Goal: Transaction & Acquisition: Complete application form

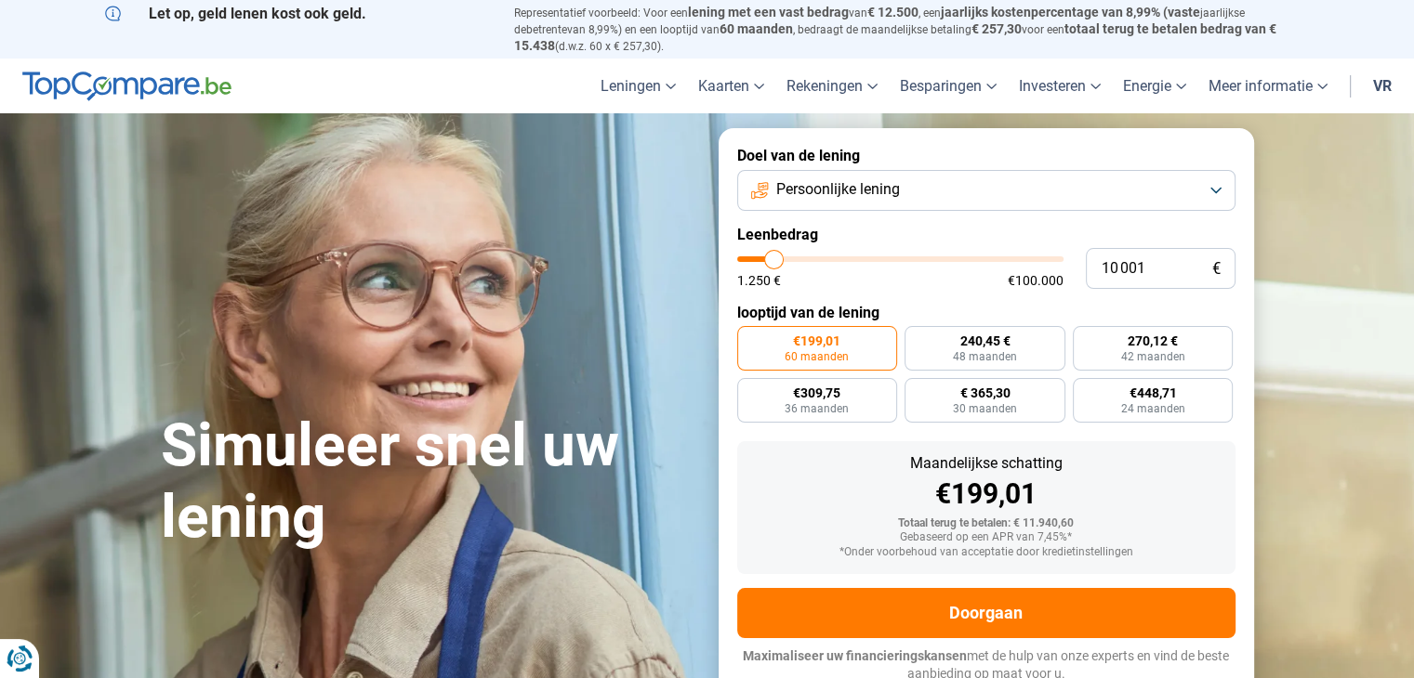
type input "53 000"
type input "53000"
click at [907, 261] on input "range" at bounding box center [900, 260] width 326 height 6
radio input "false"
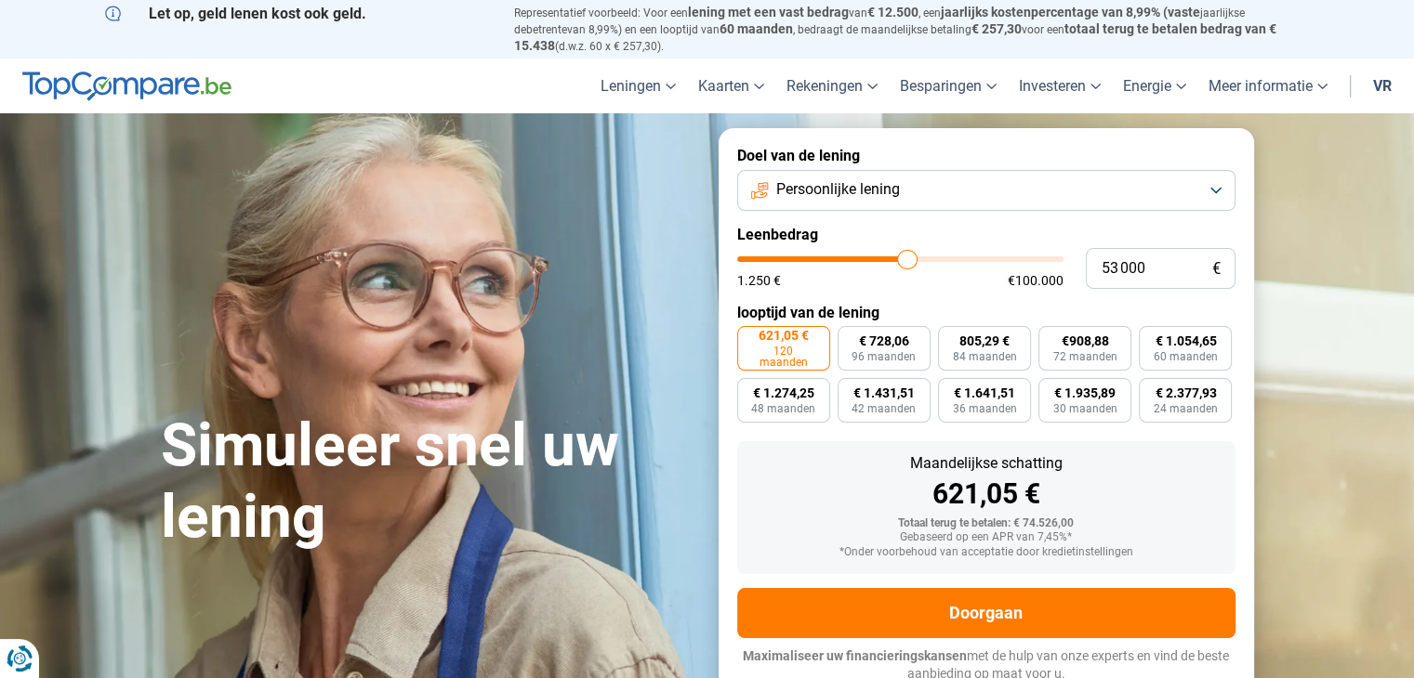
scroll to position [8, 0]
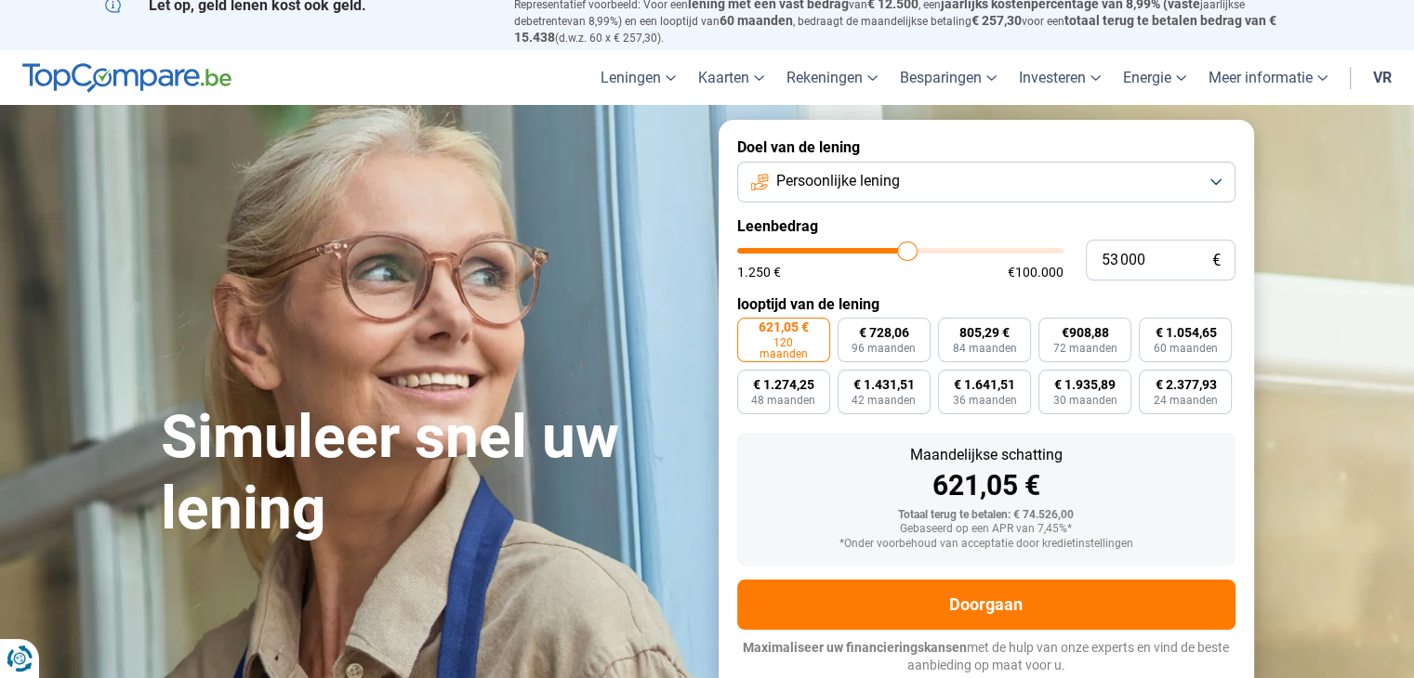
type input "51 750"
type input "51750"
type input "51 000"
type input "51000"
type input "50 750"
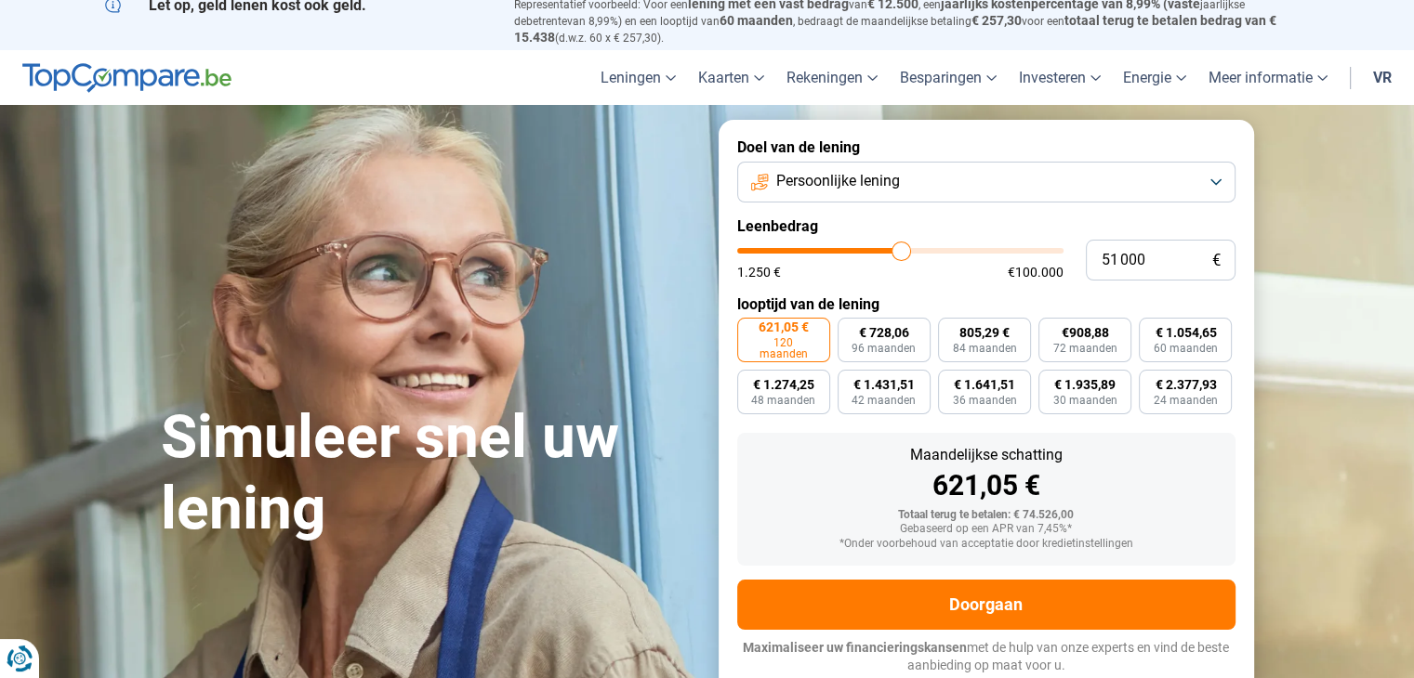
type input "50750"
type input "50 500"
type input "50500"
type input "50 000"
type input "50000"
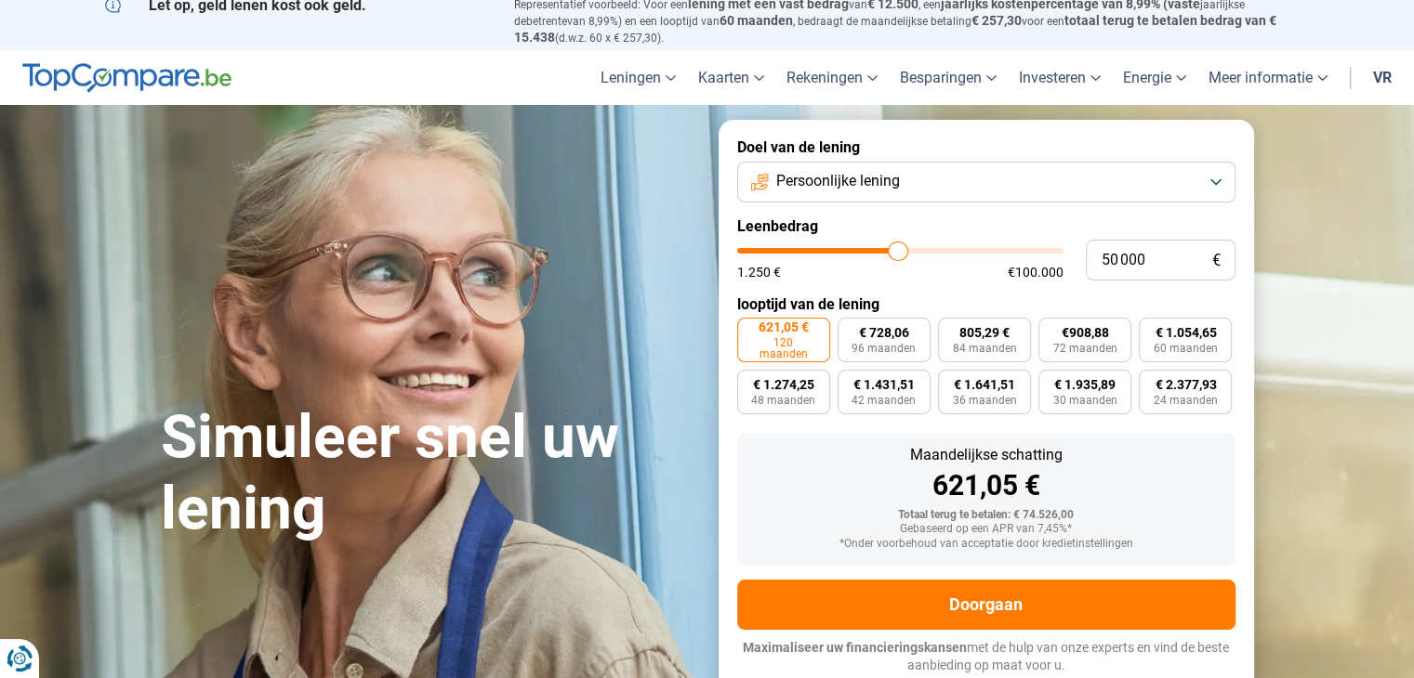
type input "49 750"
type input "49750"
type input "48 500"
type input "48500"
type input "47 500"
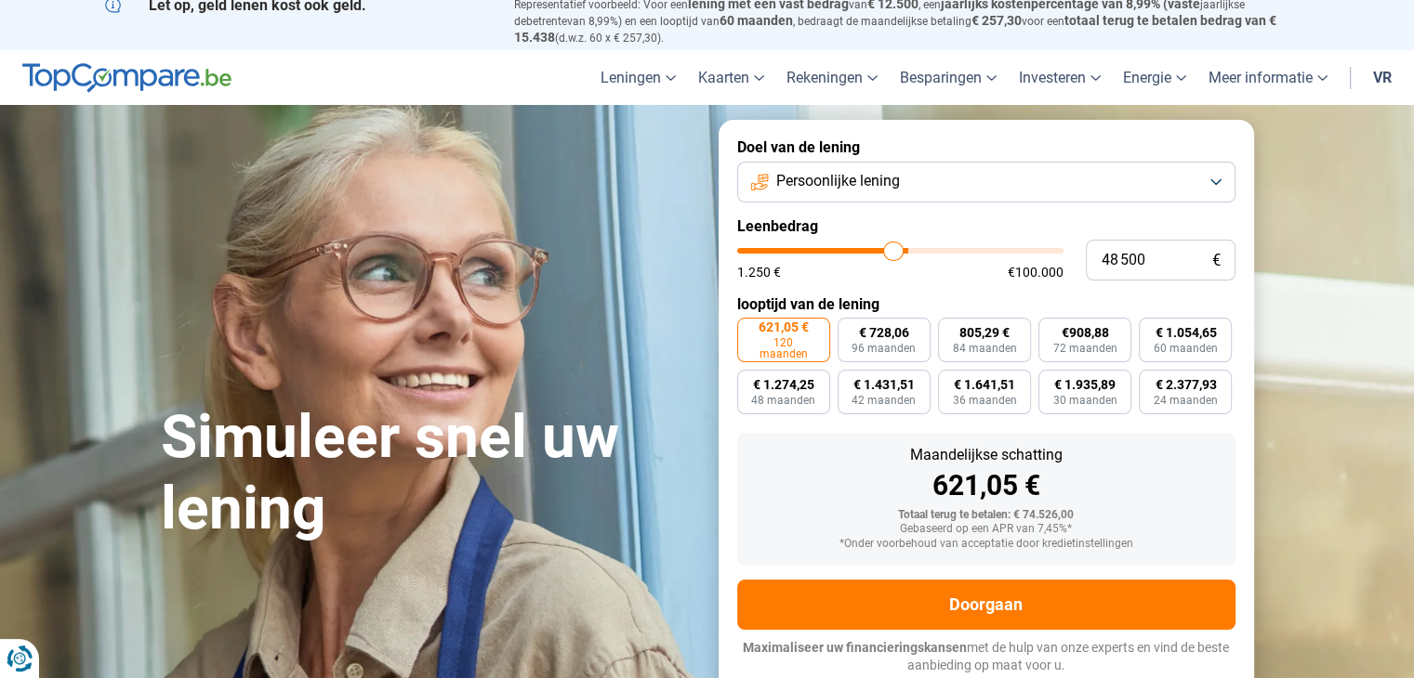
type input "47500"
type input "46 500"
type input "46500"
type input "45 750"
type input "45750"
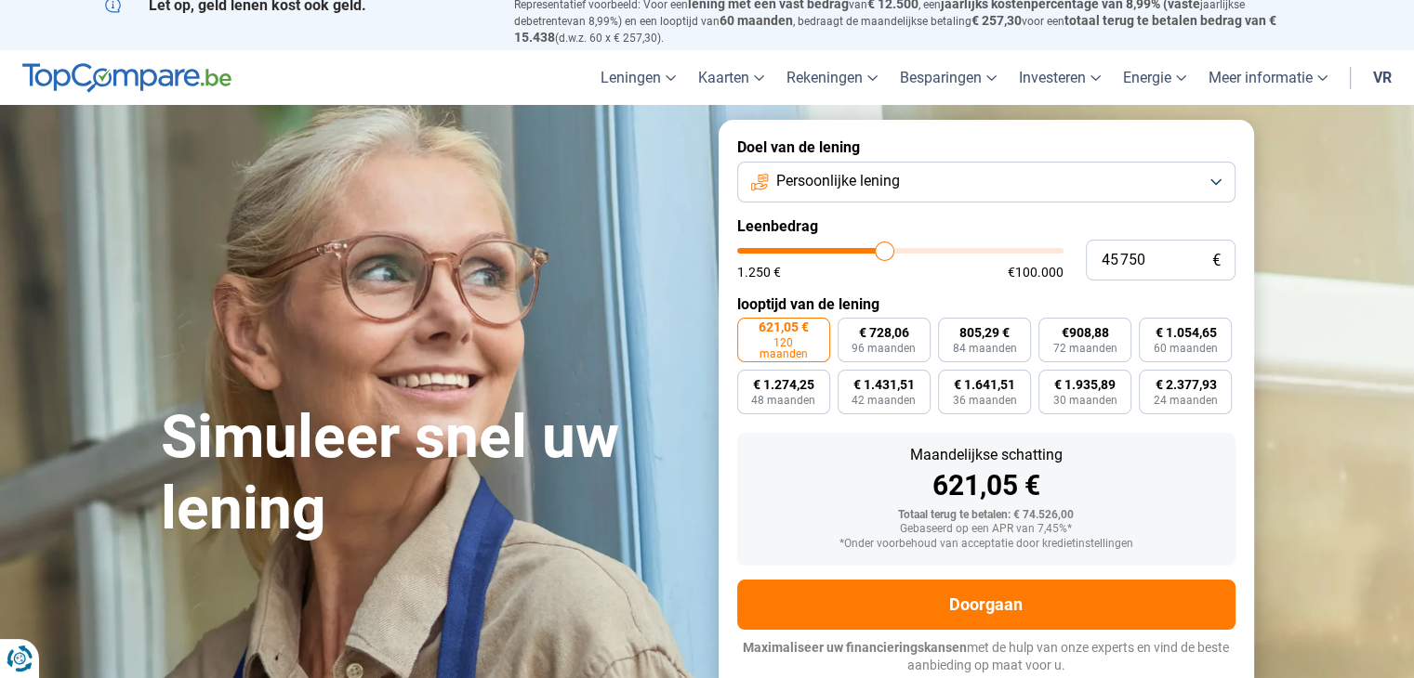
type input "45 000"
type input "45000"
type input "44 500"
type input "44500"
type input "44 000"
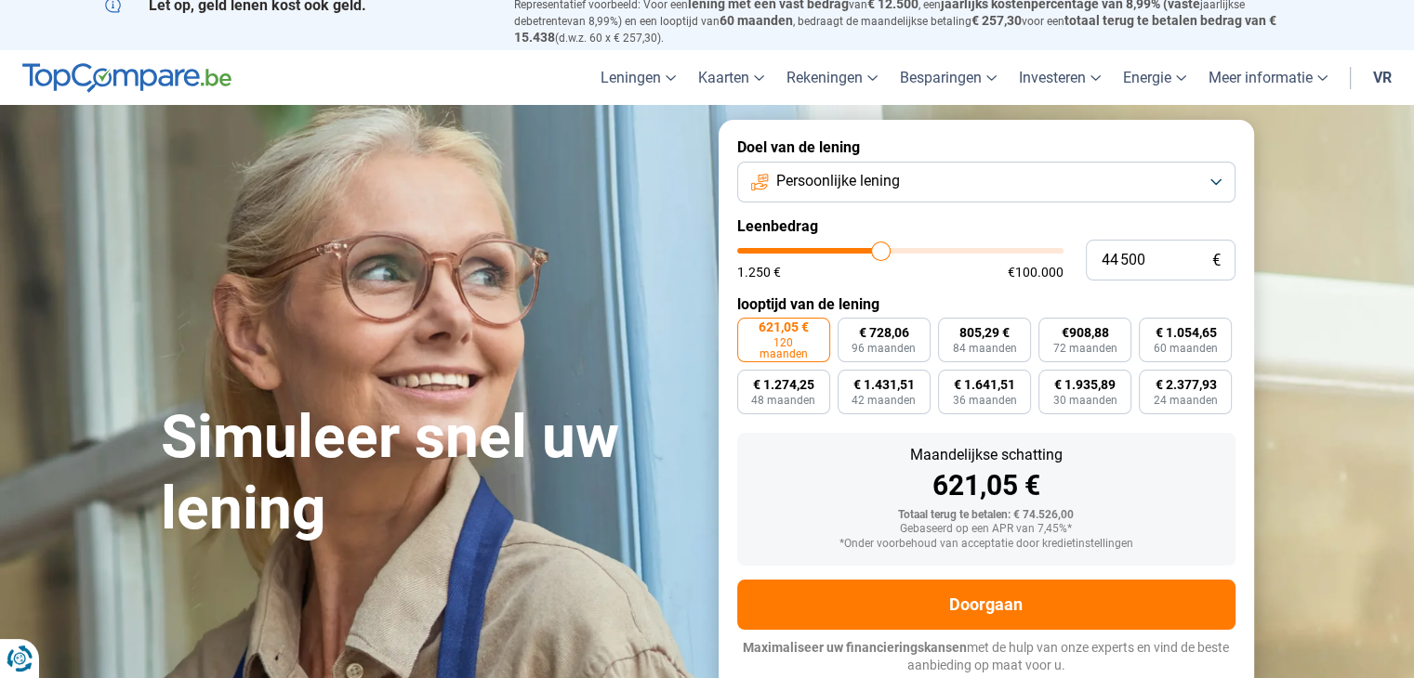
type input "44000"
type input "43 750"
type input "43750"
type input "43 500"
type input "43500"
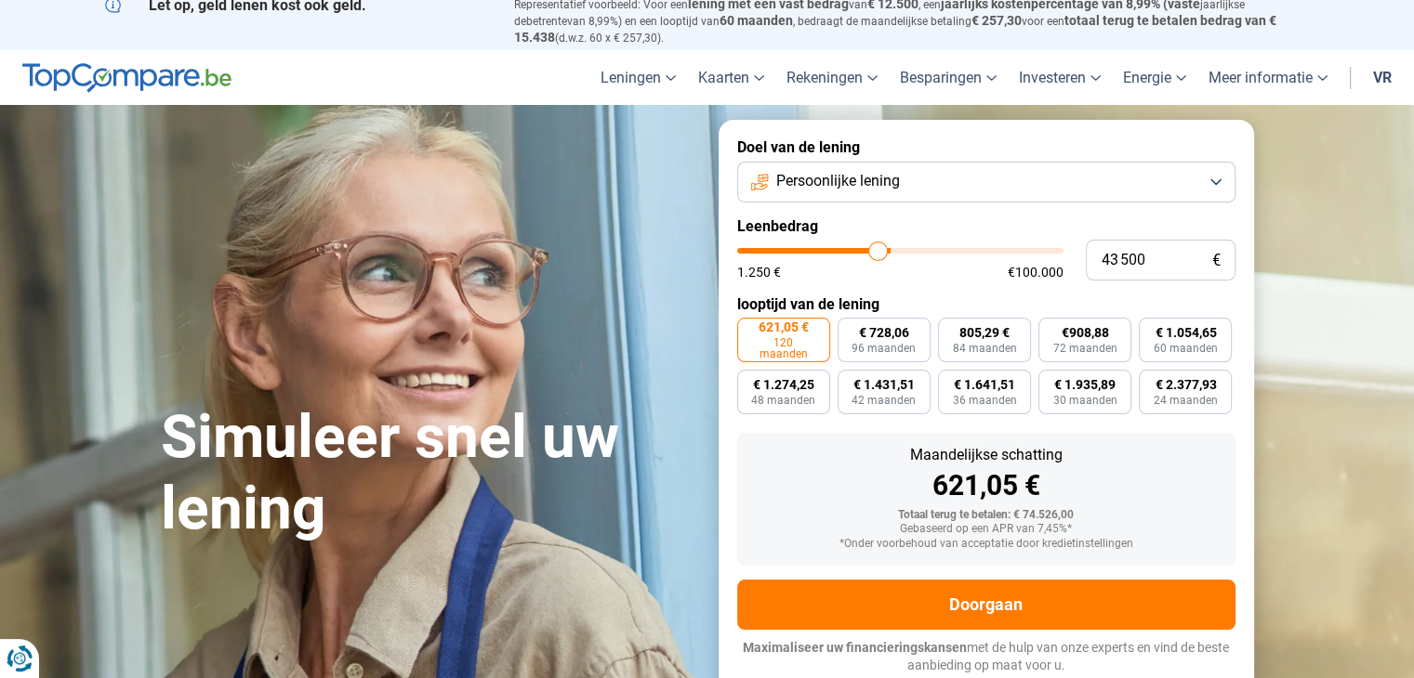
type input "42 750"
type input "42750"
type input "42 000"
type input "42000"
type input "40 750"
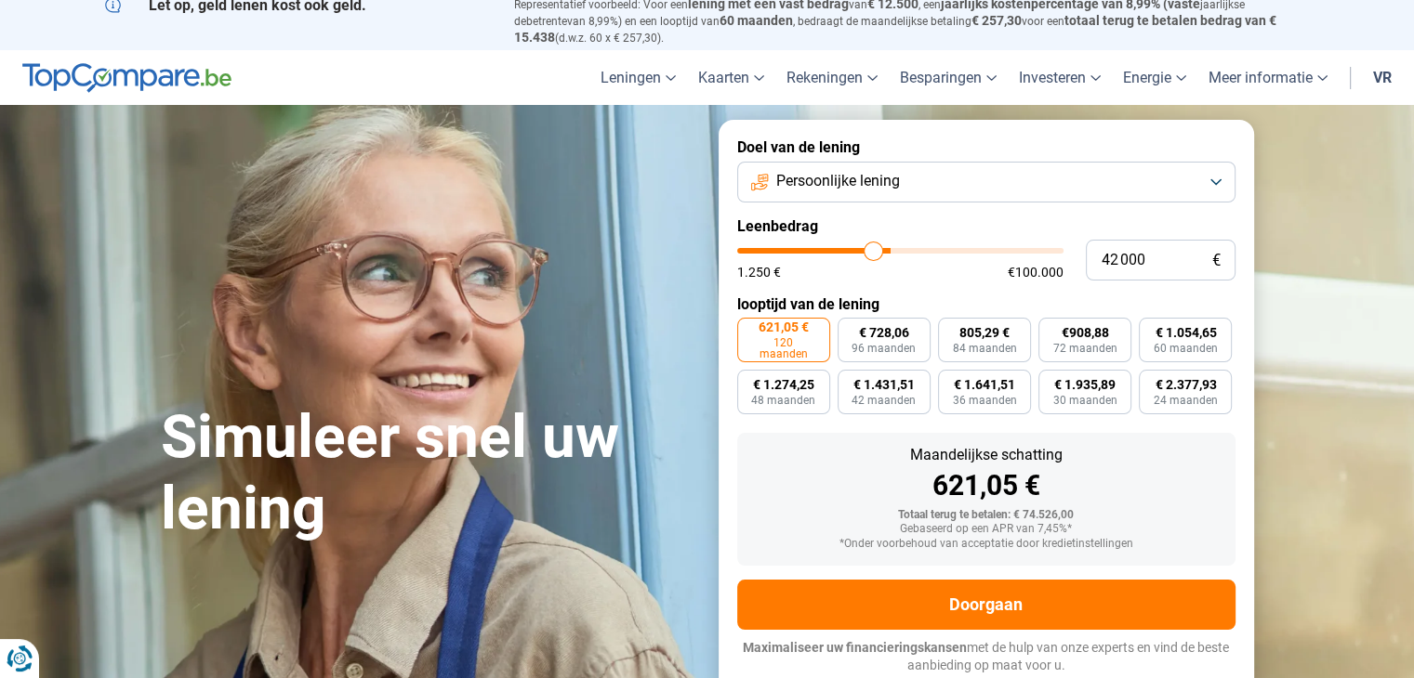
type input "40750"
type input "39 250"
type input "39250"
type input "38 000"
type input "38000"
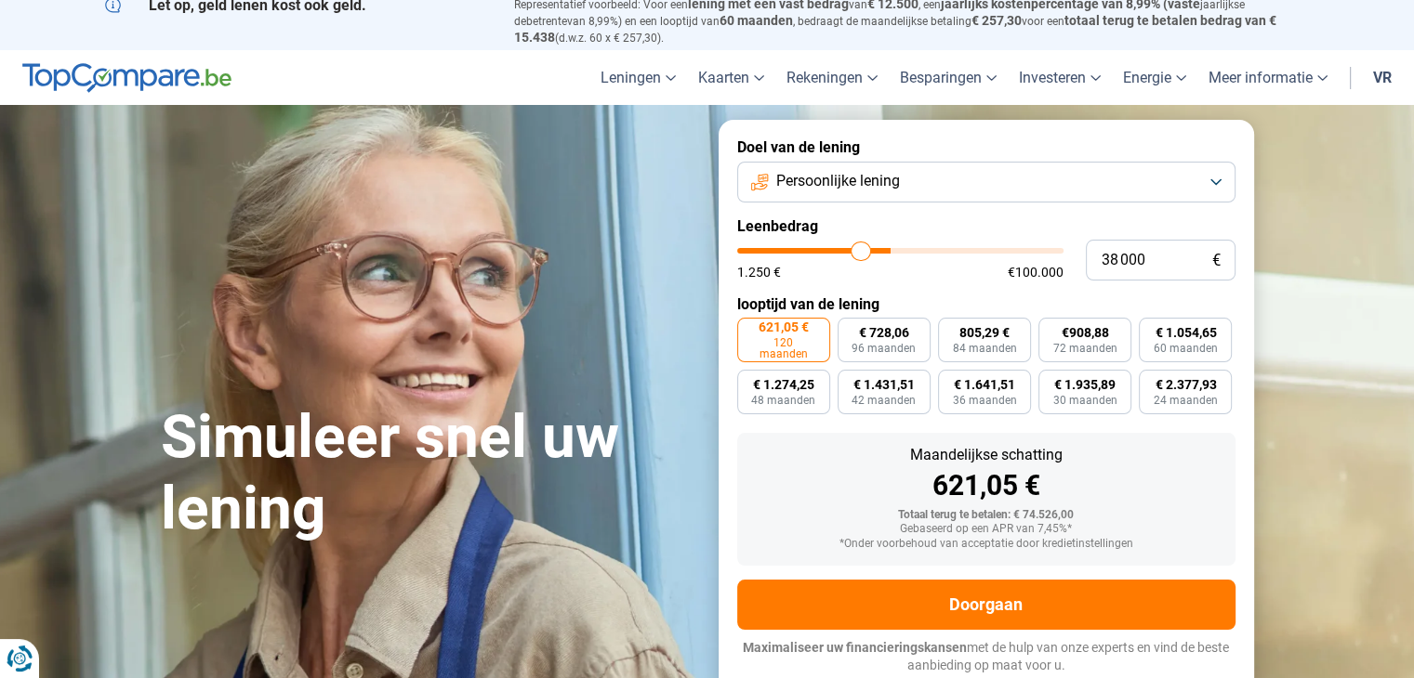
type input "37 000"
type input "37000"
type input "36 250"
type input "36250"
type input "35 750"
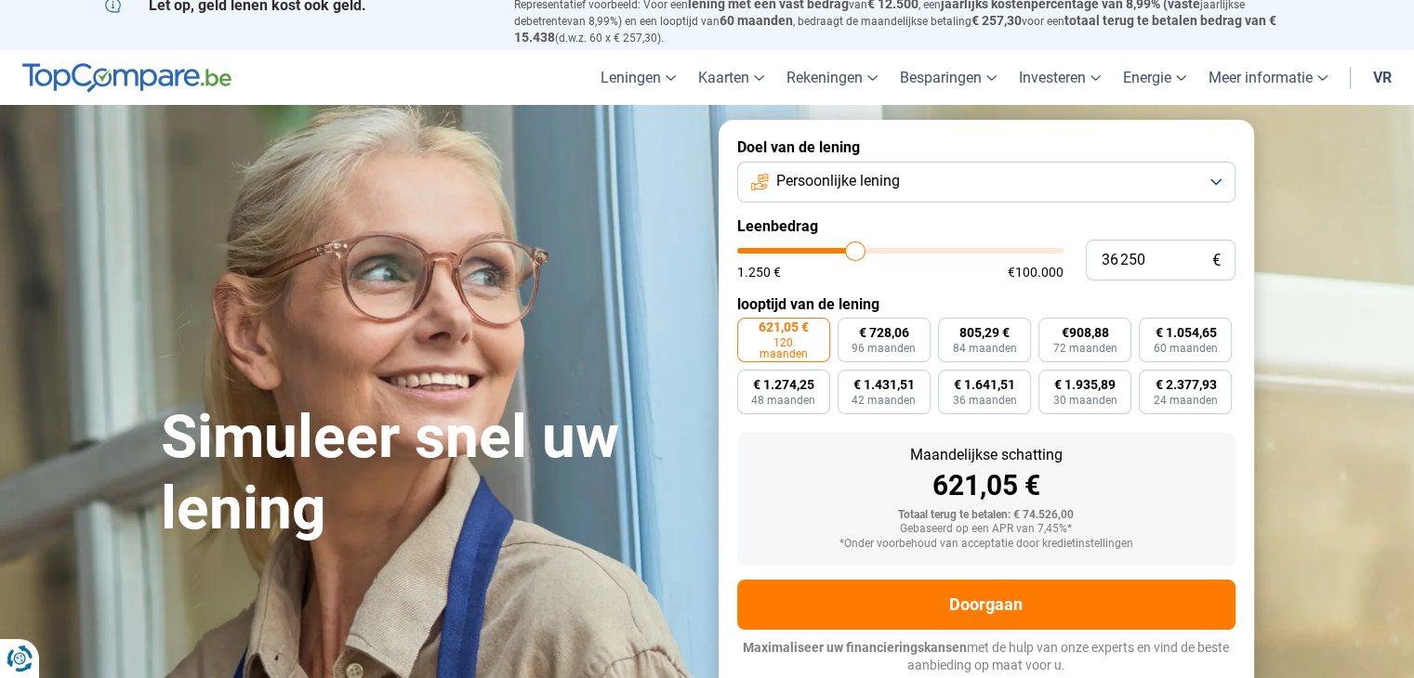
type input "35750"
type input "35 500"
type input "35500"
type input "35 000"
type input "35000"
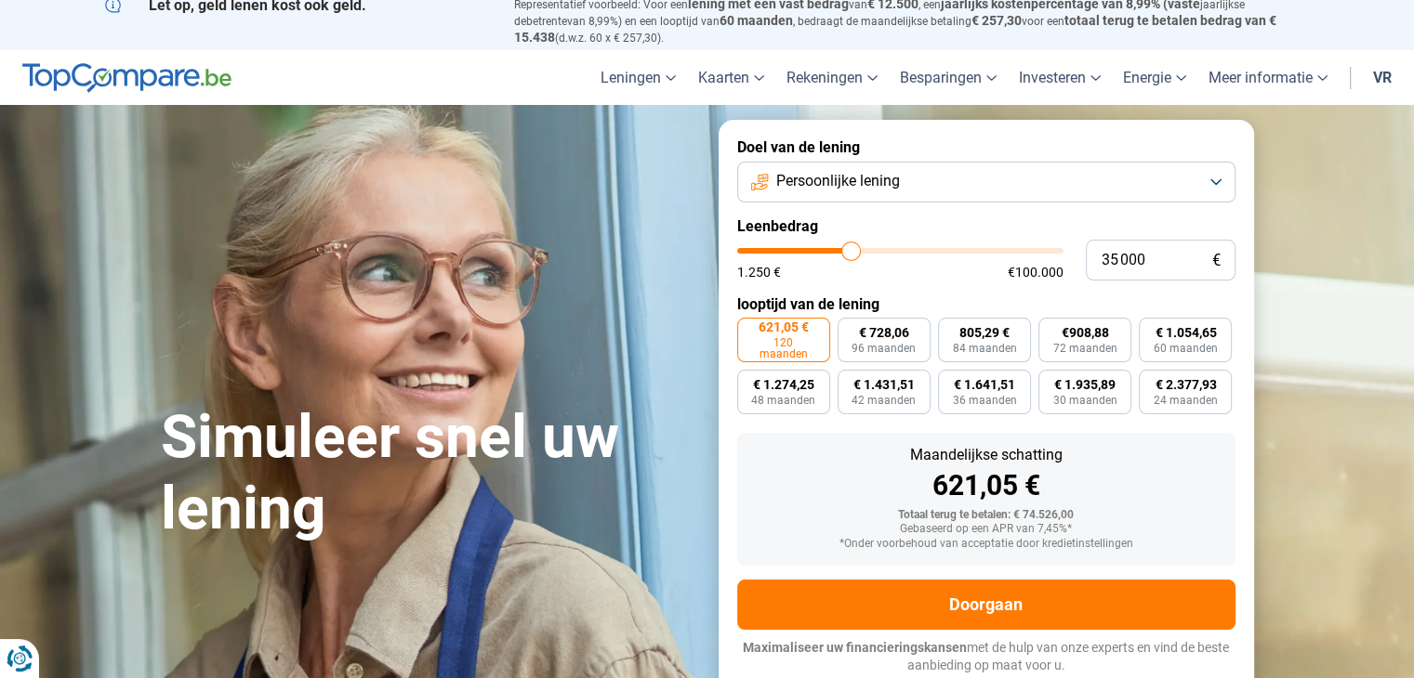
type input "34 750"
type input "34750"
type input "34 500"
type input "34500"
type input "34 000"
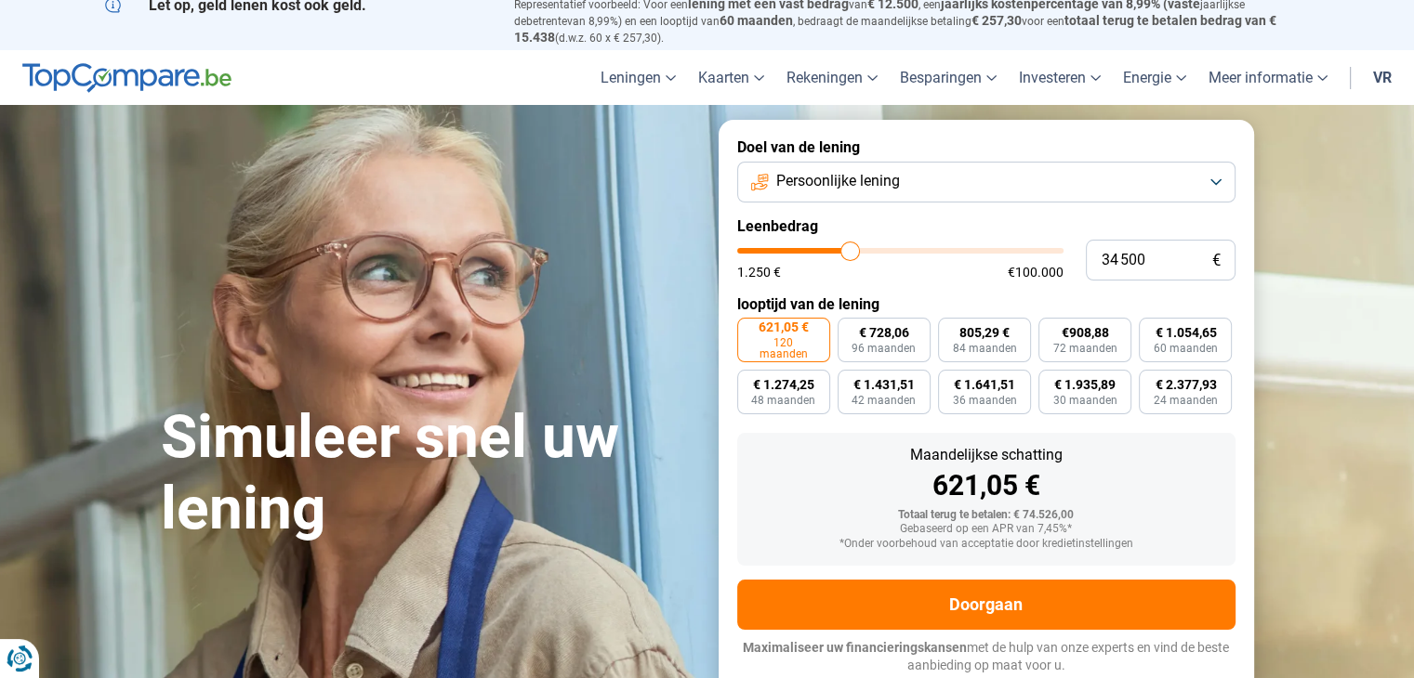
type input "34000"
type input "33 750"
type input "33750"
type input "33 500"
type input "33500"
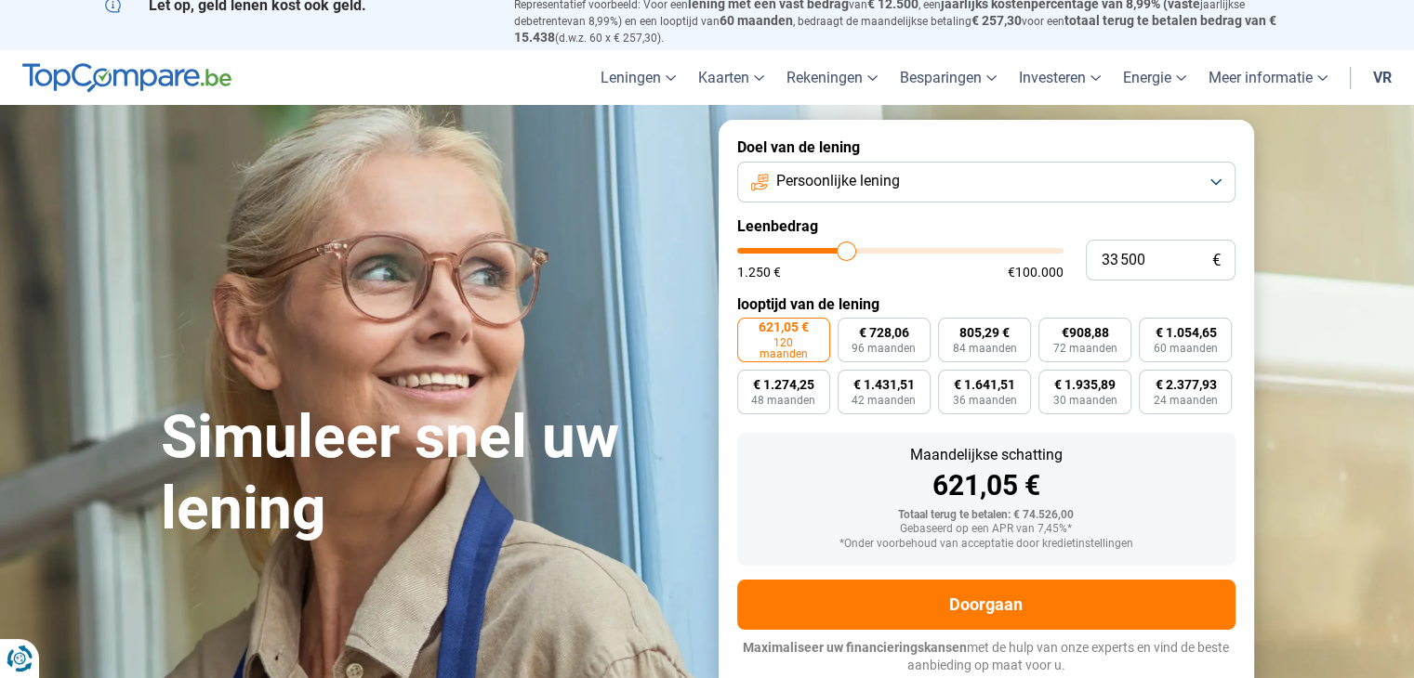
type input "33 250"
type input "33250"
type input "33 000"
type input "33000"
type input "32 000"
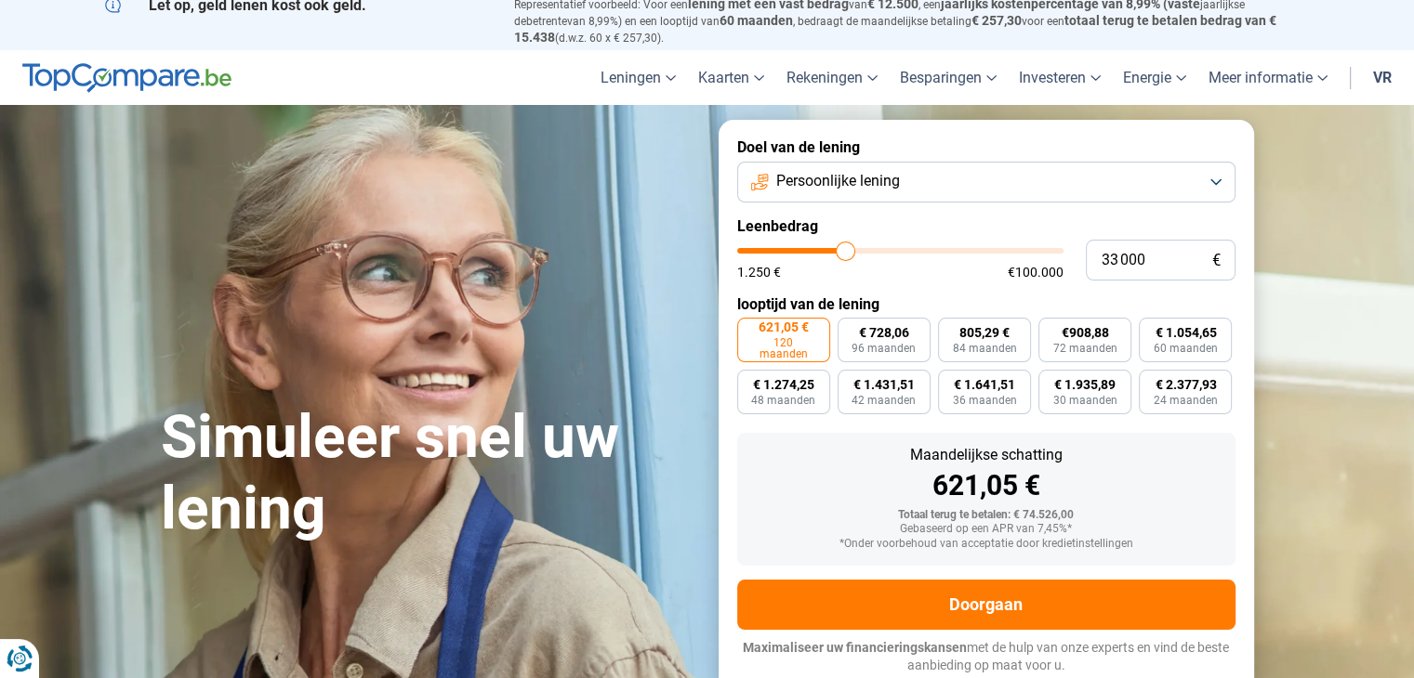
type input "32000"
type input "31 000"
type input "31000"
type input "29 500"
type input "29500"
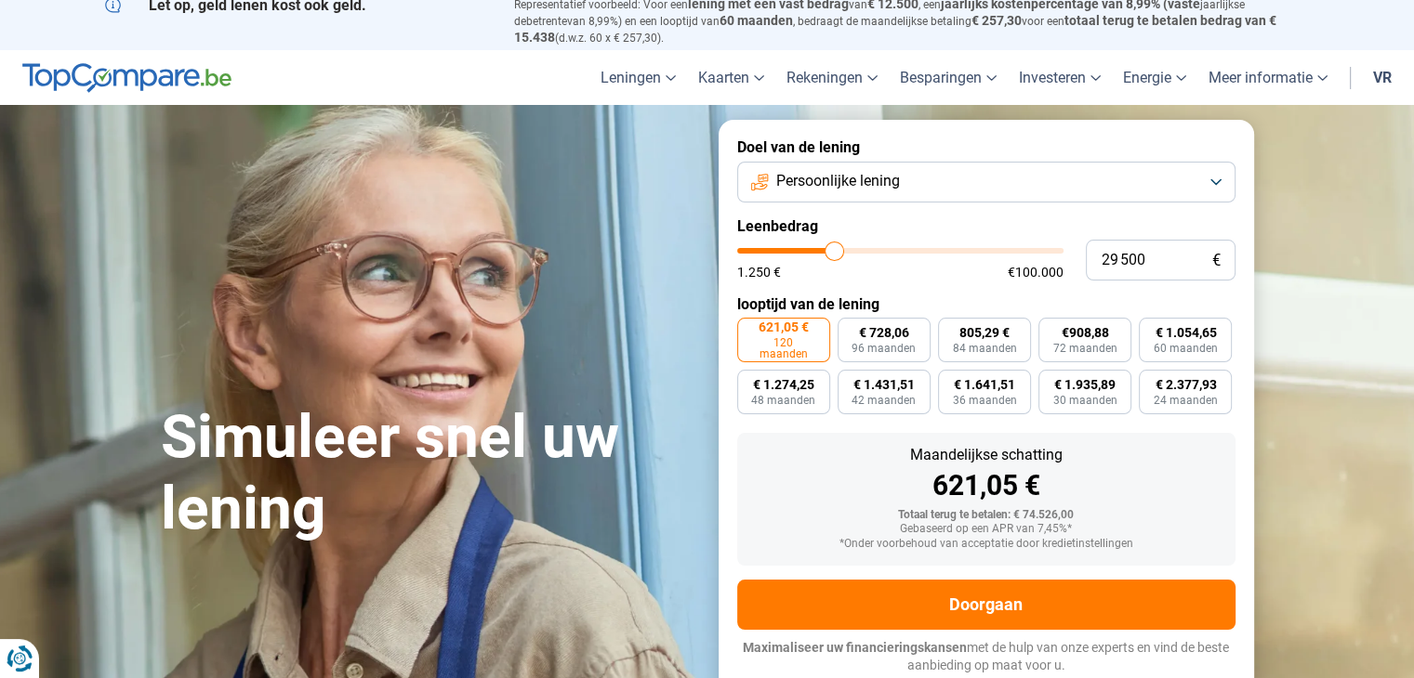
type input "28 750"
type input "28750"
type input "27 250"
type input "27250"
type input "26 000"
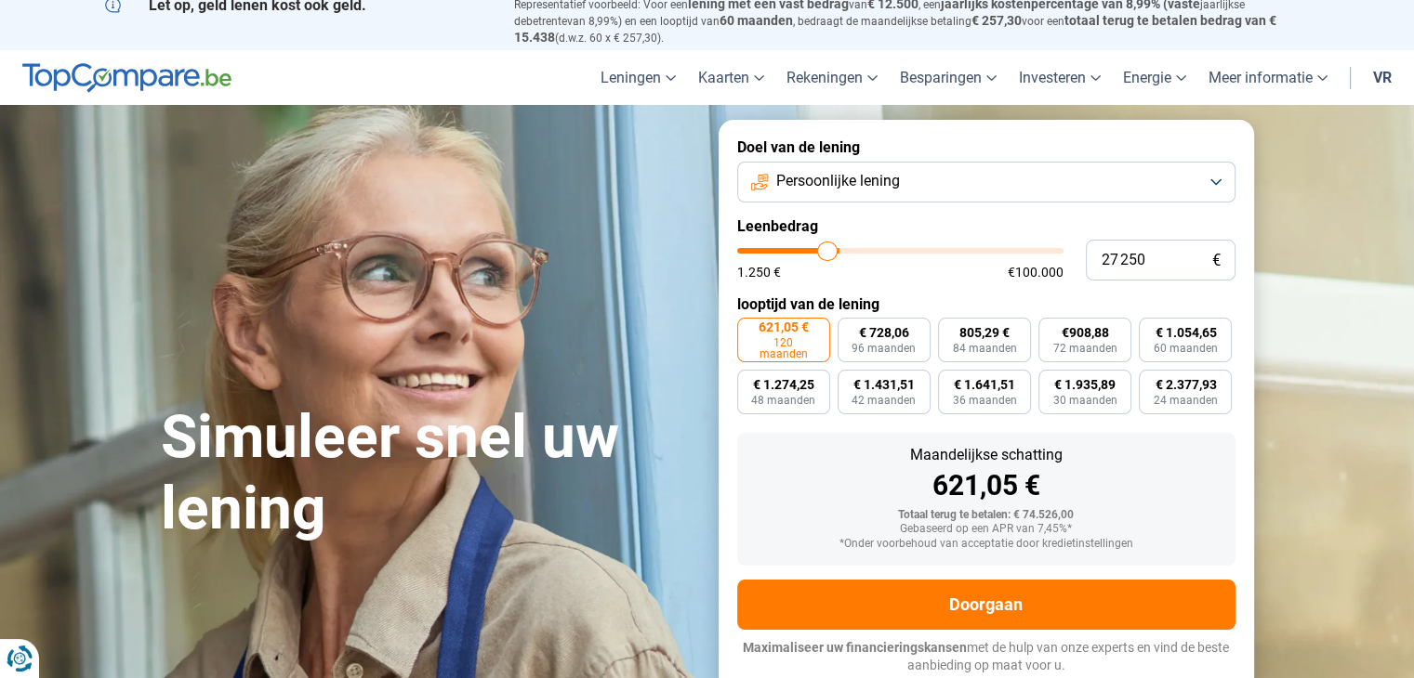
type input "26000"
type input "25 250"
type input "25250"
type input "25 000"
type input "25000"
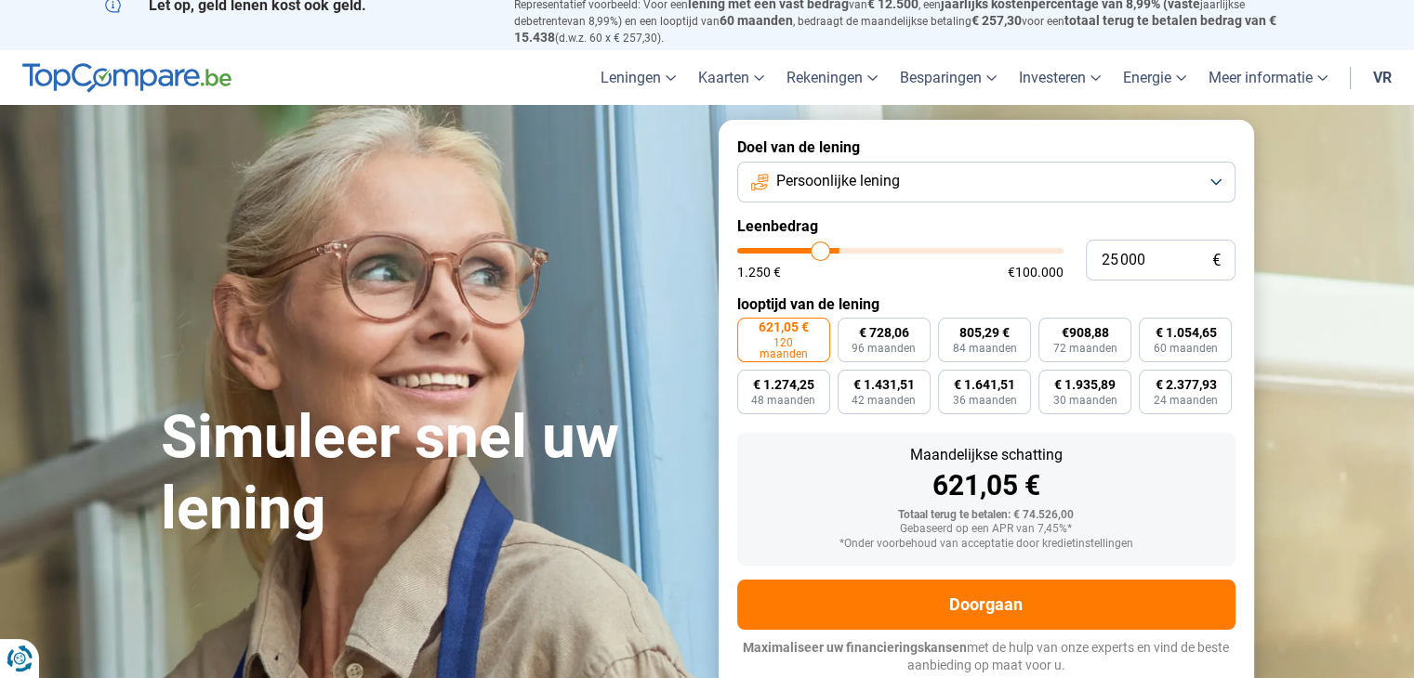
type input "24 750"
type input "24750"
type input "24 500"
type input "24500"
type input "23 750"
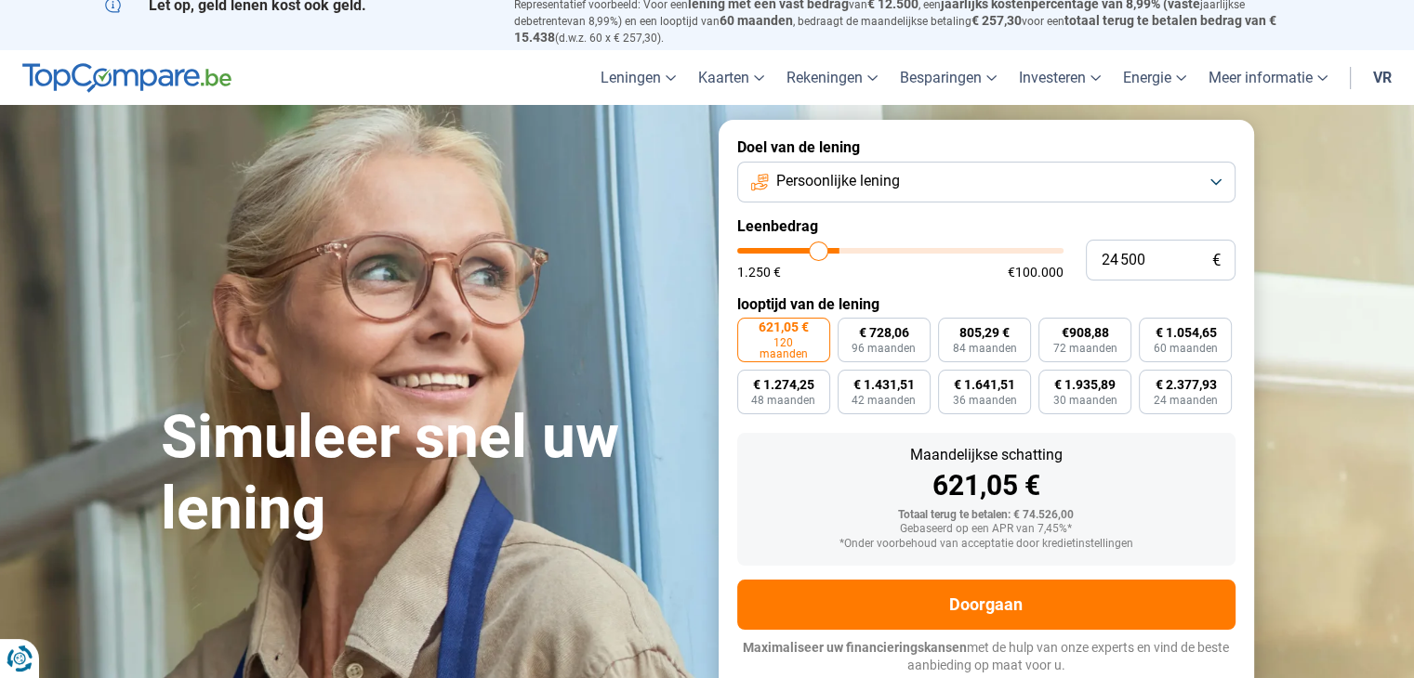
type input "23750"
type input "23 250"
type input "23250"
type input "22 500"
type input "22500"
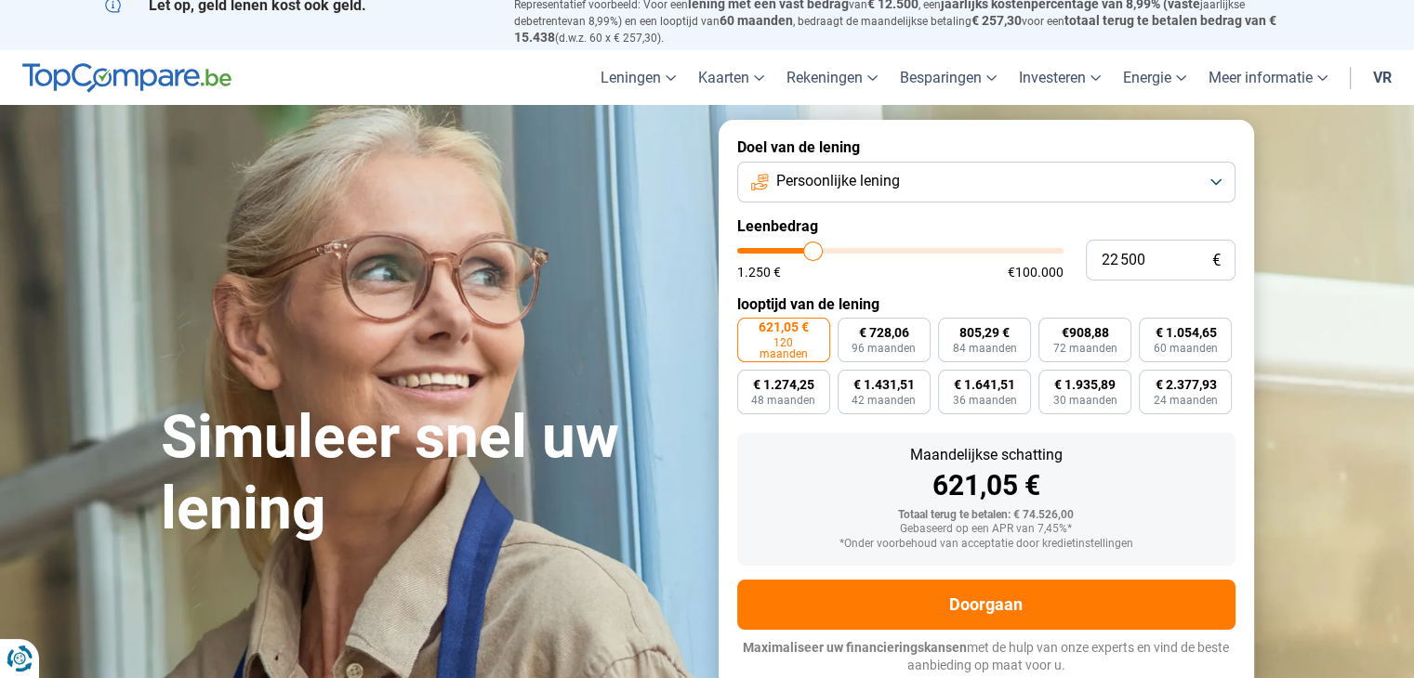
type input "22 000"
type input "22000"
type input "21 750"
type input "21750"
type input "21 500"
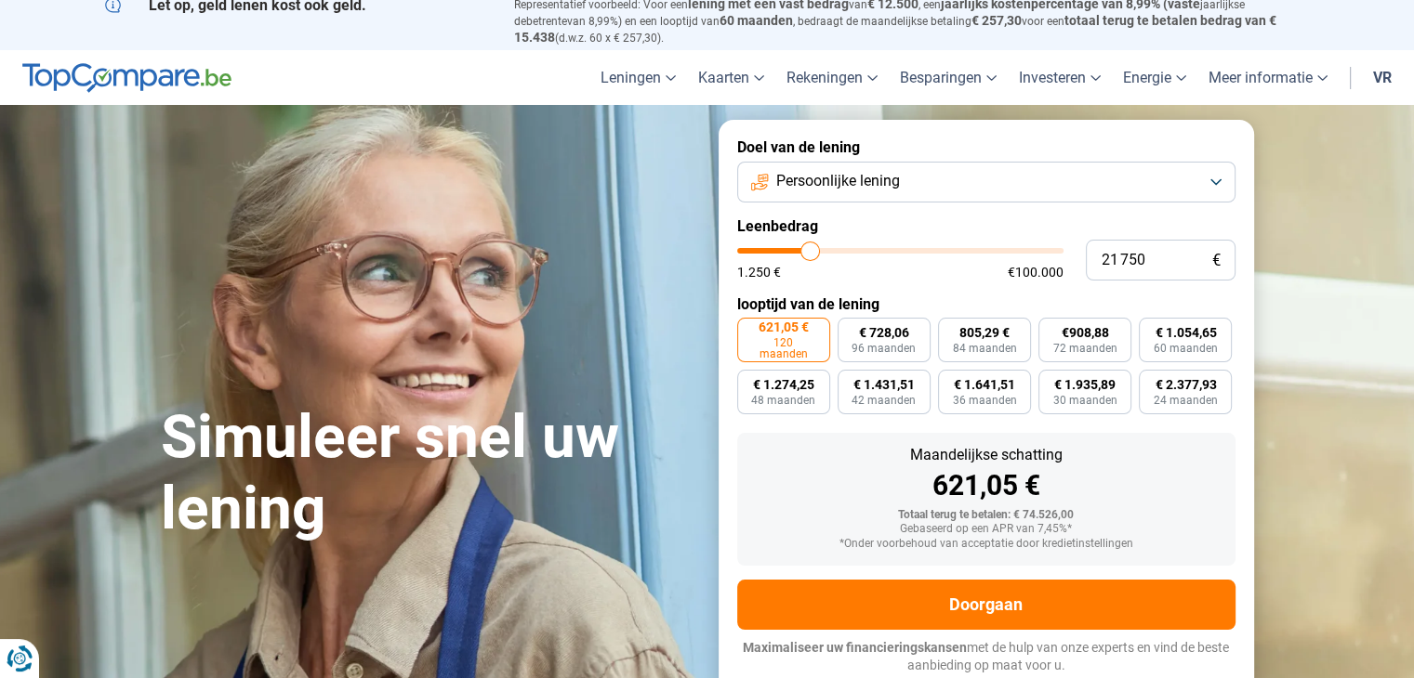
type input "21500"
type input "21 250"
type input "21250"
type input "20 750"
type input "20750"
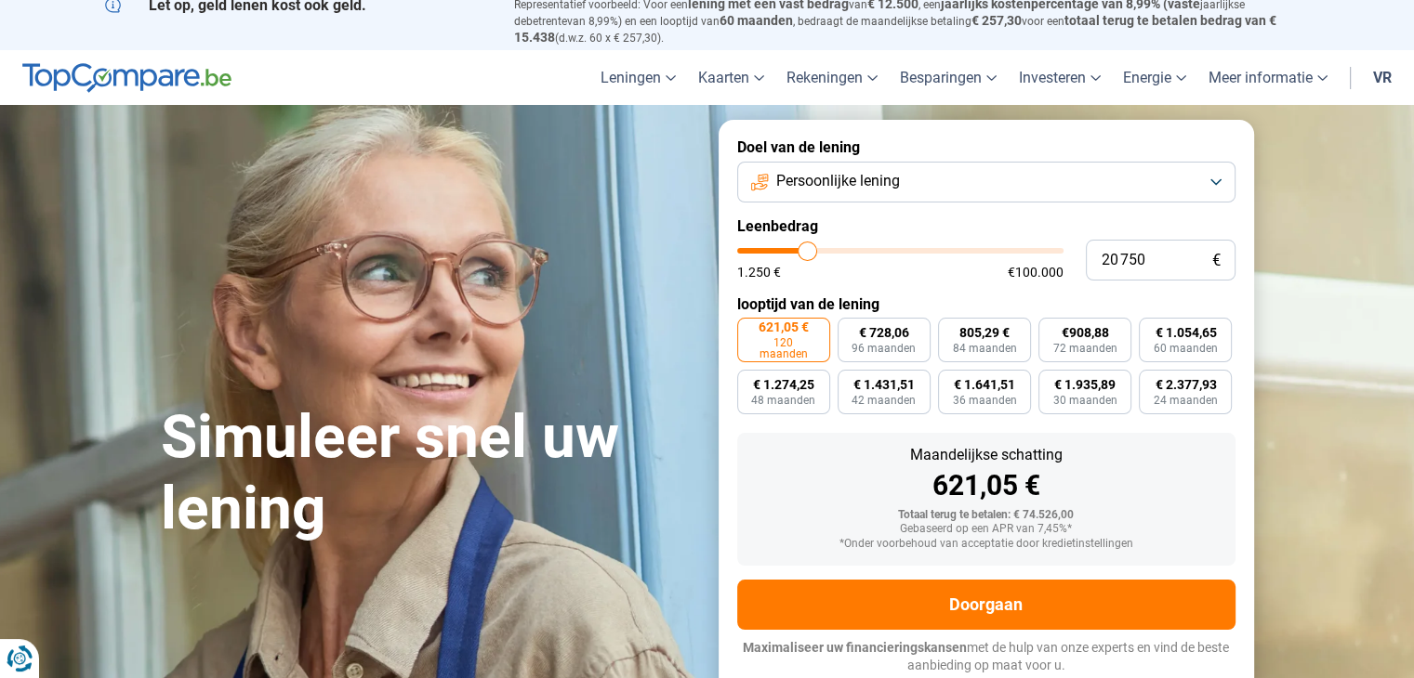
type input "20 500"
type input "20500"
type input "20 000"
type input "20000"
type input "19 250"
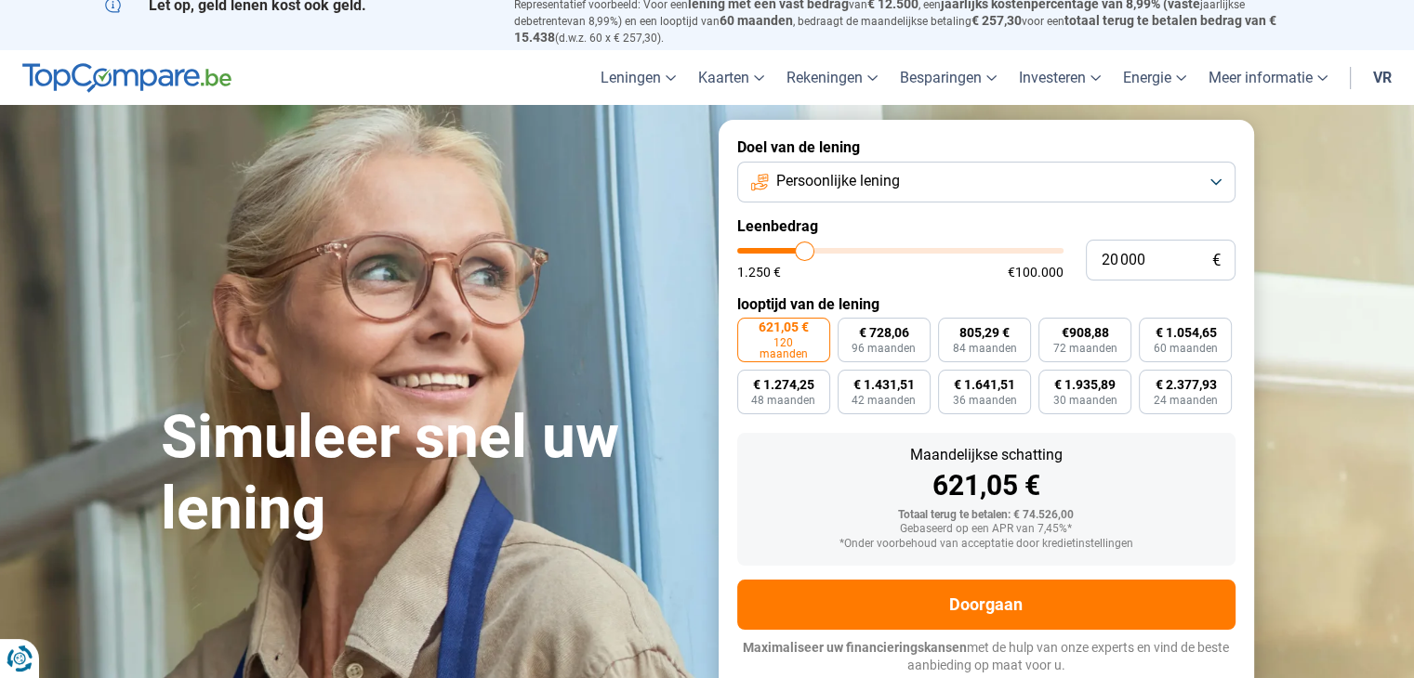
type input "19250"
type input "18 750"
type input "18750"
type input "18 500"
type input "18500"
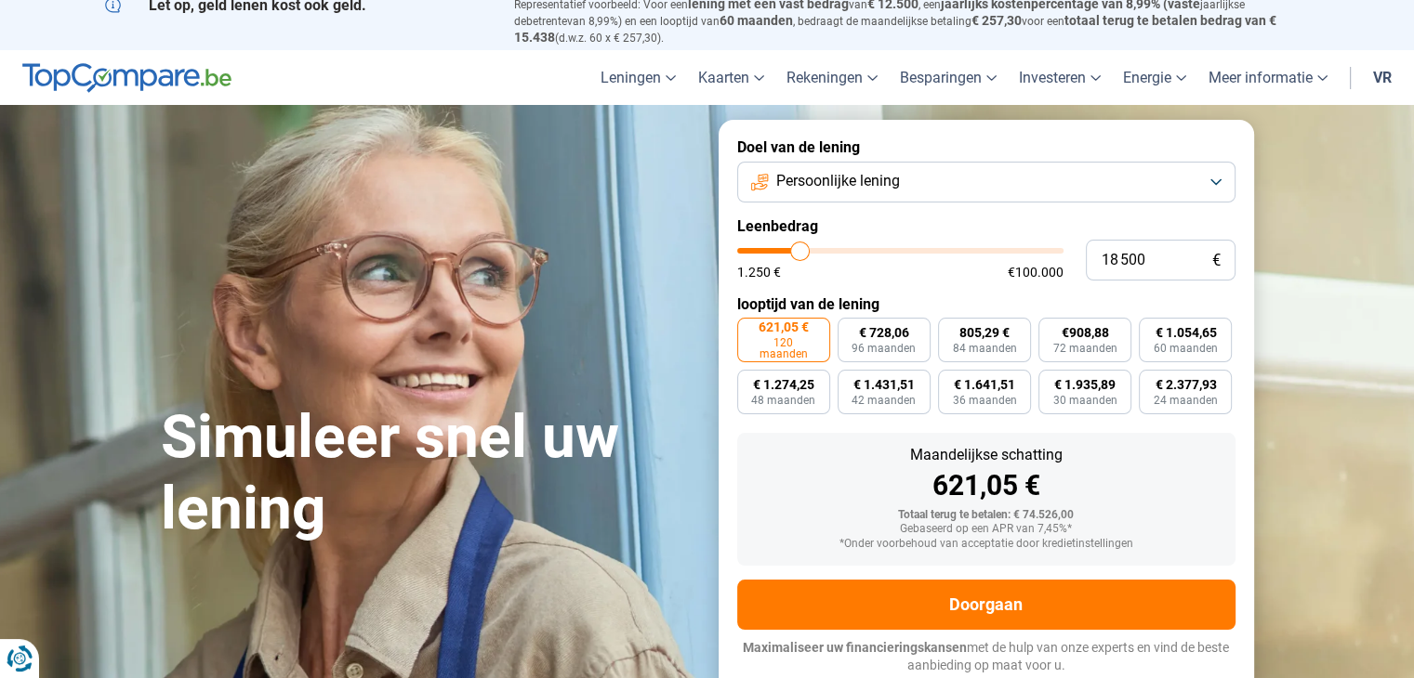
type input "18 250"
type input "18250"
type input "17 750"
type input "17750"
type input "16 250"
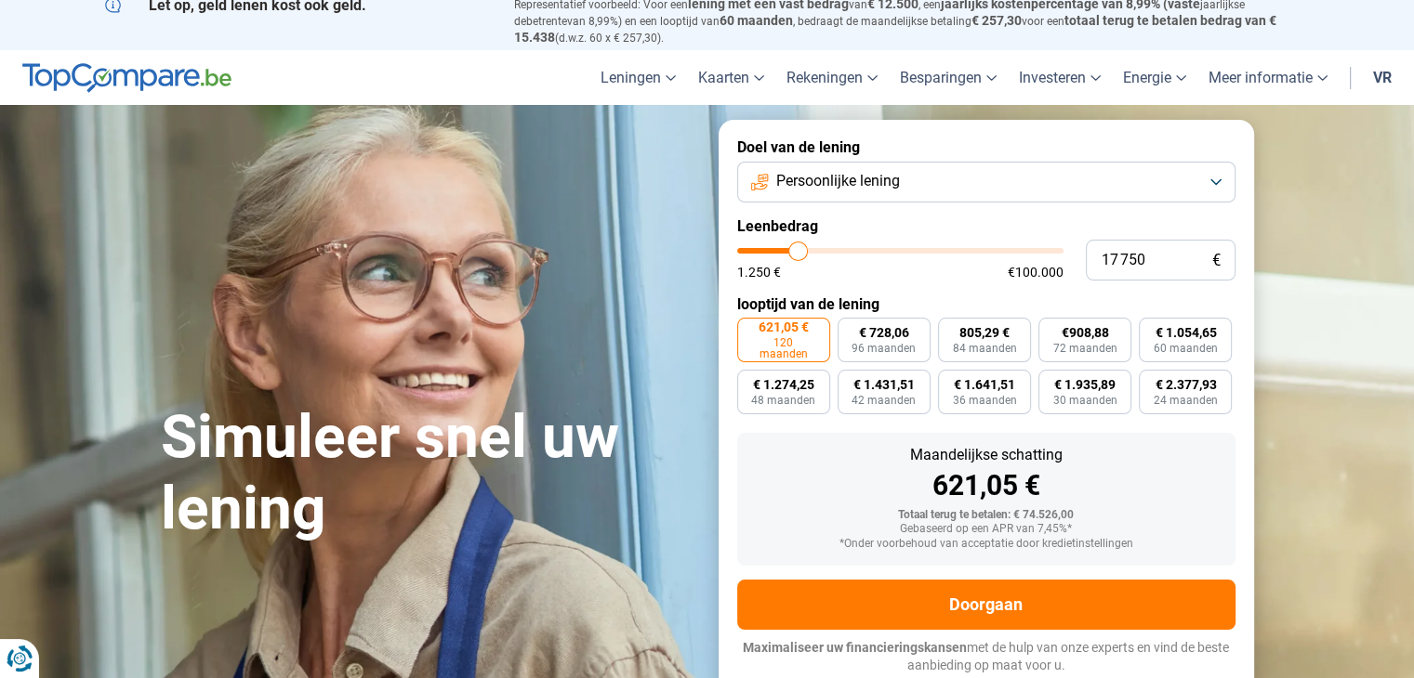
type input "16250"
type input "15 750"
type input "15750"
type input "15 000"
type input "15000"
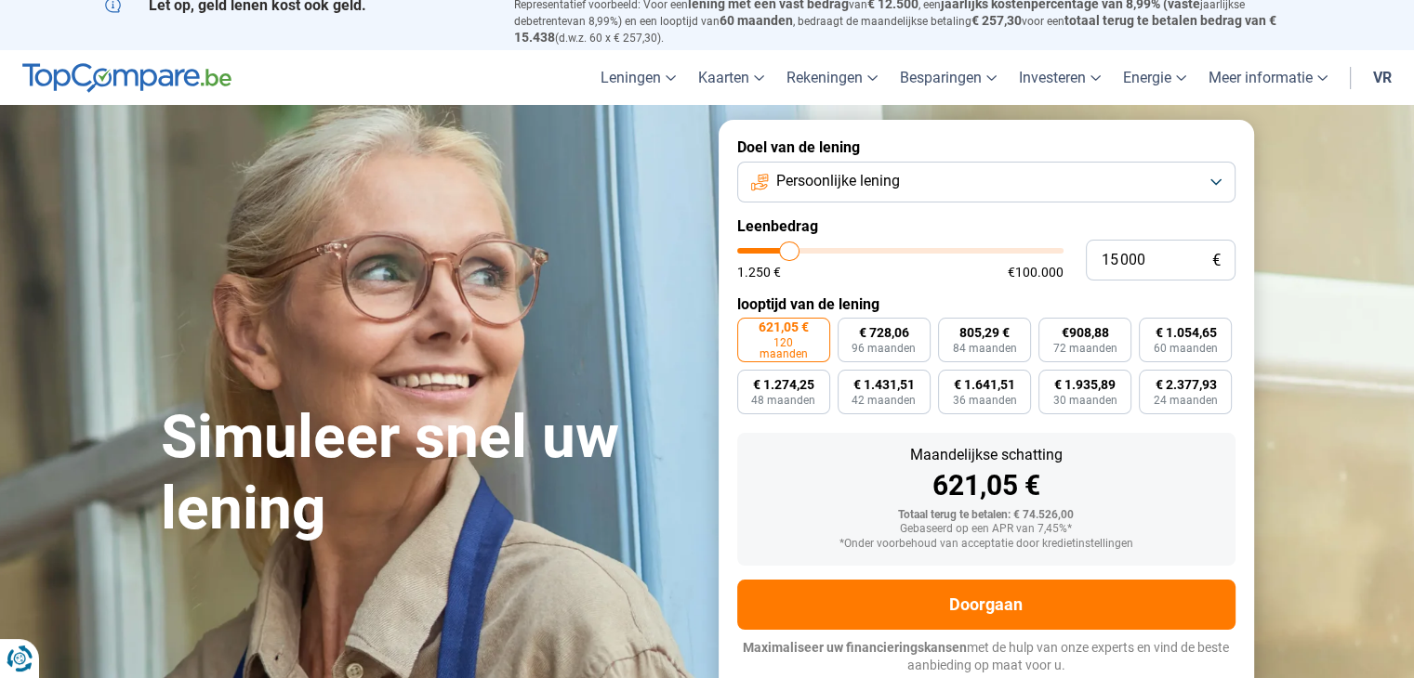
type input "14 500"
type input "14500"
type input "14 250"
type input "14250"
type input "13 750"
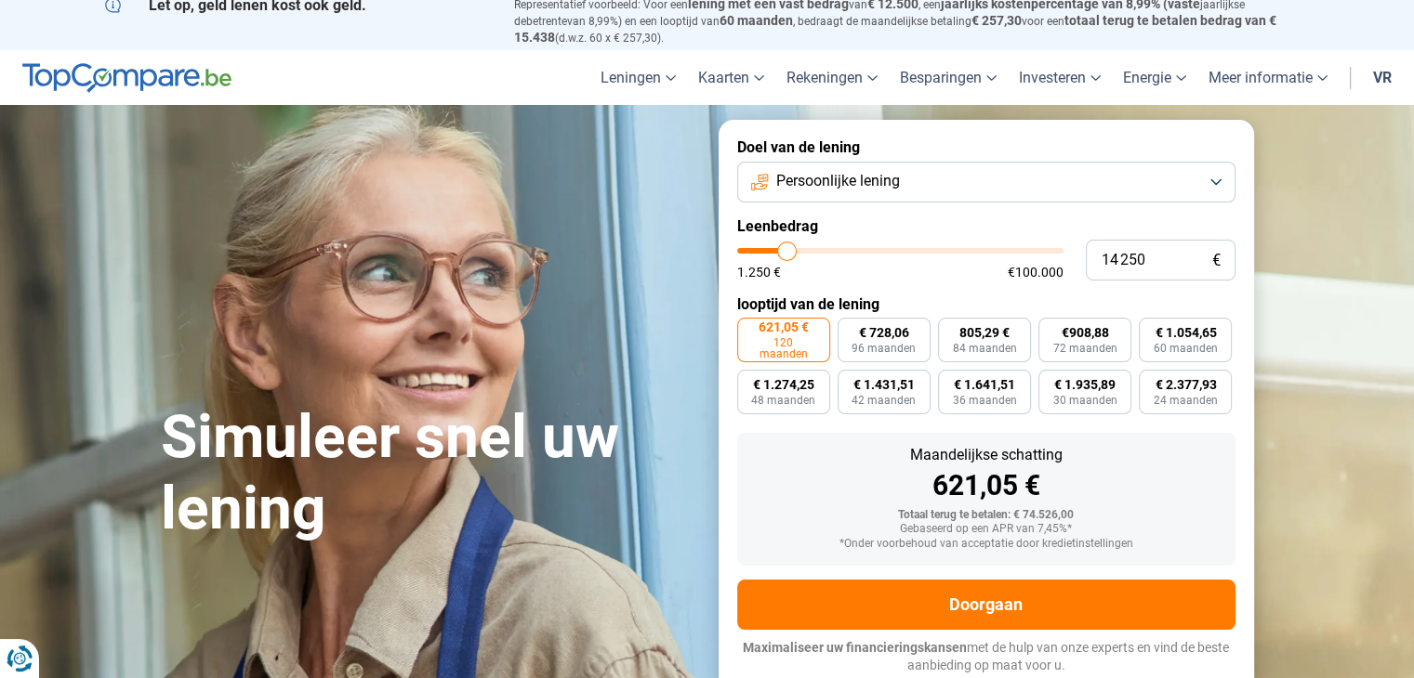
type input "13750"
type input "14 000"
type input "14000"
type input "14 250"
type input "14250"
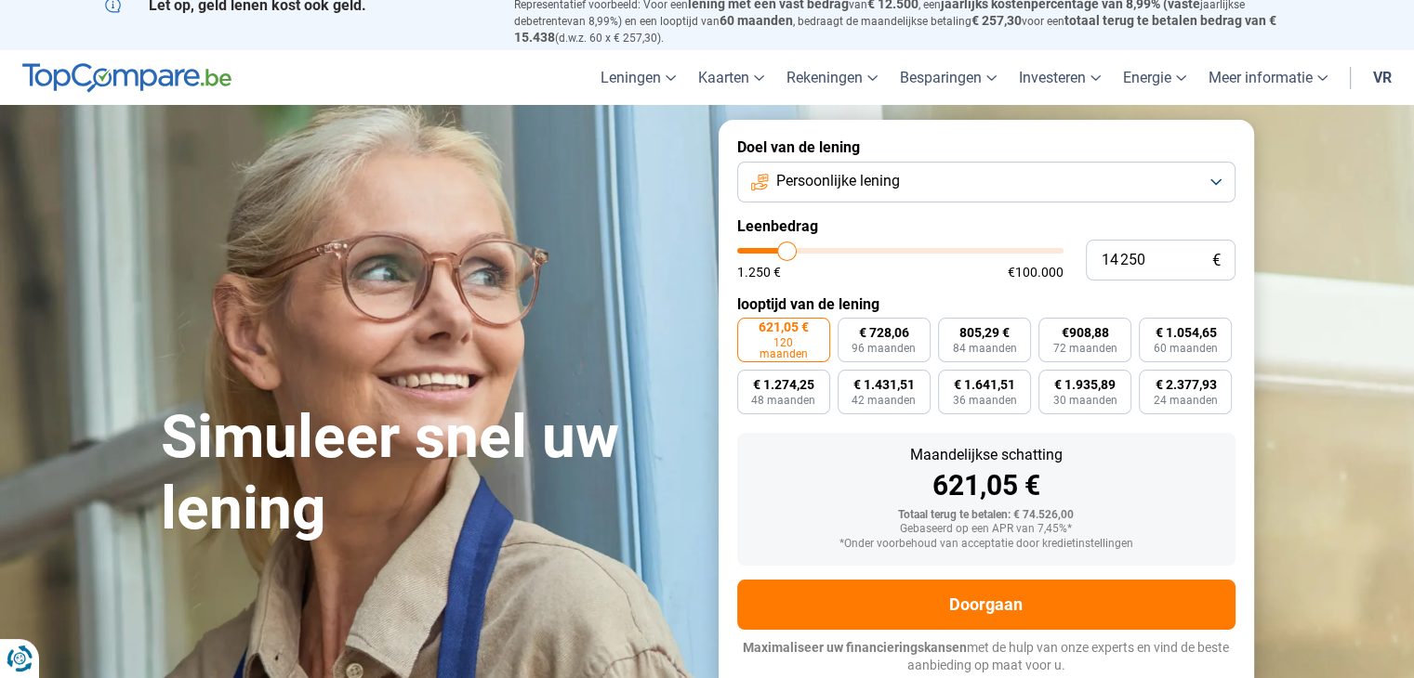
type input "14 500"
type input "14500"
type input "14 750"
type input "14750"
type input "15 000"
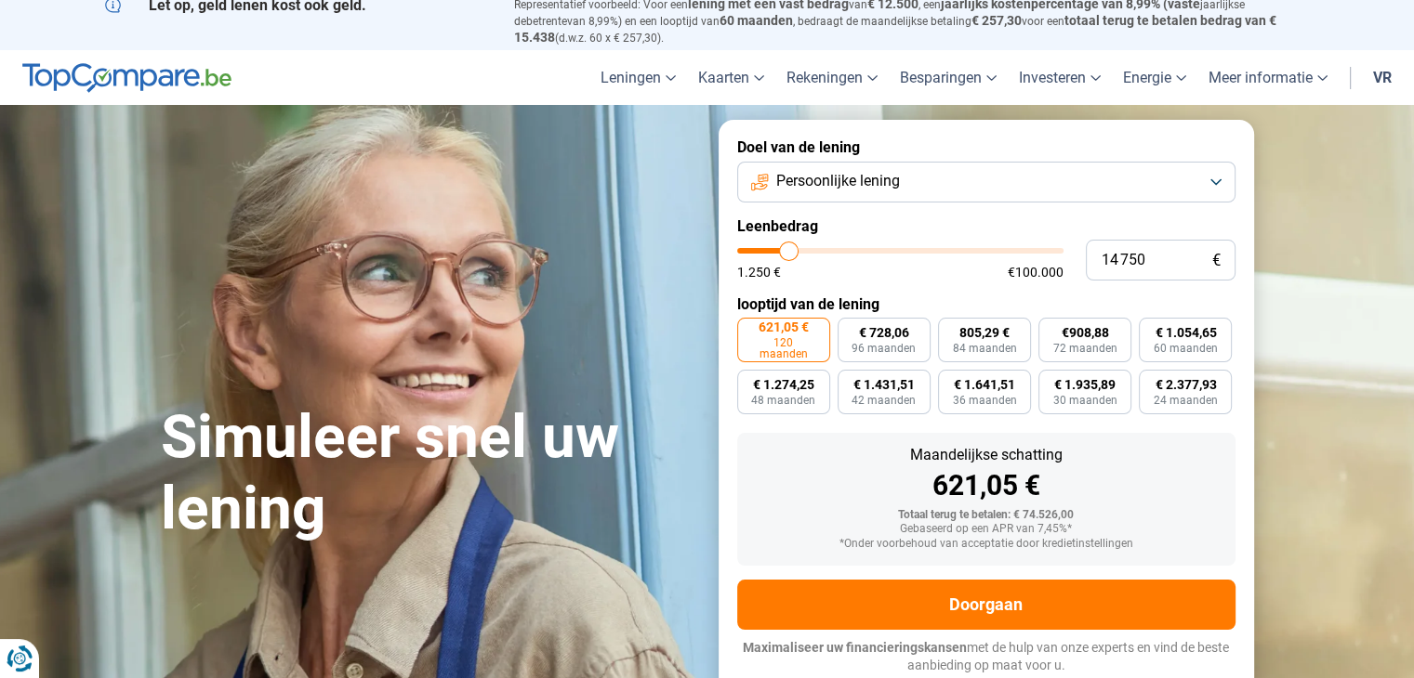
type input "15000"
type input "15 250"
type input "15250"
type input "15 000"
drag, startPoint x: 905, startPoint y: 261, endPoint x: 789, endPoint y: 269, distance: 116.4
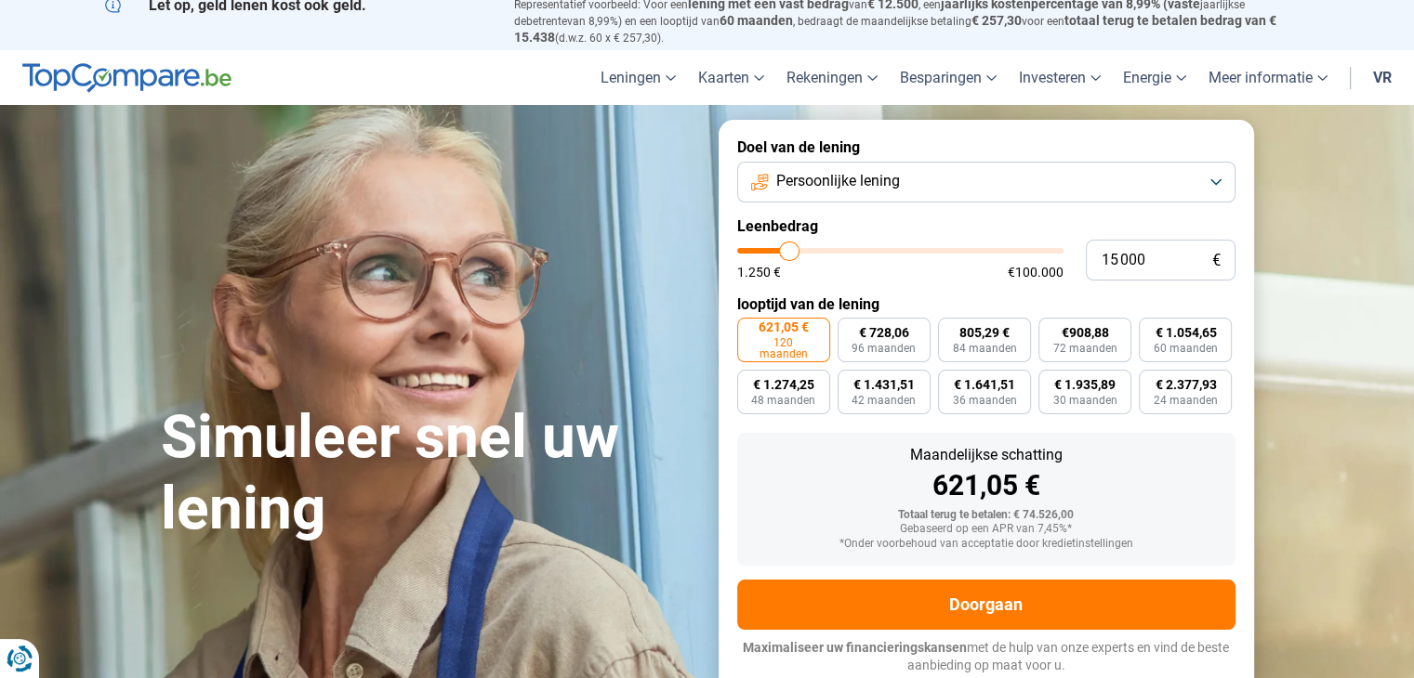
type input "15000"
click at [789, 254] on input "range" at bounding box center [900, 251] width 326 height 6
radio input "true"
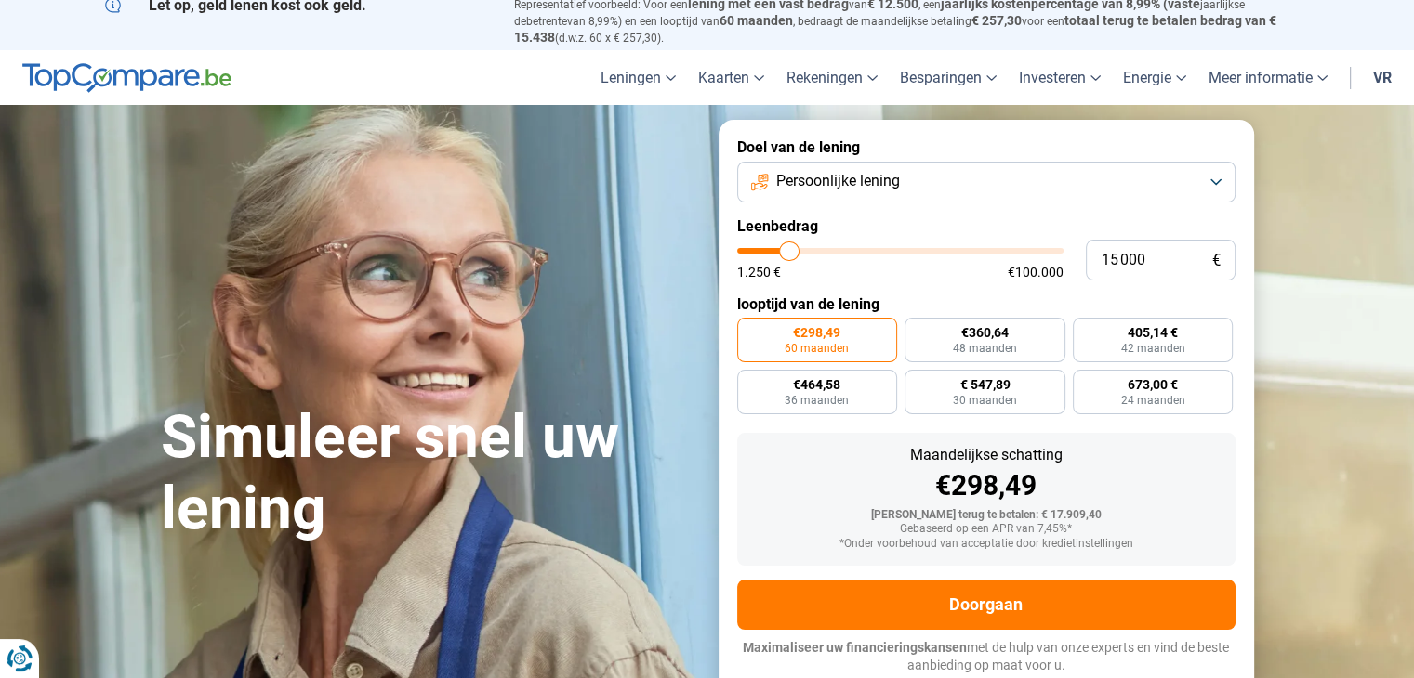
type input "15 750"
type input "15750"
type input "16 000"
type input "16000"
type input "16 250"
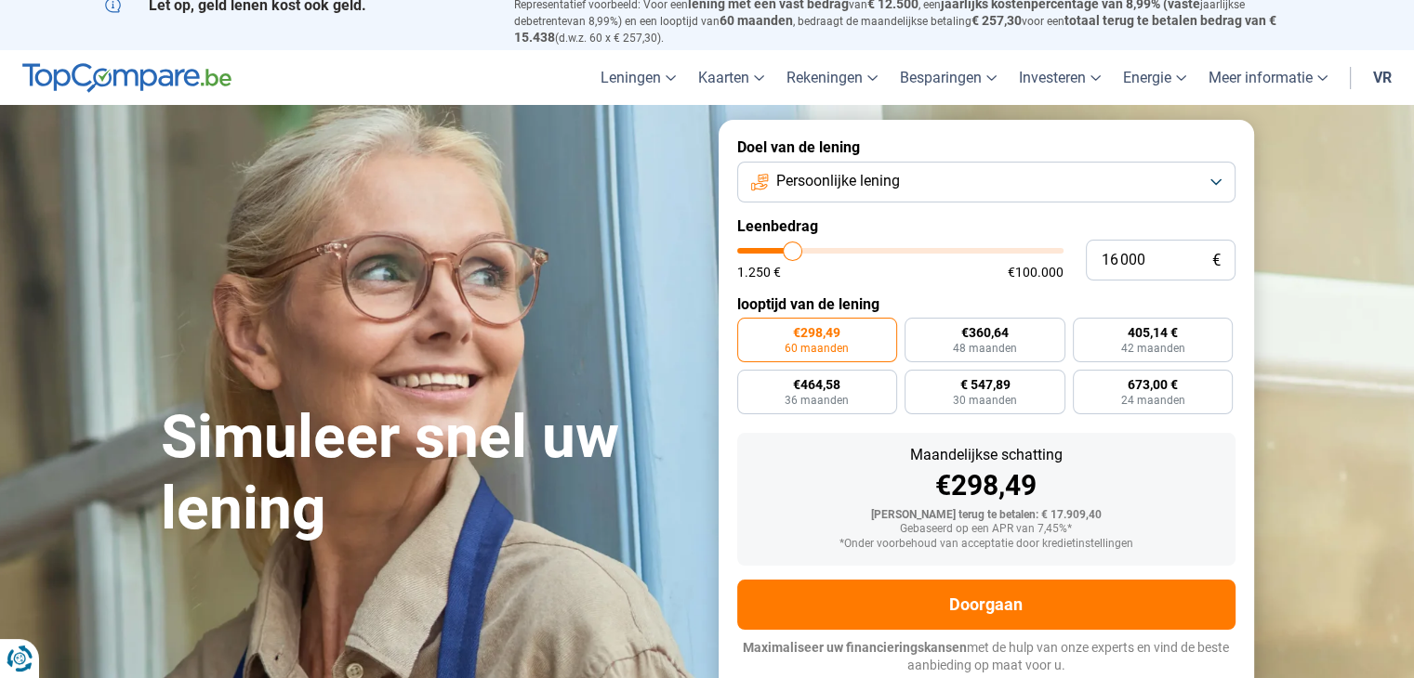
type input "16250"
type input "17 000"
type input "17000"
type input "17 250"
type input "17250"
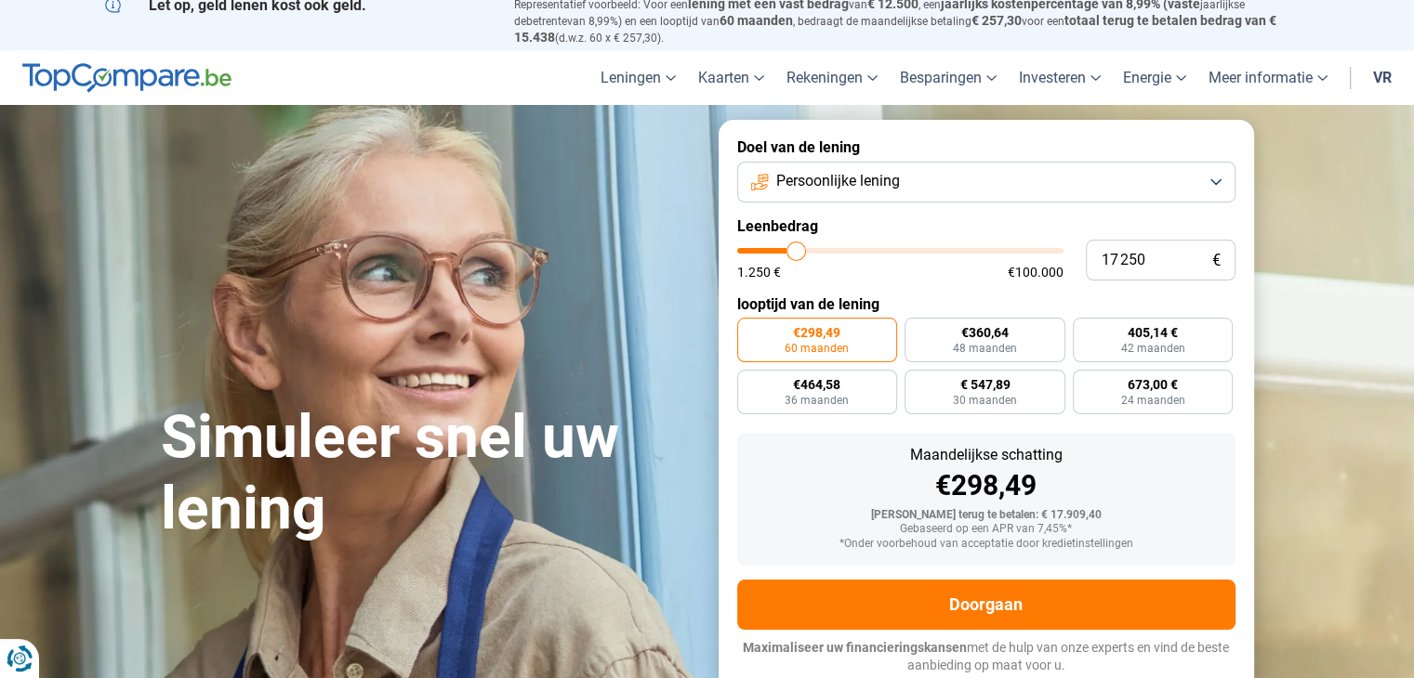
type input "17 500"
type input "17500"
type input "17 750"
type input "17750"
type input "18 000"
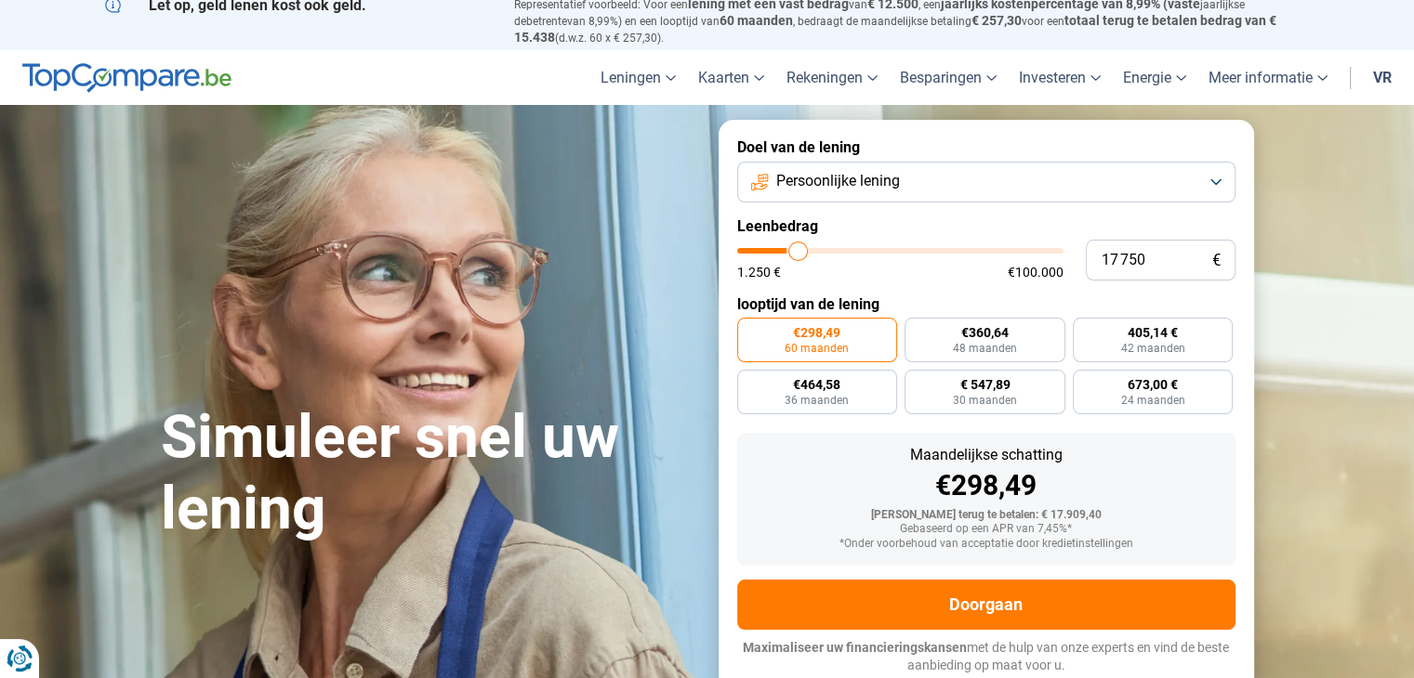
type input "18000"
type input "18 500"
type input "18500"
type input "18 750"
type input "18750"
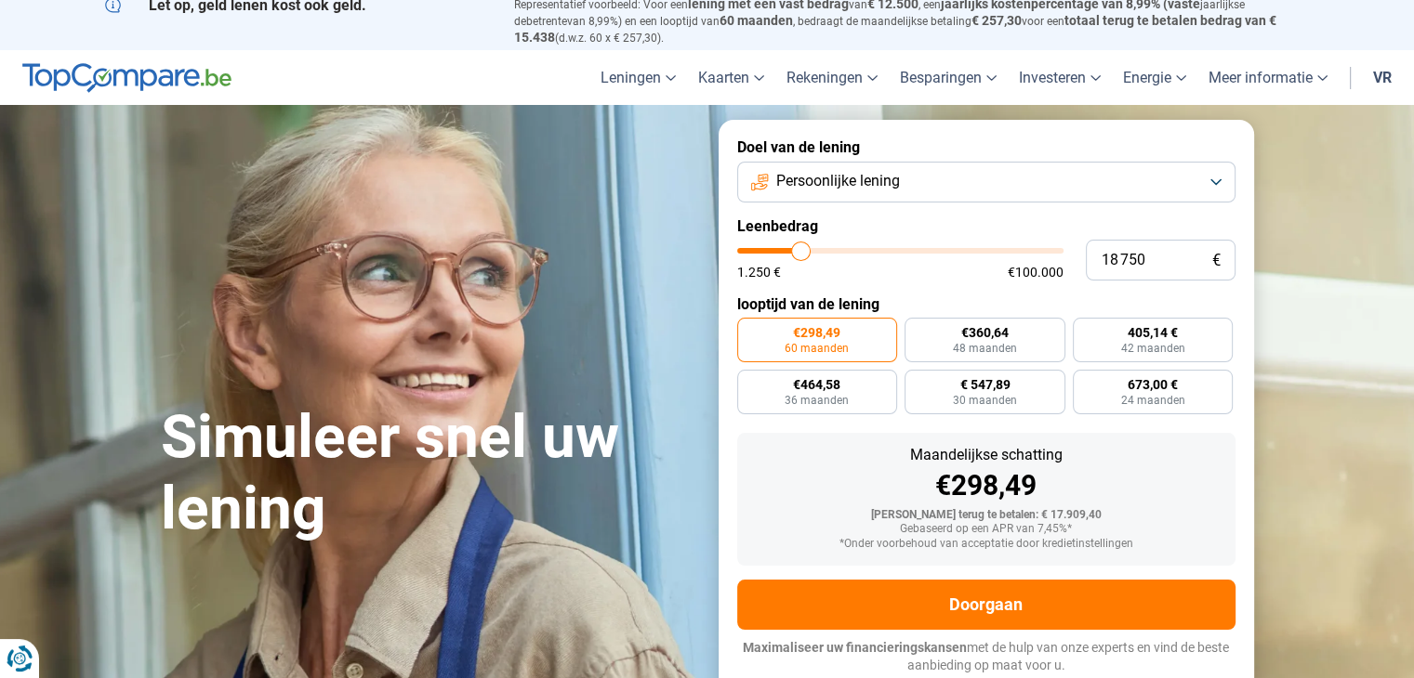
type input "19 000"
type input "19000"
type input "19 250"
type input "19250"
type input "19 500"
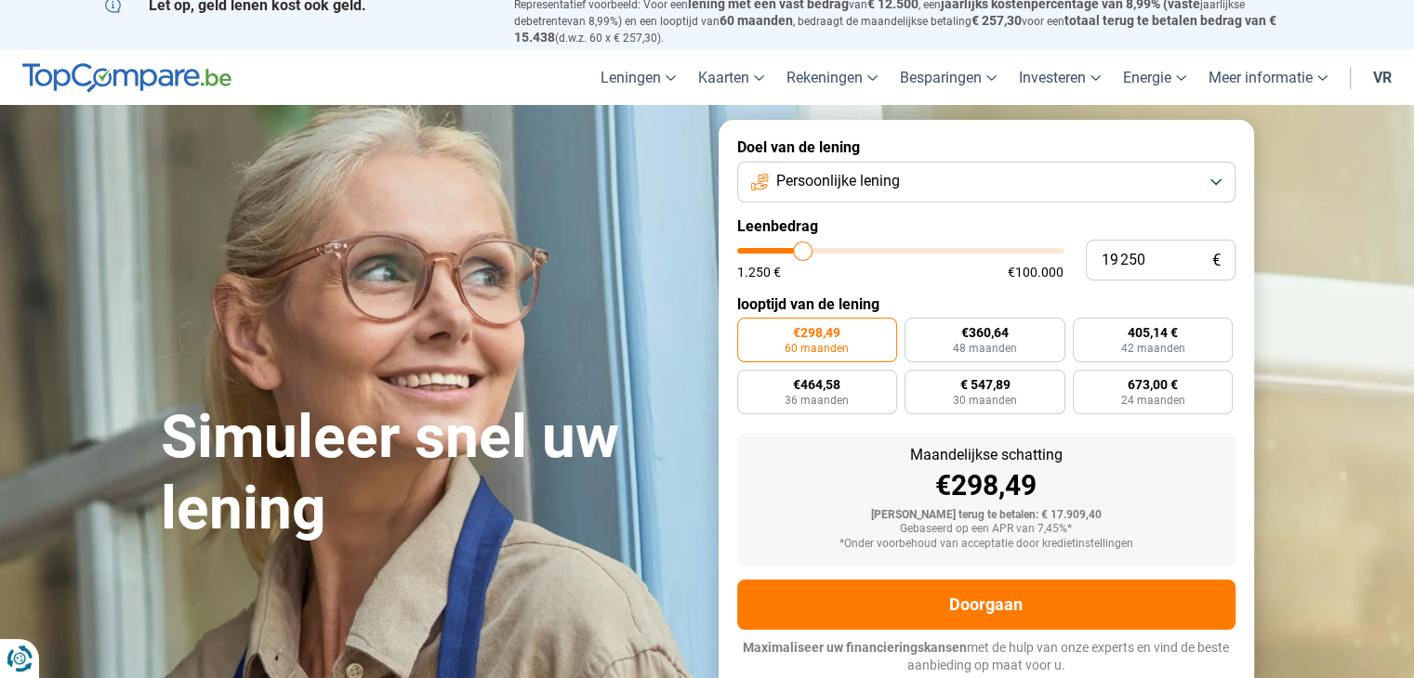
type input "19500"
type input "19 750"
type input "19750"
type input "20 000"
type input "20000"
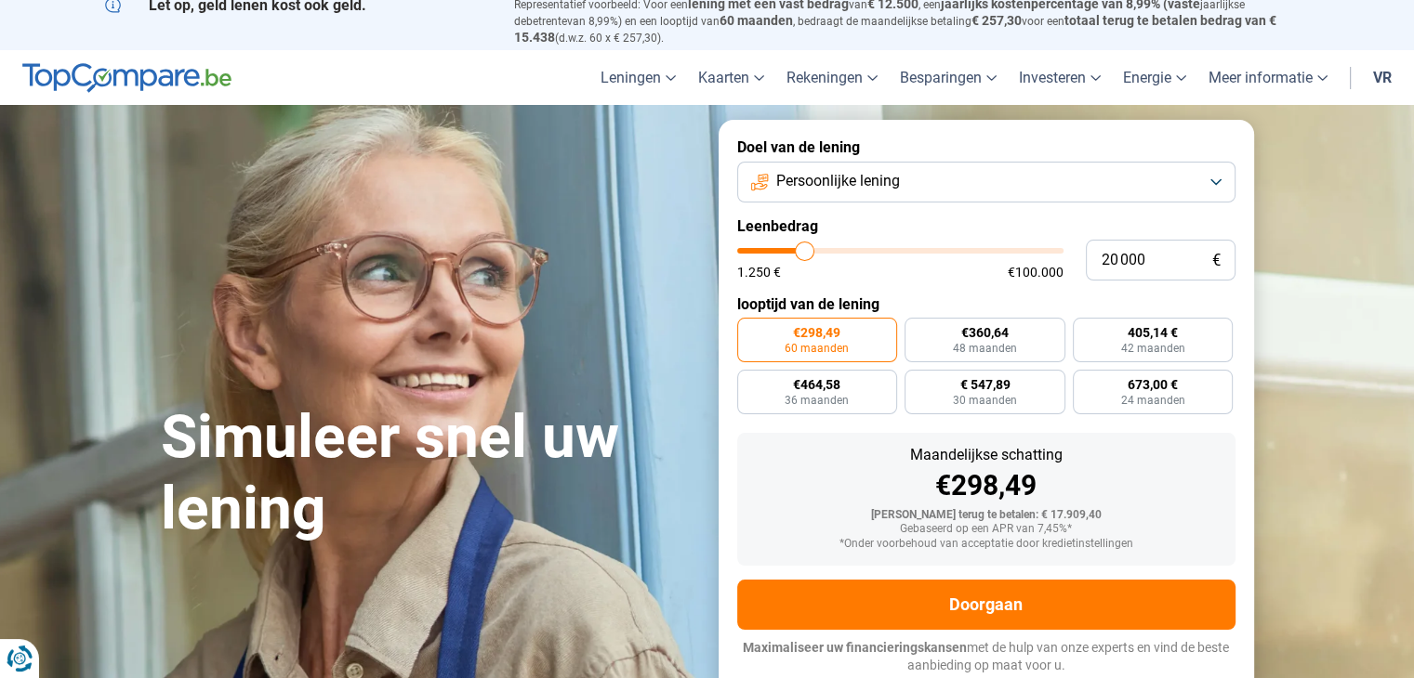
type input "20 250"
type input "20250"
type input "20 500"
type input "20500"
type input "21 000"
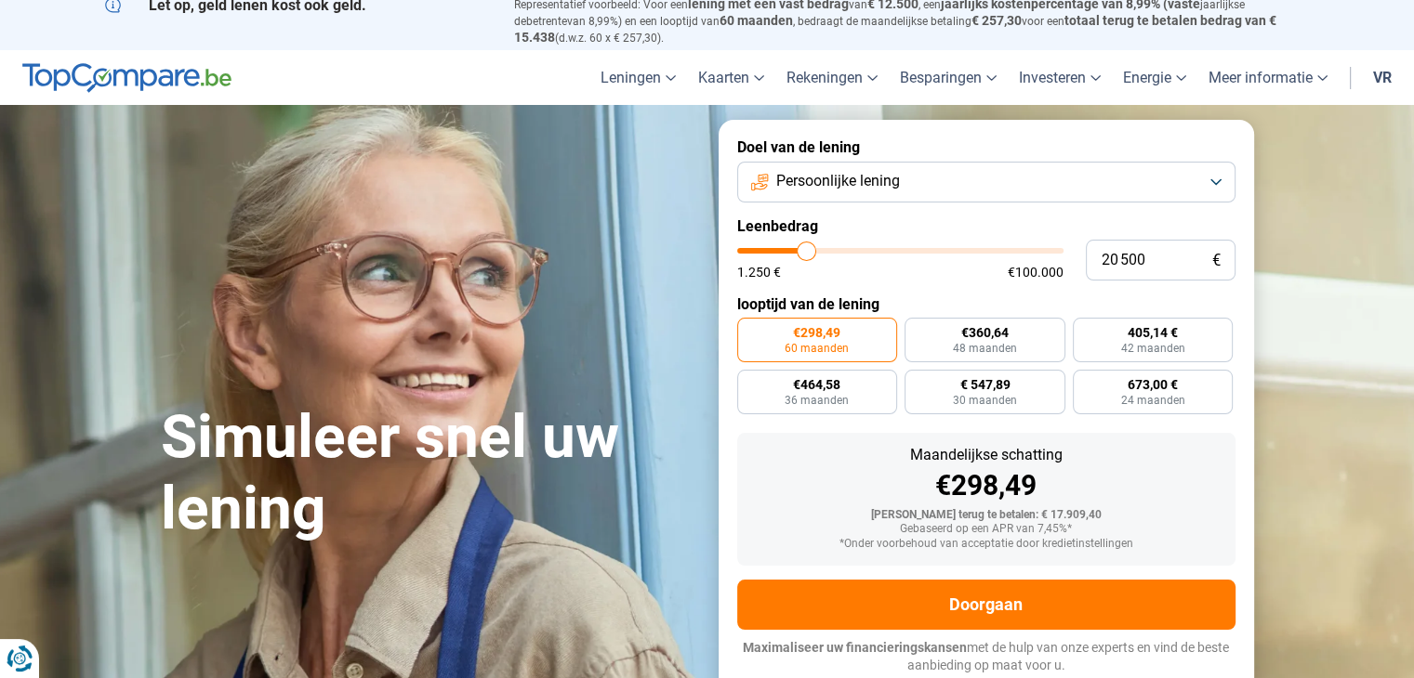
type input "21000"
type input "21 500"
type input "21500"
type input "22 000"
type input "22000"
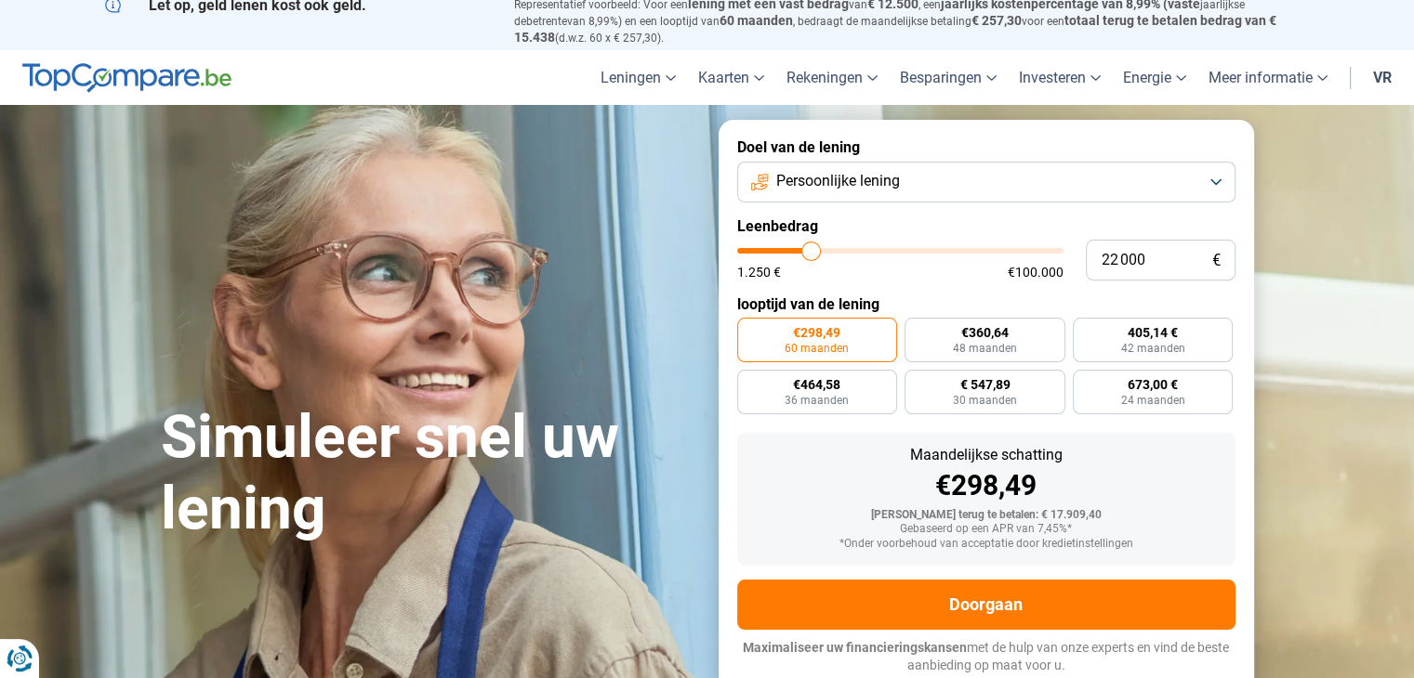
type input "22 250"
type input "22250"
type input "22 500"
type input "22500"
type input "22 750"
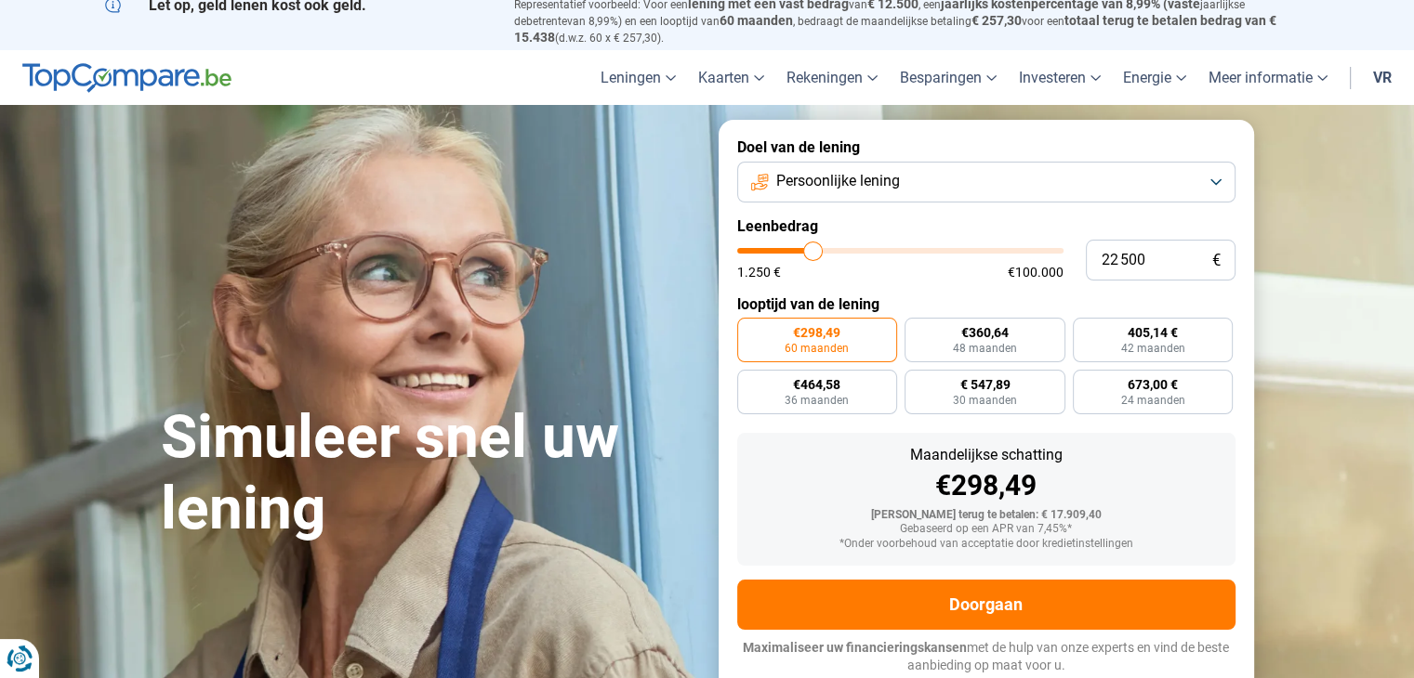
type input "22750"
type input "22 500"
type input "22500"
type input "22 250"
type input "22250"
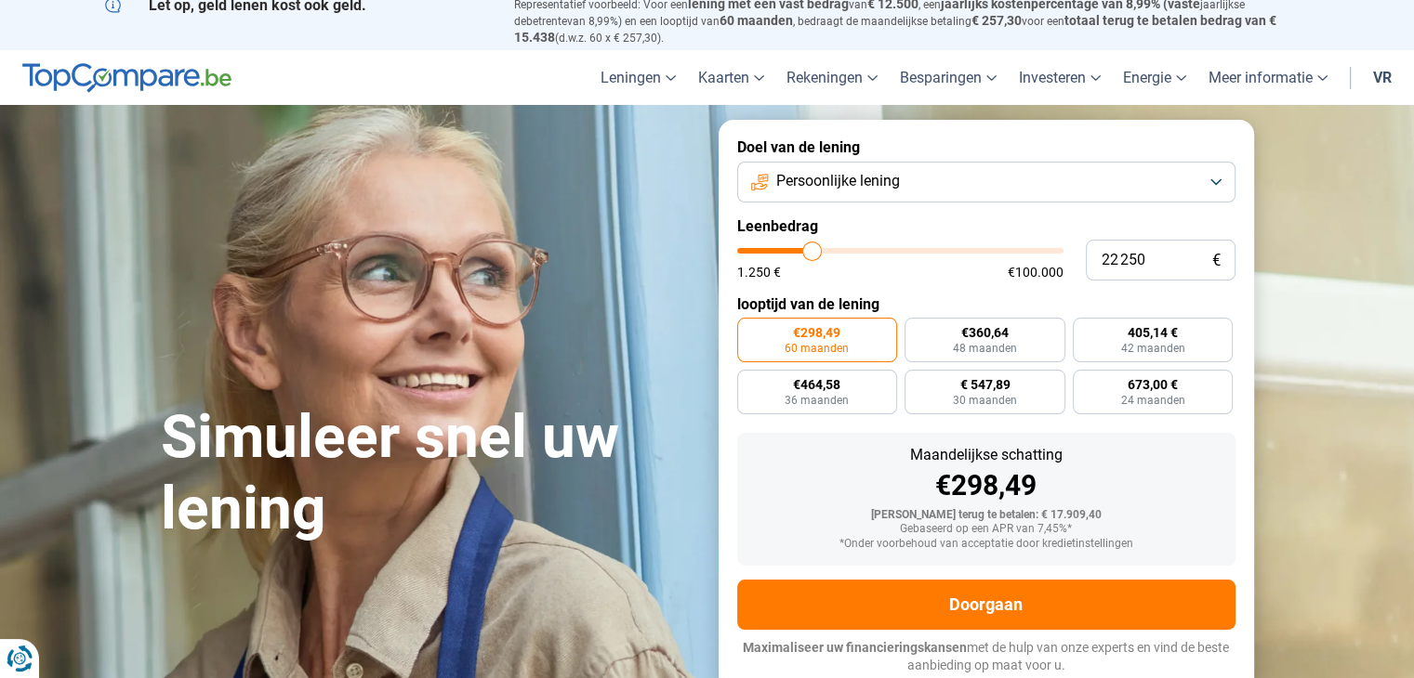
type input "22 000"
type input "22000"
type input "21 750"
type input "21750"
type input "22 000"
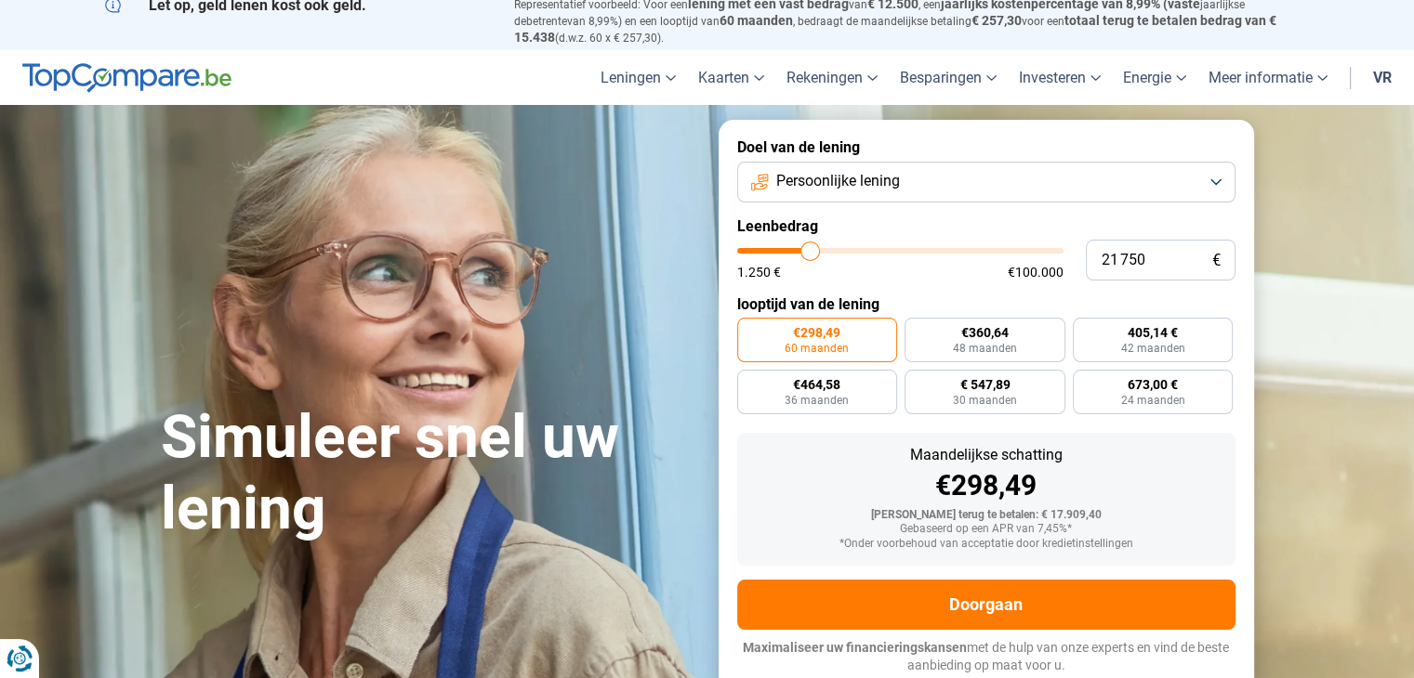
type input "22000"
drag, startPoint x: 792, startPoint y: 251, endPoint x: 814, endPoint y: 250, distance: 22.3
click at [814, 250] on input "range" at bounding box center [900, 251] width 326 height 6
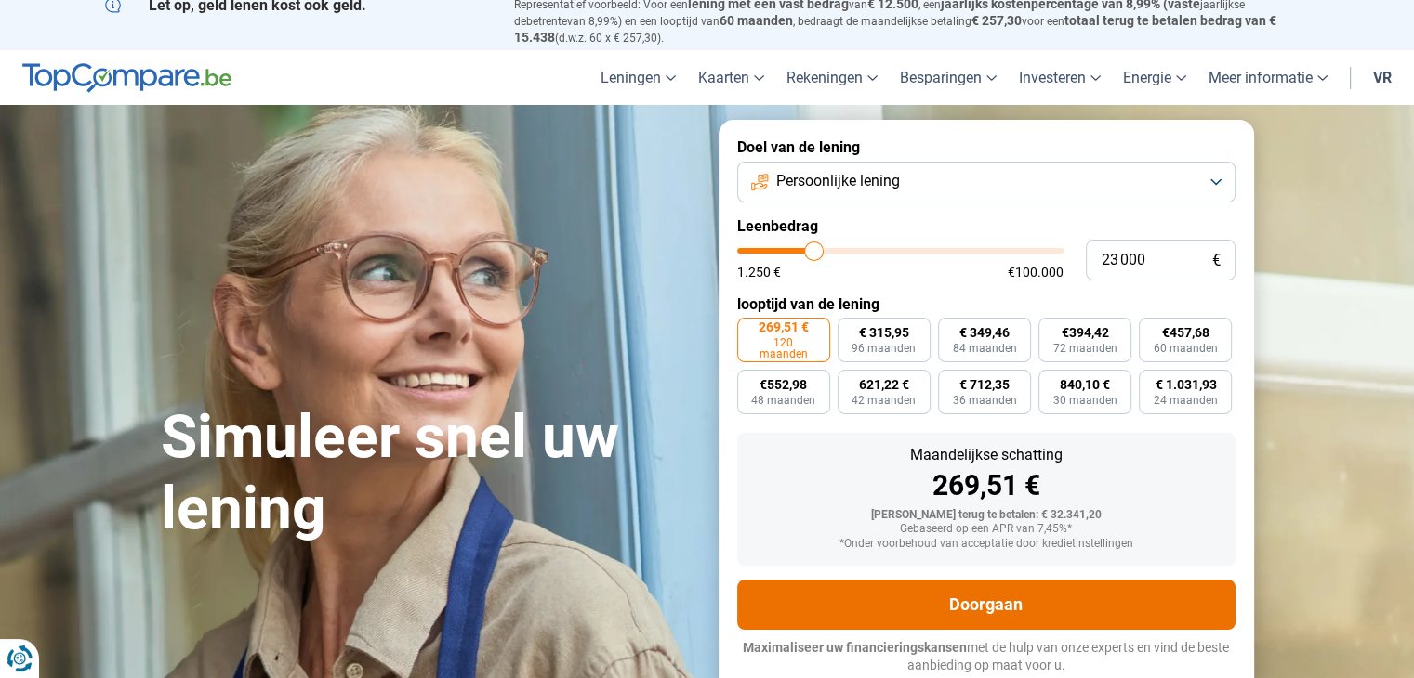
click at [1019, 600] on font "Doorgaan" at bounding box center [985, 605] width 73 height 20
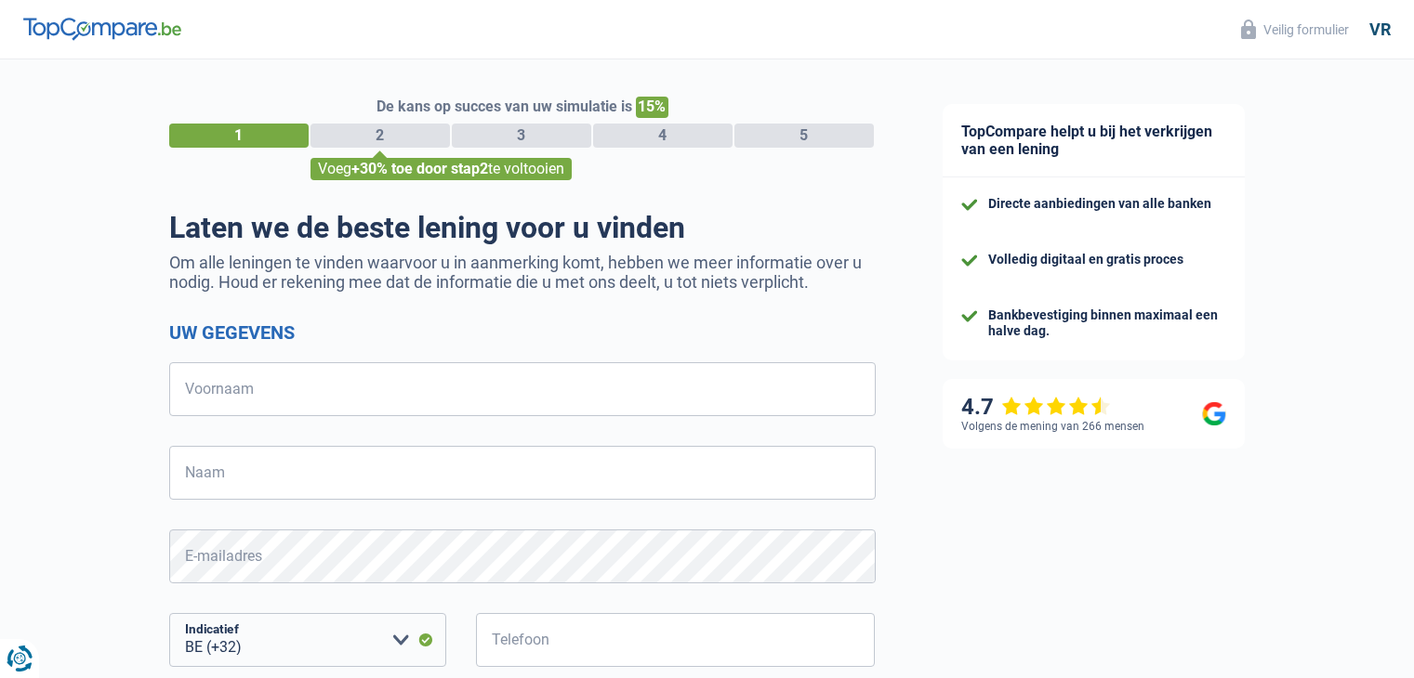
select select "32"
click at [360, 389] on input "Voornaam" at bounding box center [522, 389] width 706 height 54
type input "Yücel"
type input "Yilmaz"
type input "486500391"
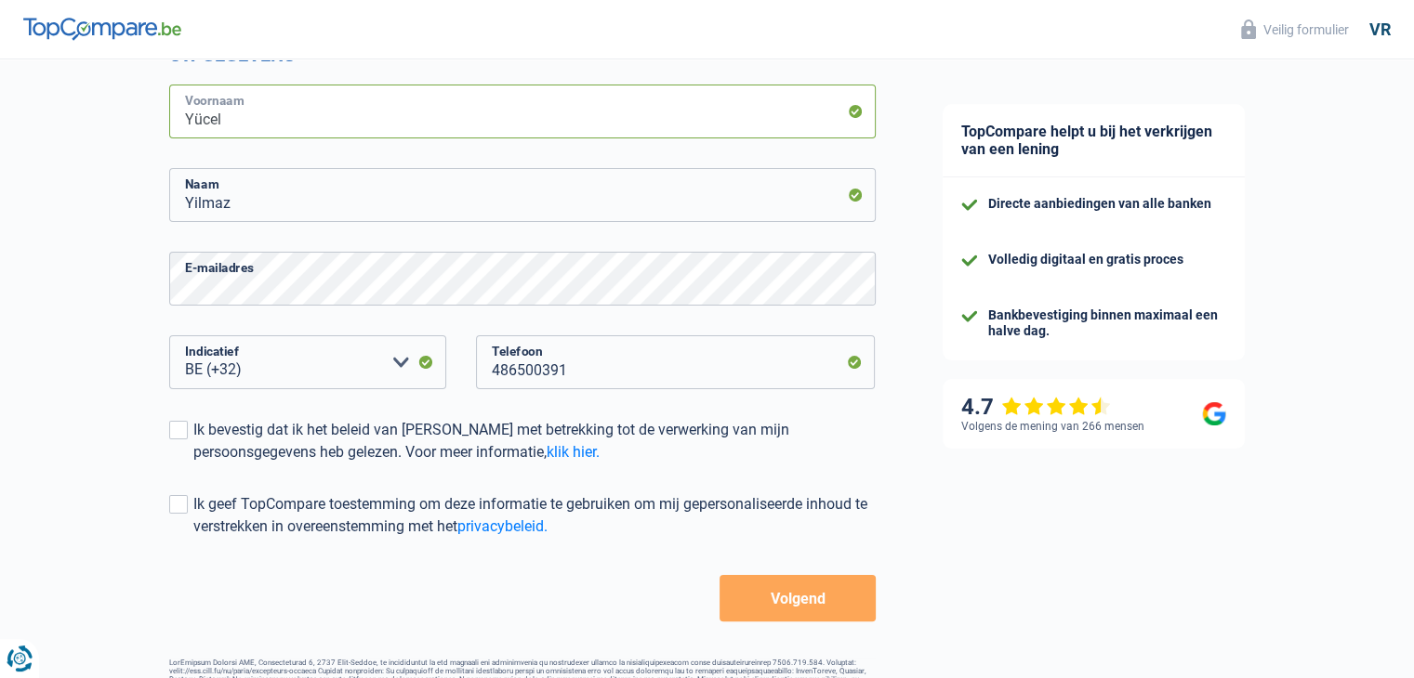
scroll to position [279, 0]
drag, startPoint x: 175, startPoint y: 429, endPoint x: 184, endPoint y: 443, distance: 16.8
click at [178, 431] on span at bounding box center [178, 429] width 19 height 19
click at [193, 463] on input "Ik bevestig dat ik het beleid van [PERSON_NAME] met betrekking tot de verwerkin…" at bounding box center [193, 463] width 0 height 0
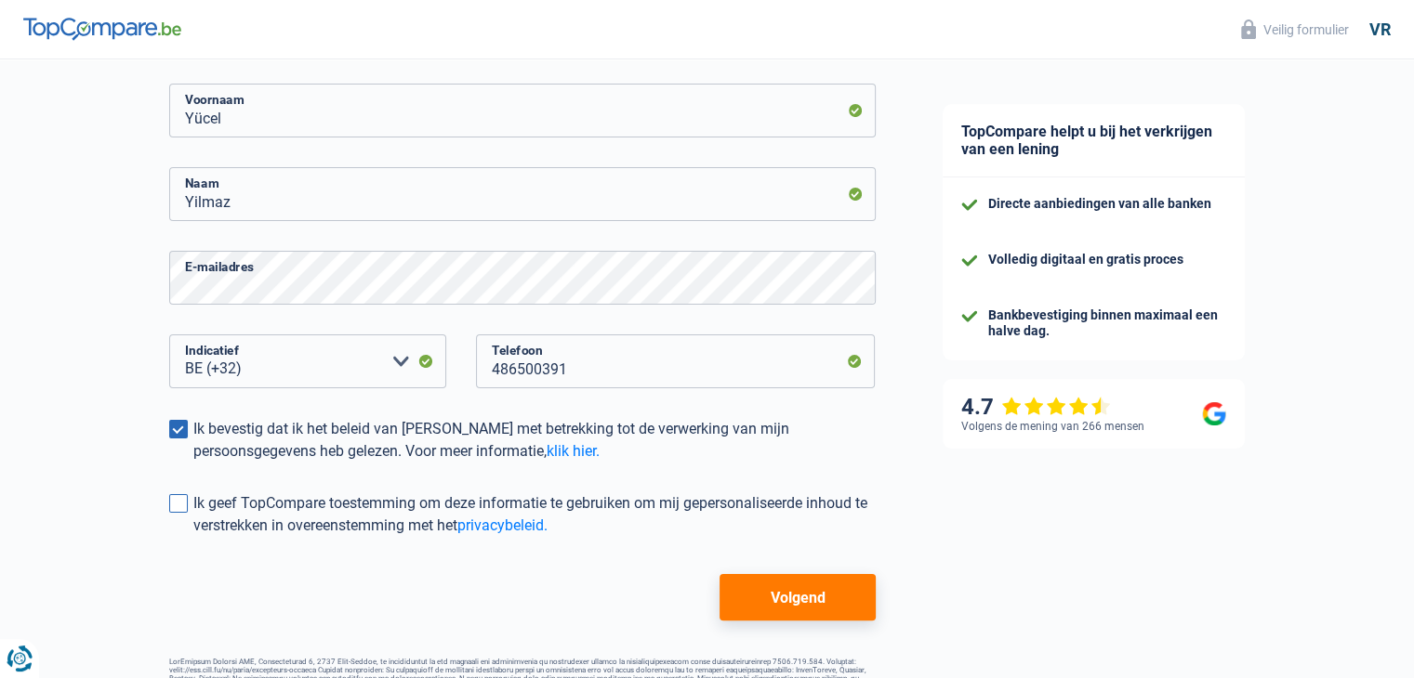
click at [175, 516] on label "Ik geef TopCompare toestemming om deze informatie te gebruiken om mij gepersona…" at bounding box center [522, 515] width 706 height 45
click at [193, 537] on input "Ik geef TopCompare toestemming om deze informatie te gebruiken om mij gepersona…" at bounding box center [193, 537] width 0 height 0
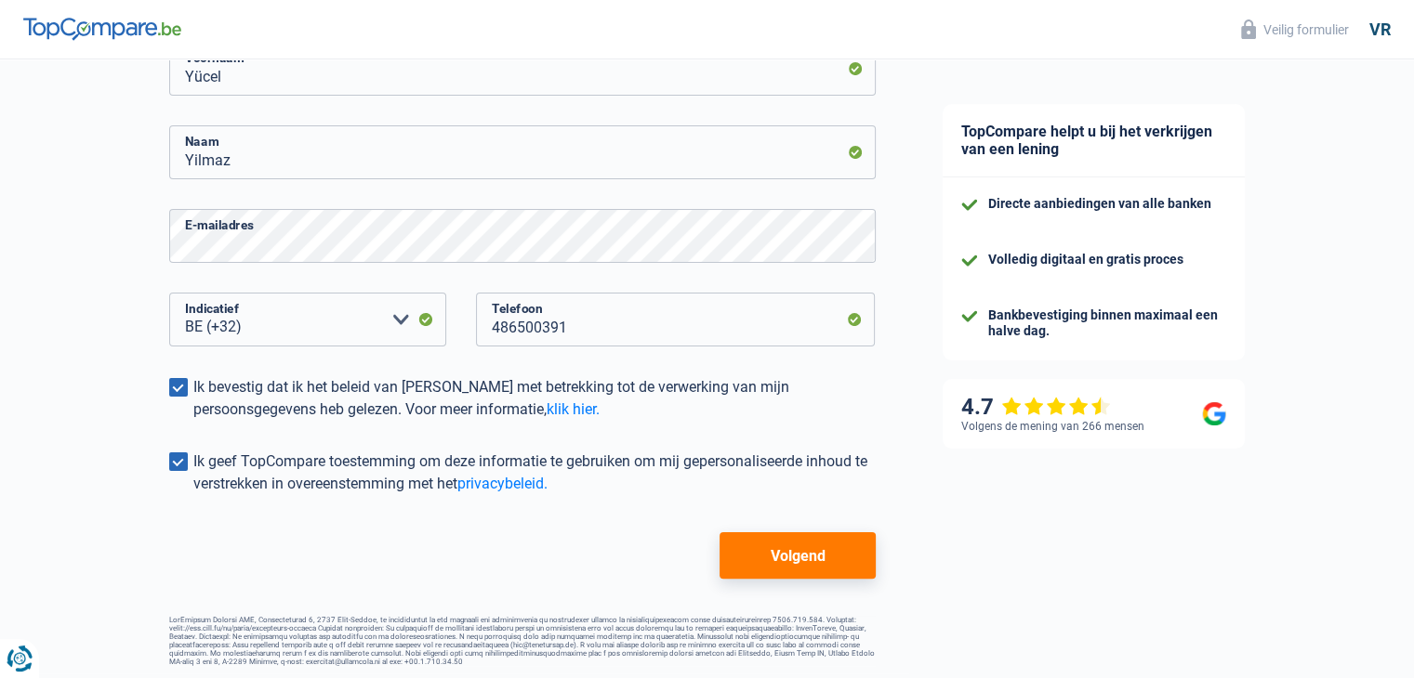
scroll to position [333, 0]
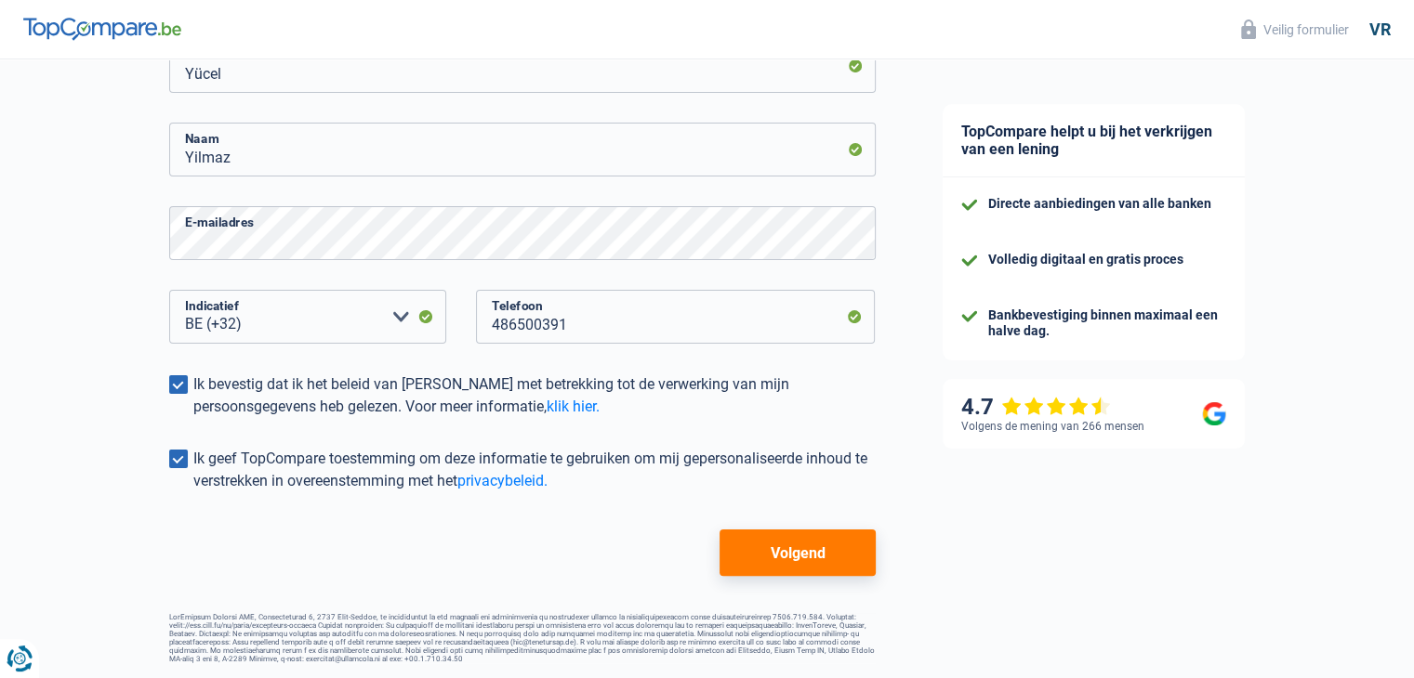
click at [778, 545] on font "Volgend" at bounding box center [797, 554] width 55 height 18
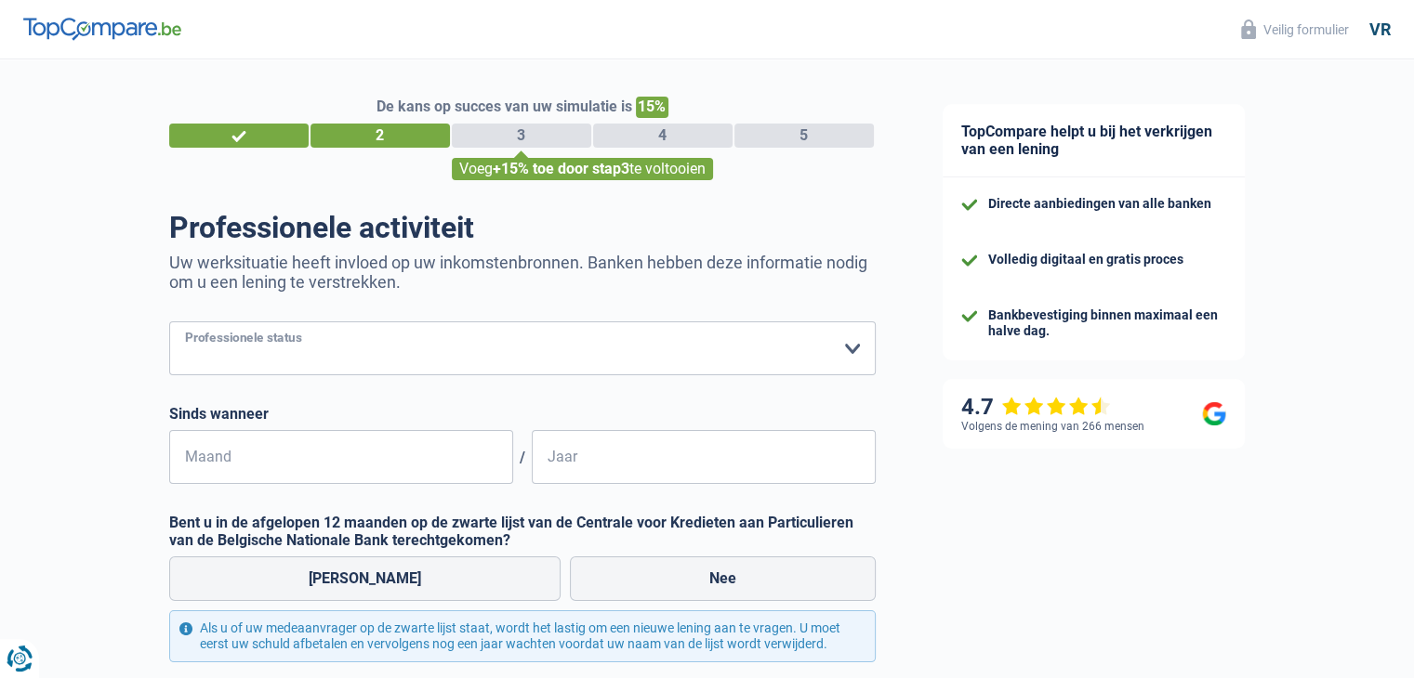
click at [367, 349] on select "Werknemer Particuliere werknemer [PERSON_NAME] Ongeldig Onafhankelijk Gepension…" at bounding box center [522, 349] width 706 height 54
select select "worker"
click at [169, 323] on select "Werknemer Particuliere werknemer [PERSON_NAME] Ongeldig Onafhankelijk Gepension…" at bounding box center [522, 349] width 706 height 54
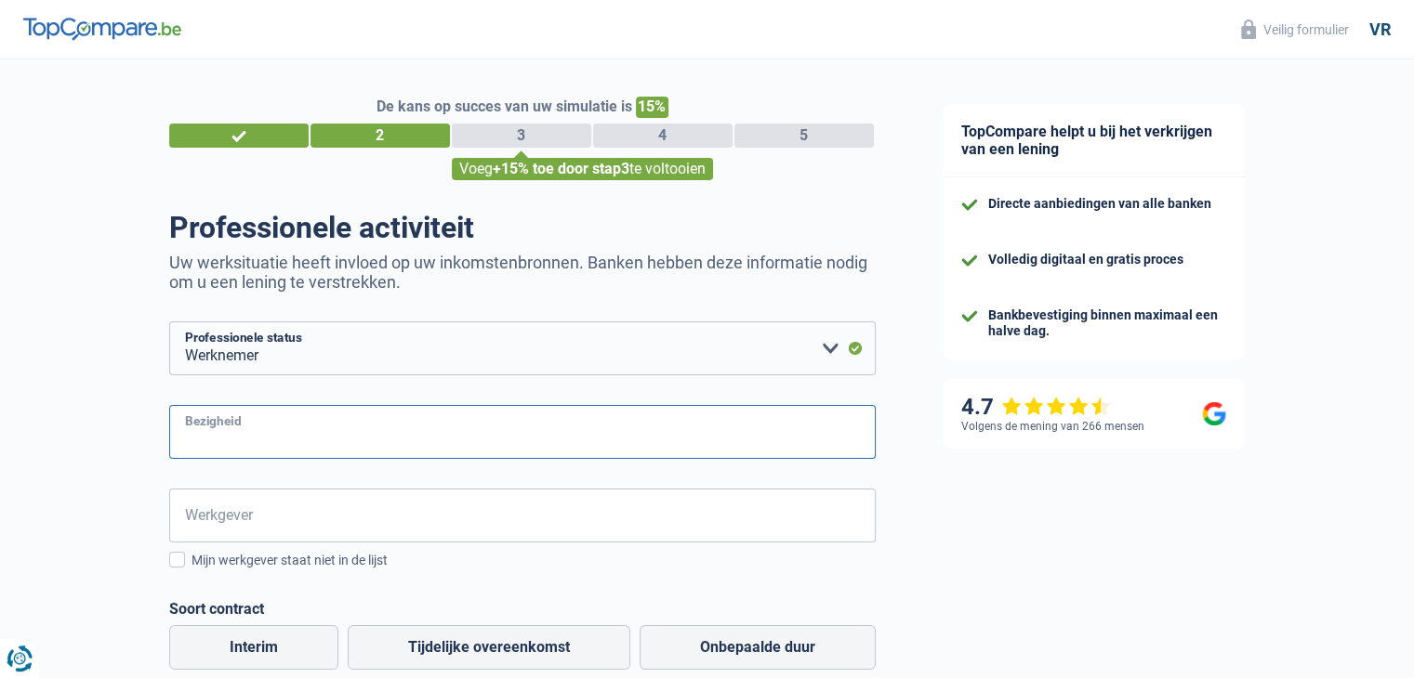
click at [346, 428] on input "Bezigheid" at bounding box center [522, 432] width 706 height 54
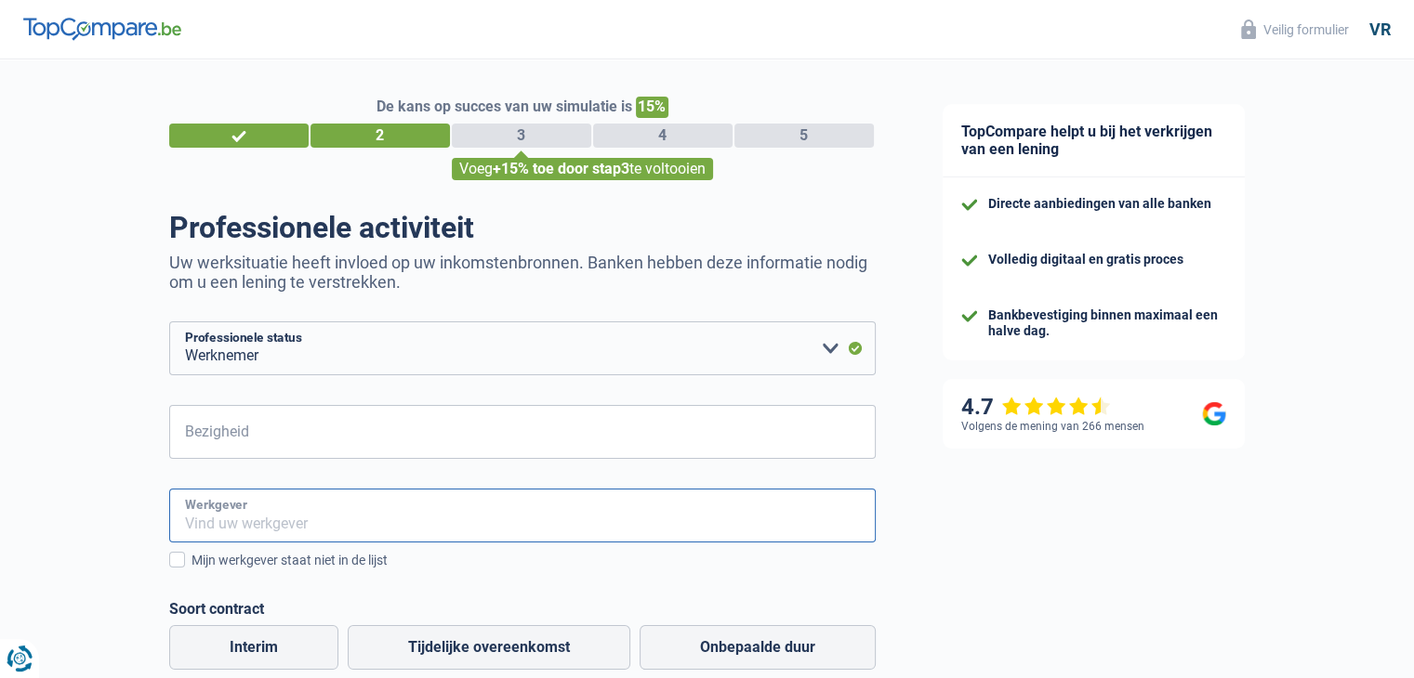
drag, startPoint x: 230, startPoint y: 520, endPoint x: 238, endPoint y: 525, distance: 9.6
click at [237, 525] on input "Werkgever" at bounding box center [522, 516] width 706 height 54
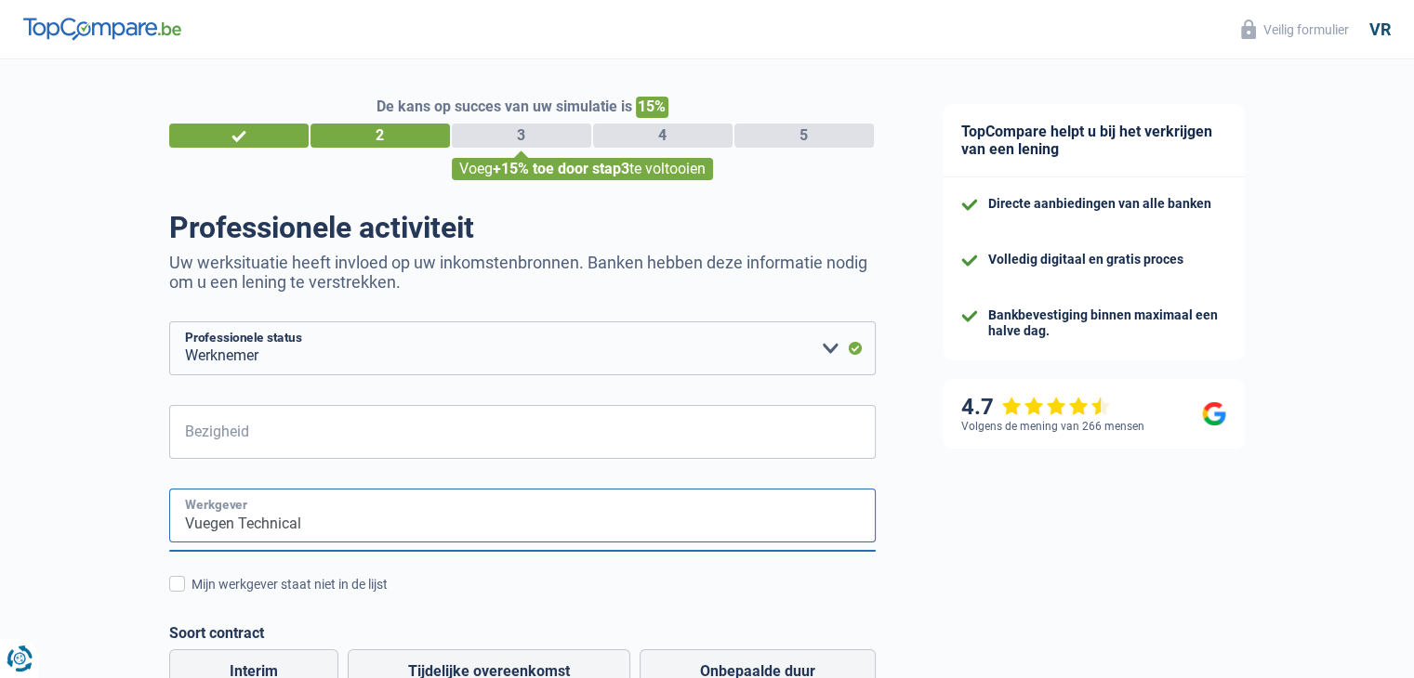
type input "Vuegen Technical"
drag, startPoint x: 208, startPoint y: 533, endPoint x: 1092, endPoint y: 616, distance: 887.8
click at [1086, 622] on div "TopCompare helpt u bij het verkrijgen van een lening Directe aanbiedingen van a…" at bounding box center [1162, 613] width 506 height 1108
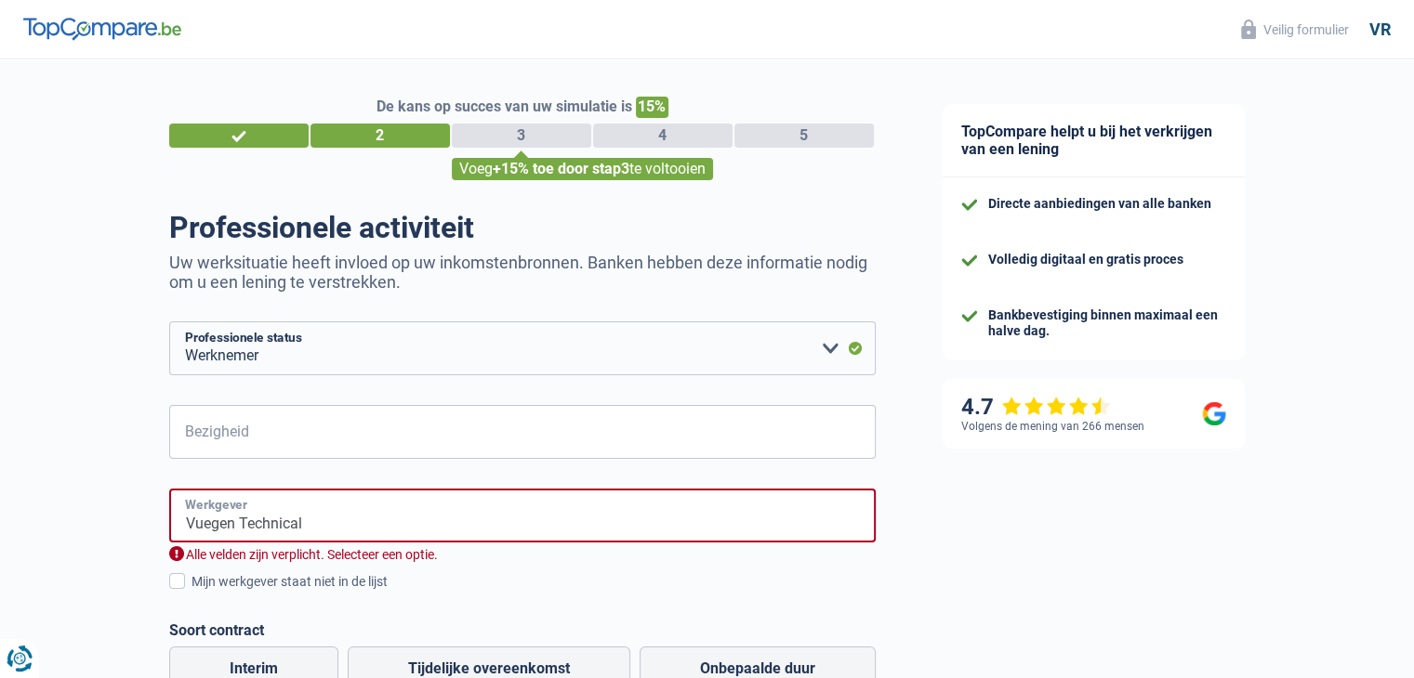
click at [515, 527] on input "Vuegen Technical" at bounding box center [522, 516] width 706 height 54
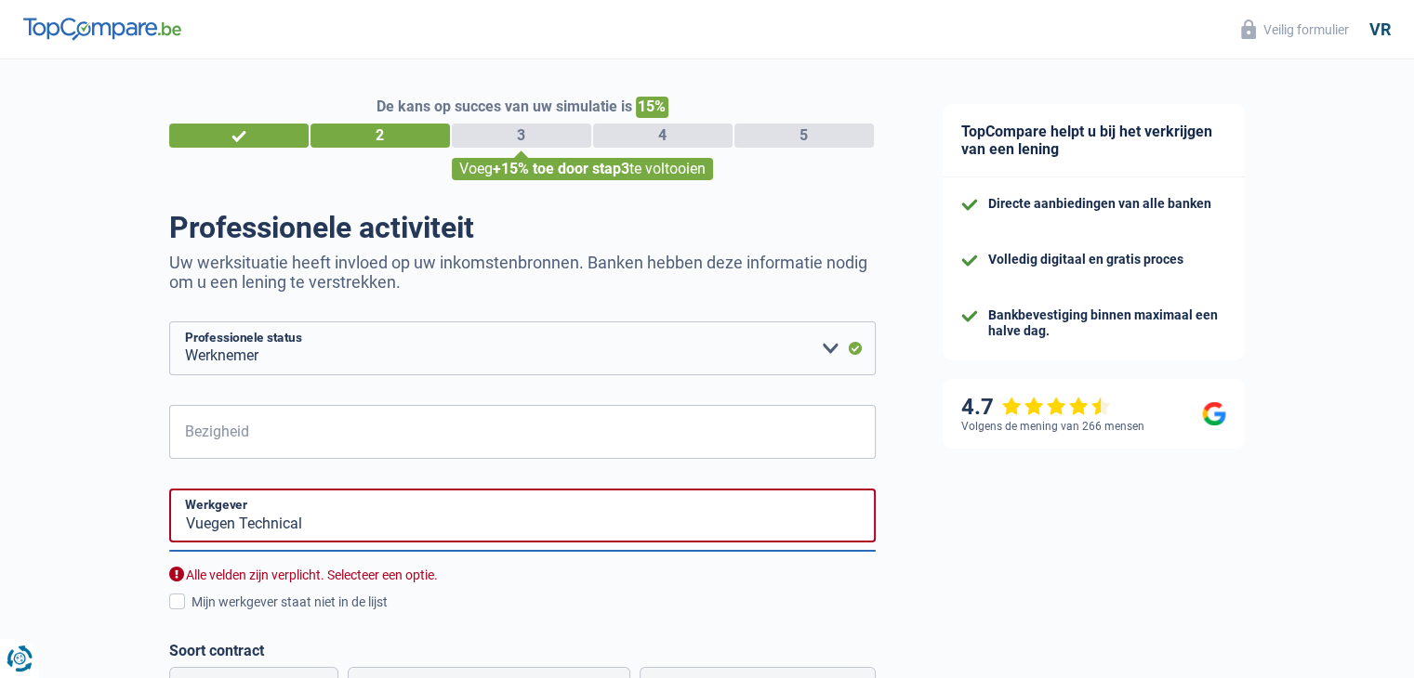
click at [178, 601] on span at bounding box center [177, 602] width 16 height 16
click at [191, 612] on input "Mijn werkgever staat niet in de lijst" at bounding box center [191, 612] width 0 height 0
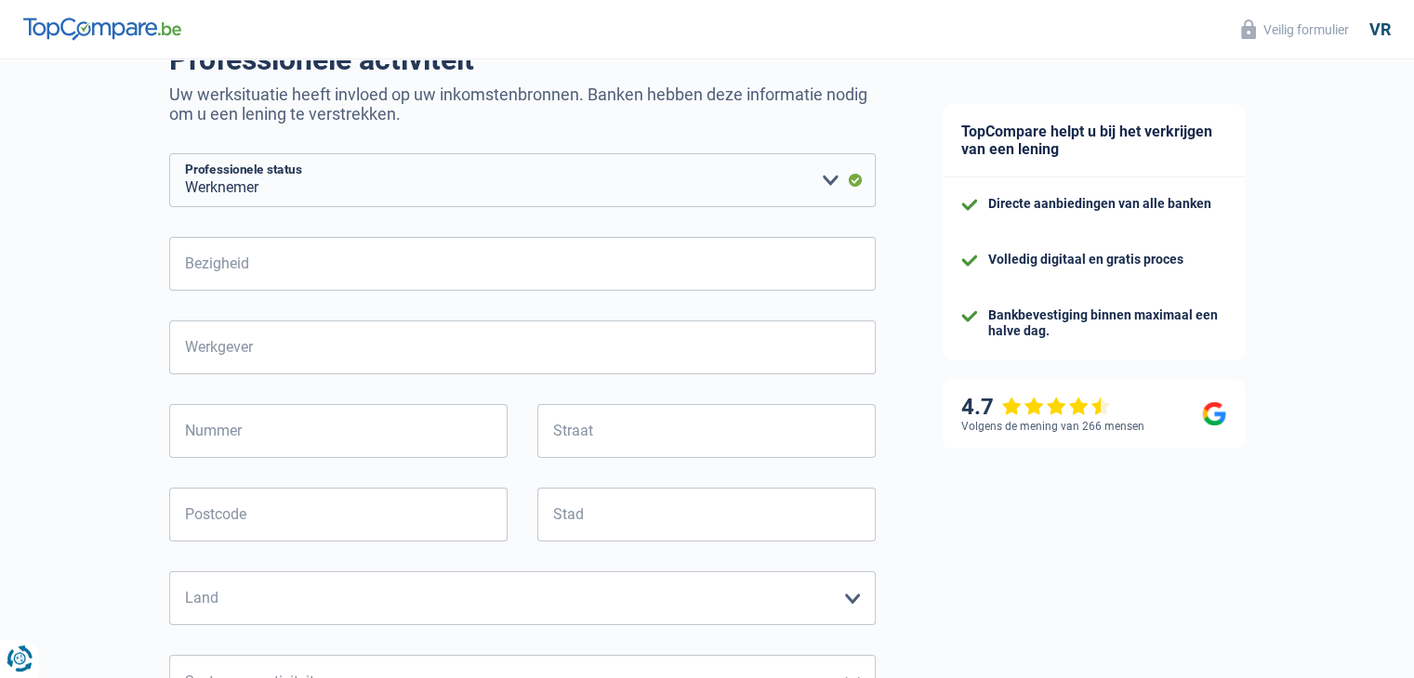
scroll to position [186, 0]
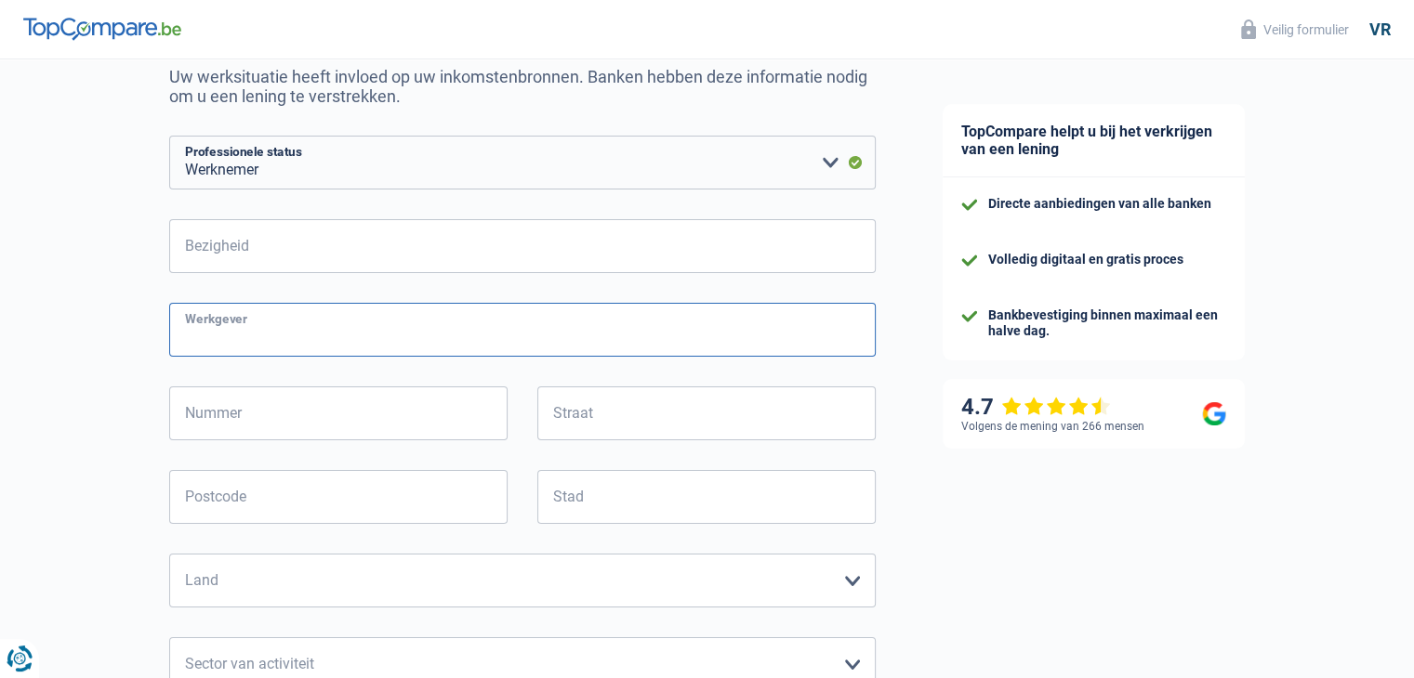
click at [312, 320] on input "Werkgever" at bounding box center [522, 330] width 706 height 54
type input "VUEGEN TECNICAL"
click at [309, 245] on input "Bezigheid" at bounding box center [522, 246] width 706 height 54
click at [364, 421] on input "Nummer" at bounding box center [338, 414] width 338 height 54
click at [331, 243] on input "Bezigheid" at bounding box center [522, 246] width 706 height 54
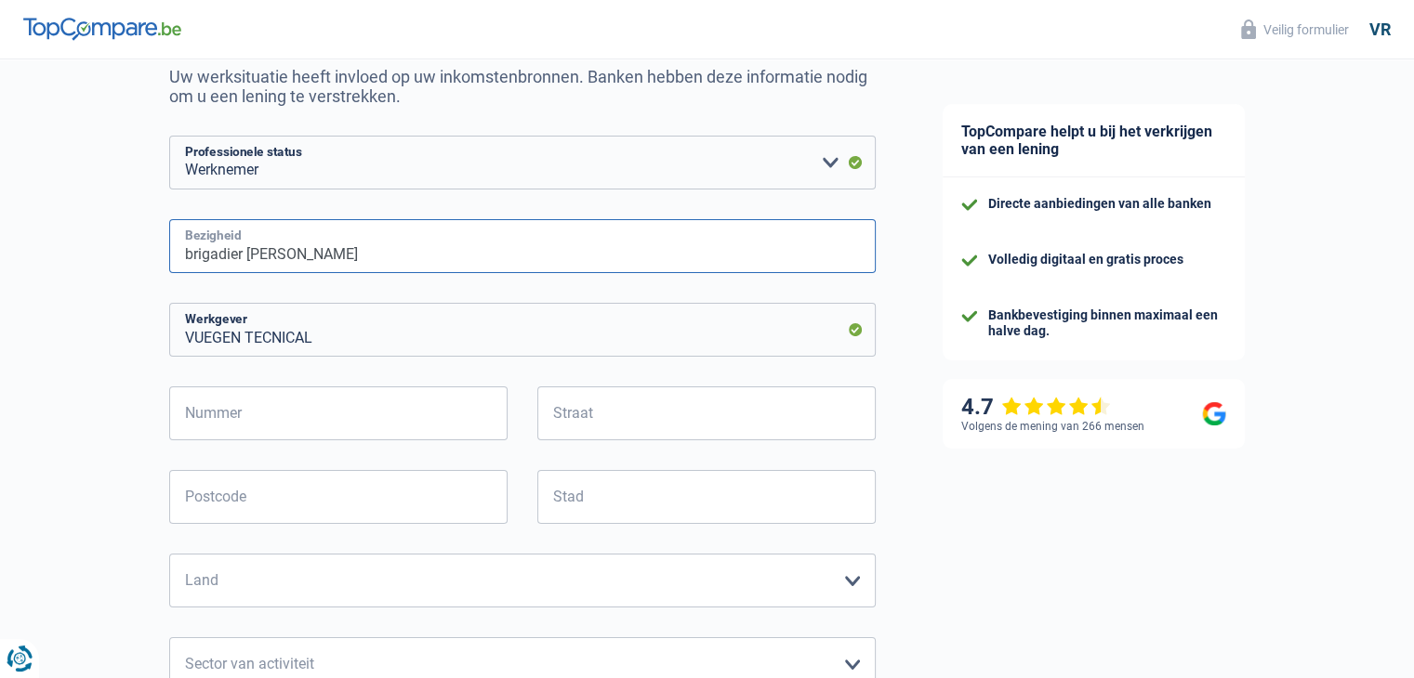
type input "brigadier [PERSON_NAME]"
click at [370, 390] on input "Nummer" at bounding box center [338, 414] width 338 height 54
type input "12"
click at [631, 428] on input "Straat" at bounding box center [706, 414] width 338 height 54
type input "i"
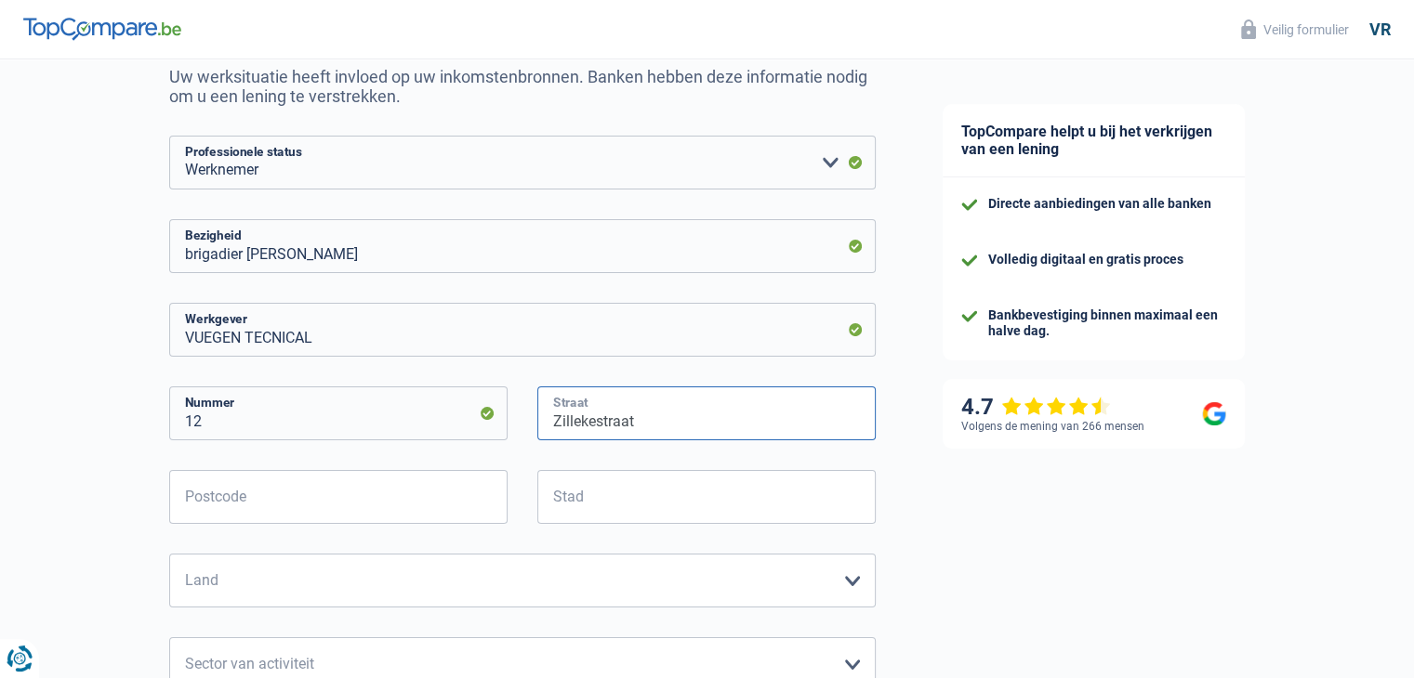
click at [600, 421] on input "Zillekestraat" at bounding box center [706, 414] width 338 height 54
click at [704, 418] on input "Zillekesstraat" at bounding box center [706, 414] width 338 height 54
type input "Zillekesstraat"
drag, startPoint x: 606, startPoint y: 415, endPoint x: 947, endPoint y: 515, distance: 355.3
click at [959, 520] on div "TopCompare helpt u bij het verkrijgen van een lening Directe aanbiedingen van a…" at bounding box center [1162, 569] width 506 height 1390
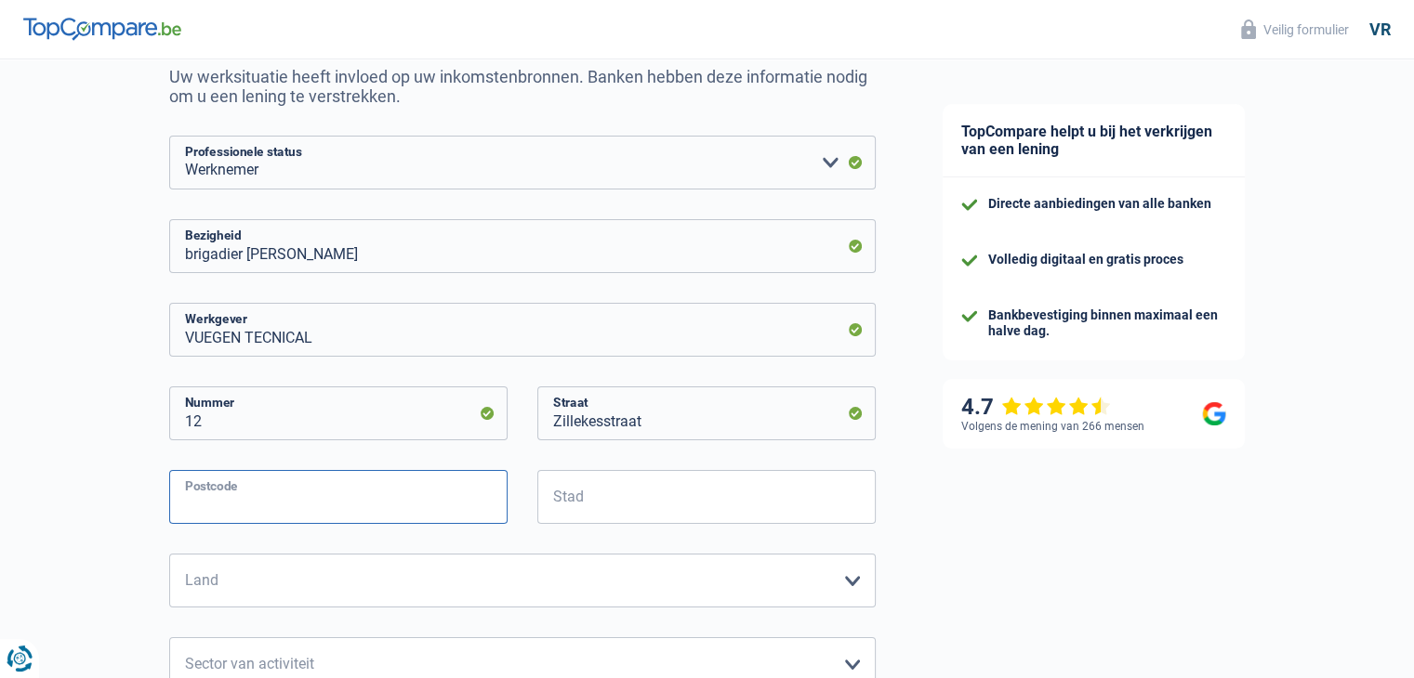
click at [290, 496] on input "Postcode" at bounding box center [338, 497] width 338 height 54
type input "3980"
click at [599, 505] on input "Stad" at bounding box center [706, 497] width 338 height 54
type input "tessenderlo"
drag, startPoint x: 844, startPoint y: 581, endPoint x: 804, endPoint y: 576, distance: 40.2
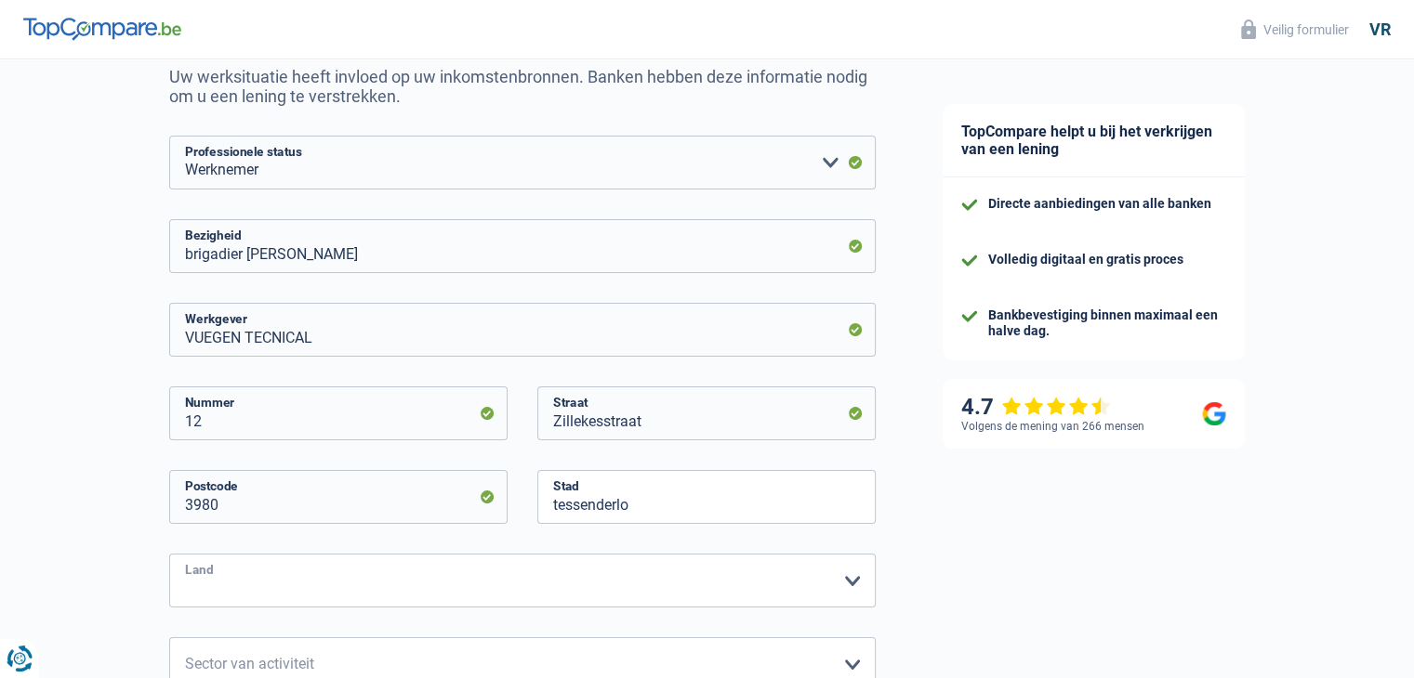
click at [844, 581] on select "[GEOGRAPHIC_DATA] [GEOGRAPHIC_DATA] [GEOGRAPHIC_DATA] [GEOGRAPHIC_DATA] [GEOGRA…" at bounding box center [522, 581] width 706 height 54
select select "BE"
click at [169, 555] on select "[GEOGRAPHIC_DATA] [GEOGRAPHIC_DATA] [GEOGRAPHIC_DATA] [GEOGRAPHIC_DATA] [GEOGRA…" at bounding box center [522, 581] width 706 height 54
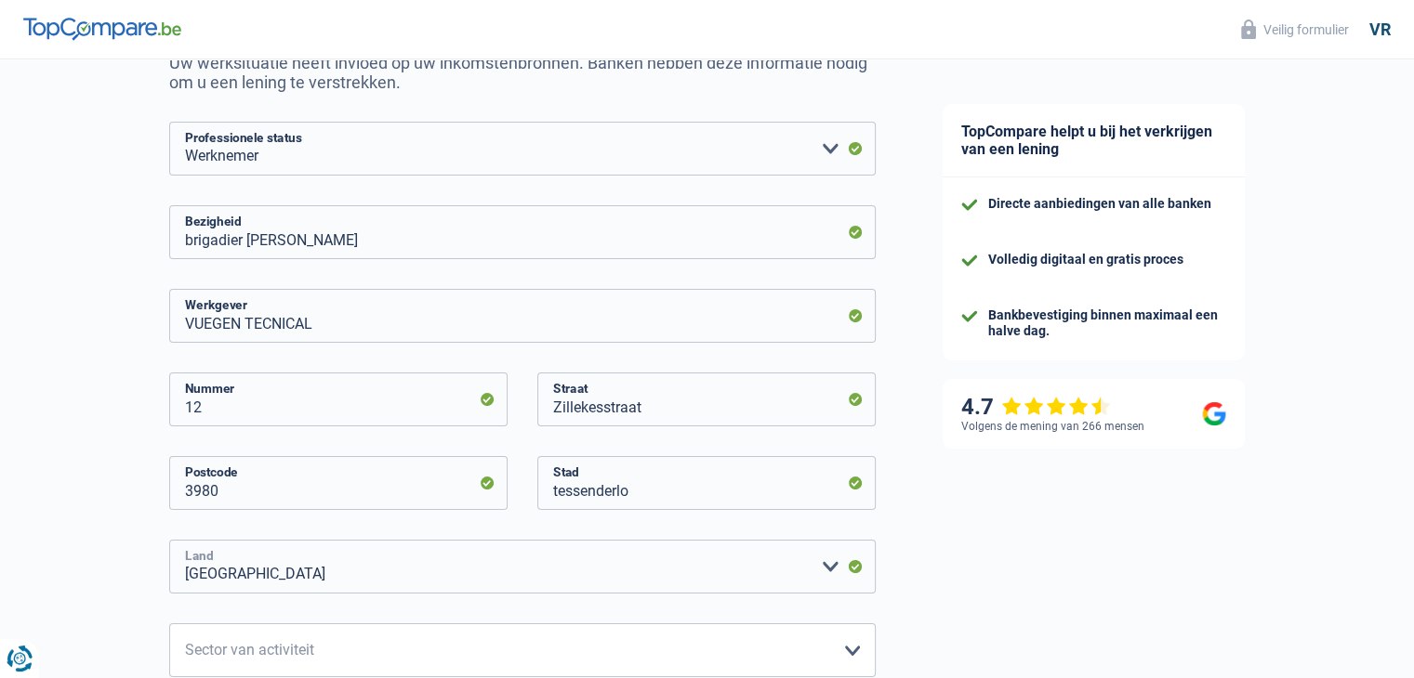
scroll to position [465, 0]
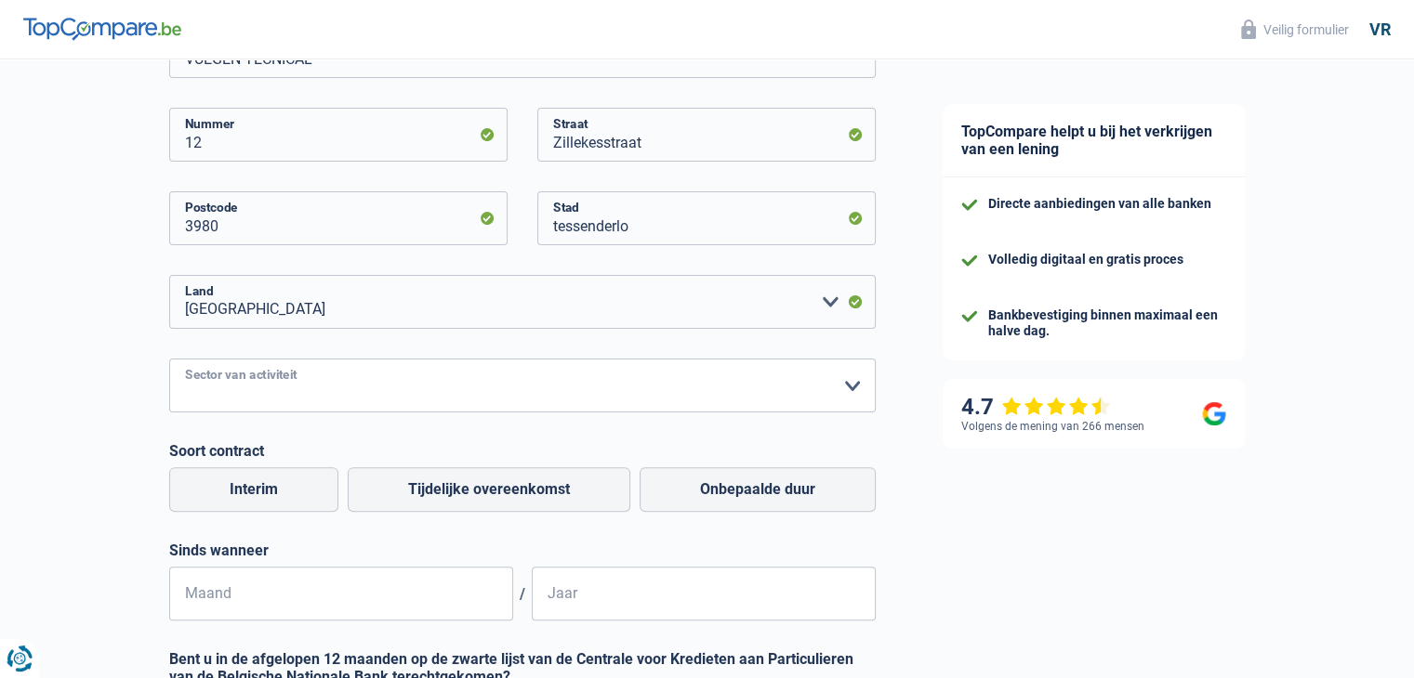
click at [379, 393] on select "Landbouw/Visserij Industrie Horeca Koerier/Fitness/Taxi Bouw Banken/Verzekering…" at bounding box center [522, 386] width 706 height 54
select select "industry"
click at [169, 360] on select "Landbouw/Visserij Industrie Horeca Koerier/Fitness/Taxi Bouw Banken/Verzekering…" at bounding box center [522, 386] width 706 height 54
click at [732, 489] on font "Onbepaalde duur" at bounding box center [757, 490] width 115 height 18
click at [732, 489] on input "Onbepaalde duur" at bounding box center [757, 489] width 236 height 45
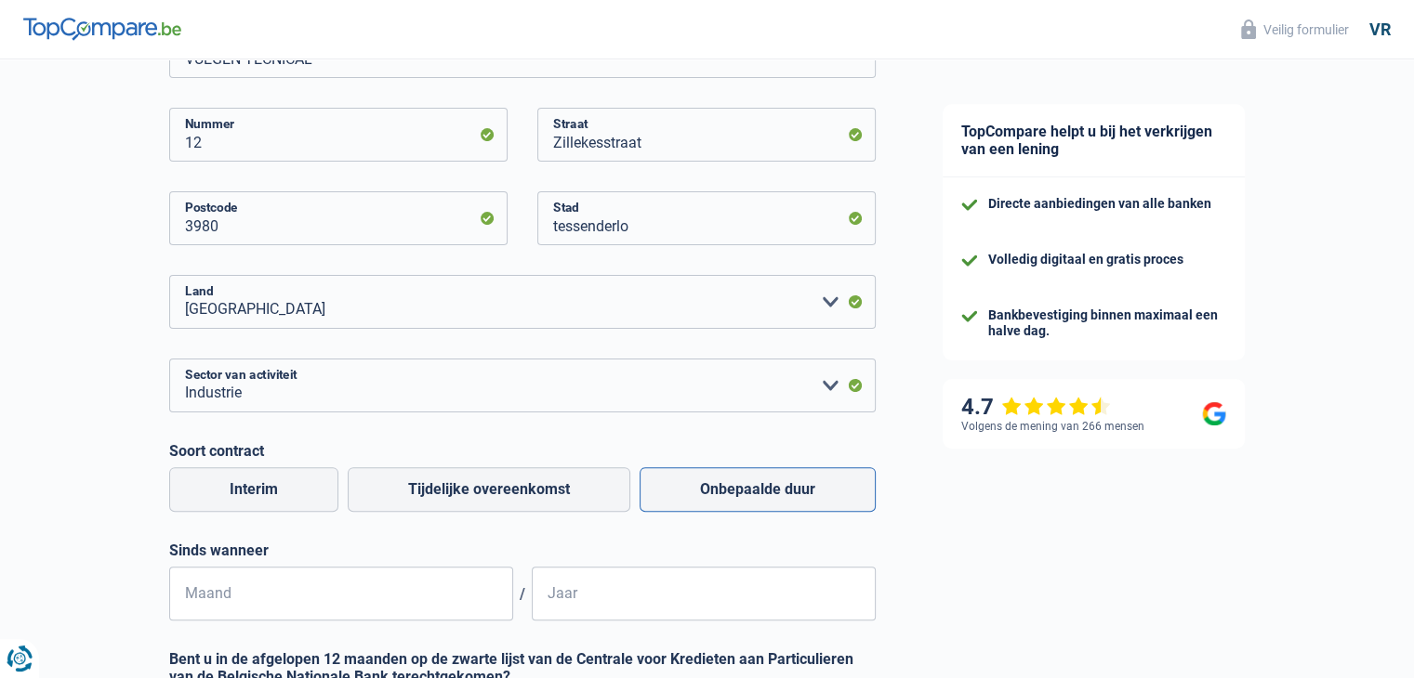
radio input "true"
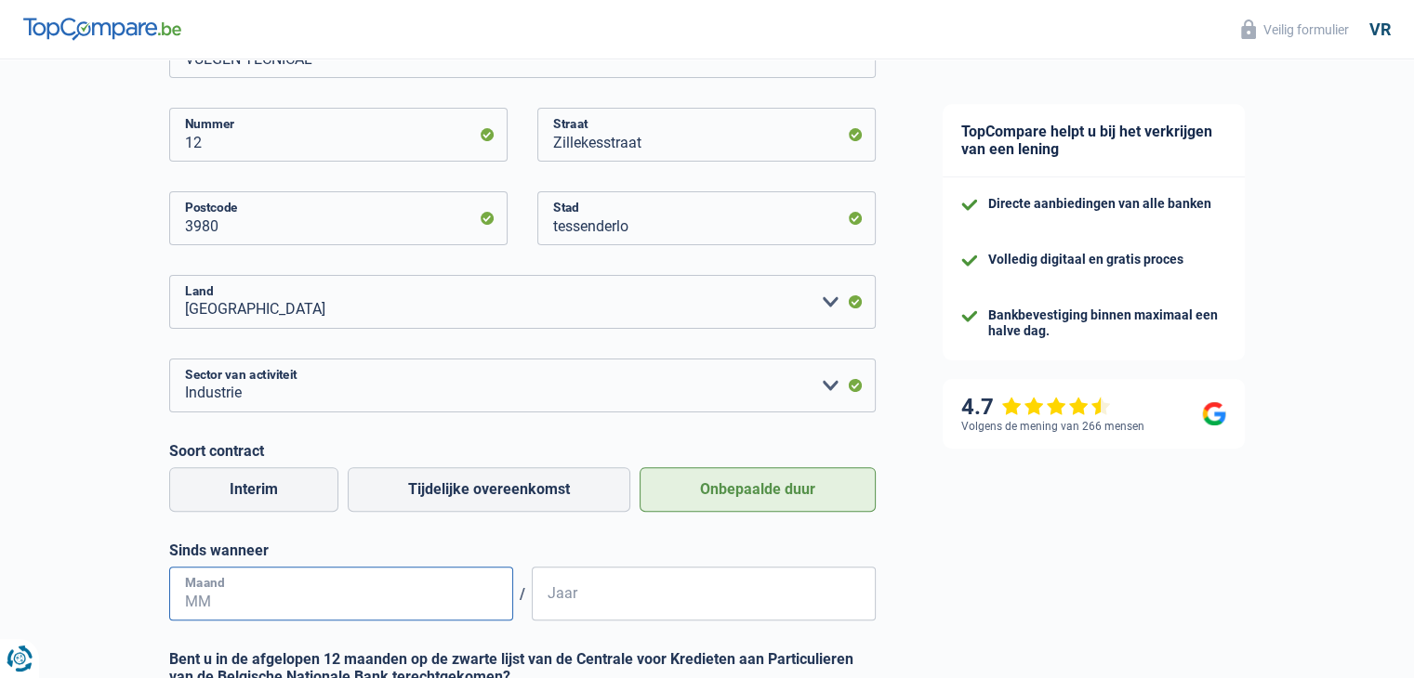
click at [319, 595] on input "Maand" at bounding box center [341, 594] width 344 height 54
type input "01"
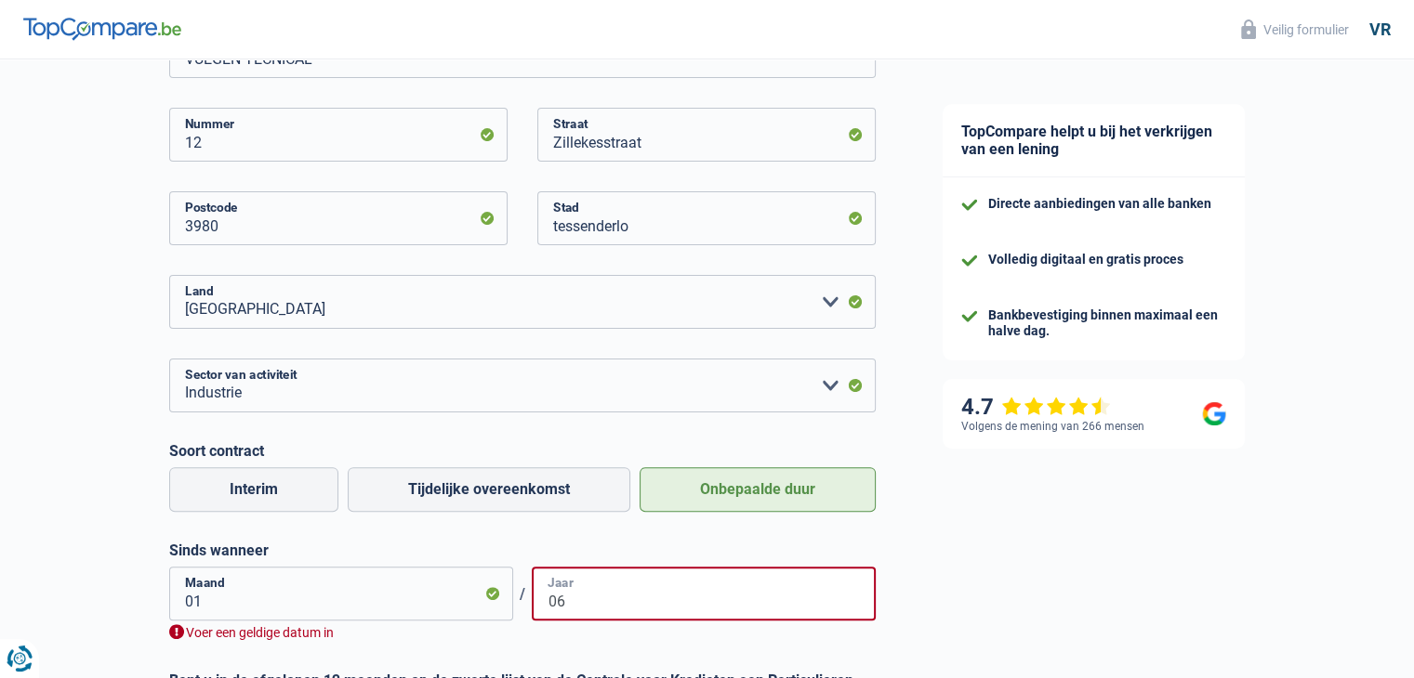
type input "0"
type input "2"
click at [229, 611] on input "01" at bounding box center [341, 594] width 344 height 54
type input "06"
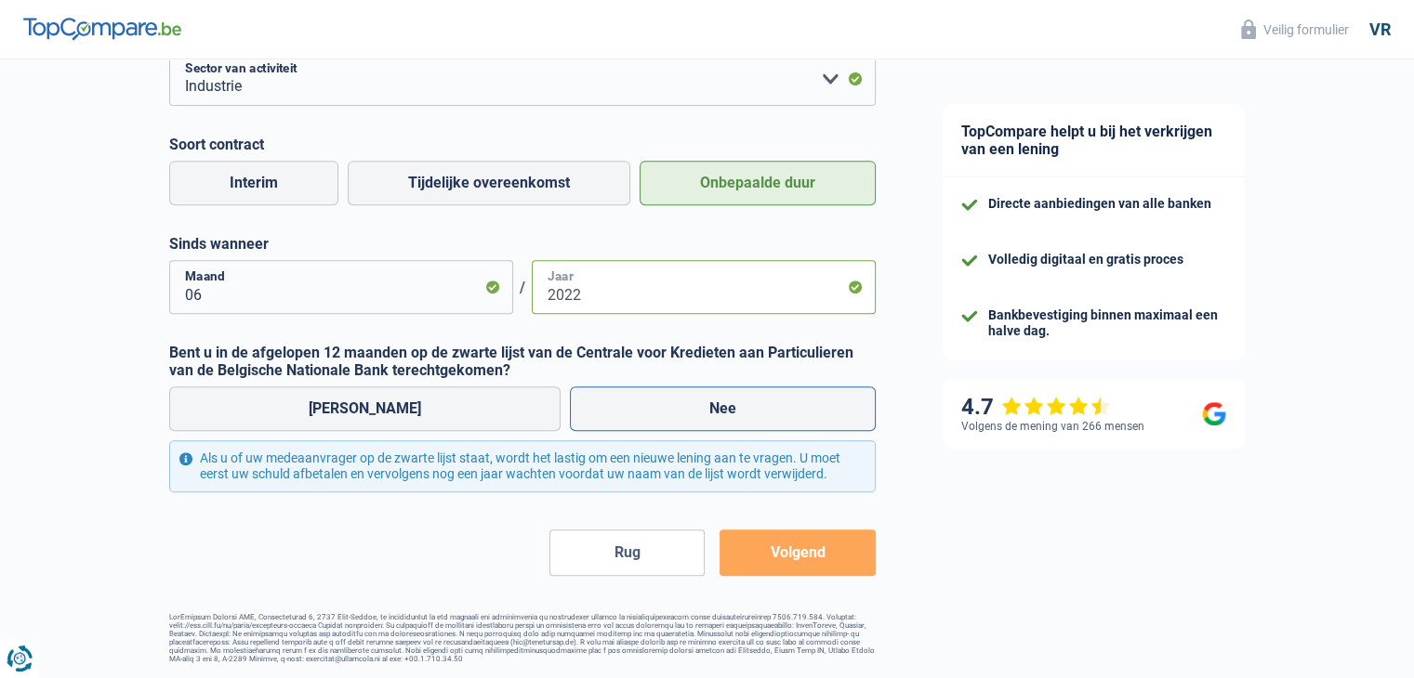
scroll to position [781, 0]
type input "2022"
click at [431, 402] on label "[PERSON_NAME]" at bounding box center [364, 409] width 391 height 45
click at [431, 402] on input "[PERSON_NAME]" at bounding box center [364, 409] width 391 height 45
radio input "true"
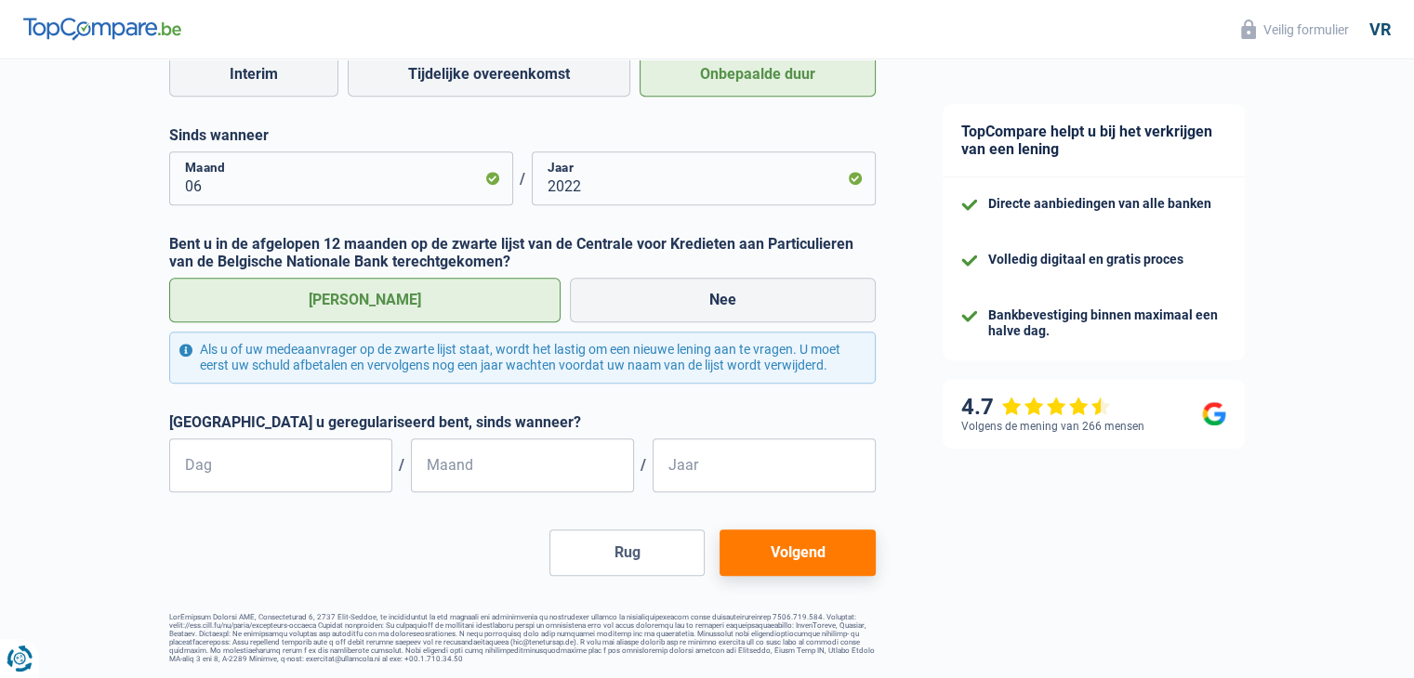
scroll to position [889, 0]
click at [323, 460] on input "Dag" at bounding box center [280, 466] width 223 height 54
type input "01"
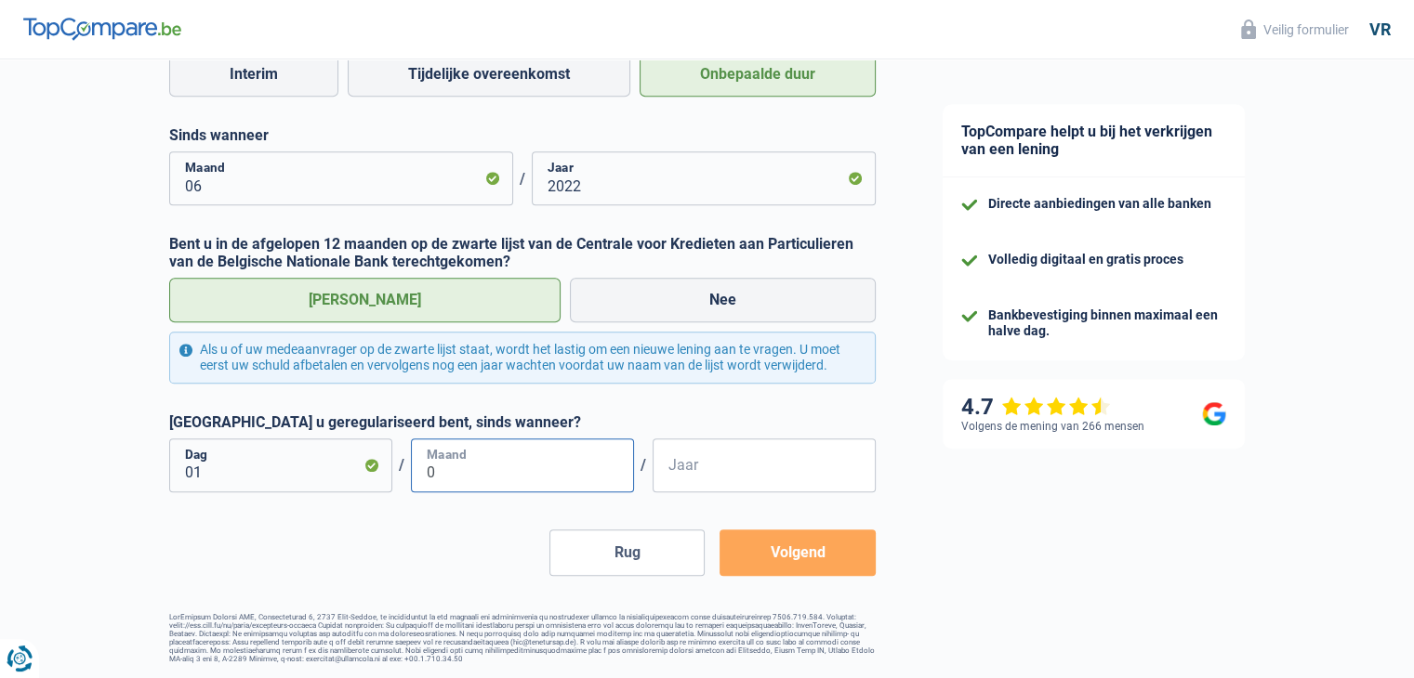
type input "09"
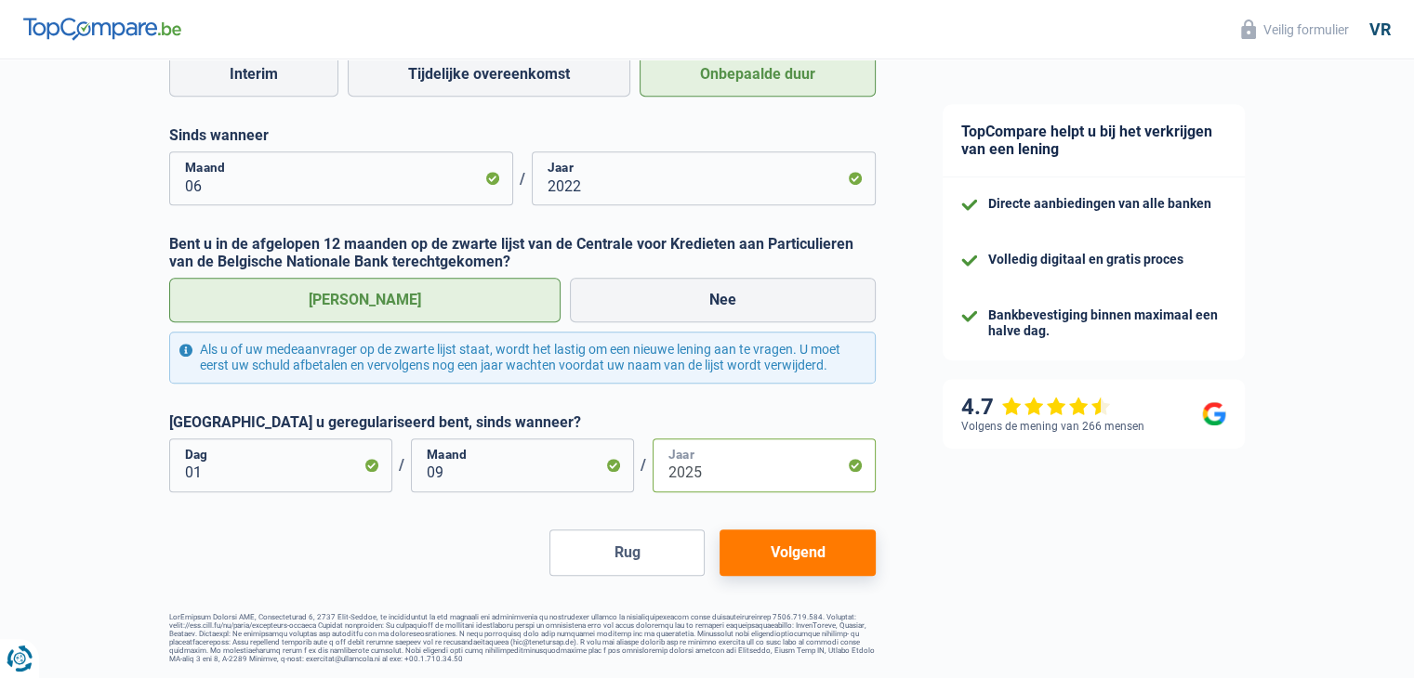
type input "2025"
click at [810, 532] on button "Volgend" at bounding box center [796, 553] width 155 height 46
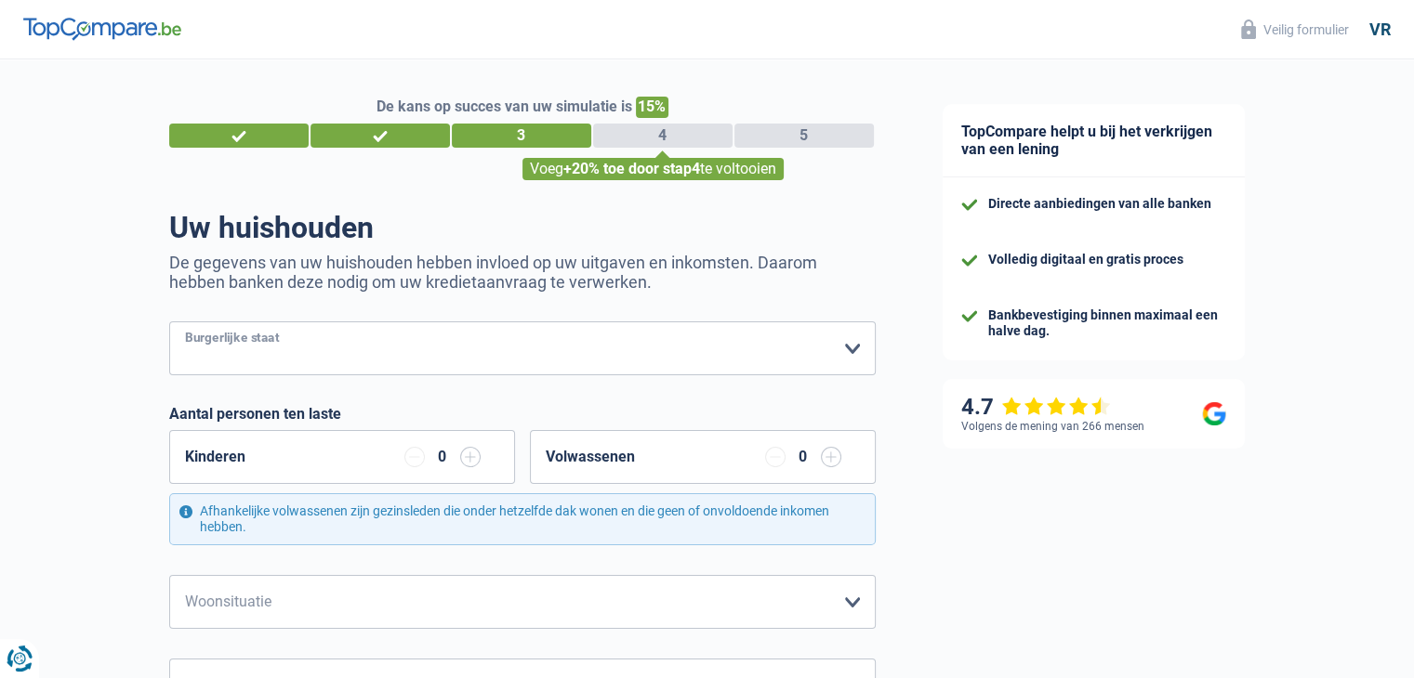
click at [439, 343] on select "Vrijgezel Bruid) Wettelijk samenwonend Gescheiden vrouw) [PERSON_NAME] (in feit…" at bounding box center [522, 349] width 706 height 54
select select "divorced"
click at [169, 323] on select "Vrijgezel Bruid) Wettelijk samenwonend Gescheiden vrouw) [PERSON_NAME] (in feit…" at bounding box center [522, 349] width 706 height 54
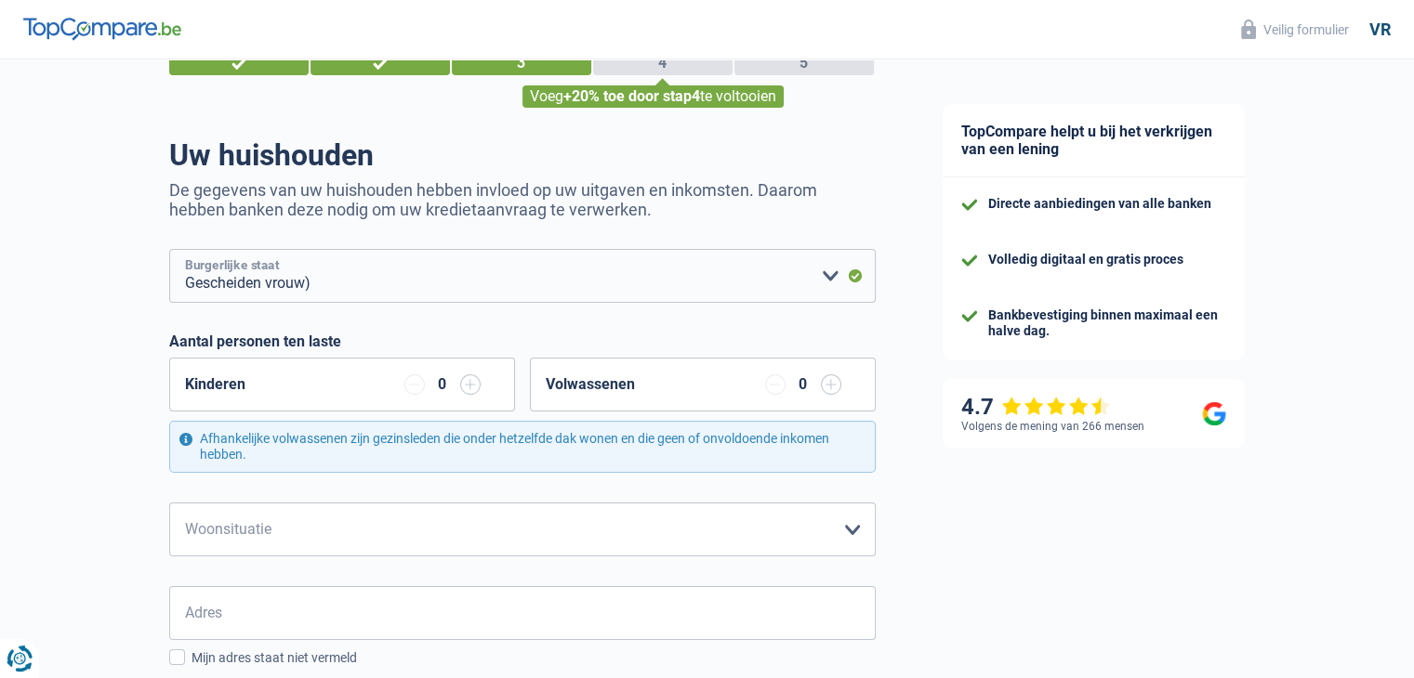
scroll to position [186, 0]
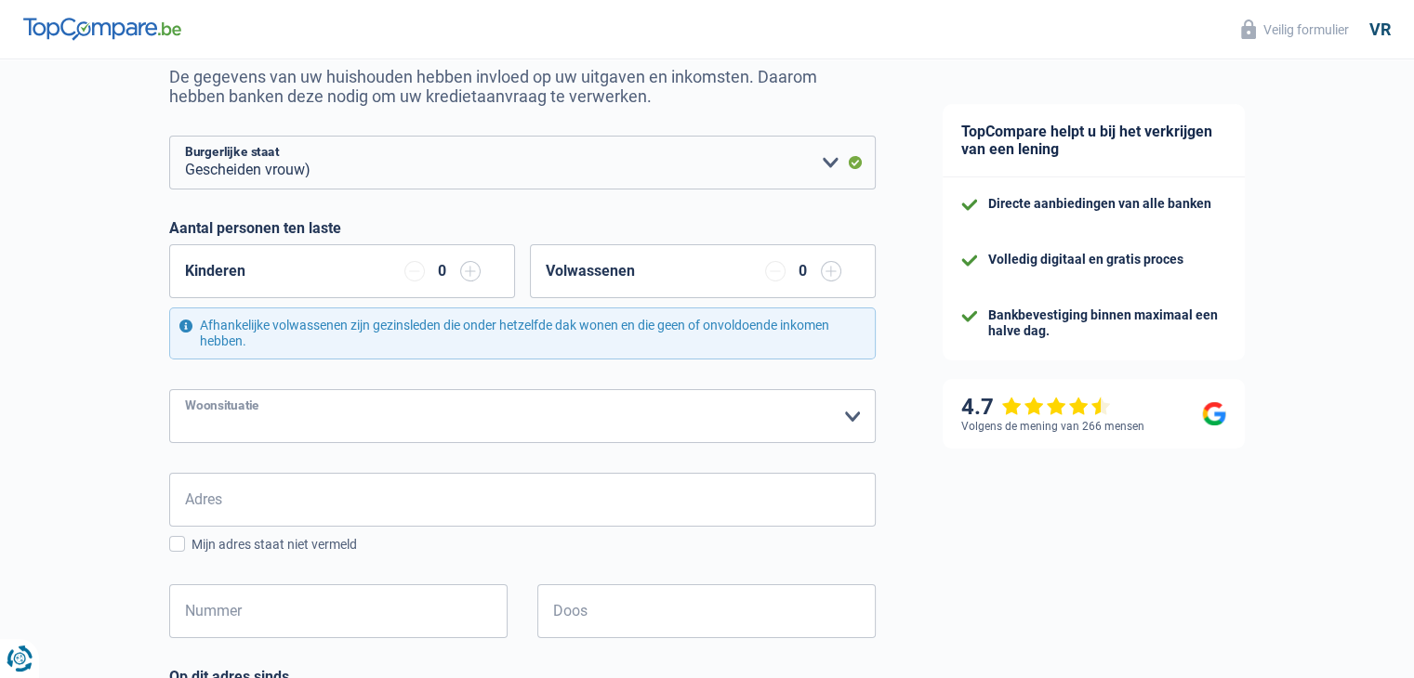
click at [419, 412] on select "Huurder [PERSON_NAME] met hypotheek Huiseigenaar zonder hypotheek Bij familie l…" at bounding box center [522, 416] width 706 height 54
select select "rents"
click at [169, 389] on select "Huurder [PERSON_NAME] met hypotheek Huiseigenaar zonder hypotheek Bij familie l…" at bounding box center [522, 416] width 706 height 54
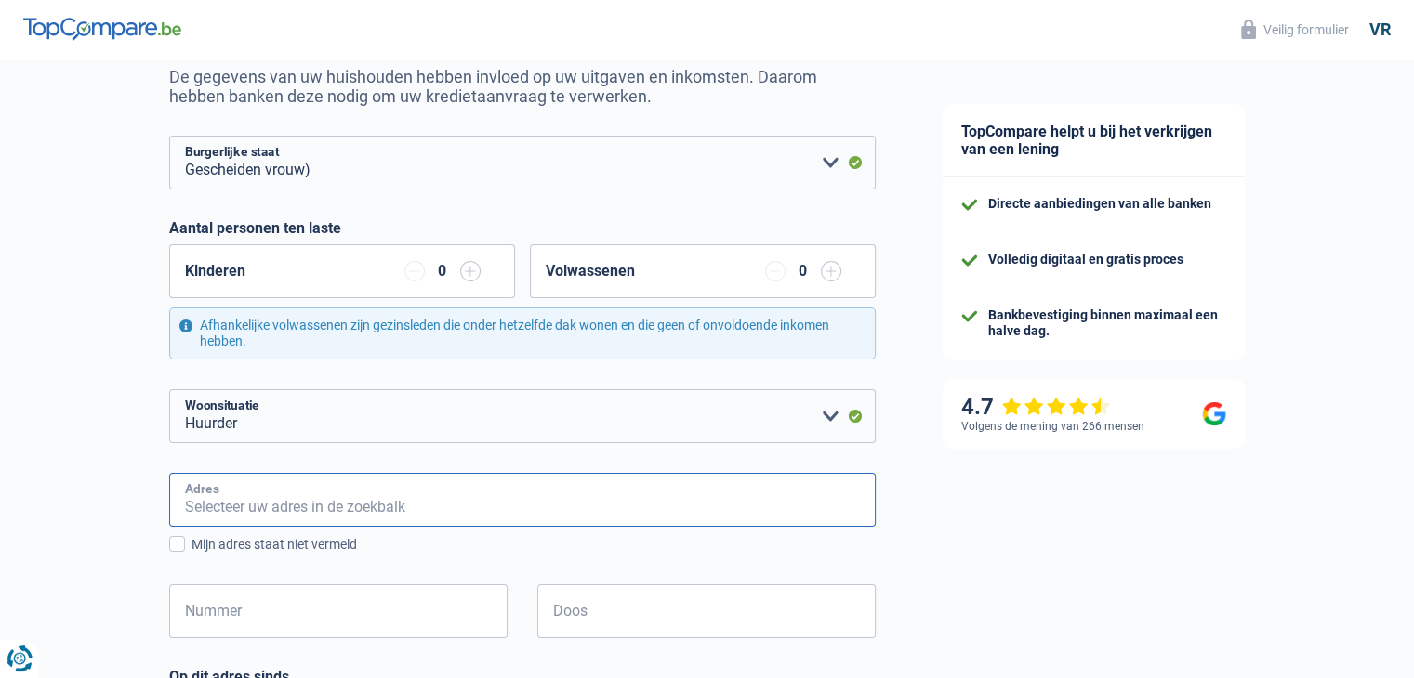
click at [320, 502] on input "Adres" at bounding box center [522, 500] width 706 height 54
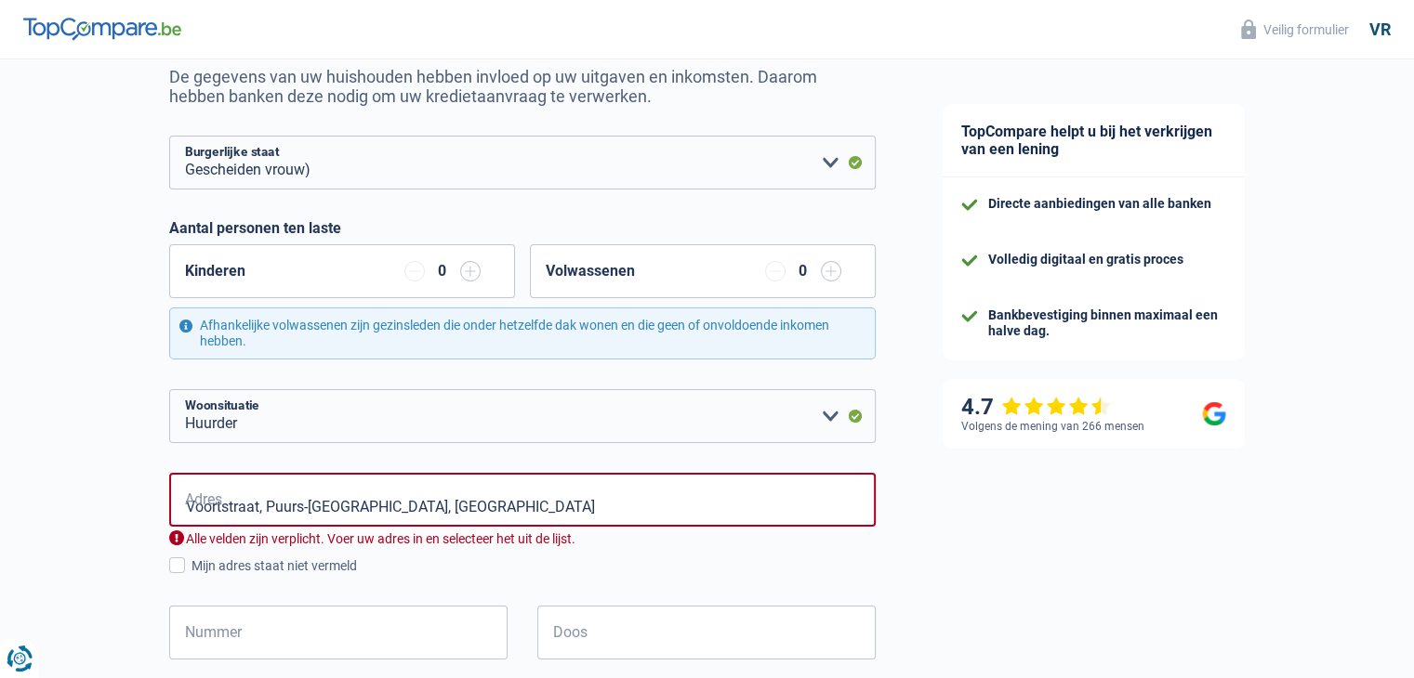
type input "[STREET_ADDRESS]"
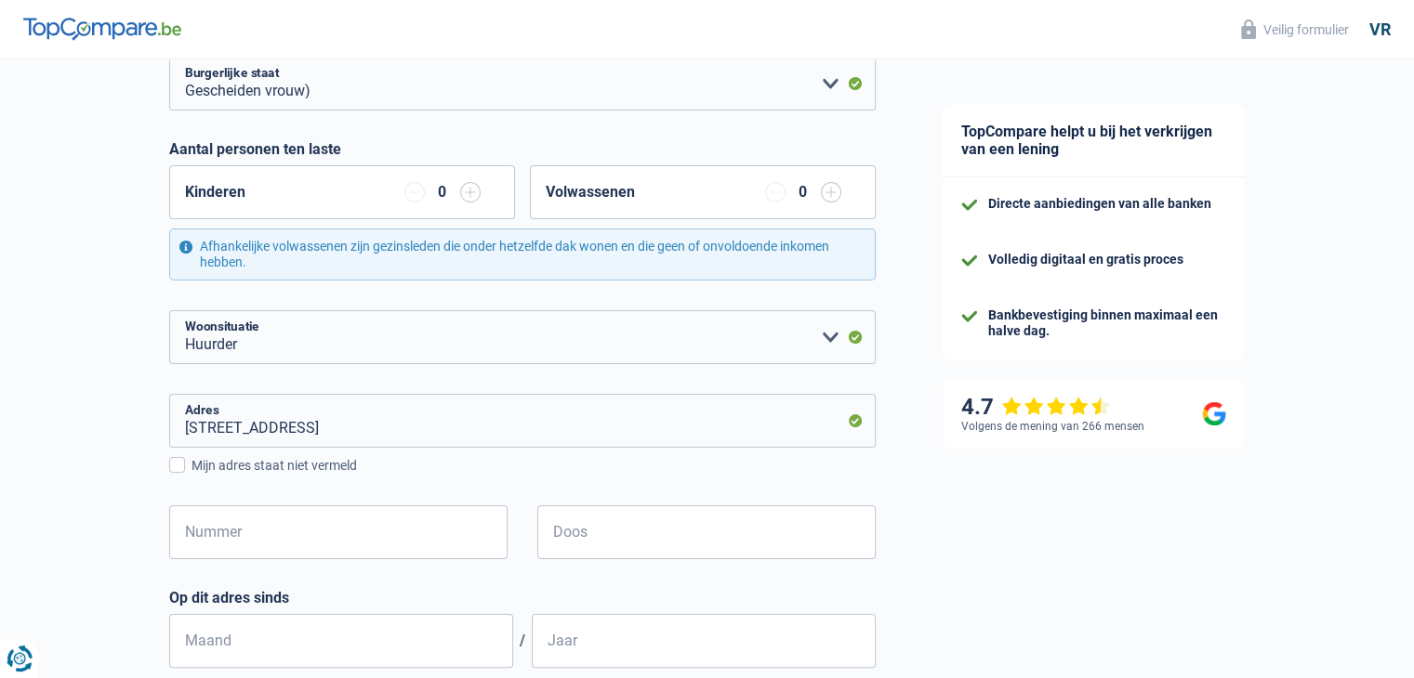
scroll to position [372, 0]
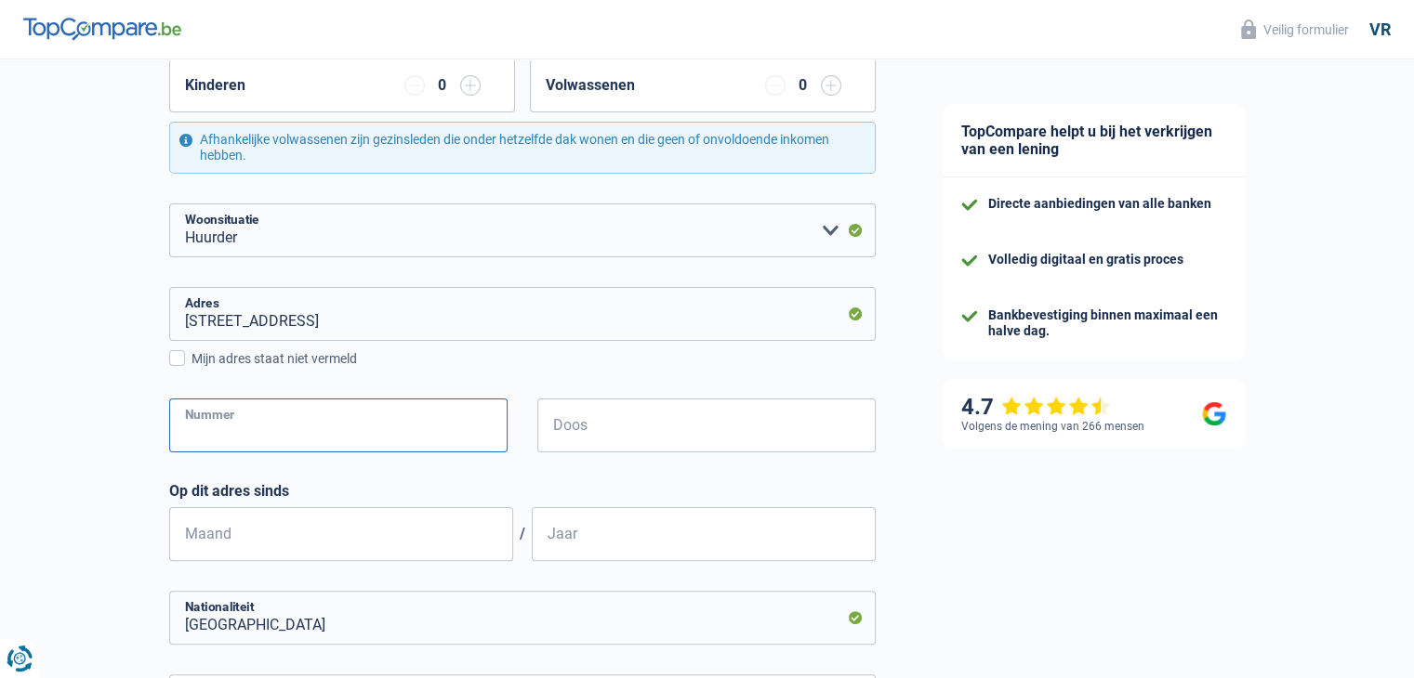
click at [299, 436] on input "Nummer" at bounding box center [338, 426] width 338 height 54
type input "48"
type input "ST AMANDS"
click at [390, 542] on input "Maand" at bounding box center [341, 534] width 344 height 54
type input "01"
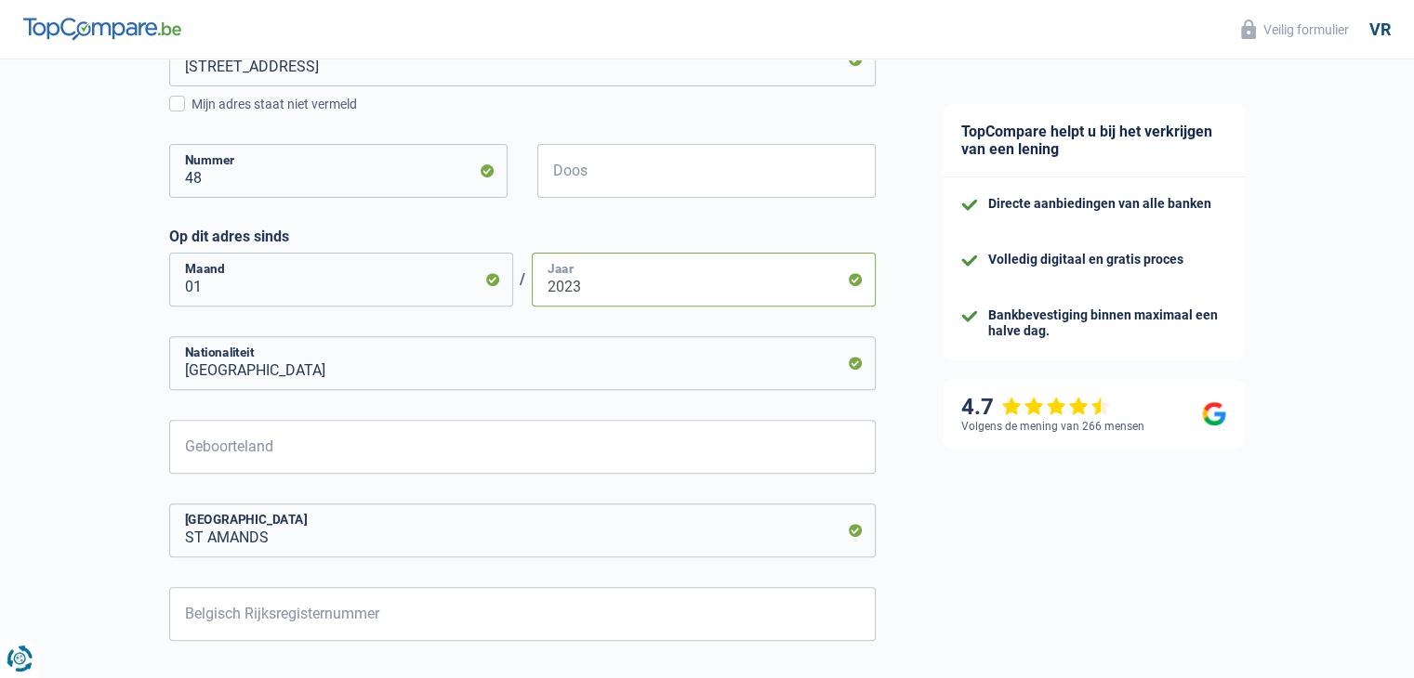
scroll to position [651, 0]
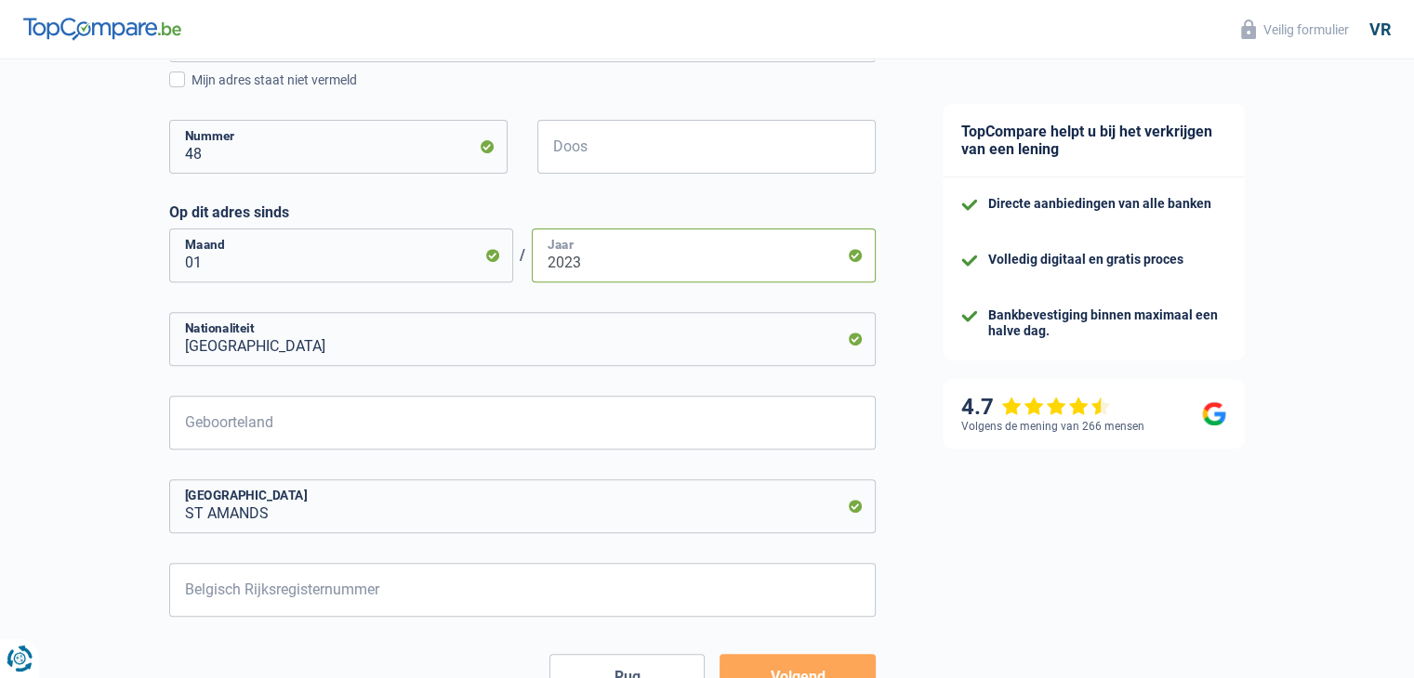
type input "2023"
click at [323, 419] on input "Geboorteland" at bounding box center [522, 423] width 706 height 54
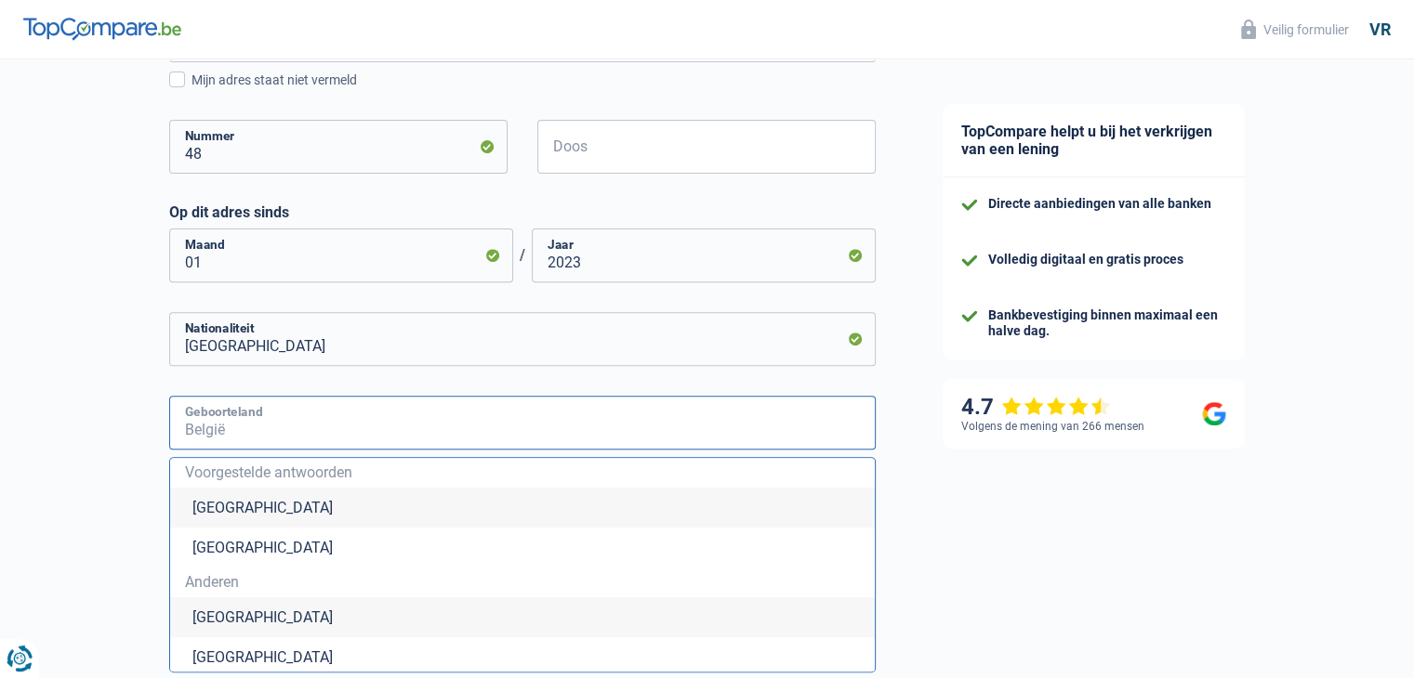
type input "[GEOGRAPHIC_DATA]"
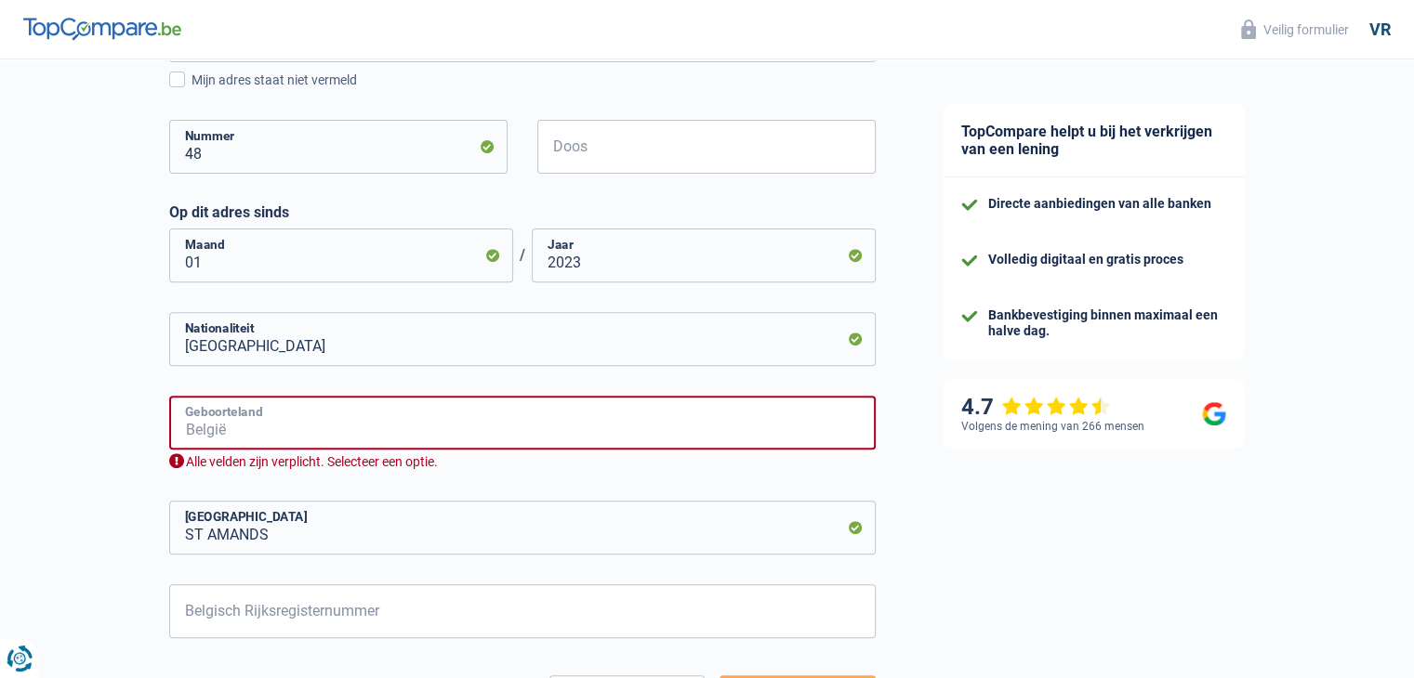
type input "[GEOGRAPHIC_DATA]"
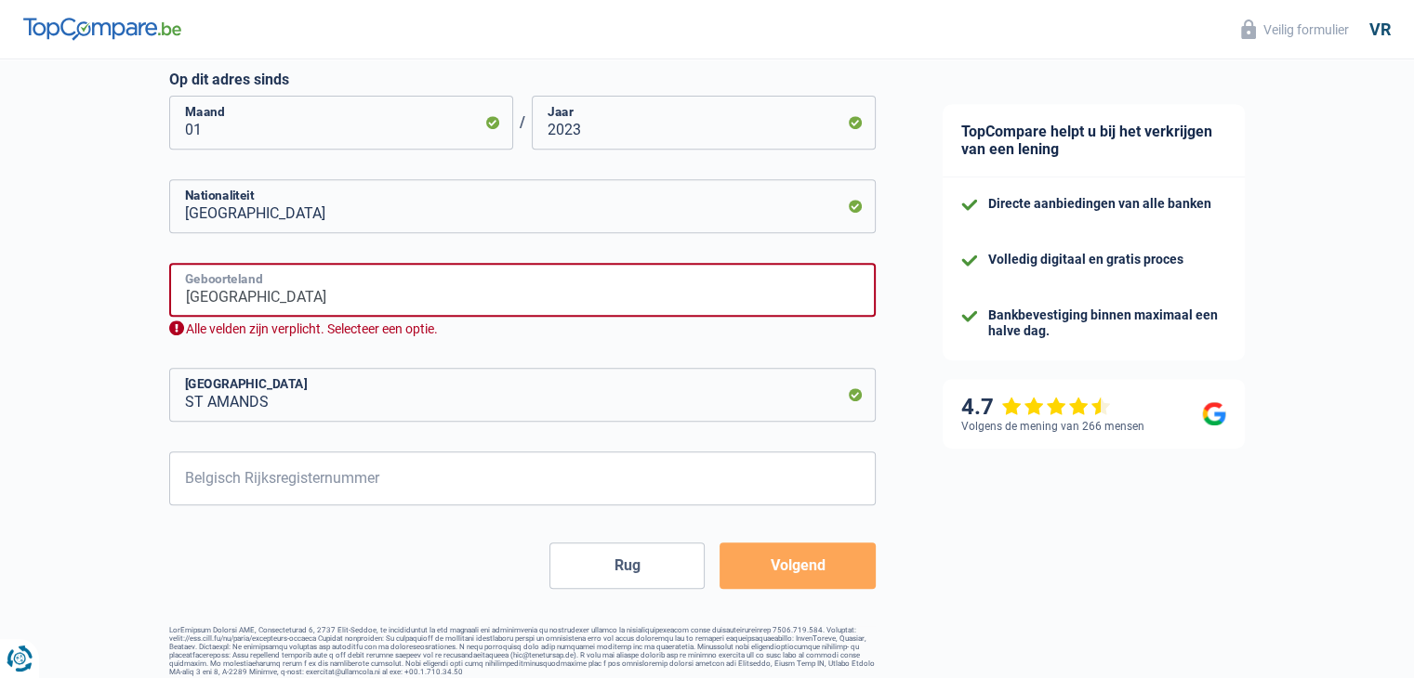
scroll to position [805, 0]
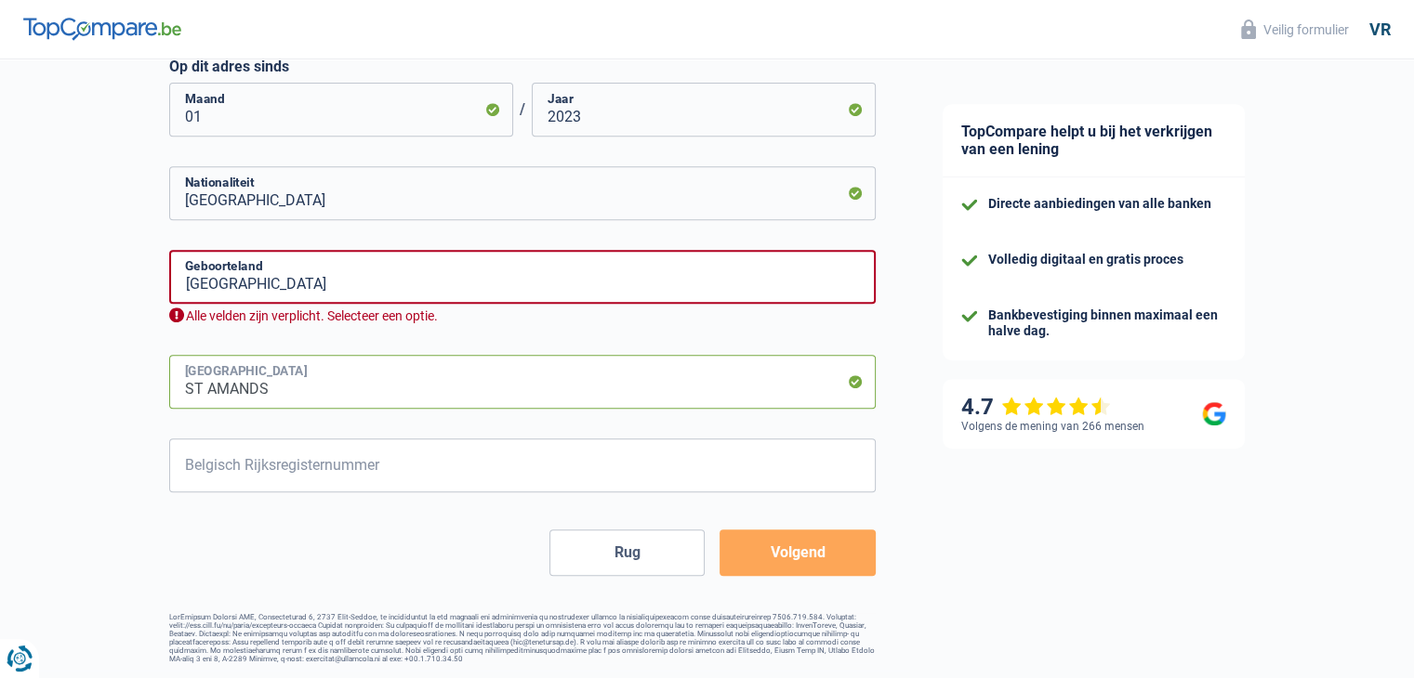
click at [386, 380] on input "ST AMANDS" at bounding box center [522, 382] width 706 height 54
type input "S"
click at [335, 373] on input "heusden zolder" at bounding box center [522, 382] width 706 height 54
type input "Heusden zolder"
click at [290, 265] on input "[GEOGRAPHIC_DATA]" at bounding box center [522, 277] width 706 height 54
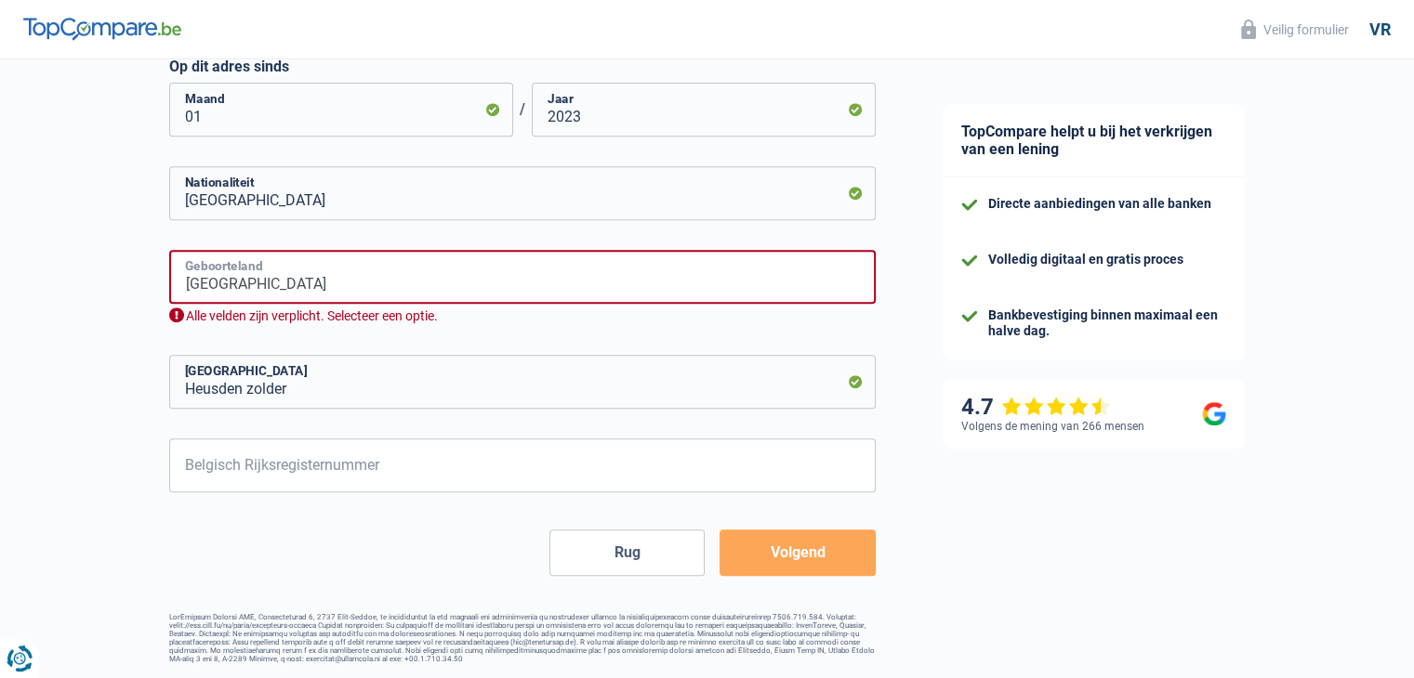
click at [534, 269] on input "[GEOGRAPHIC_DATA]" at bounding box center [522, 277] width 706 height 54
click at [439, 448] on input "Belgisch Rijksregisternummer" at bounding box center [522, 466] width 706 height 54
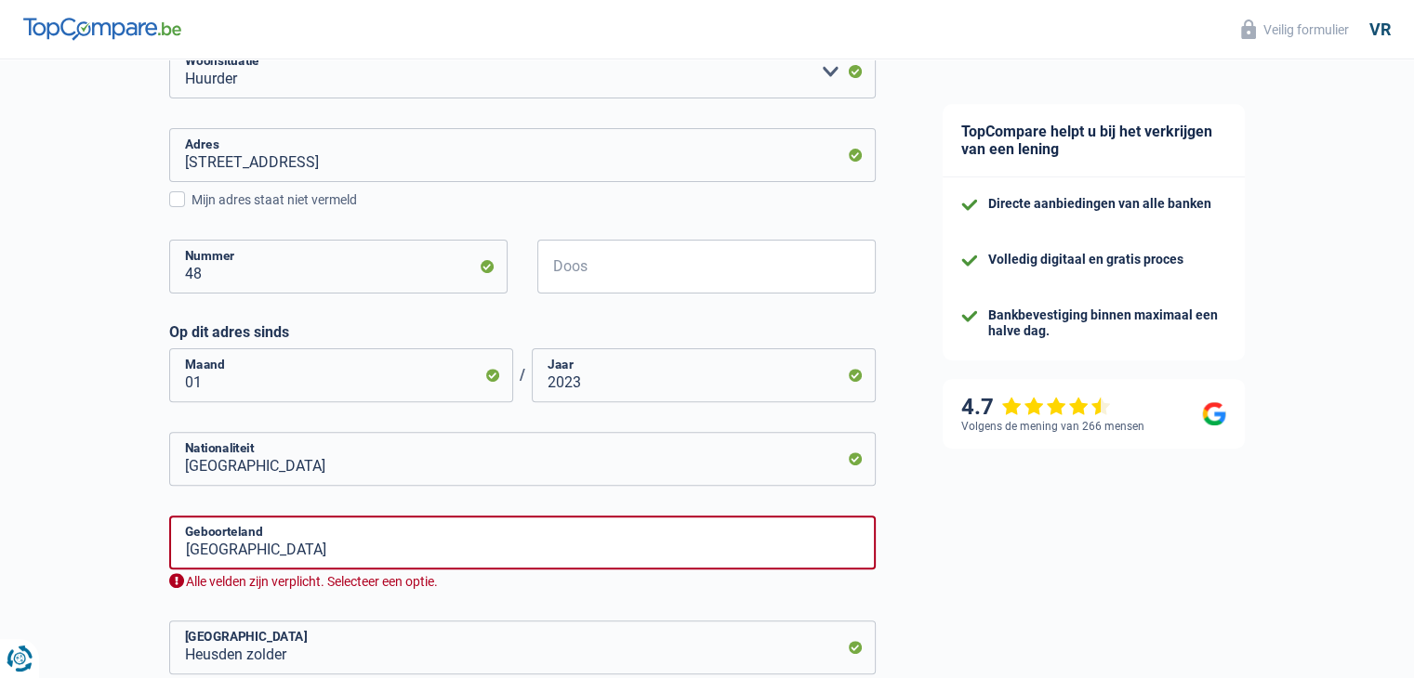
scroll to position [526, 0]
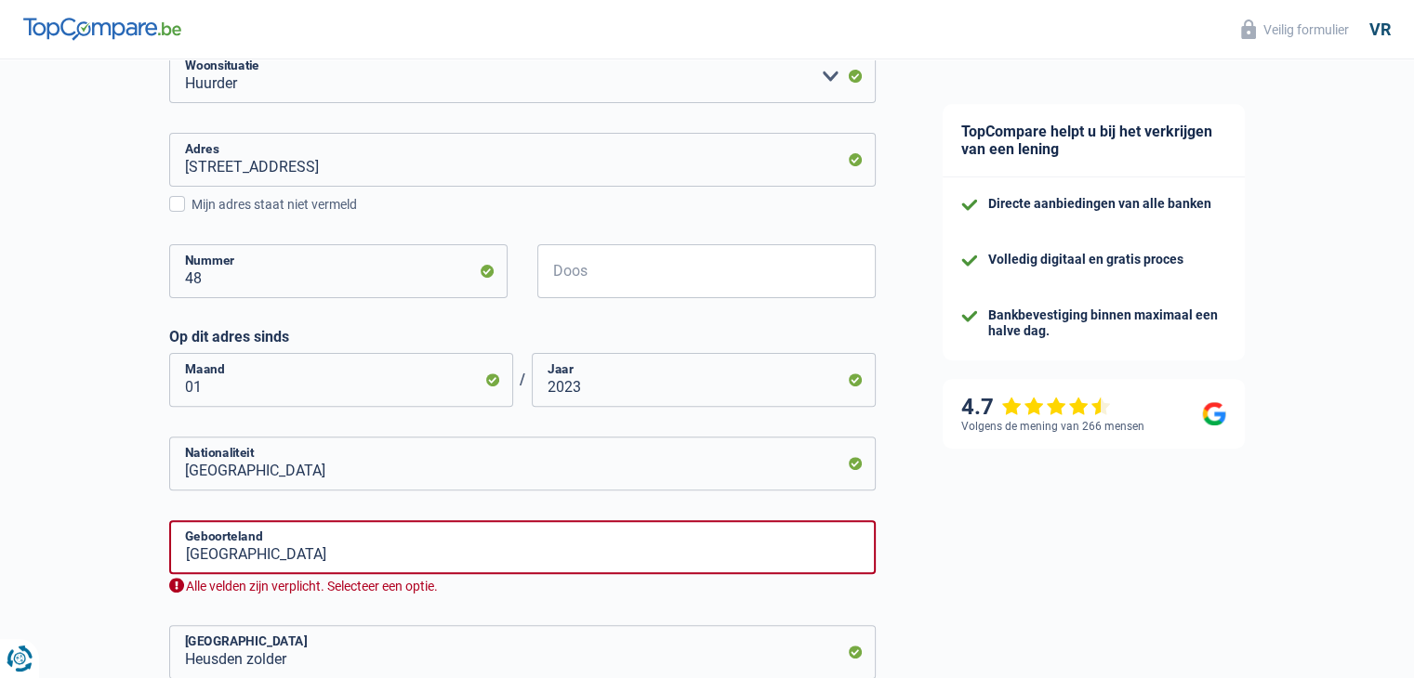
type input "78.05.25-027.23"
click at [655, 257] on input "Doos" at bounding box center [706, 271] width 338 height 54
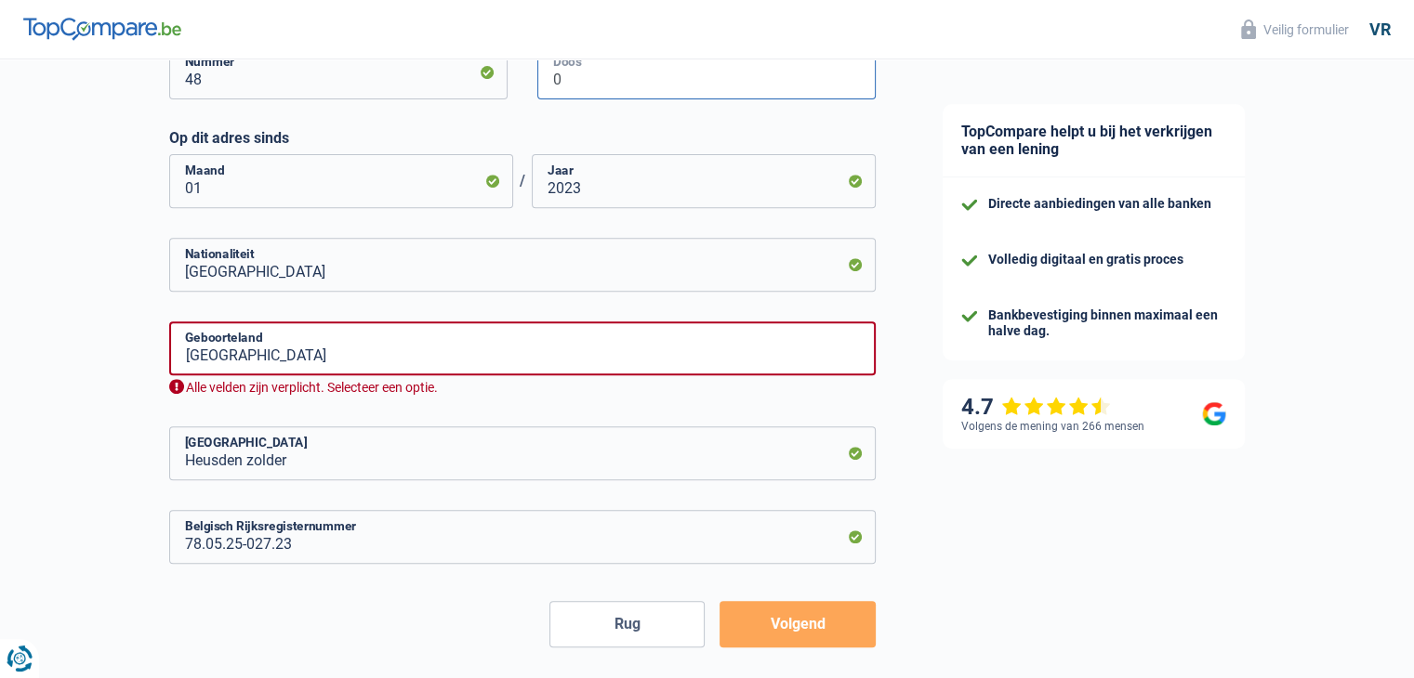
scroll to position [805, 0]
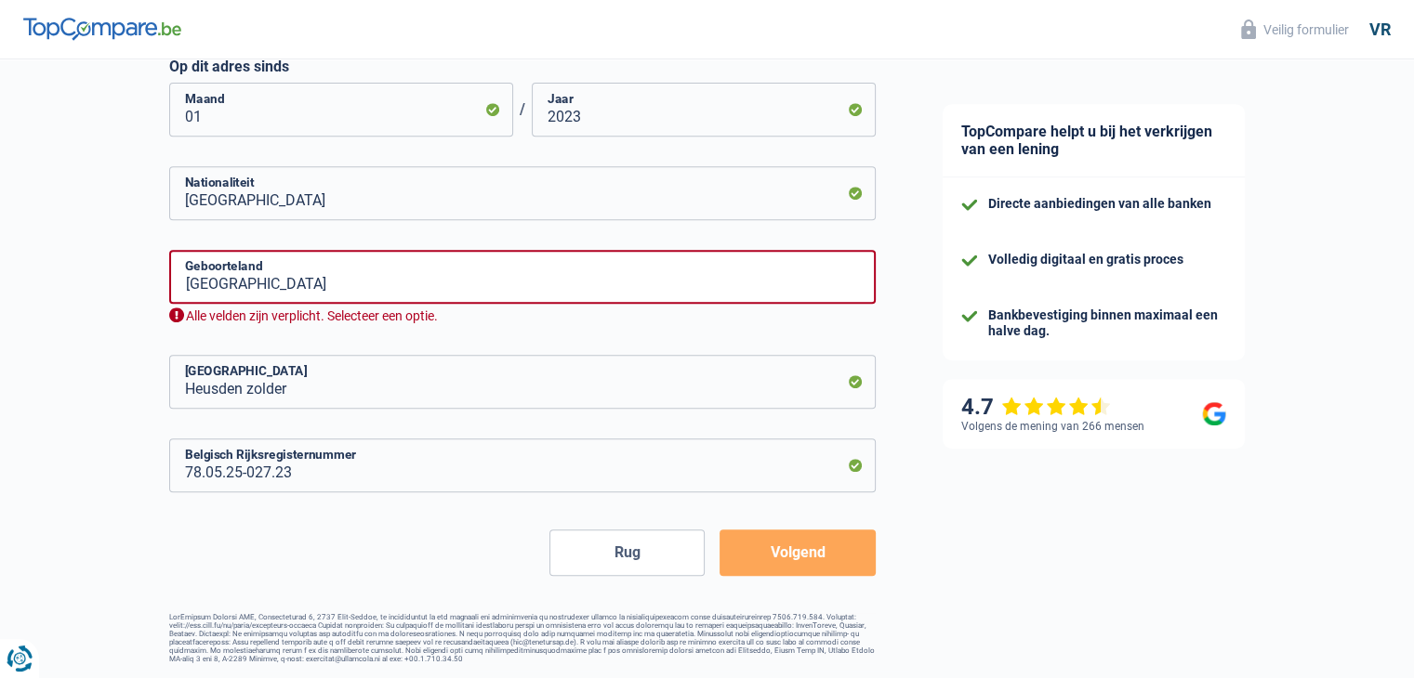
type input "0"
click at [792, 547] on font "Volgend" at bounding box center [797, 553] width 55 height 18
click at [346, 287] on input "[GEOGRAPHIC_DATA]" at bounding box center [522, 277] width 706 height 54
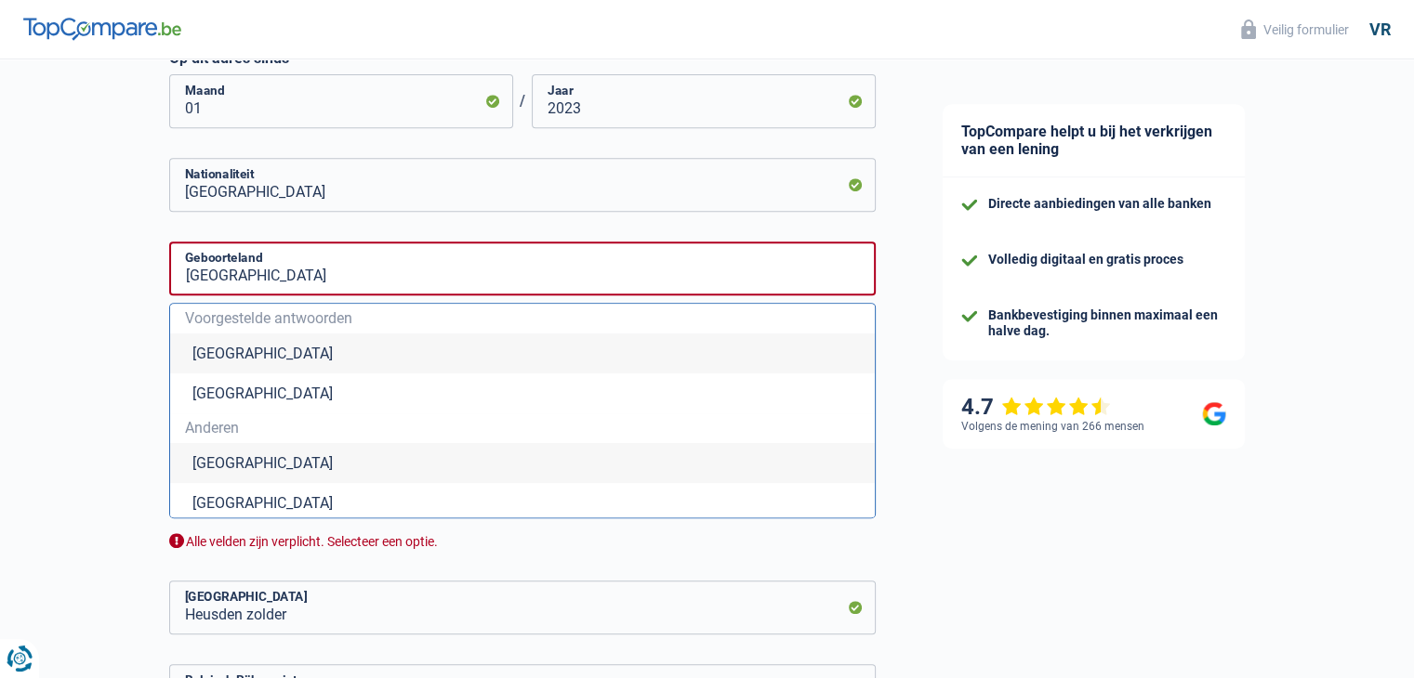
click at [222, 362] on font "[GEOGRAPHIC_DATA]" at bounding box center [262, 354] width 140 height 18
type input "[GEOGRAPHIC_DATA]"
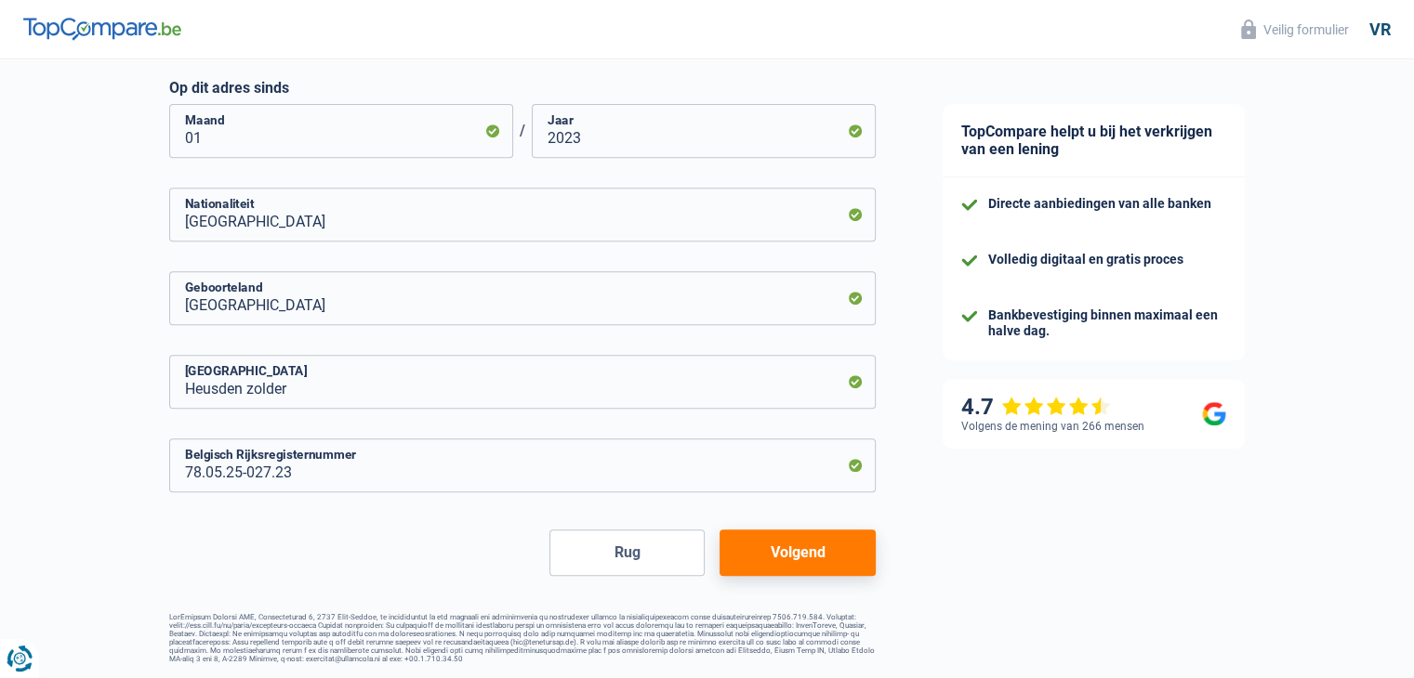
click at [818, 547] on font "Volgend" at bounding box center [797, 553] width 55 height 18
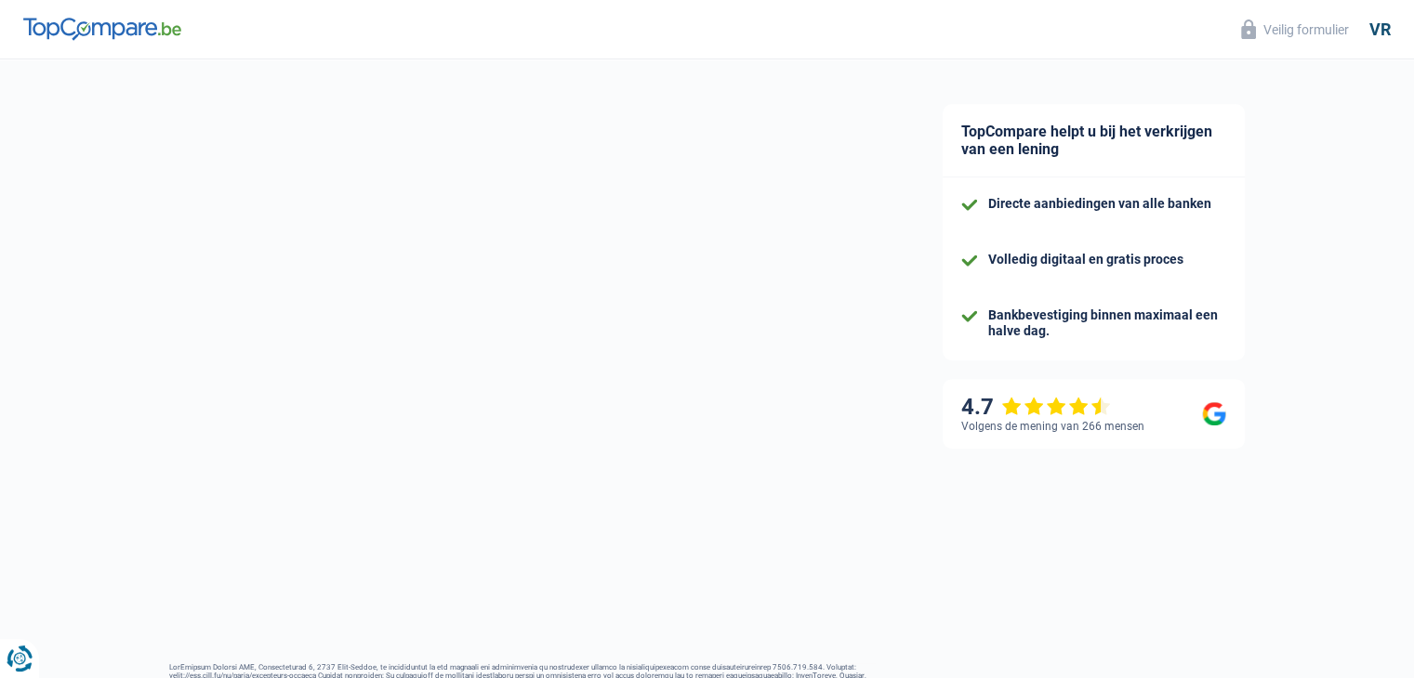
select select "netSalary"
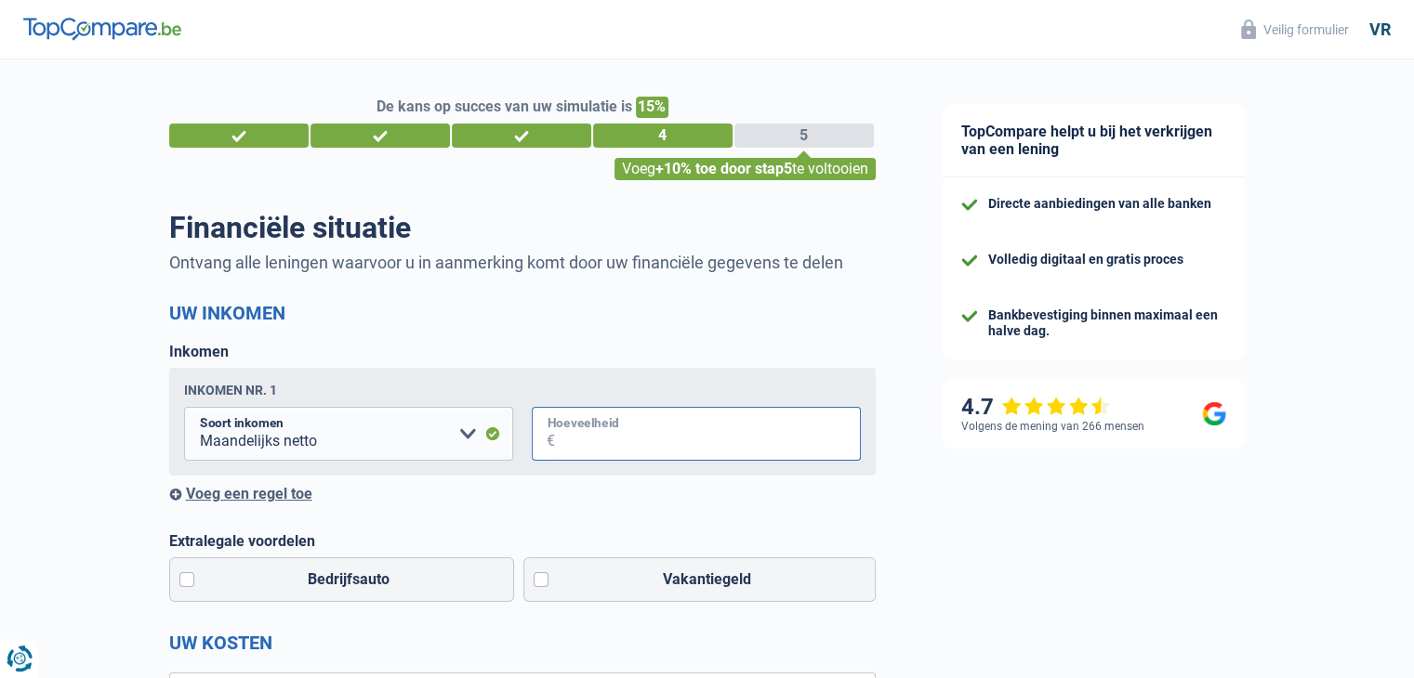
click at [593, 436] on input "Hoeveelheid" at bounding box center [708, 434] width 306 height 54
type input "3.300"
click at [541, 585] on label "Vakantiegeld" at bounding box center [699, 580] width 352 height 45
click at [541, 585] on input "Vakantiegeld" at bounding box center [699, 580] width 352 height 45
checkbox input "true"
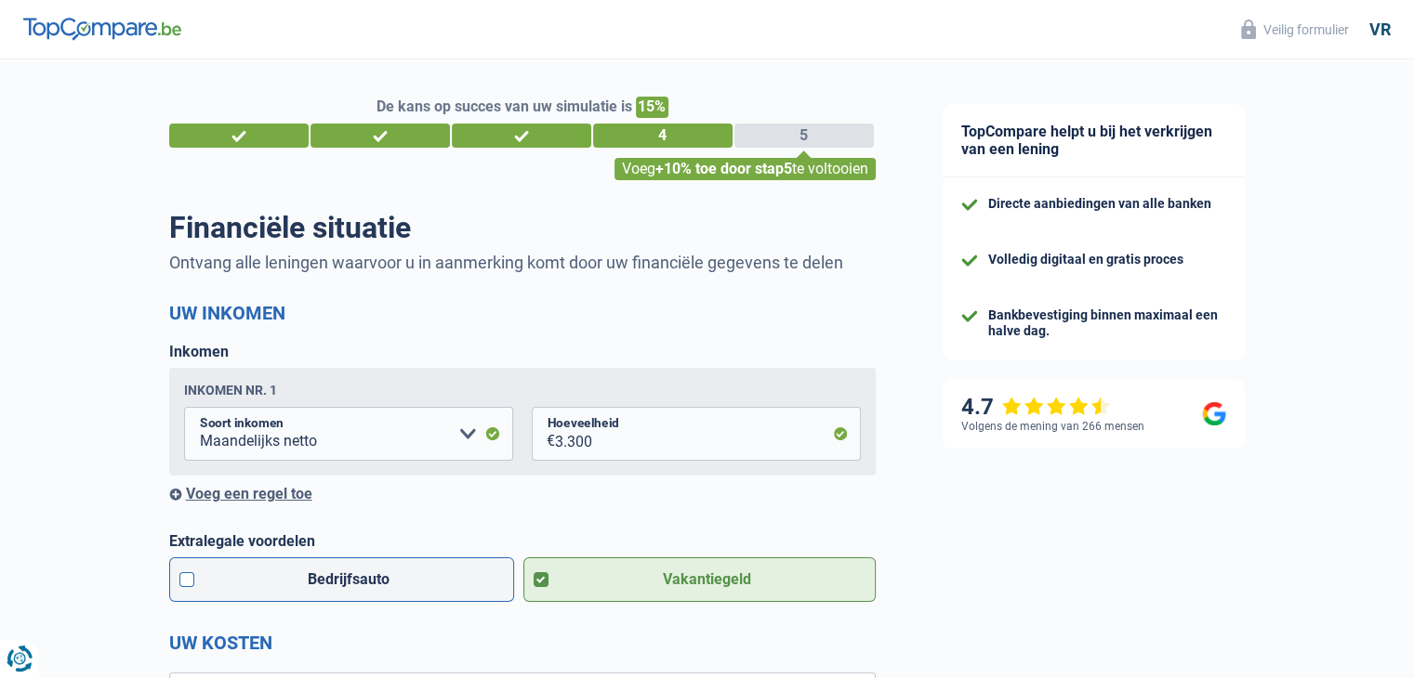
click at [190, 579] on label "Bedrijfsauto" at bounding box center [342, 580] width 346 height 45
click at [190, 579] on input "Bedrijfsauto" at bounding box center [342, 580] width 346 height 45
checkbox input "true"
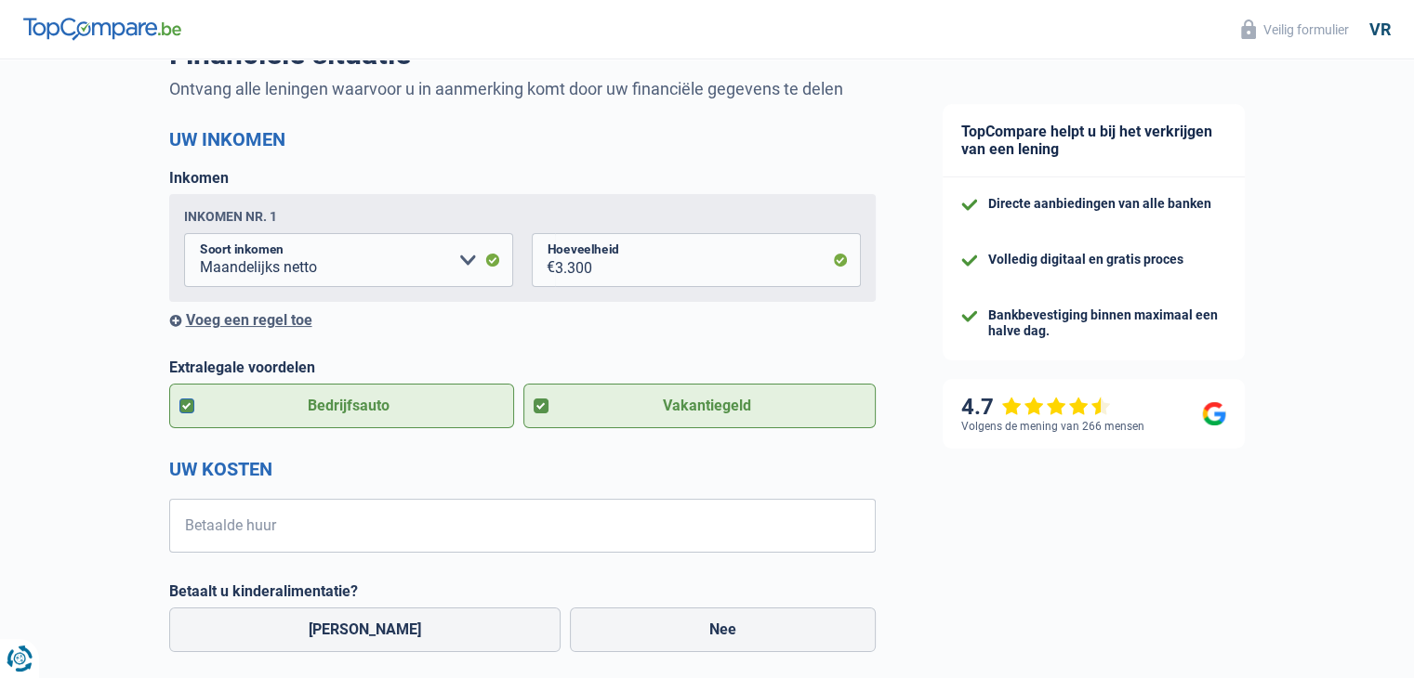
scroll to position [186, 0]
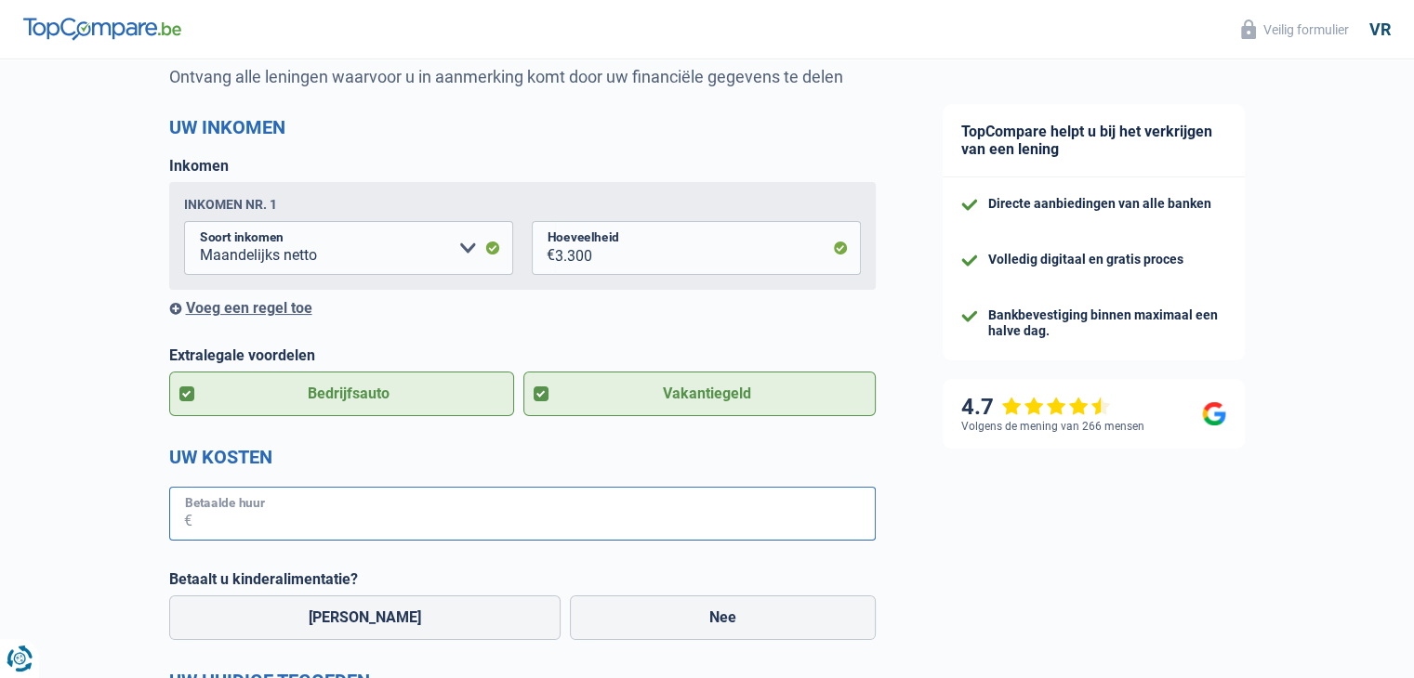
click at [549, 522] on input "Betaalde huur" at bounding box center [533, 514] width 683 height 54
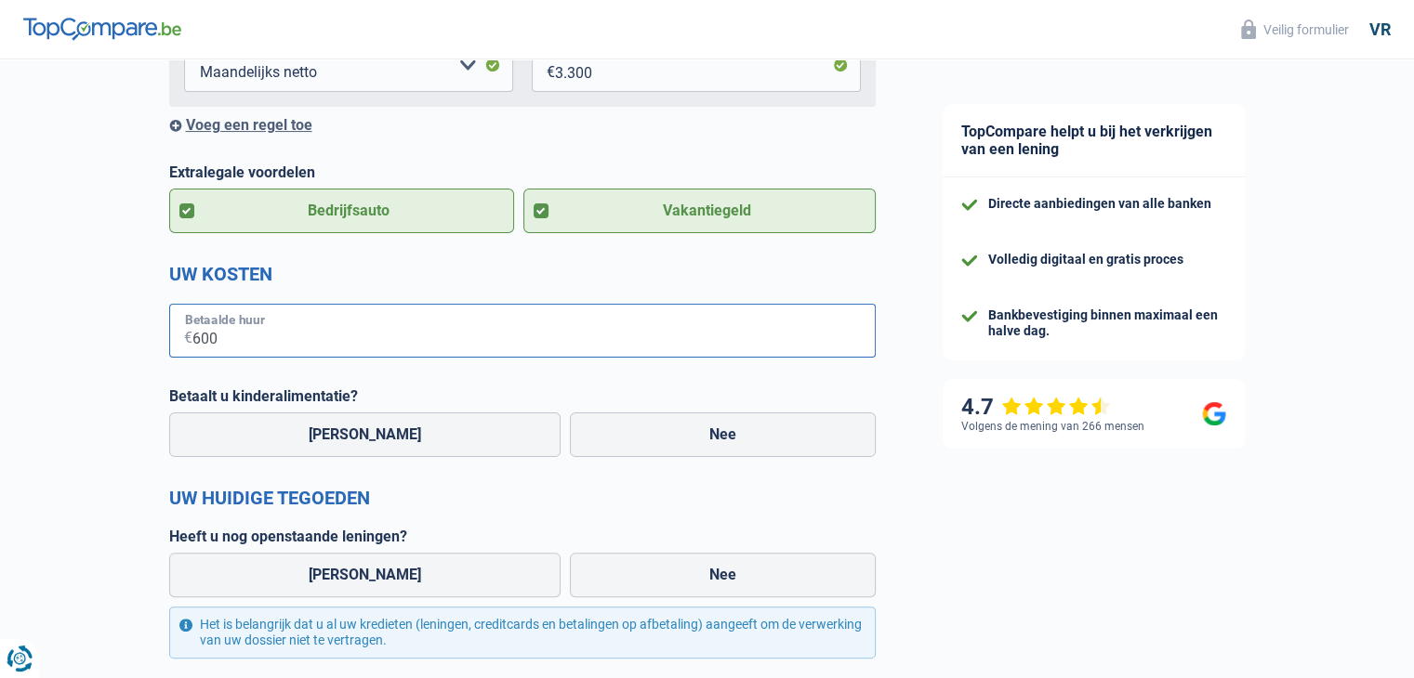
scroll to position [372, 0]
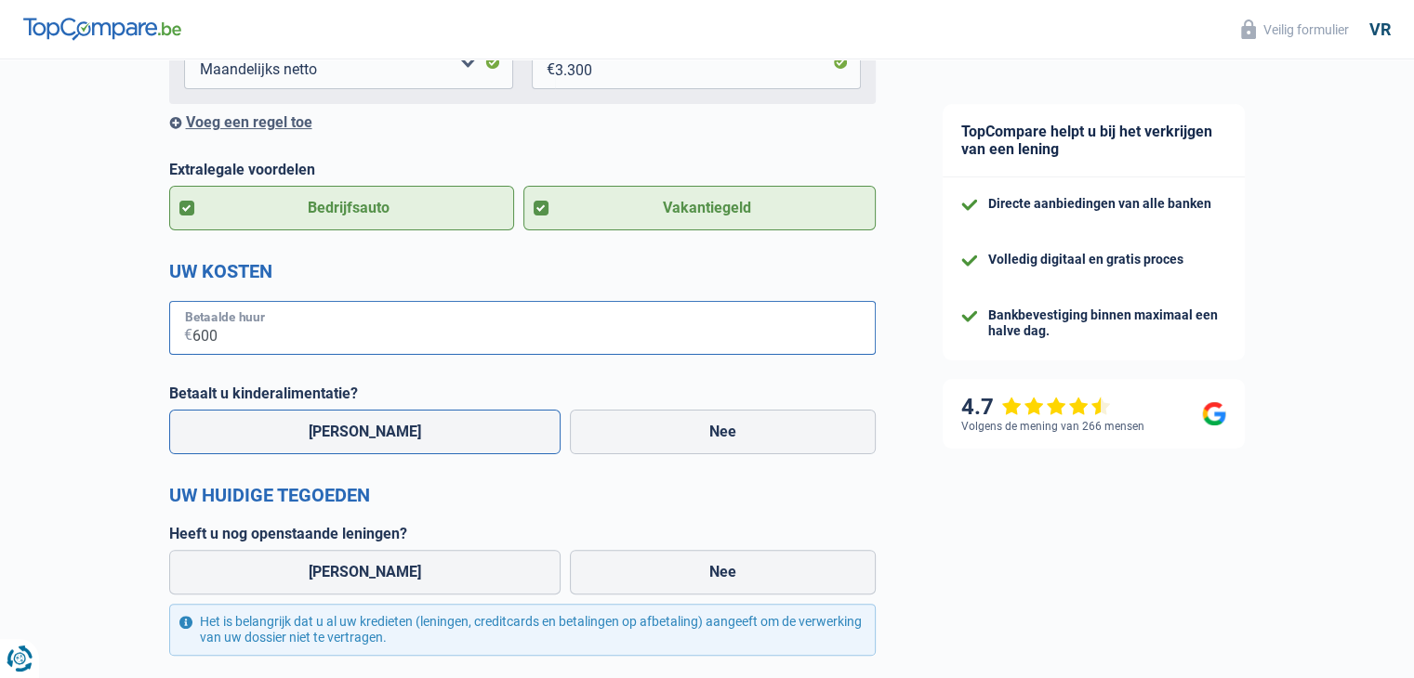
type input "600"
click at [370, 430] on label "[PERSON_NAME]" at bounding box center [364, 432] width 391 height 45
click at [370, 430] on input "[PERSON_NAME]" at bounding box center [364, 432] width 391 height 45
radio input "true"
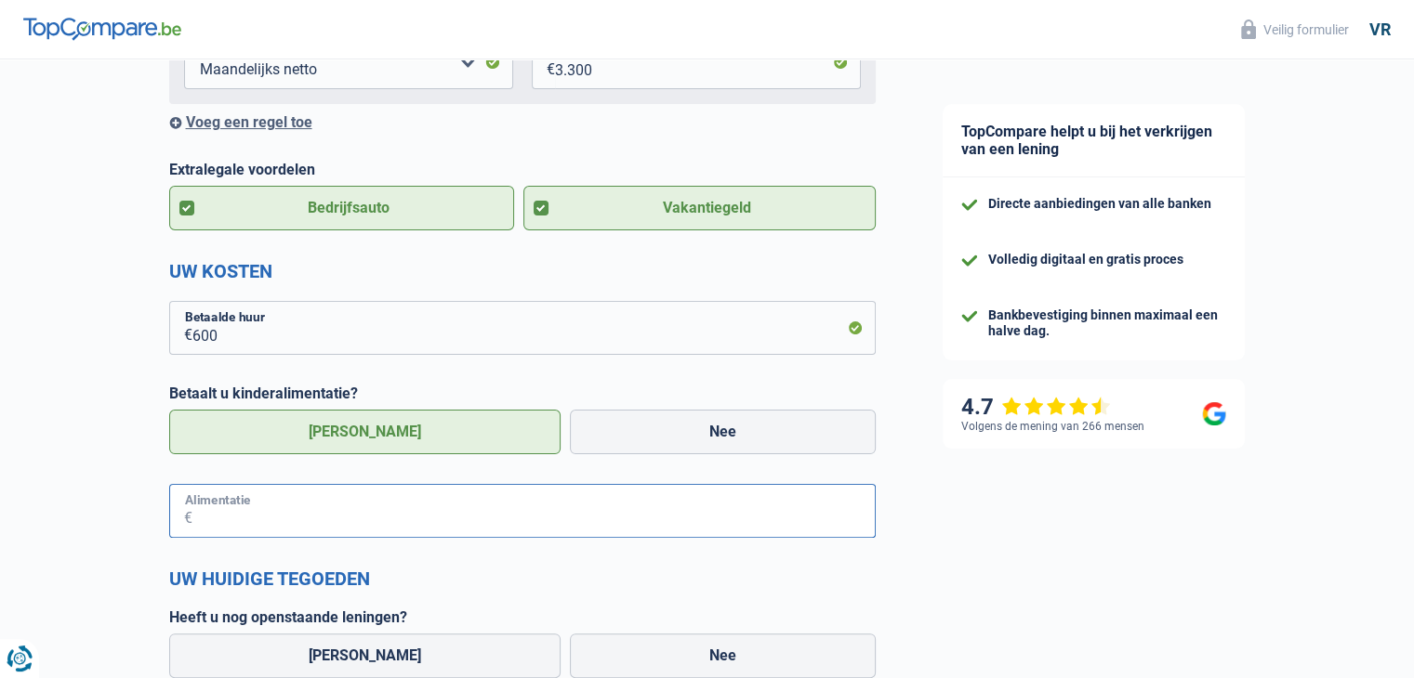
click at [328, 527] on input "Alimentatie" at bounding box center [533, 511] width 683 height 54
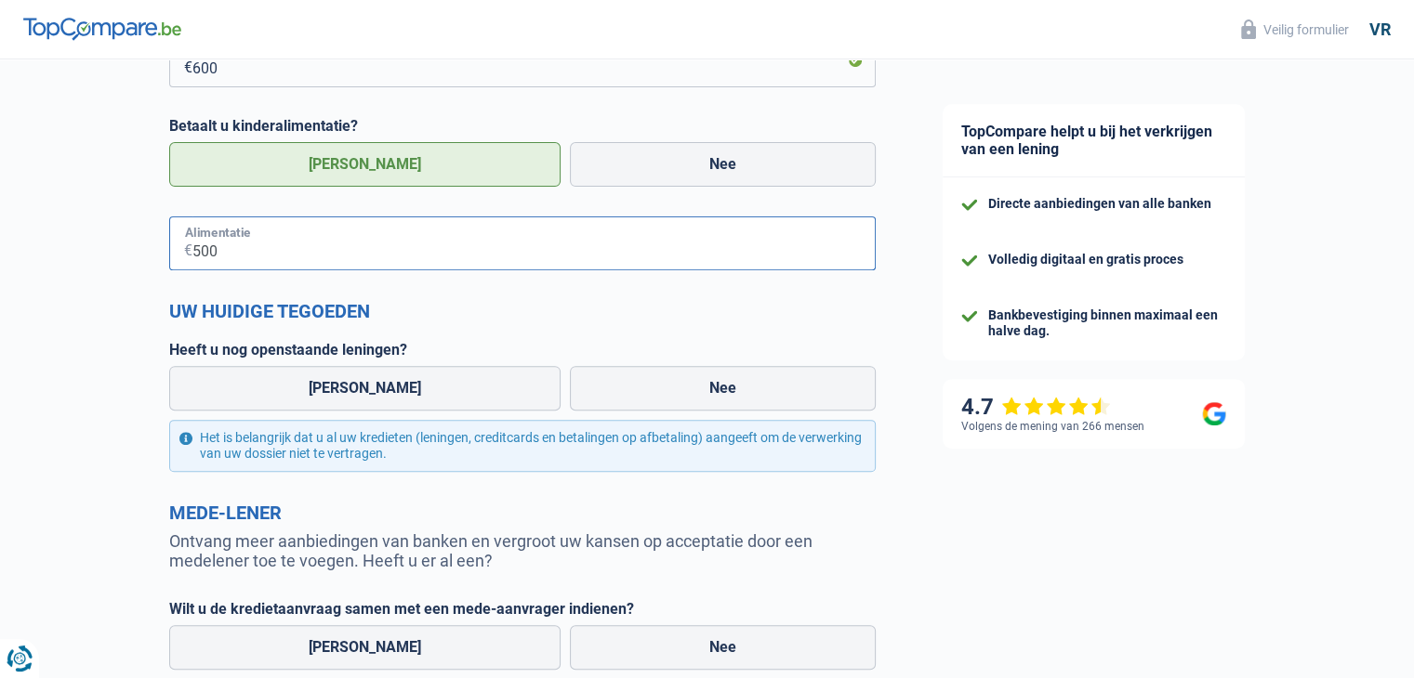
scroll to position [651, 0]
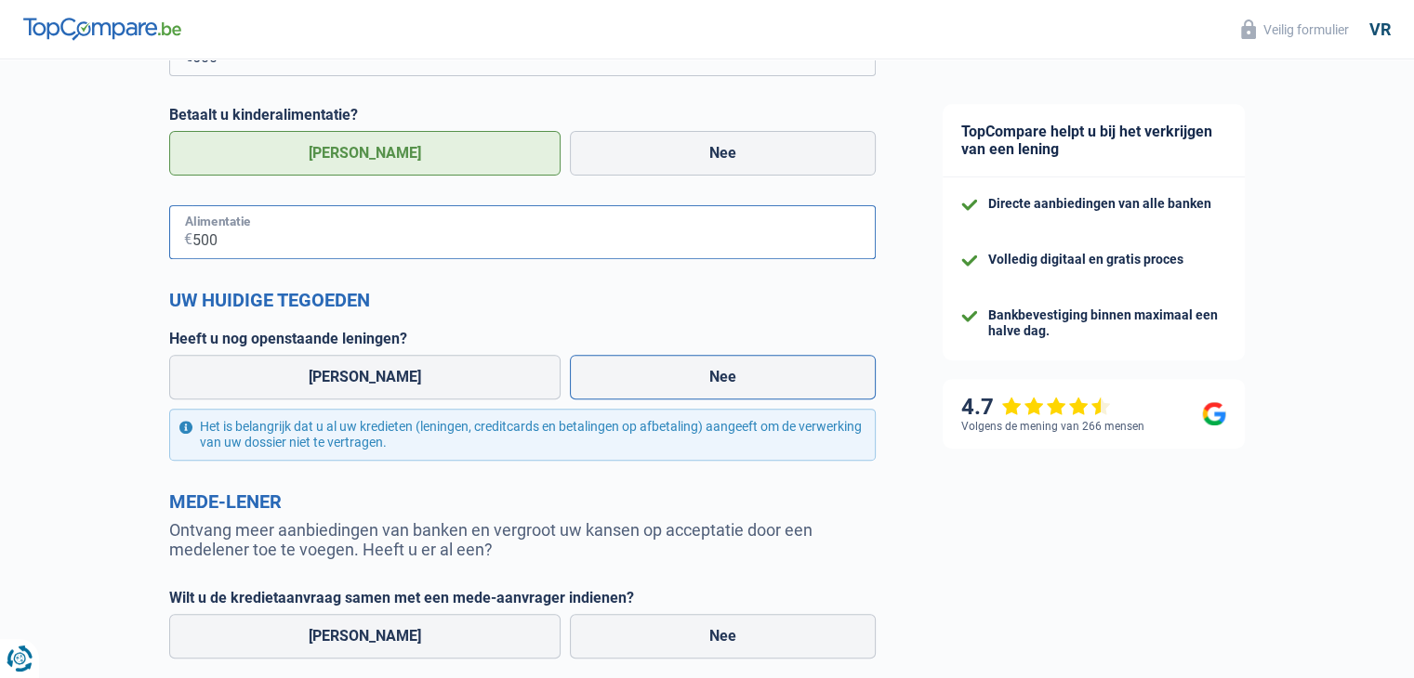
type input "500"
click at [718, 389] on label "Nee" at bounding box center [723, 377] width 306 height 45
click at [718, 389] on input "Nee" at bounding box center [723, 377] width 306 height 45
radio input "true"
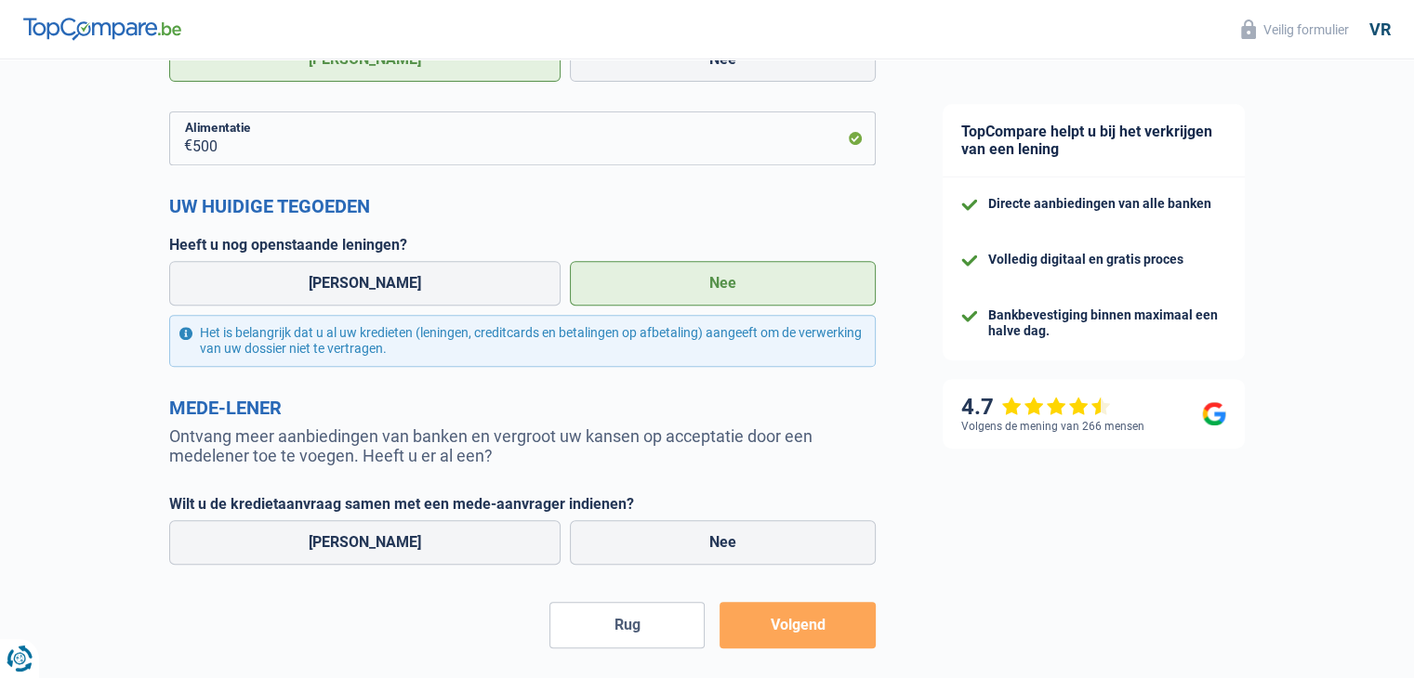
scroll to position [735, 0]
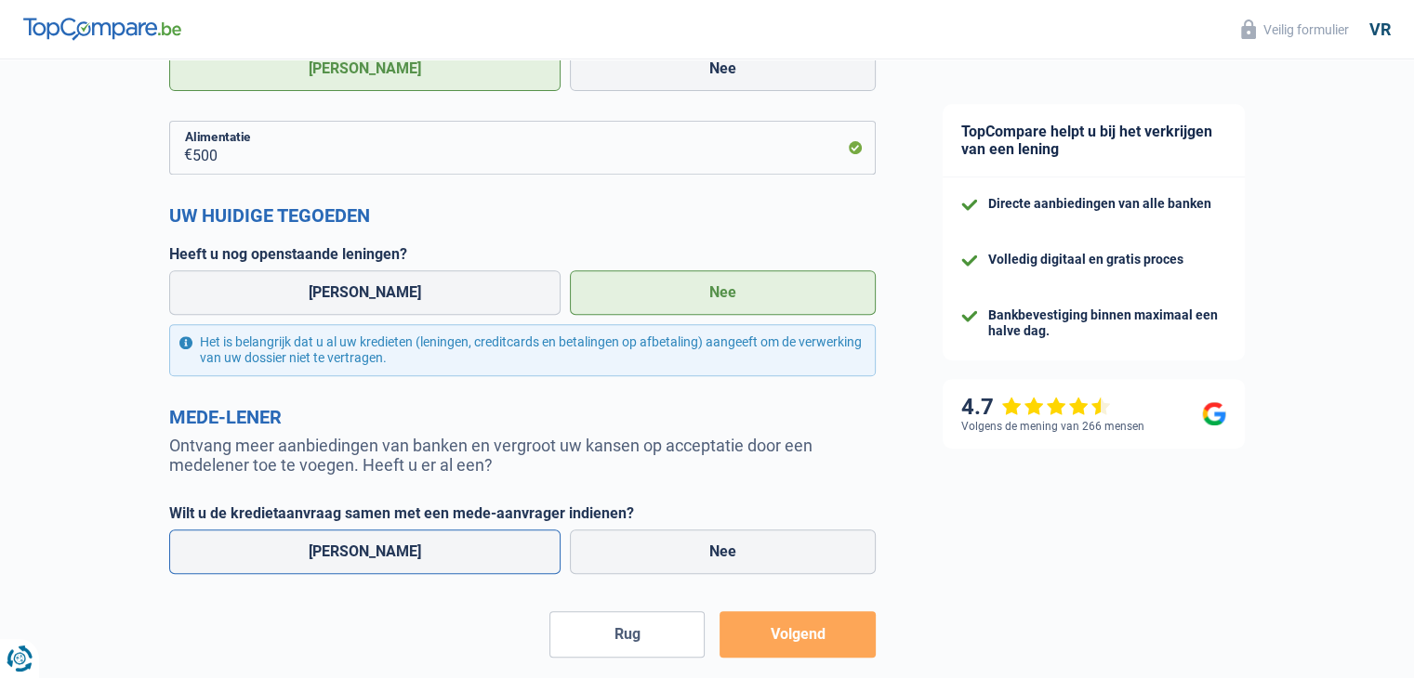
click at [424, 555] on label "[PERSON_NAME]" at bounding box center [364, 552] width 391 height 45
click at [424, 555] on input "[PERSON_NAME]" at bounding box center [364, 552] width 391 height 45
radio input "true"
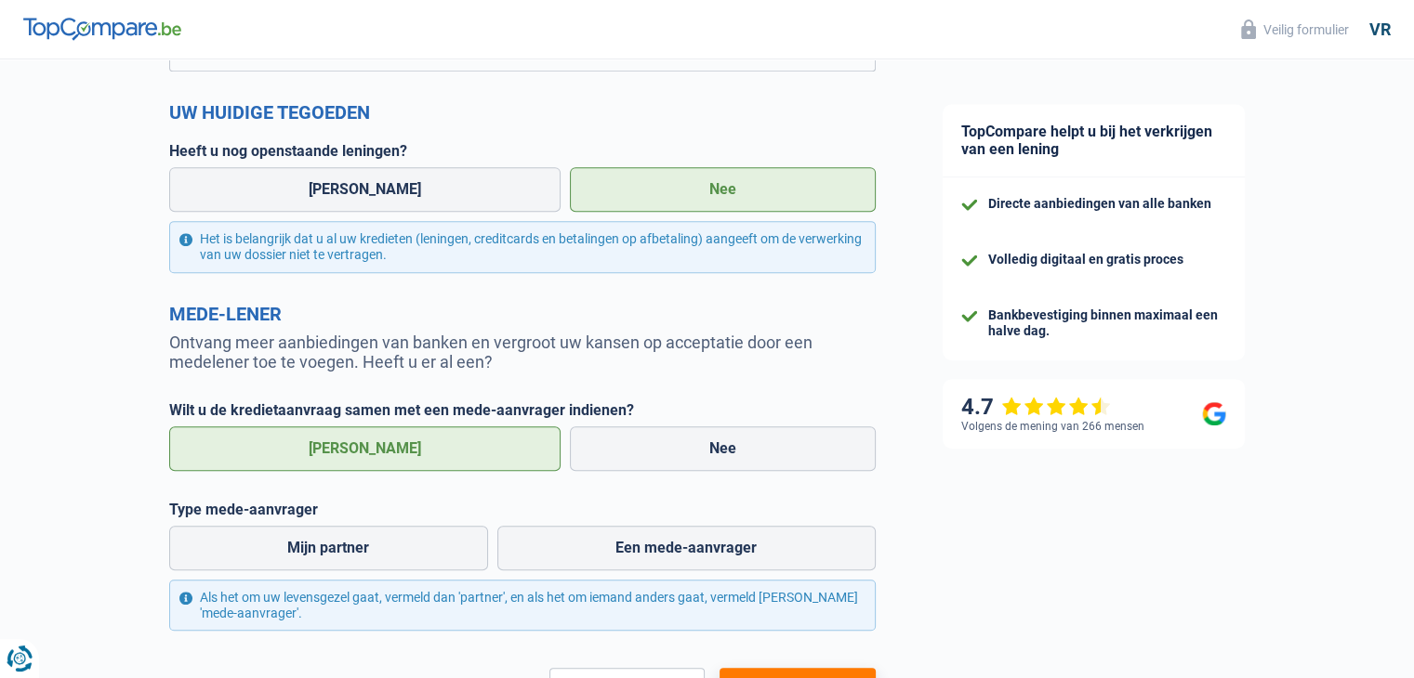
scroll to position [921, 0]
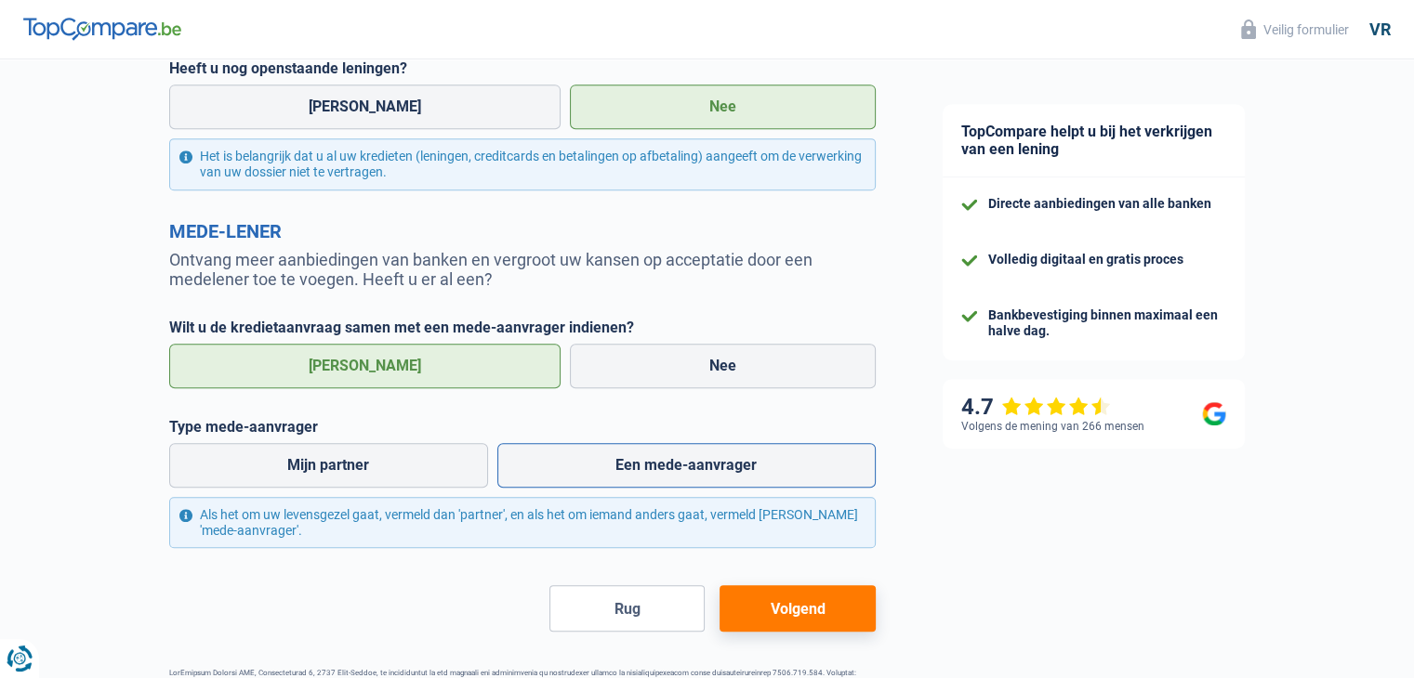
click at [700, 473] on font "Een mede-aanvrager" at bounding box center [685, 465] width 141 height 18
click at [700, 473] on input "Een mede-aanvrager" at bounding box center [686, 465] width 378 height 45
radio input "true"
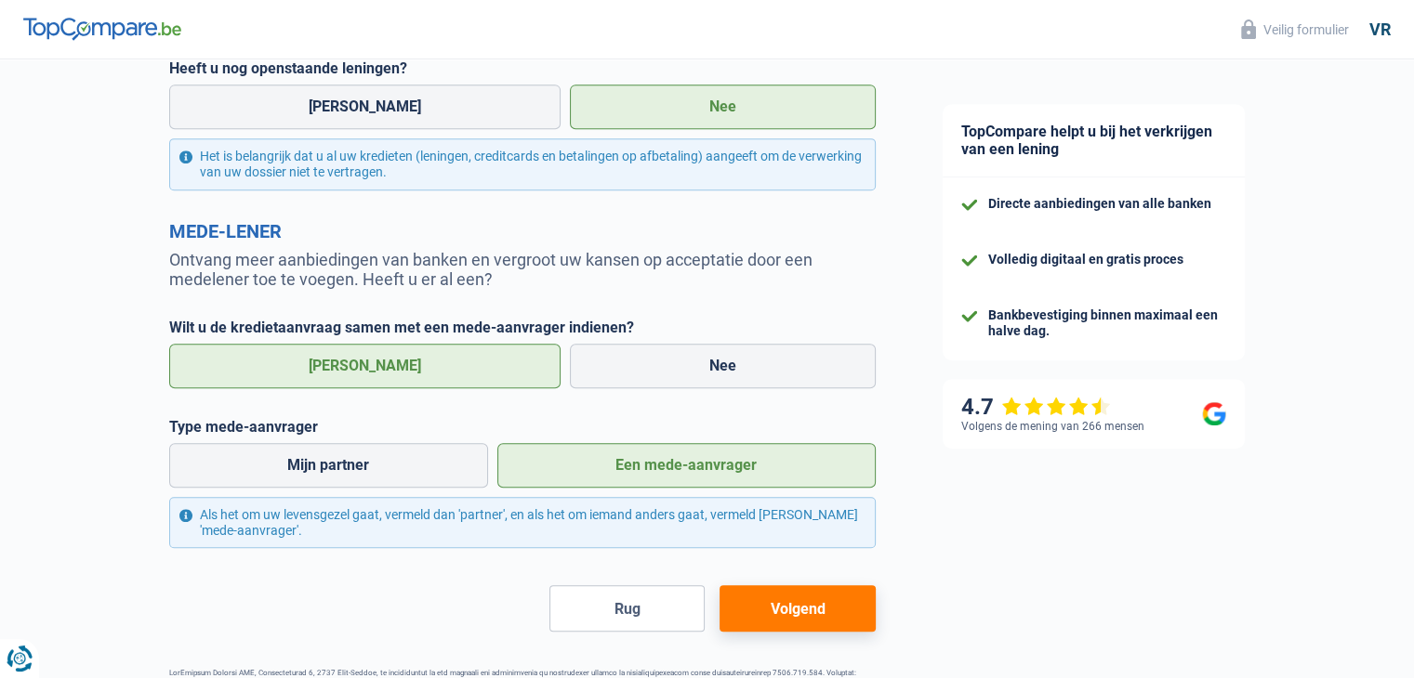
scroll to position [988, 0]
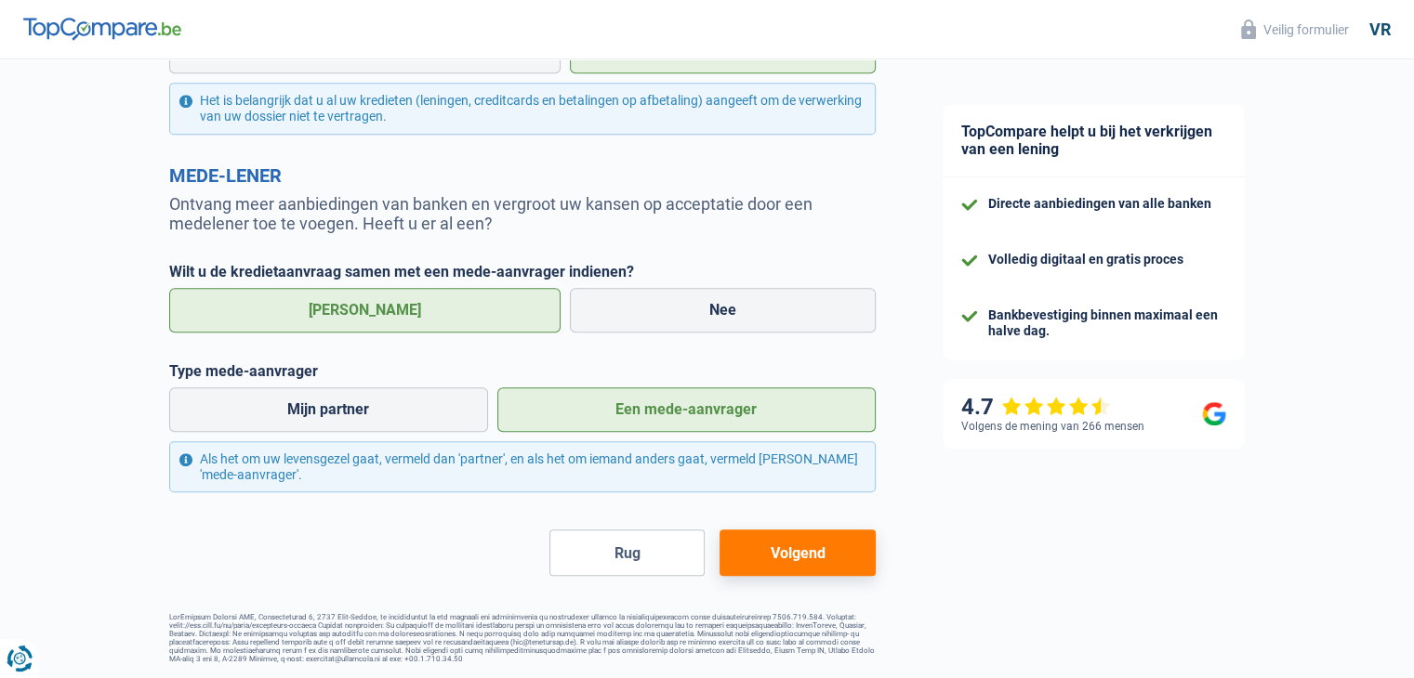
click at [820, 545] on font "Volgend" at bounding box center [797, 554] width 55 height 18
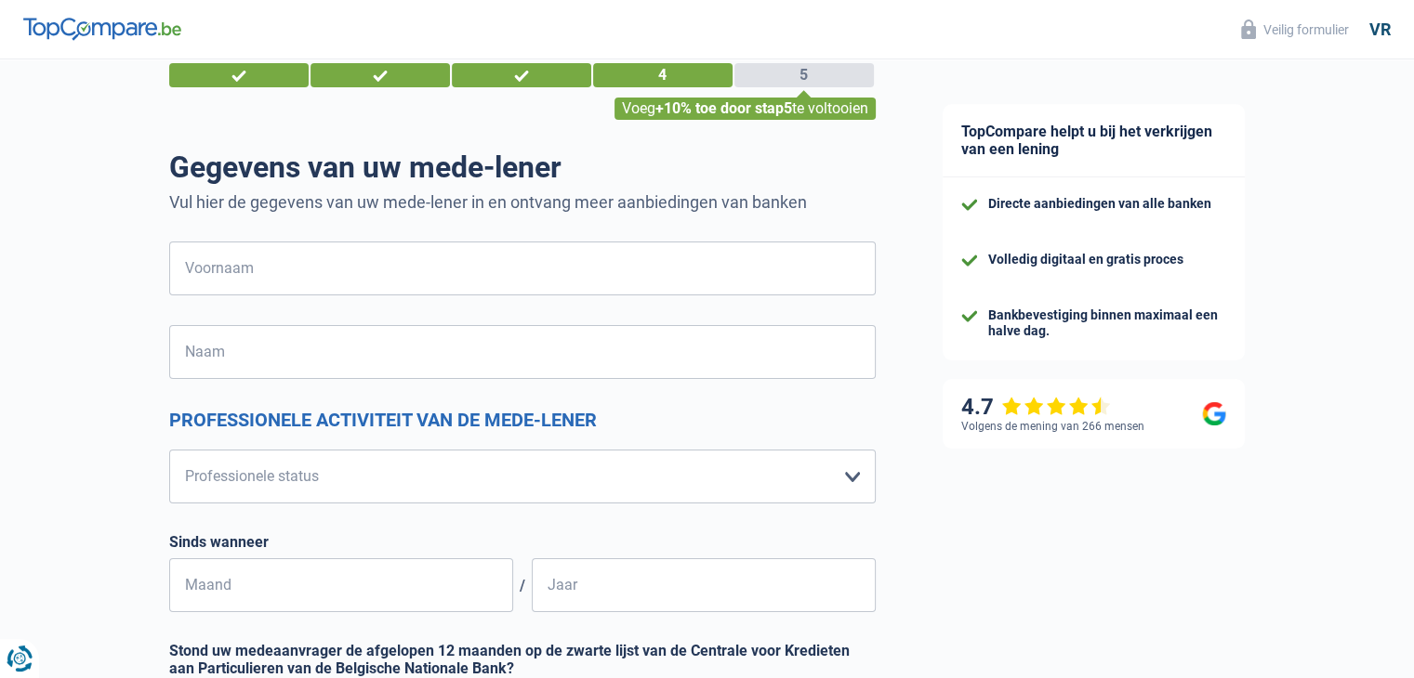
scroll to position [93, 0]
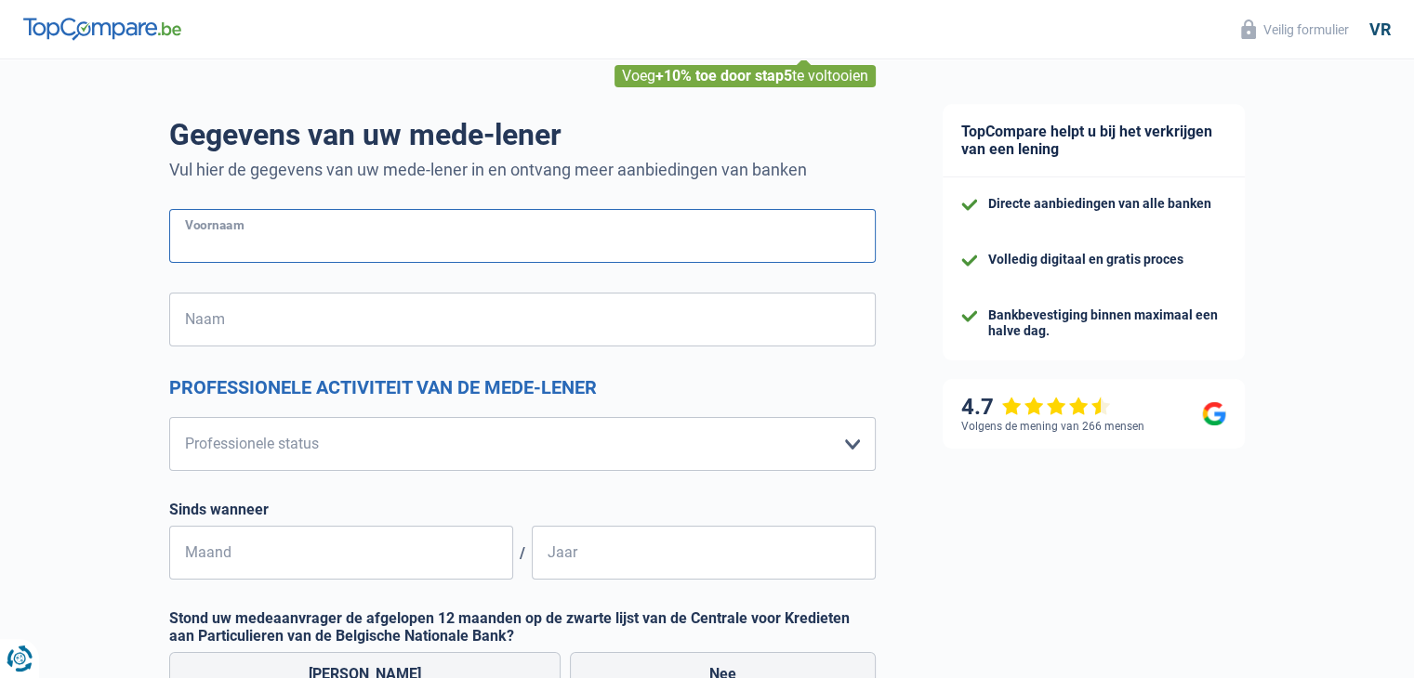
click at [414, 246] on input "Voornaam" at bounding box center [522, 236] width 706 height 54
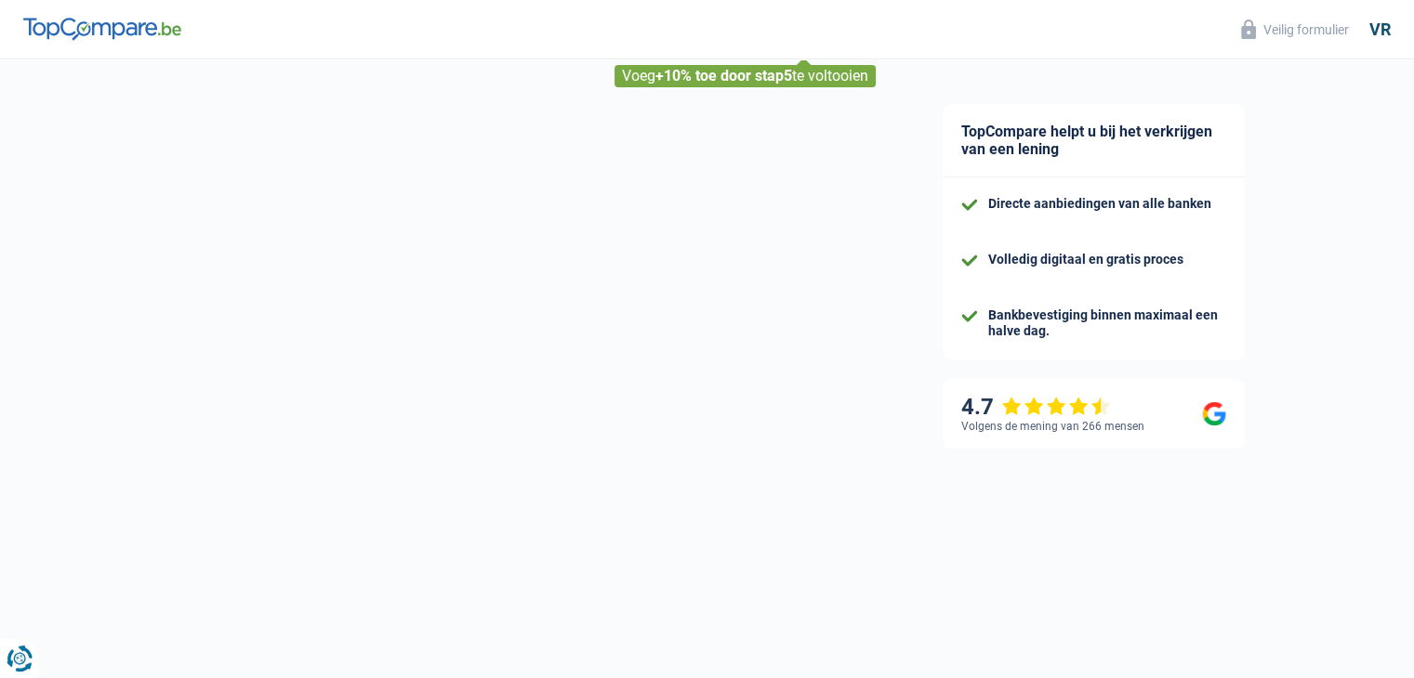
select select "netSalary"
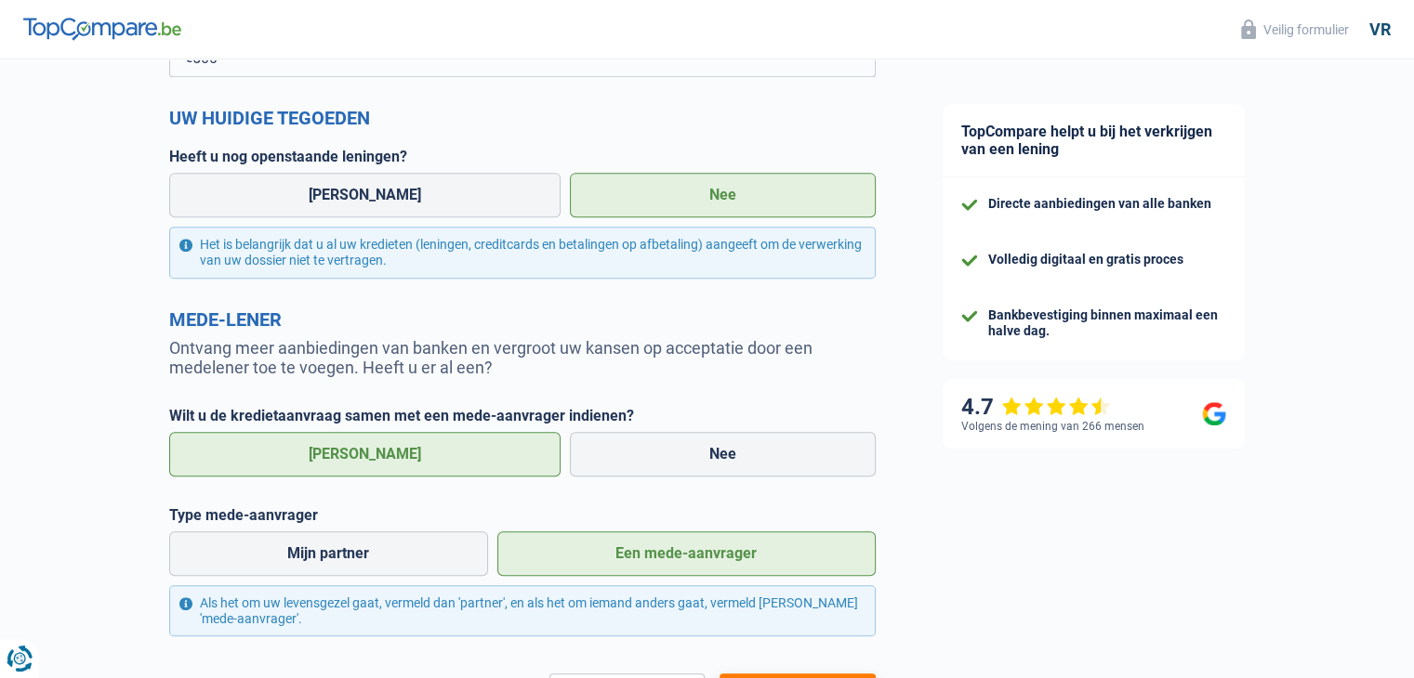
scroll to position [836, 0]
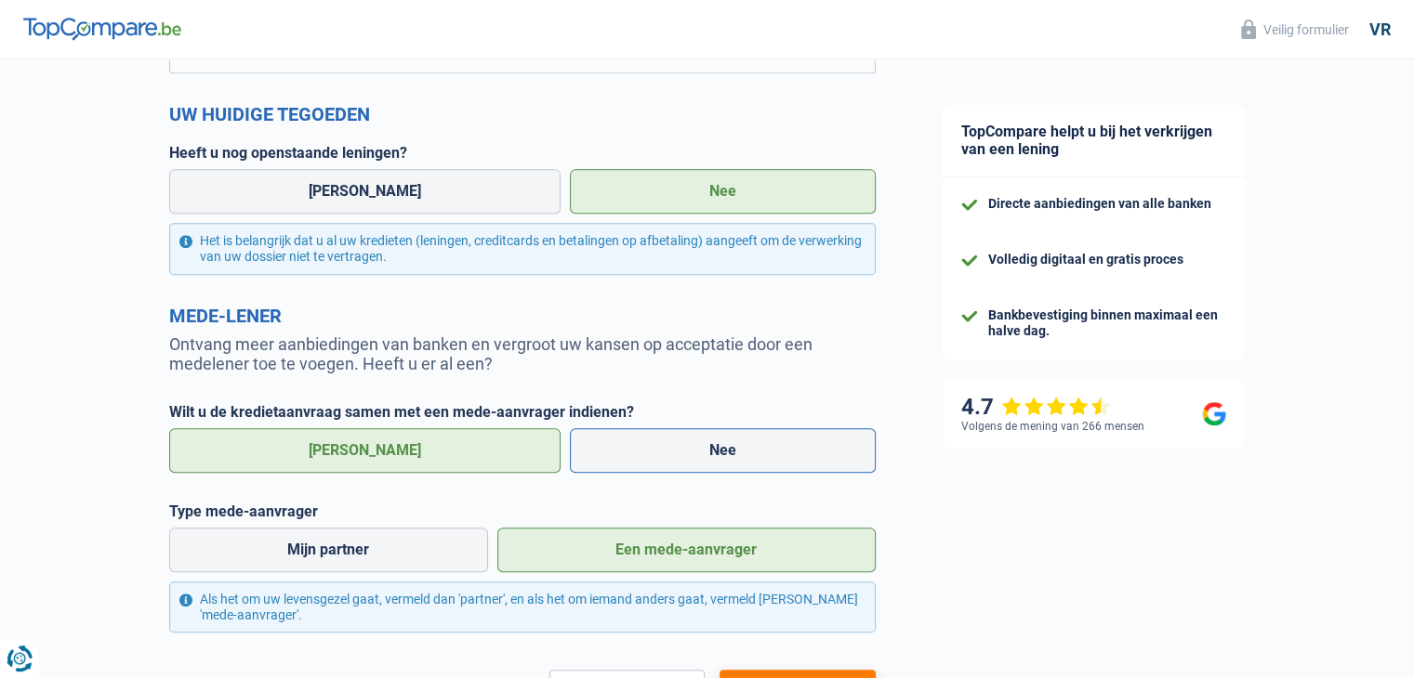
click at [709, 456] on font "Nee" at bounding box center [722, 450] width 27 height 18
click at [695, 456] on input "Nee" at bounding box center [723, 450] width 306 height 45
radio input "true"
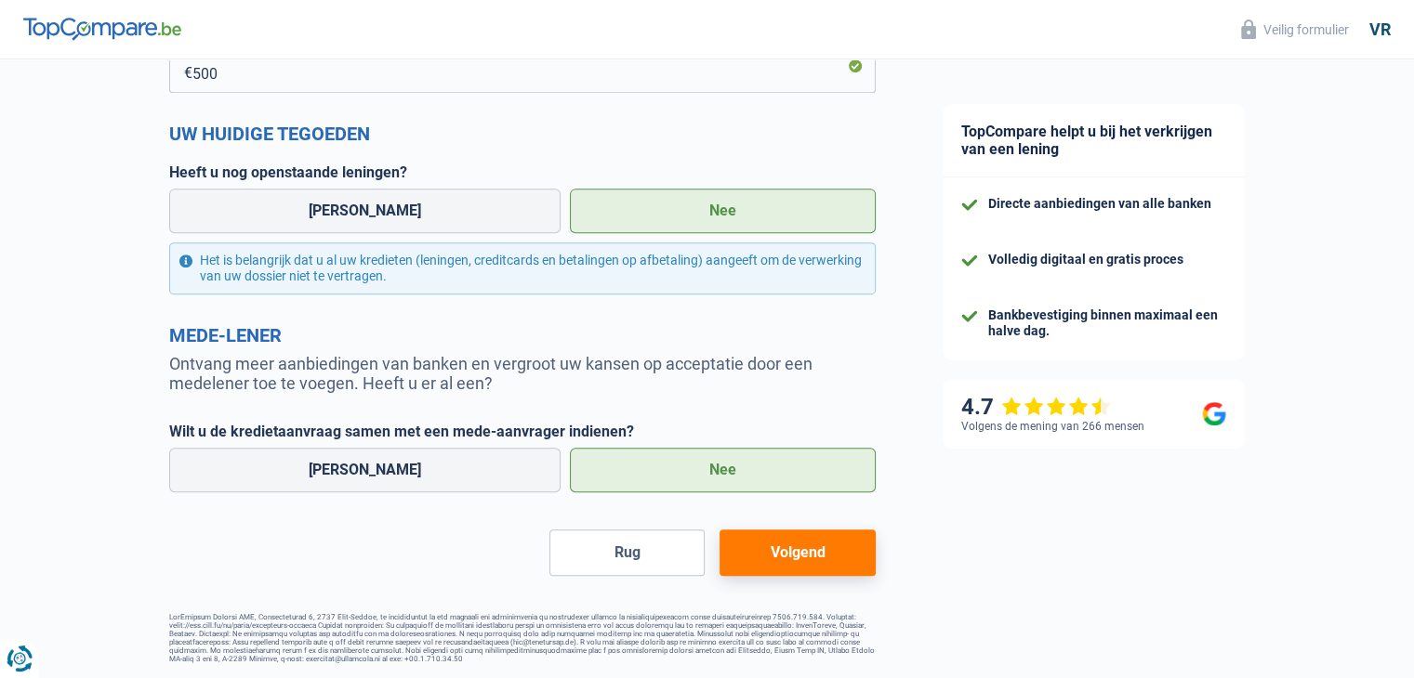
scroll to position [828, 0]
click at [823, 546] on font "Volgend" at bounding box center [797, 553] width 55 height 18
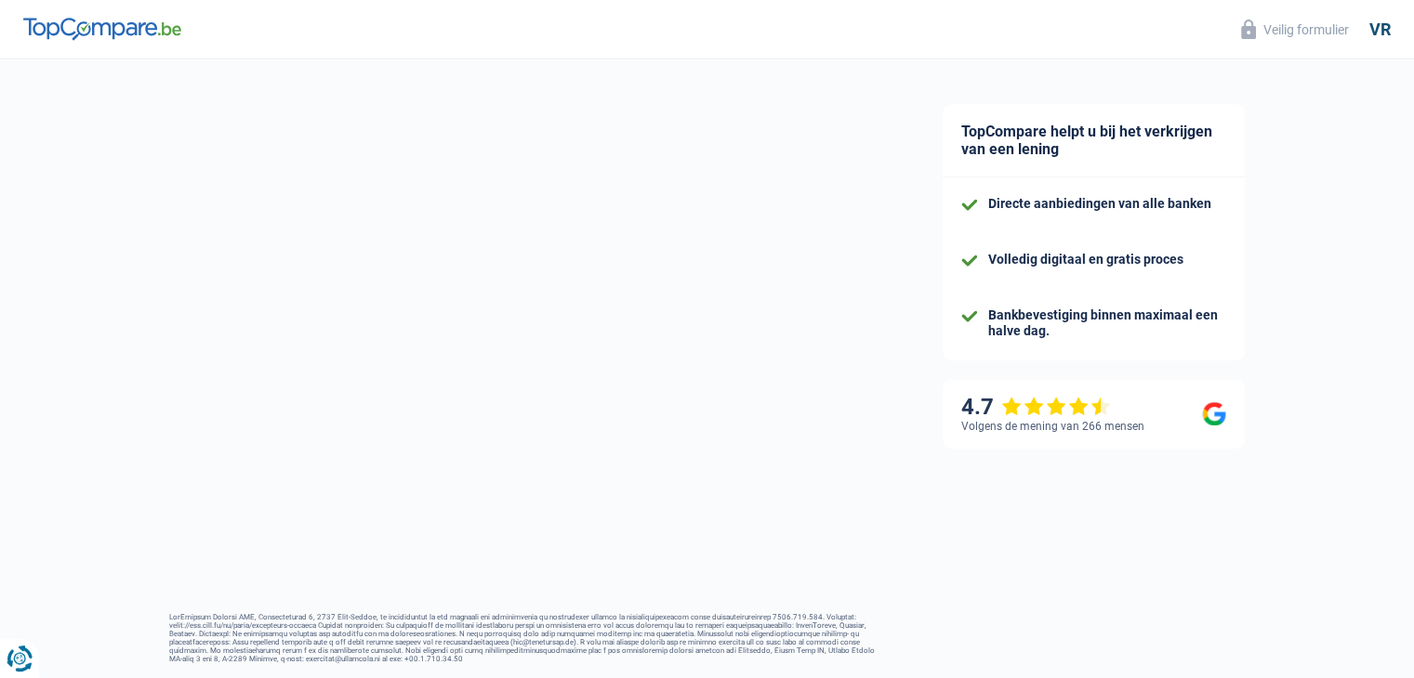
select select "120"
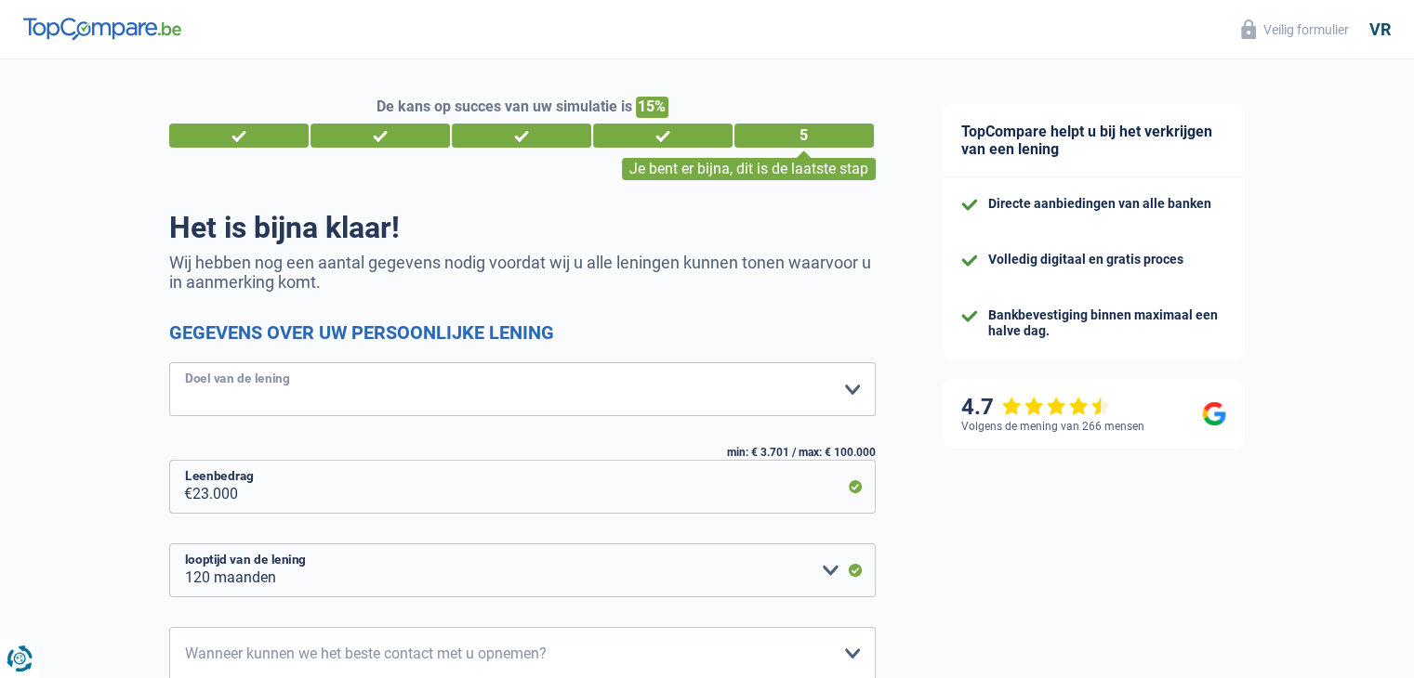
click at [839, 389] on select "Huiscomfort: meubels, textiel, verf, huishoudelijke apparaten, niet-professione…" at bounding box center [522, 389] width 706 height 54
select select "familyEvent"
click at [169, 363] on select "Huiscomfort: meubels, textiel, verf, huishoudelijke apparaten, niet-professione…" at bounding box center [522, 389] width 706 height 54
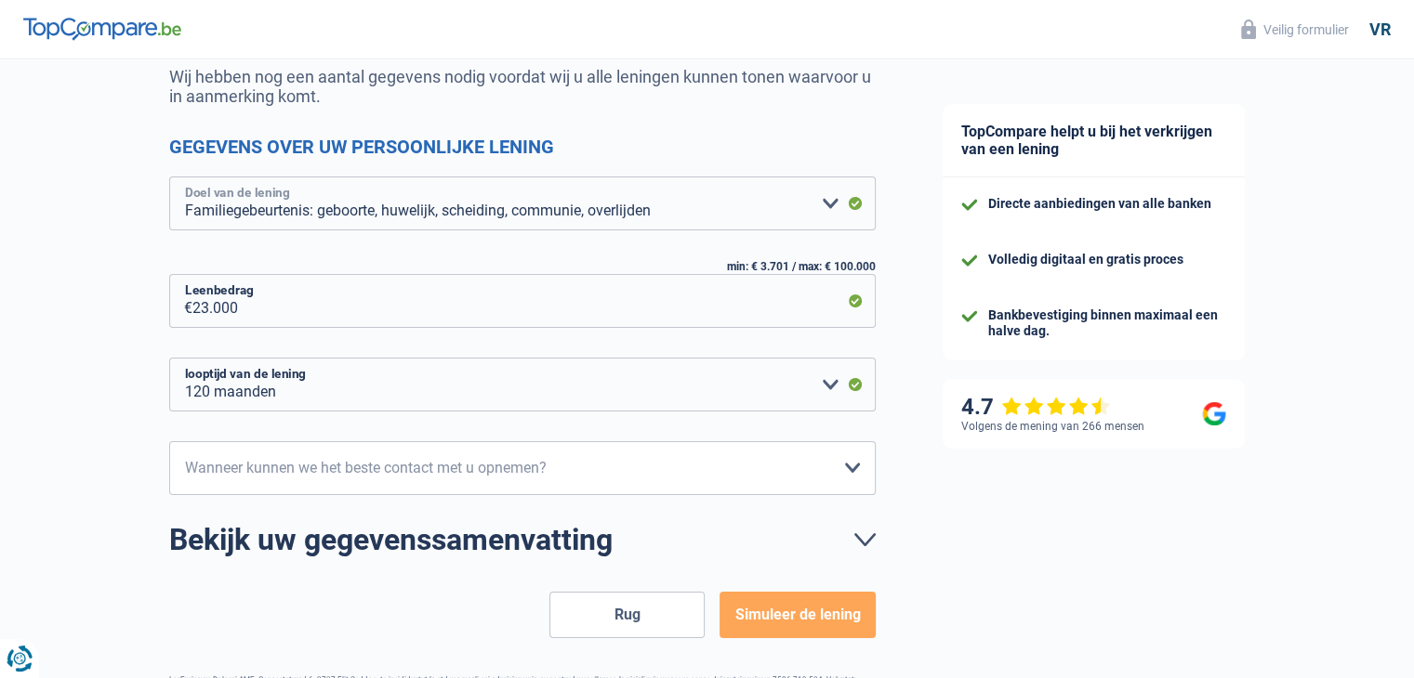
scroll to position [257, 0]
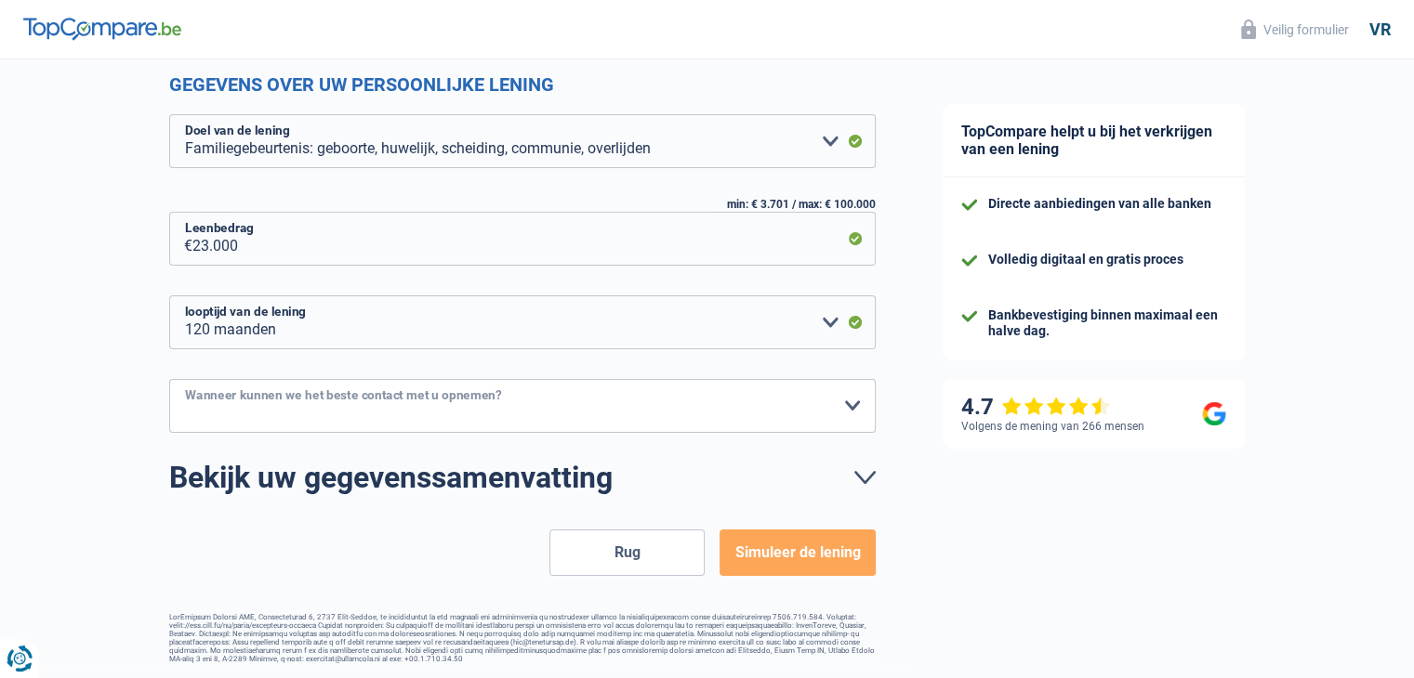
click at [535, 391] on select "10.00-12.00 uur 12.00 - 14.00 uur 14.00 - 16.00 uur 16.00 - 18.00 uur Selecteer…" at bounding box center [522, 406] width 706 height 54
select select "10-12"
click at [169, 379] on select "10.00-12.00 uur 12.00 - 14.00 uur 14.00 - 16.00 uur 16.00 - 18.00 uur Selecteer…" at bounding box center [522, 406] width 706 height 54
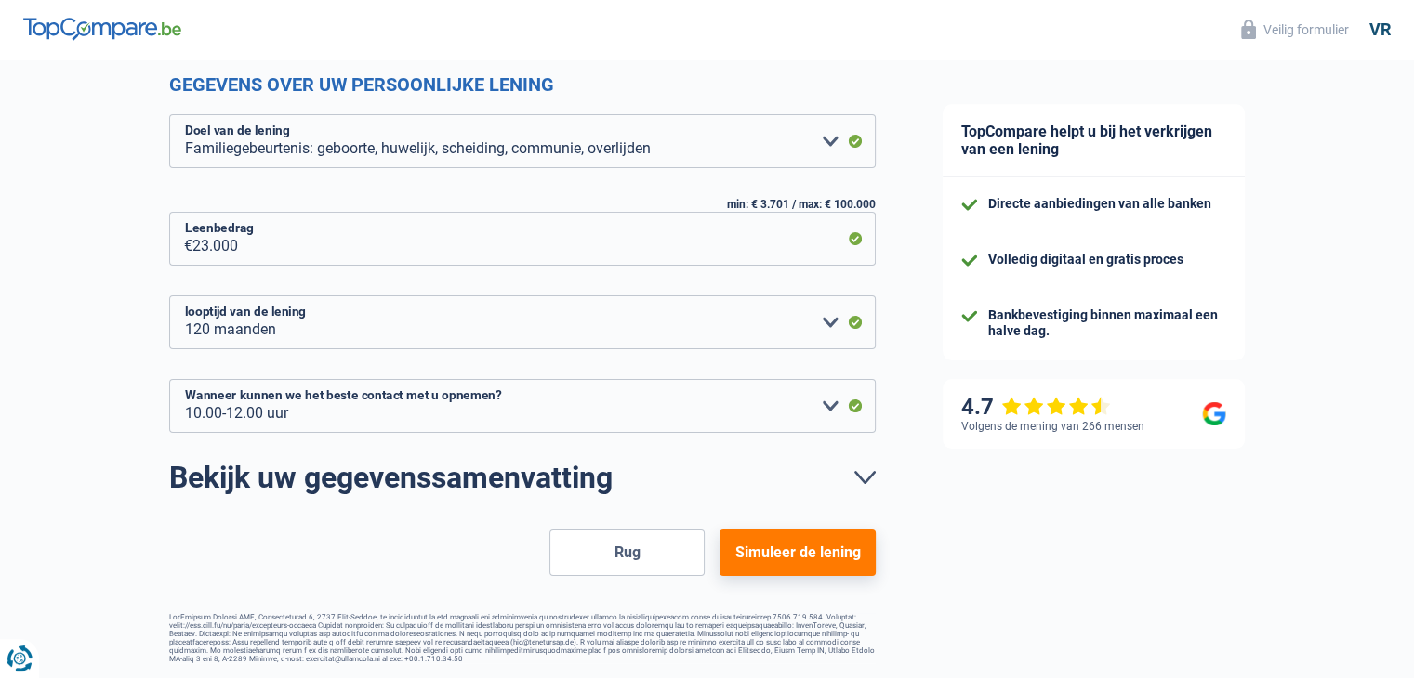
click at [833, 533] on button "Simuleer de lening" at bounding box center [796, 553] width 155 height 46
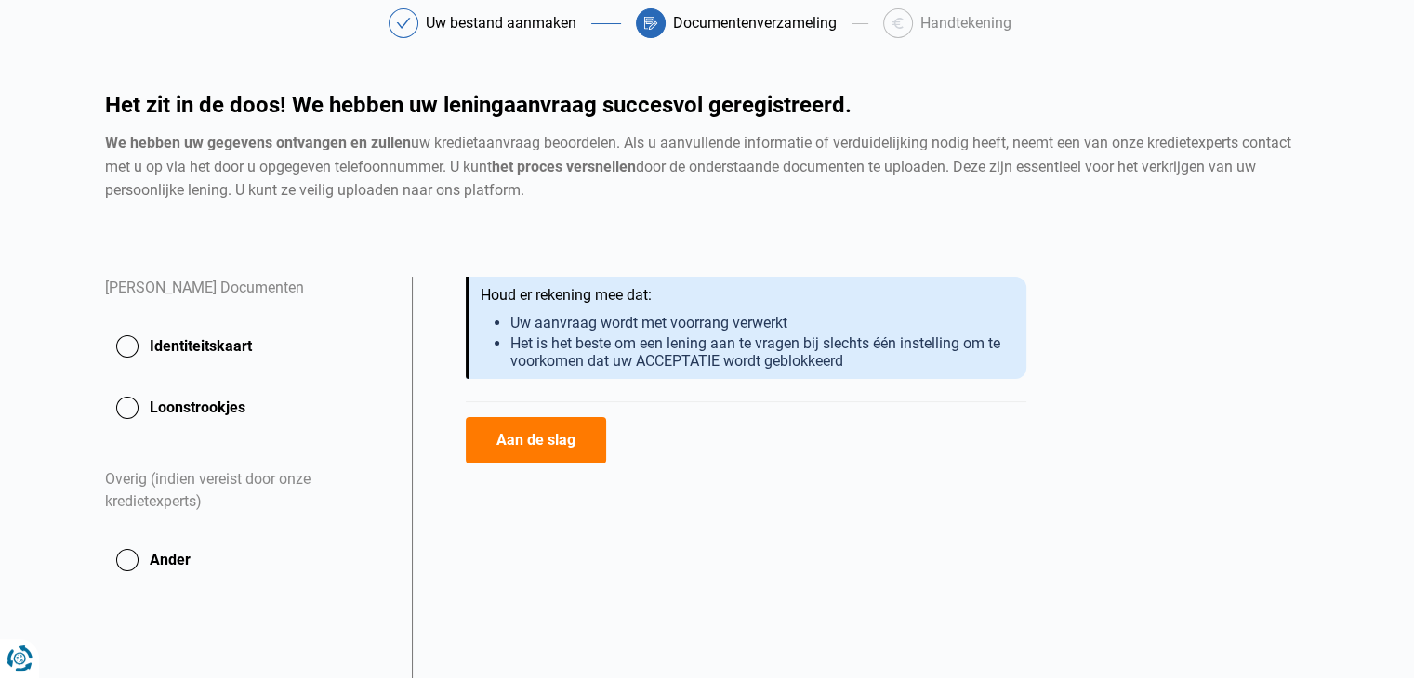
scroll to position [93, 0]
drag, startPoint x: 125, startPoint y: 337, endPoint x: 132, endPoint y: 362, distance: 25.9
click at [127, 340] on button "Identiteitskaart" at bounding box center [247, 346] width 284 height 46
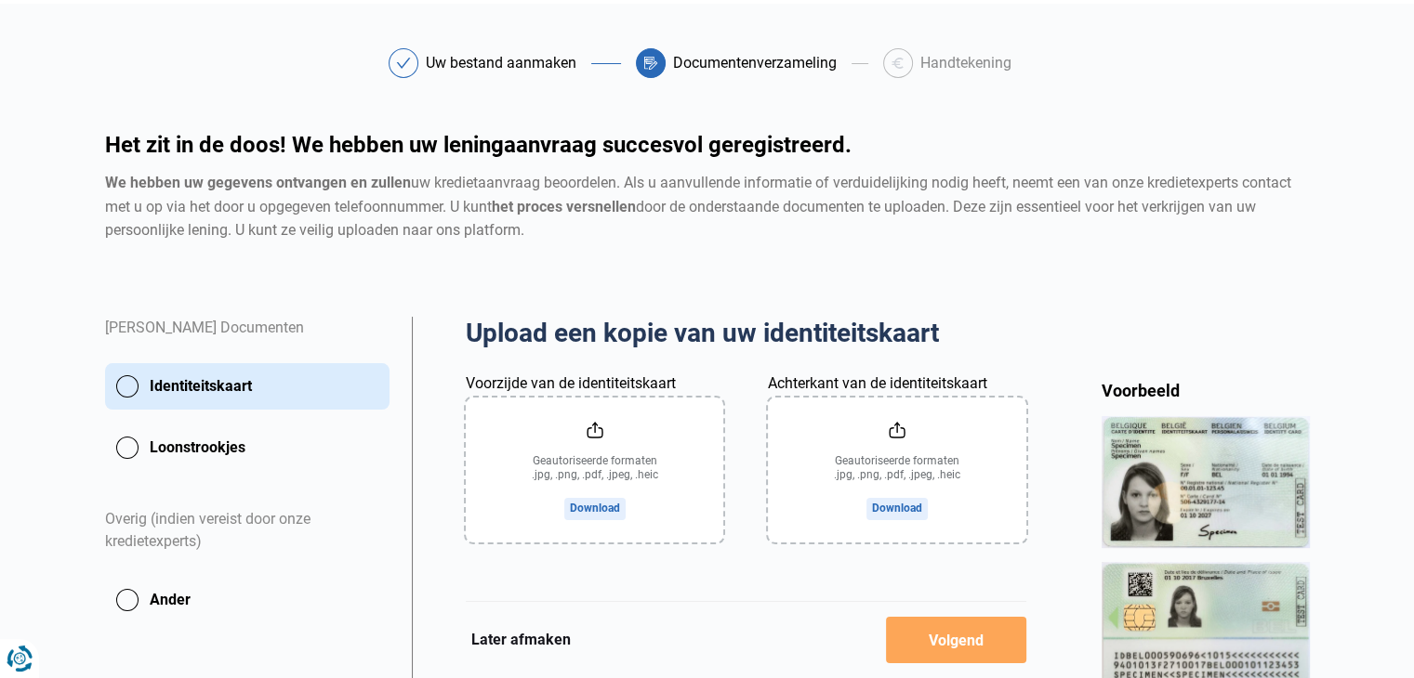
scroll to position [186, 0]
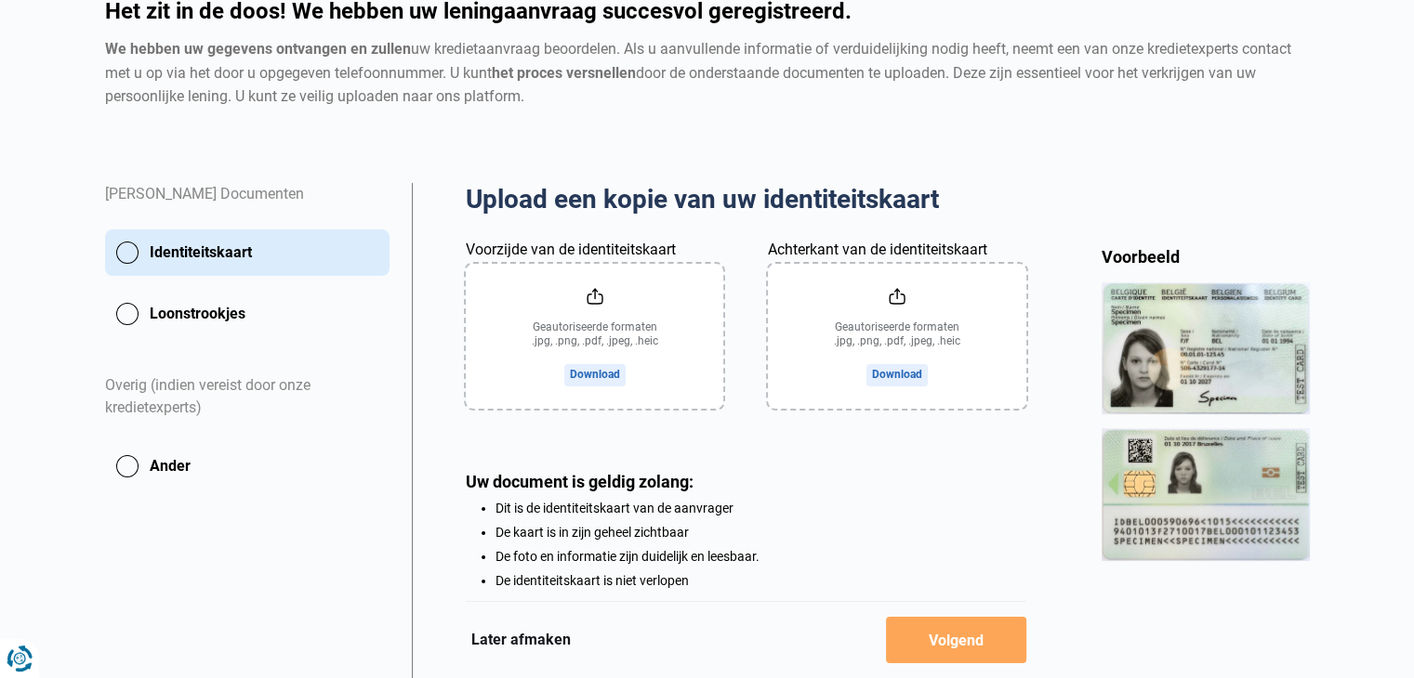
click at [639, 375] on input "Voorzijde van de identiteitskaart" at bounding box center [594, 336] width 257 height 145
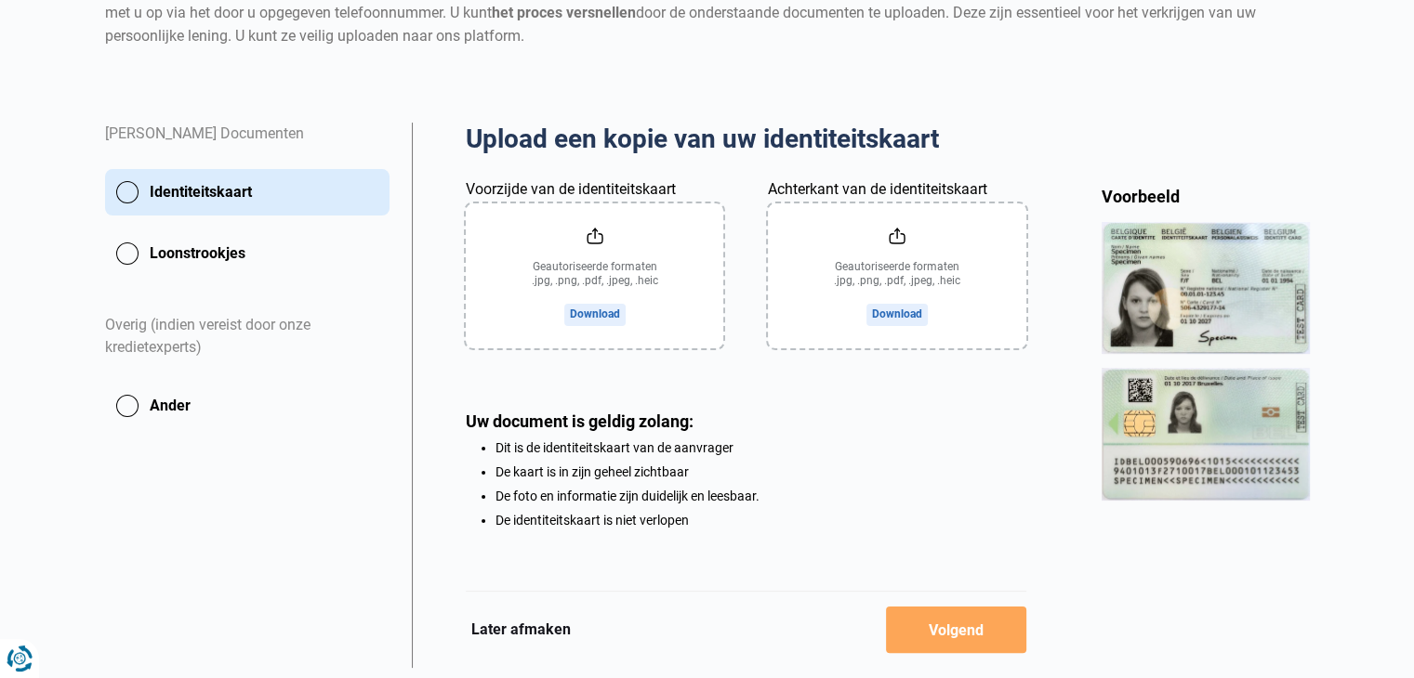
scroll to position [279, 0]
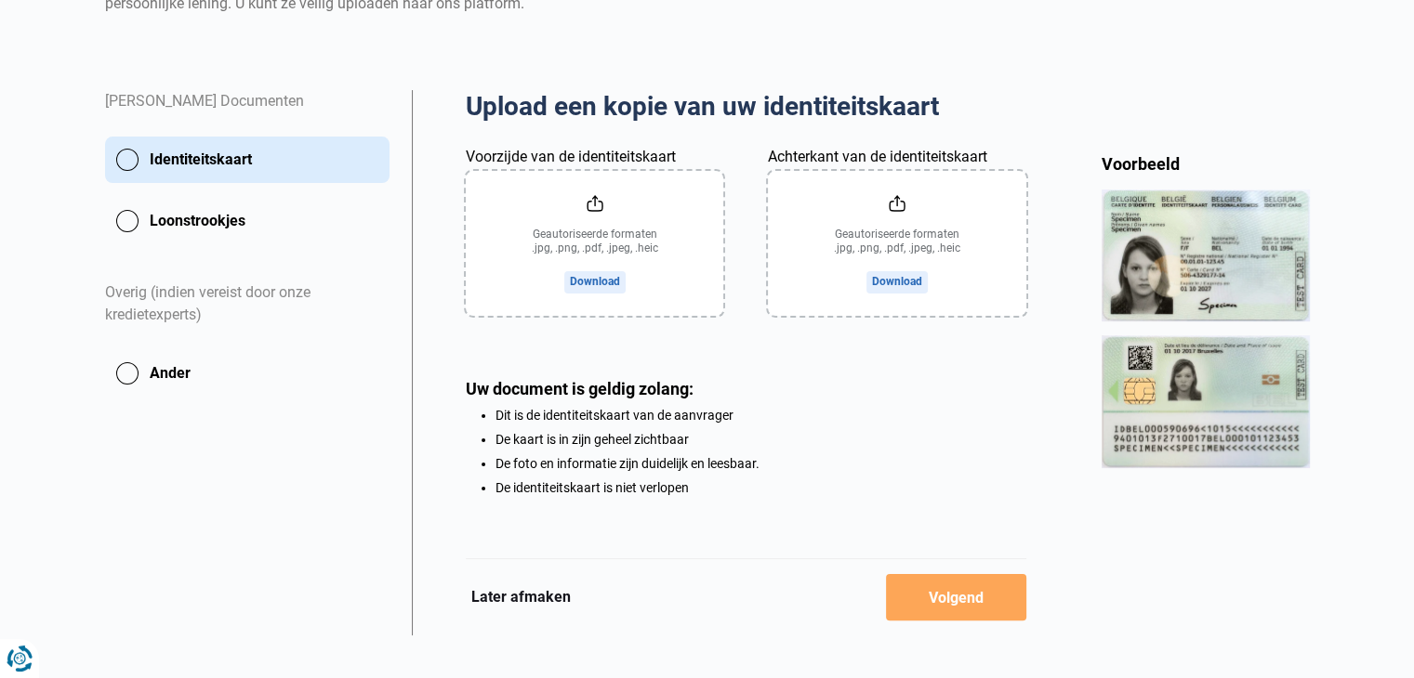
click at [137, 219] on button "Loonstrookjes" at bounding box center [247, 221] width 284 height 46
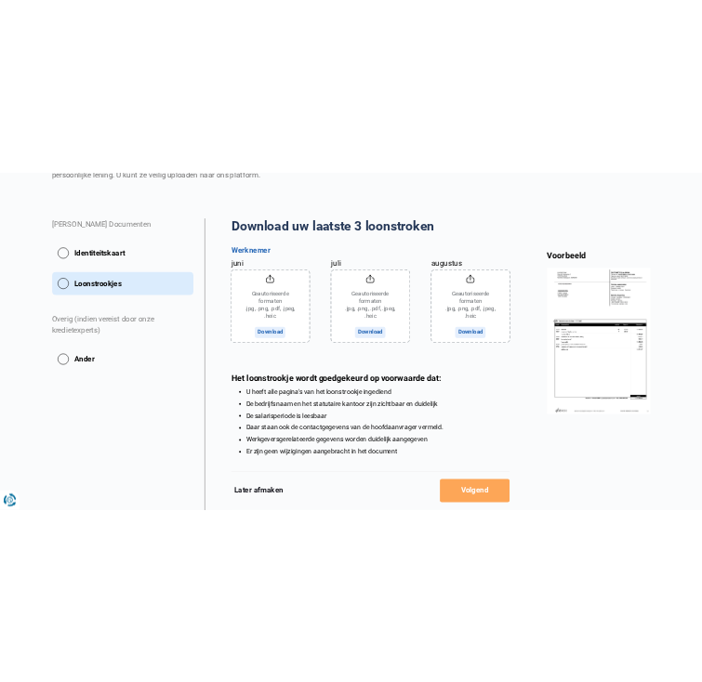
scroll to position [279, 0]
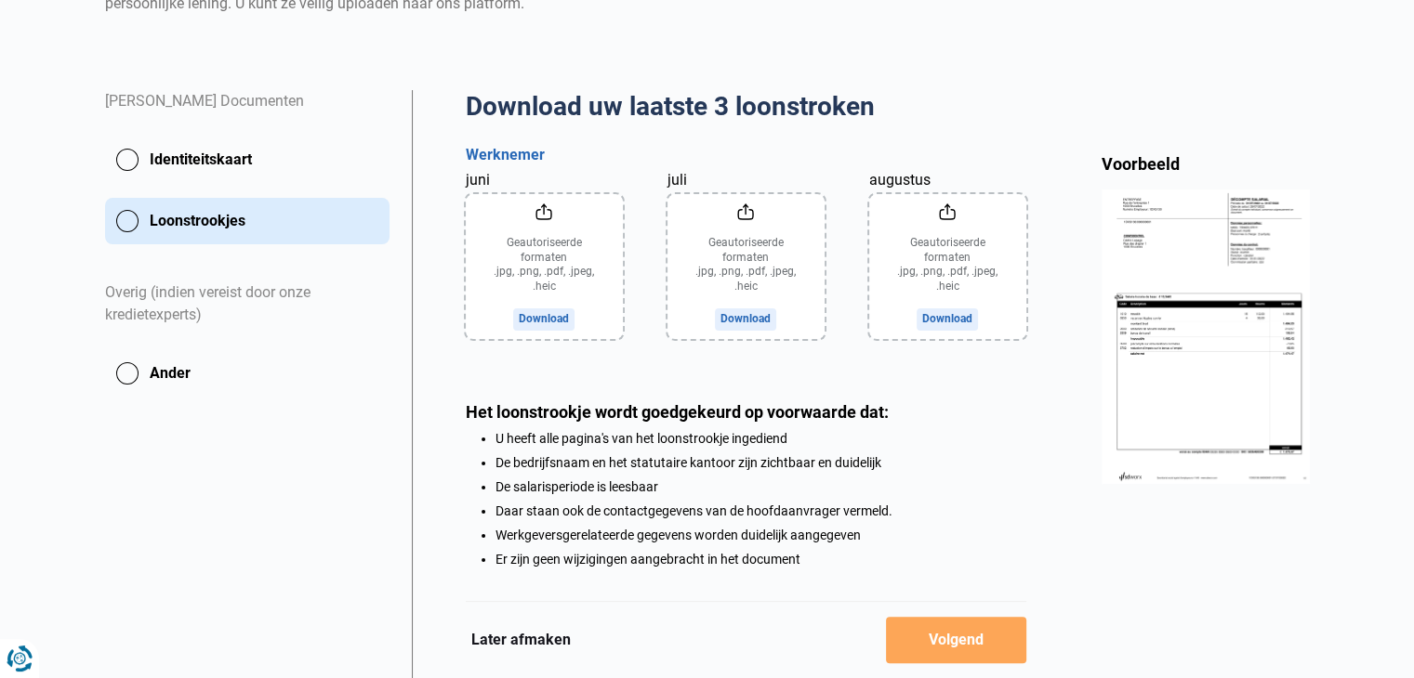
click at [953, 275] on input "augustus" at bounding box center [947, 266] width 157 height 145
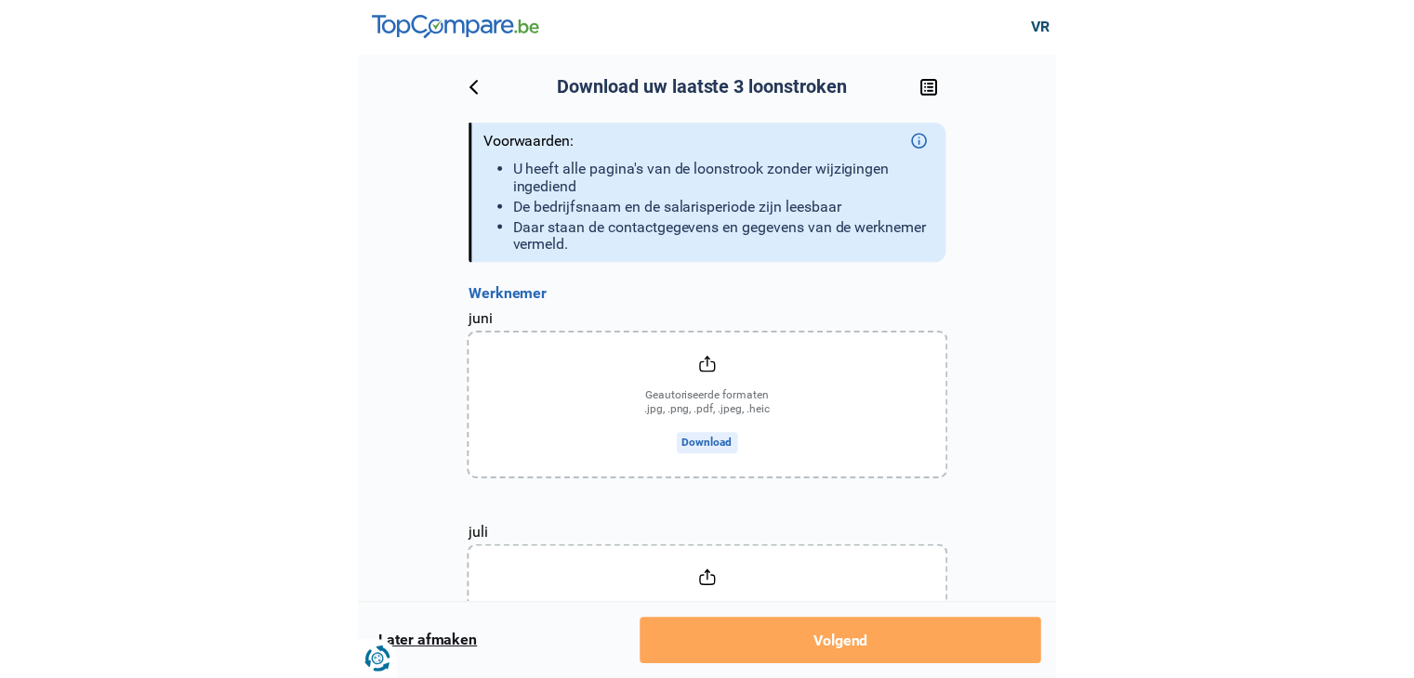
scroll to position [0, 0]
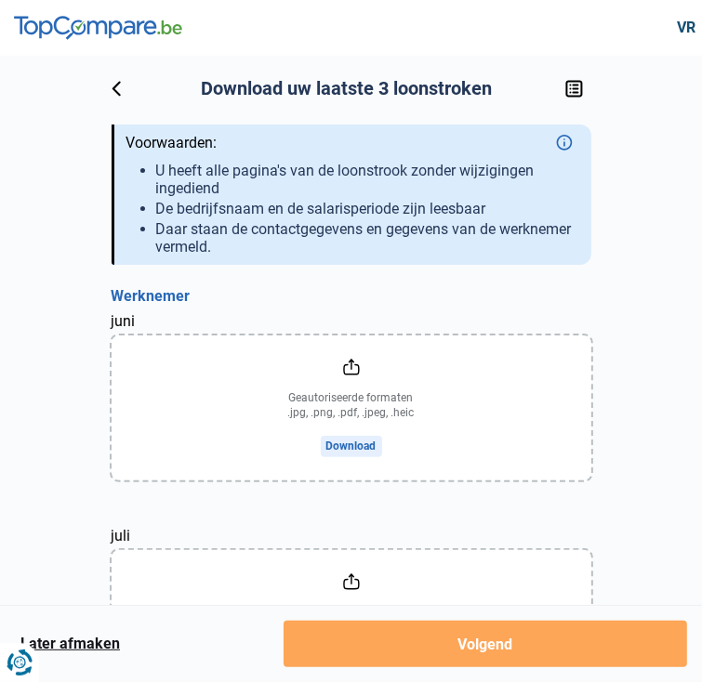
click at [362, 413] on input "juni" at bounding box center [352, 408] width 480 height 145
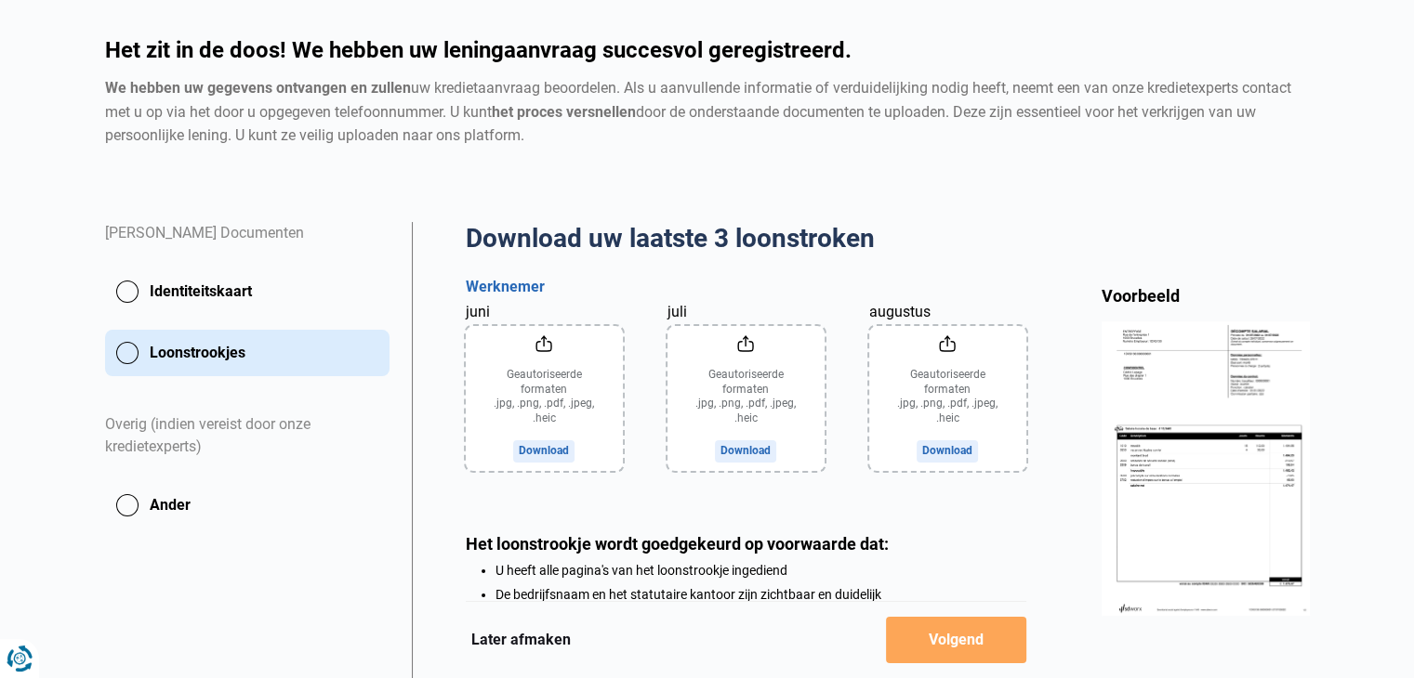
scroll to position [279, 0]
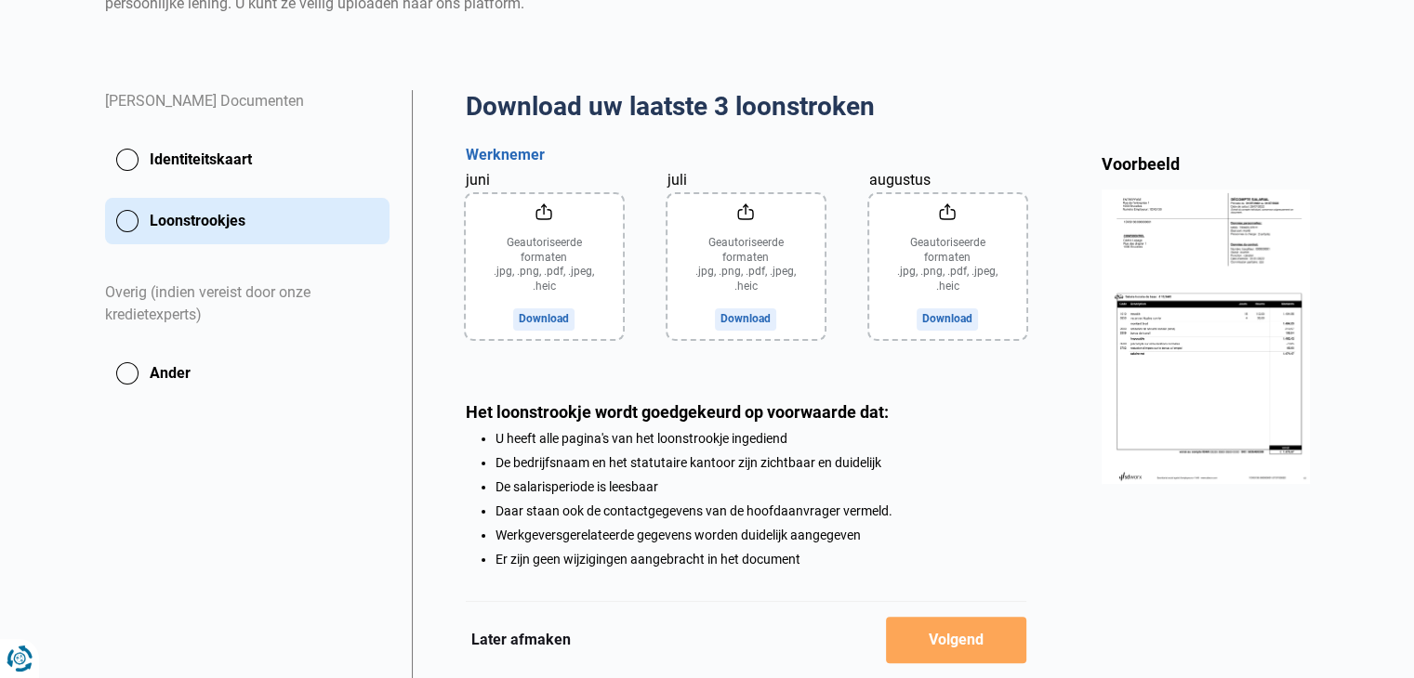
click at [563, 316] on input "juni" at bounding box center [544, 266] width 157 height 145
click at [955, 315] on input "augustus" at bounding box center [947, 266] width 157 height 145
click at [136, 218] on button "Loonstrookjes" at bounding box center [247, 221] width 284 height 46
click at [963, 317] on input "augustus" at bounding box center [947, 266] width 157 height 145
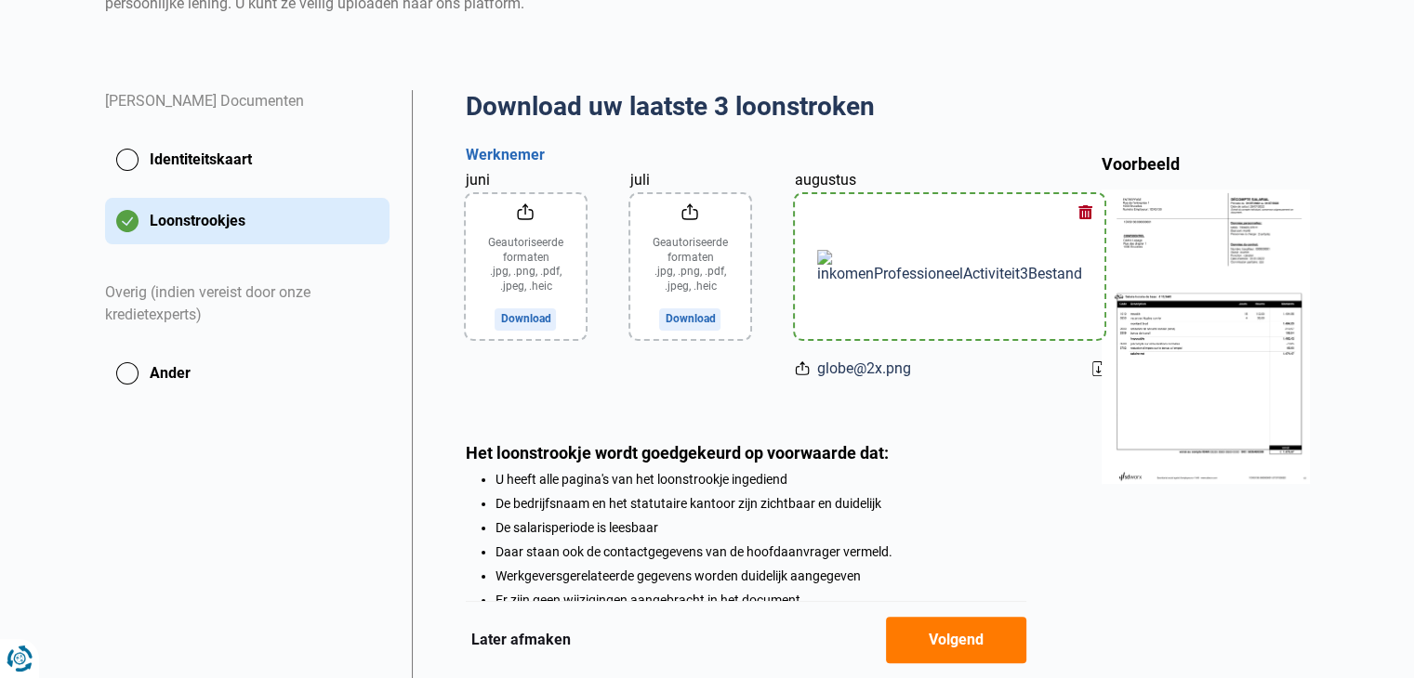
click at [956, 257] on img at bounding box center [949, 266] width 265 height 33
click at [1092, 370] on icon at bounding box center [1098, 369] width 12 height 15
click at [1072, 209] on button "button" at bounding box center [1086, 213] width 28 height 28
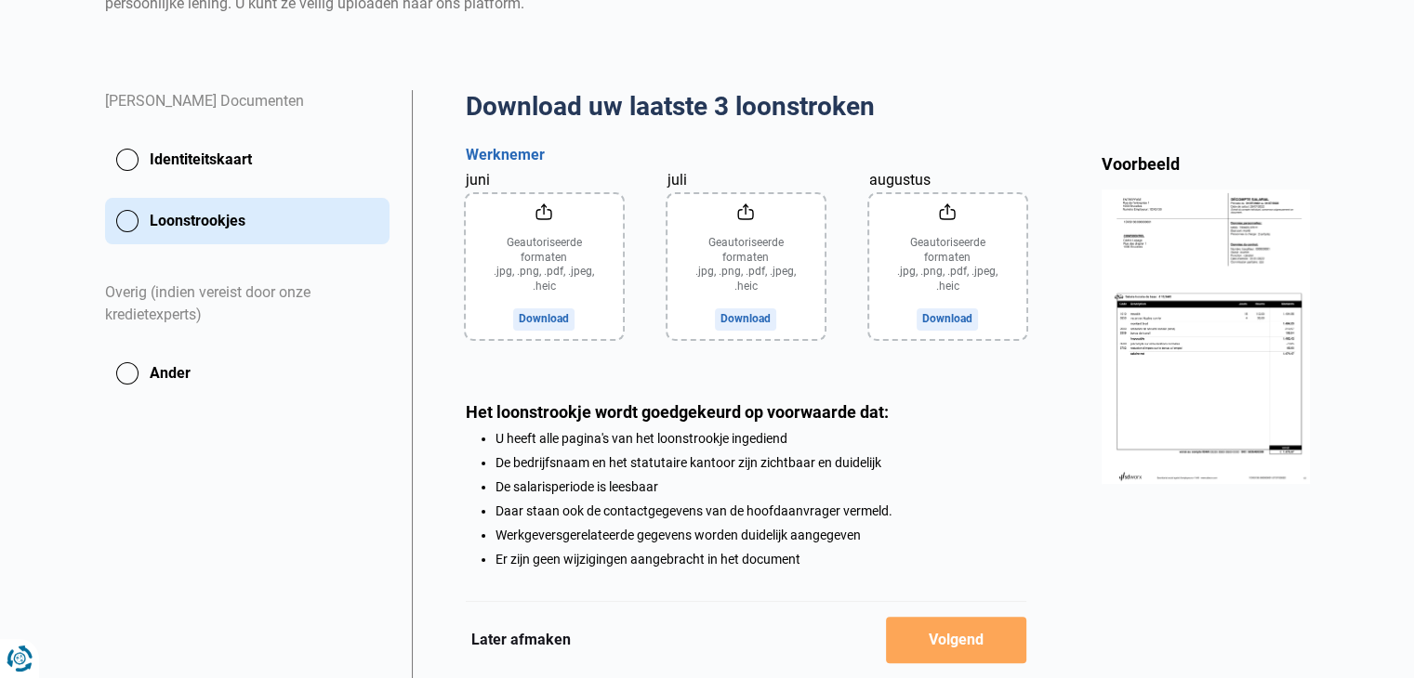
click at [546, 317] on input "juni" at bounding box center [544, 266] width 157 height 145
drag, startPoint x: 112, startPoint y: 496, endPoint x: 130, endPoint y: 474, distance: 28.4
click at [112, 495] on div "Yücel Yilmaz Documenten Identiteitskaart Loonstrookjes Overig (indien vereist d…" at bounding box center [247, 398] width 307 height 617
click at [542, 323] on input "juni" at bounding box center [544, 266] width 157 height 145
click at [544, 323] on input "juni" at bounding box center [544, 266] width 157 height 145
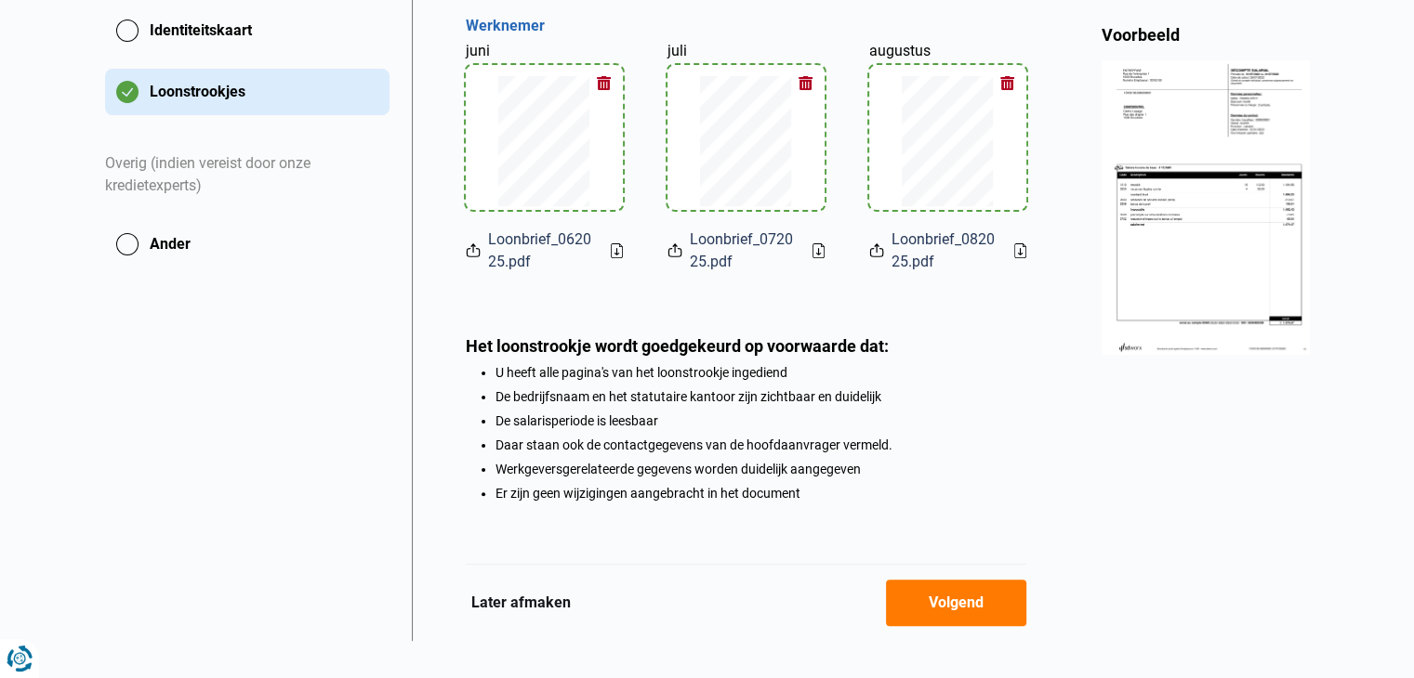
scroll to position [439, 0]
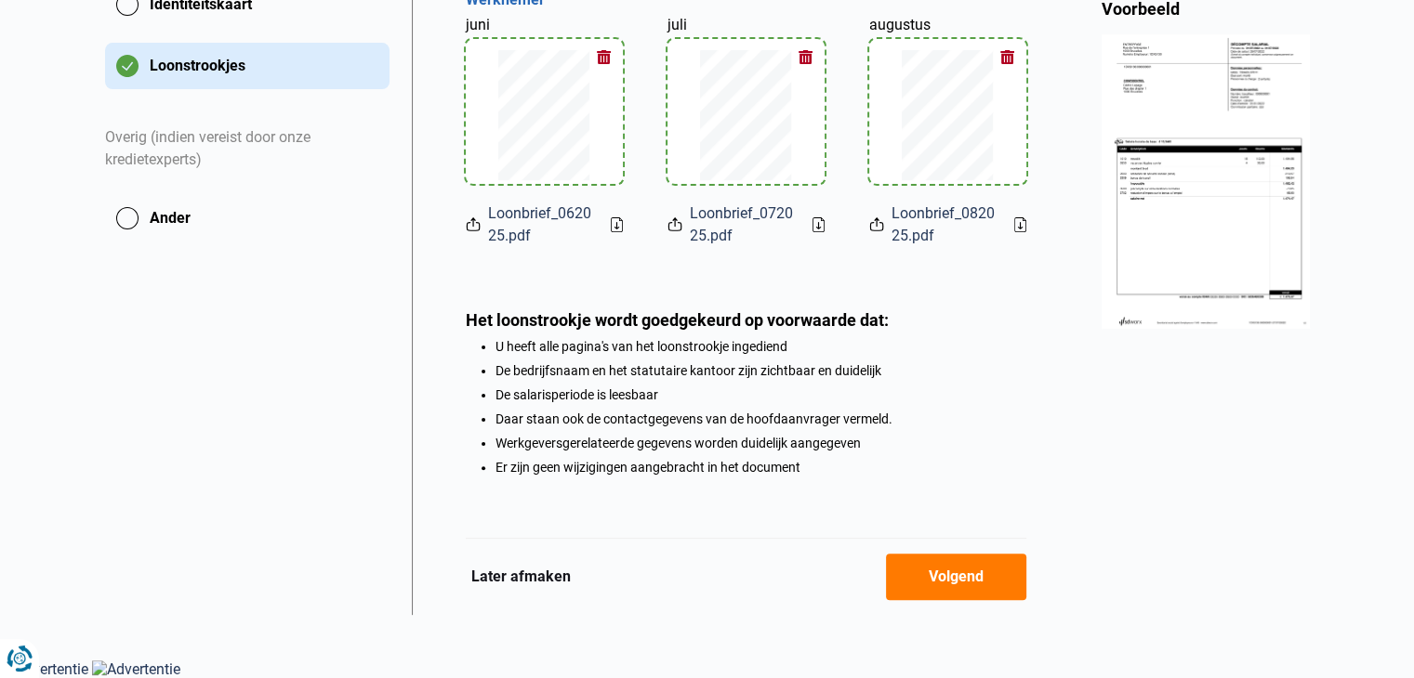
click at [971, 586] on font "Volgend" at bounding box center [955, 577] width 55 height 18
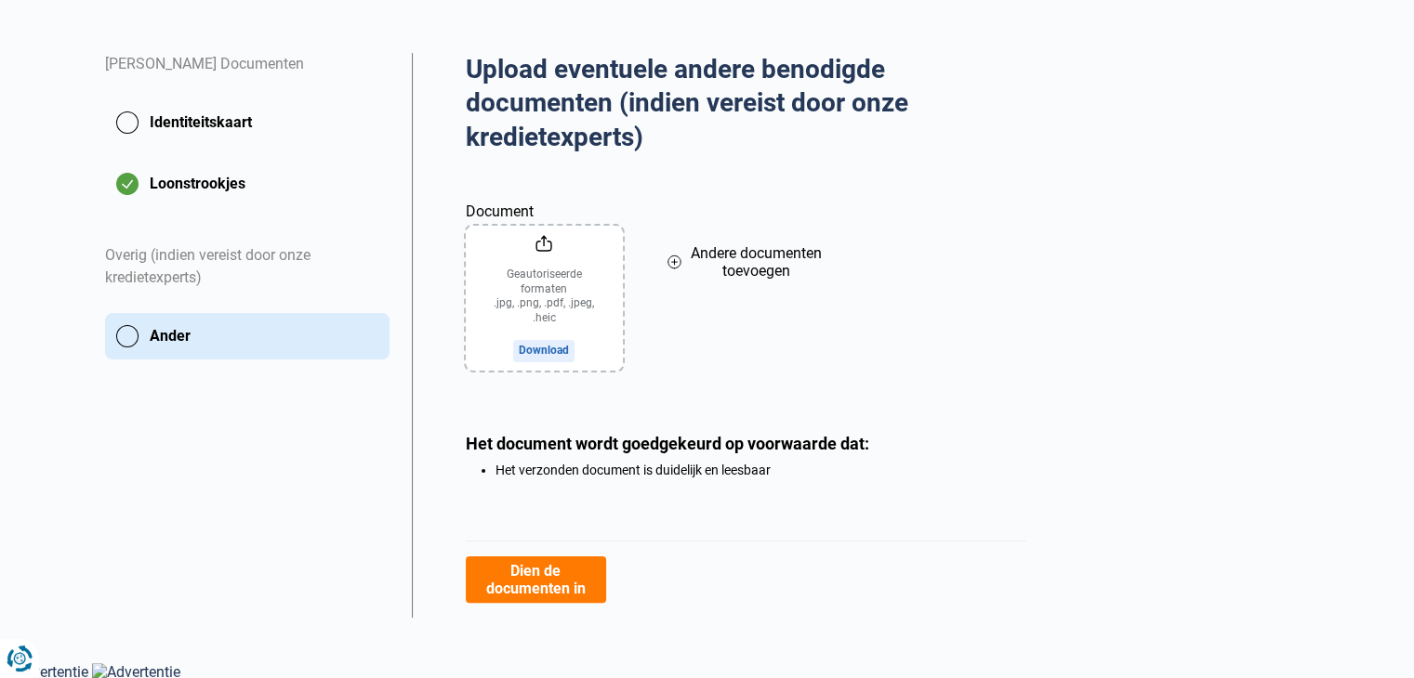
scroll to position [320, 0]
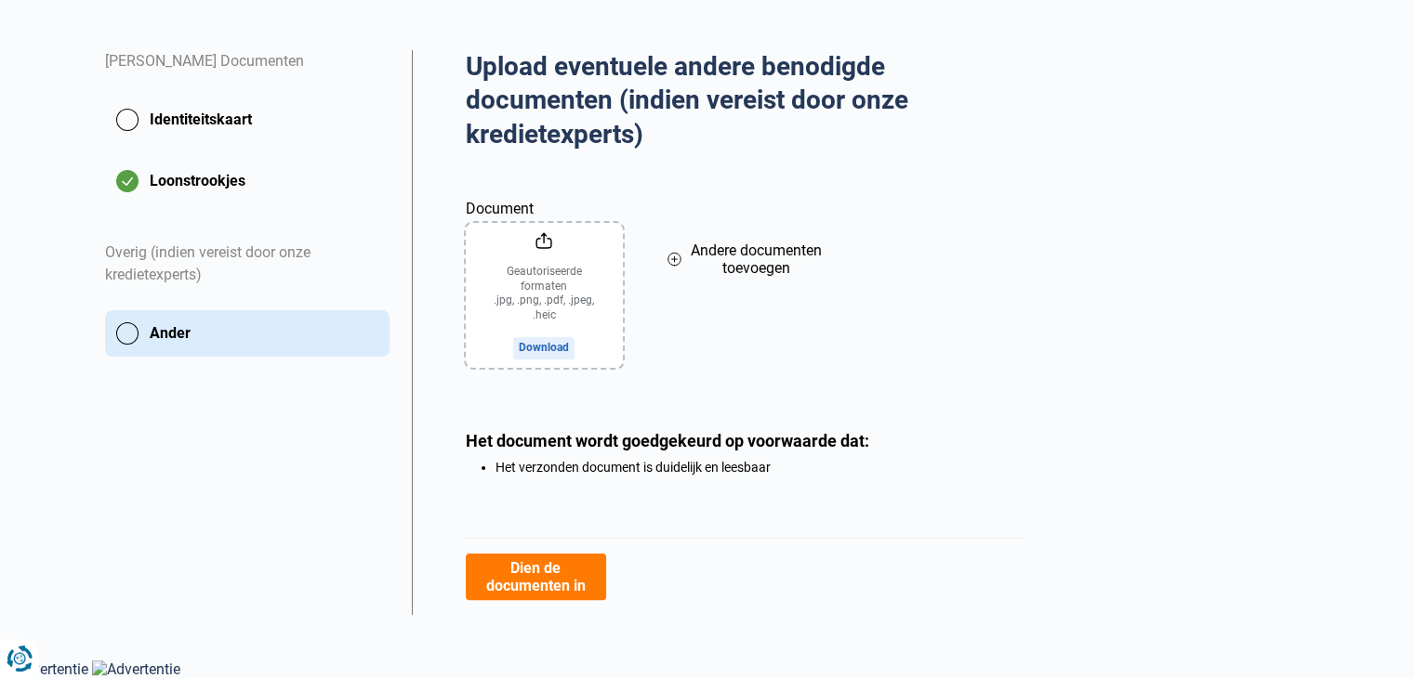
click at [168, 119] on font "Identiteitskaart" at bounding box center [201, 120] width 102 height 18
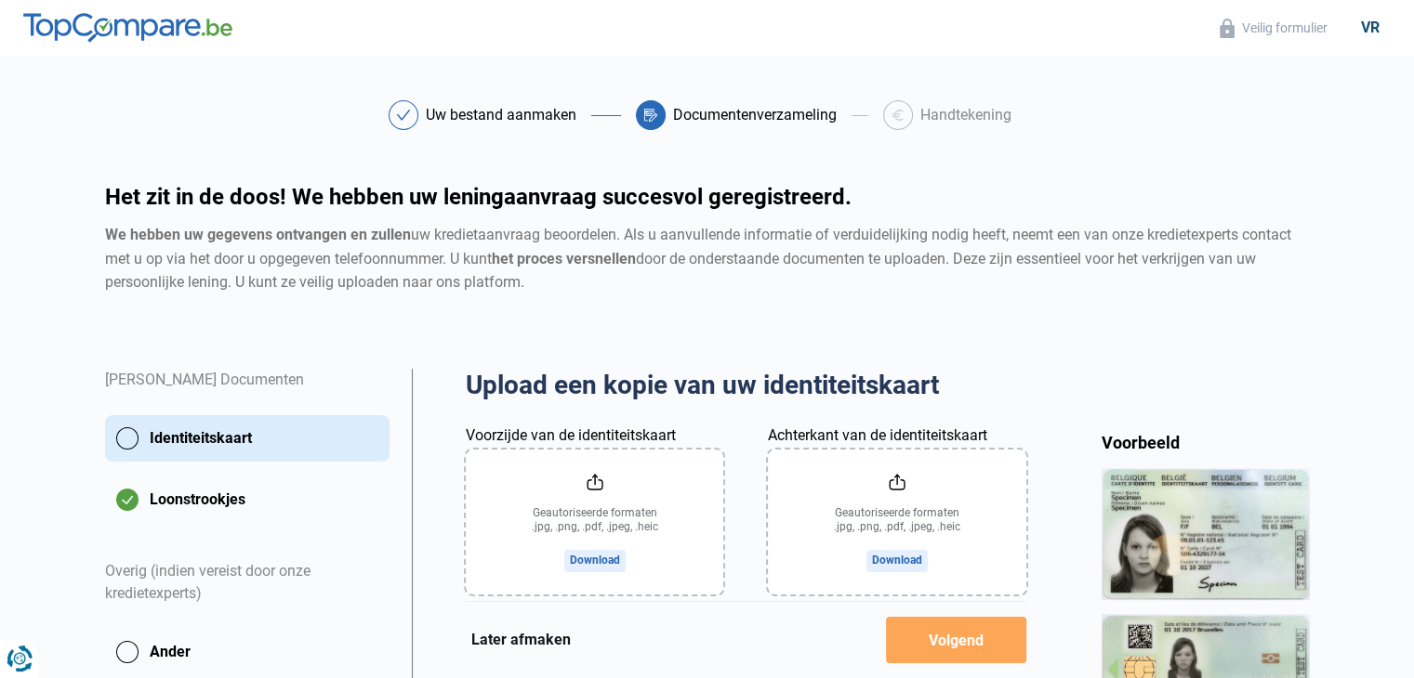
click at [595, 566] on input "Voorzijde van de identiteitskaart" at bounding box center [594, 522] width 257 height 145
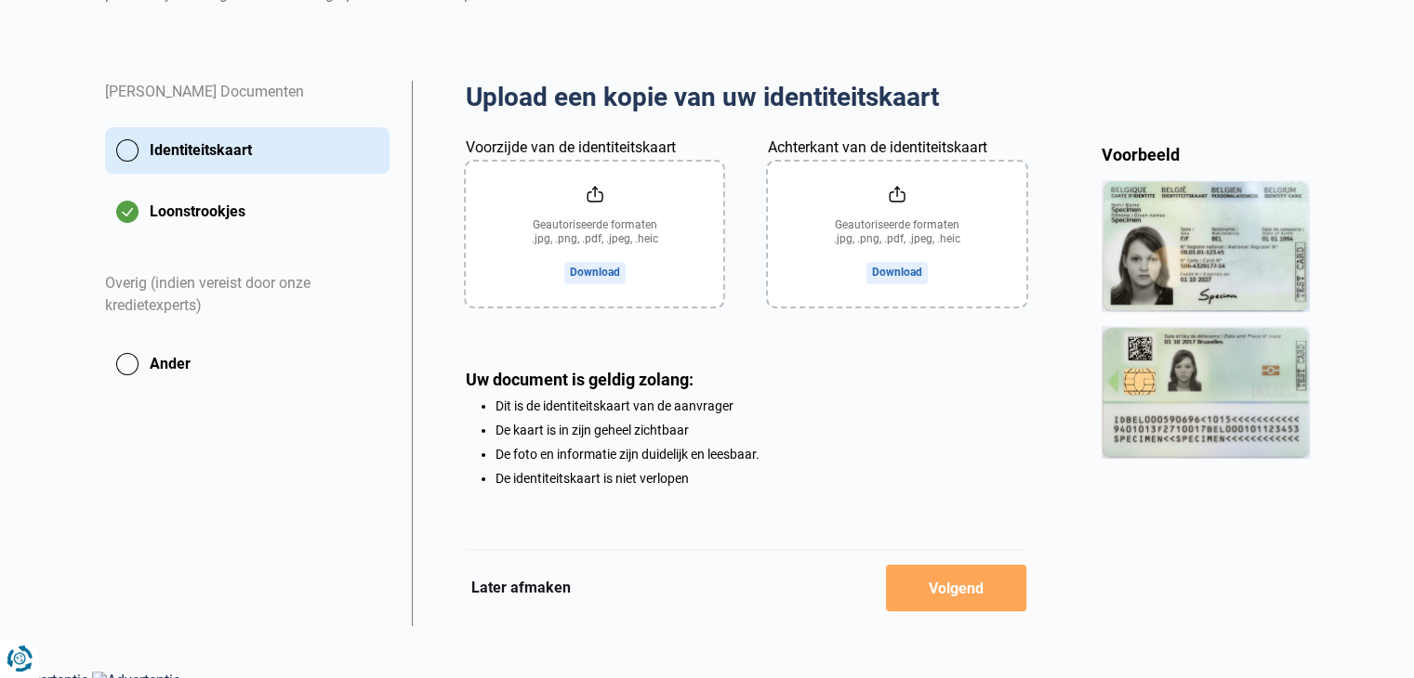
scroll to position [302, 0]
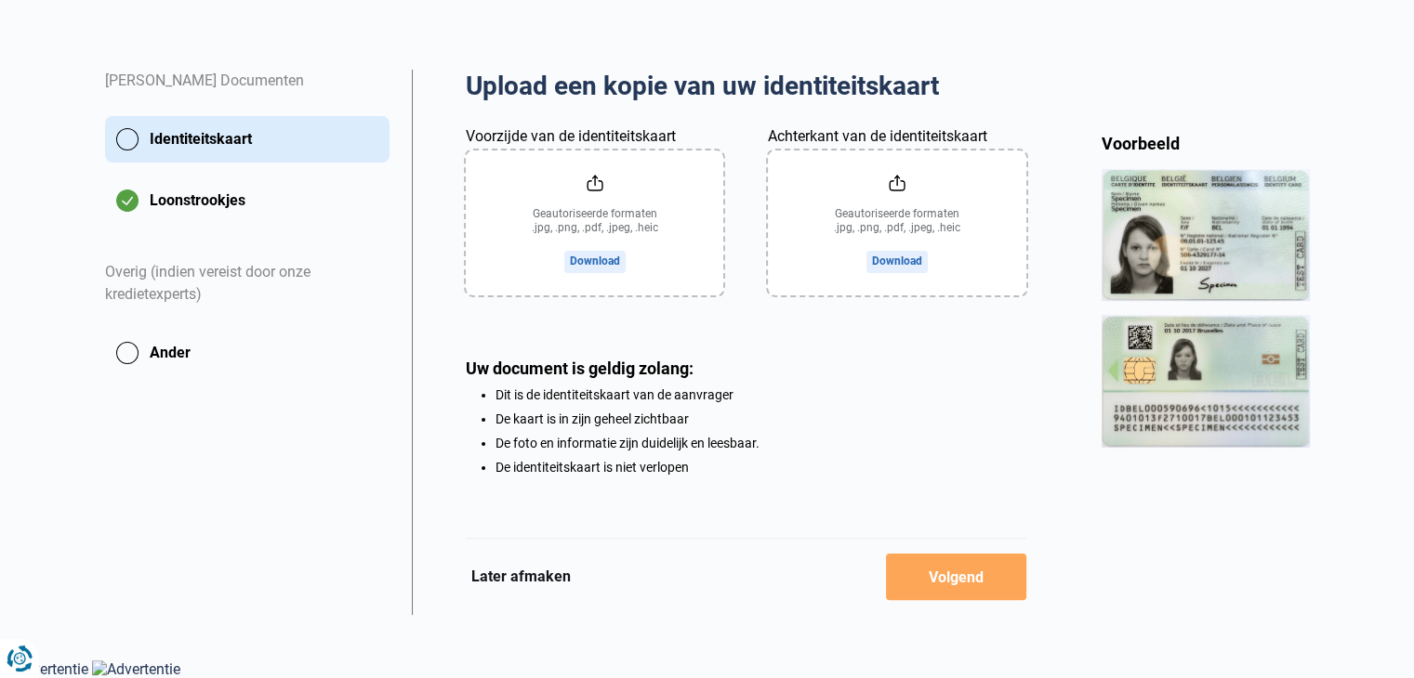
click at [593, 214] on input "Voorzijde van de identiteitskaart" at bounding box center [594, 223] width 257 height 145
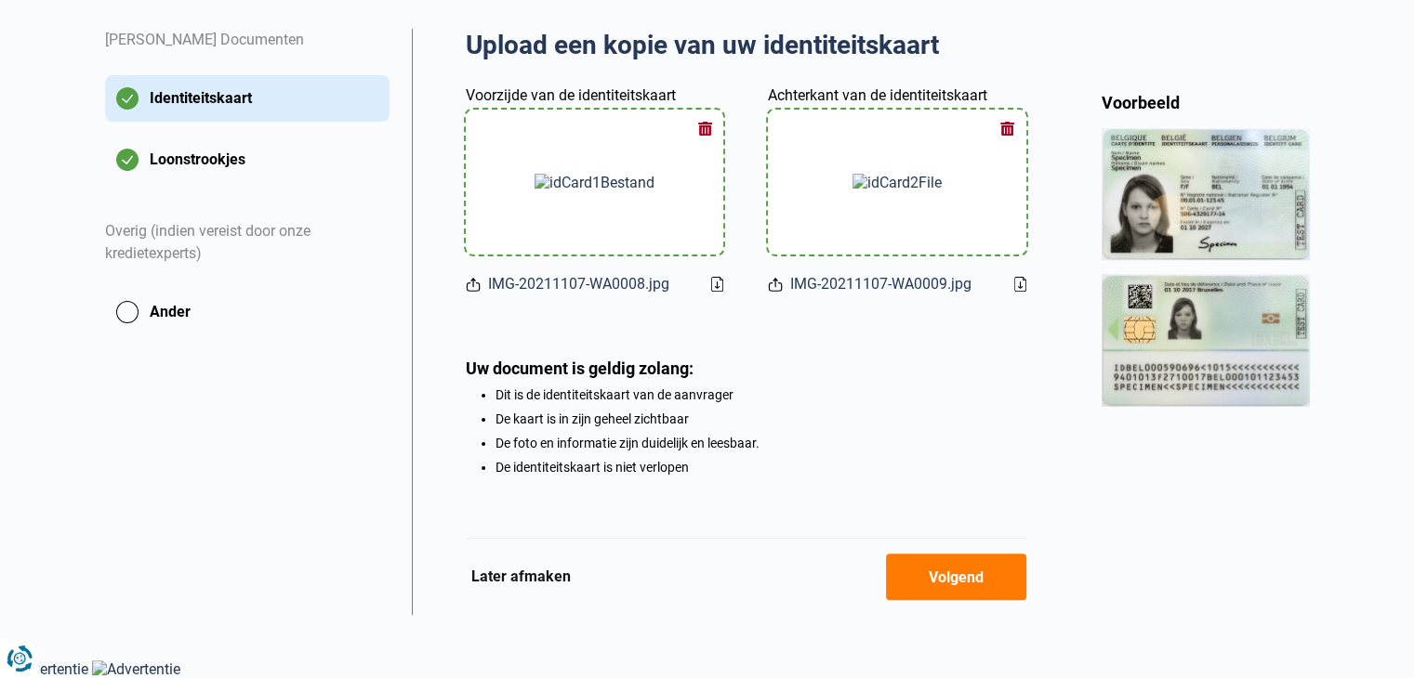
scroll to position [343, 0]
click at [958, 577] on font "Volgend" at bounding box center [955, 578] width 55 height 18
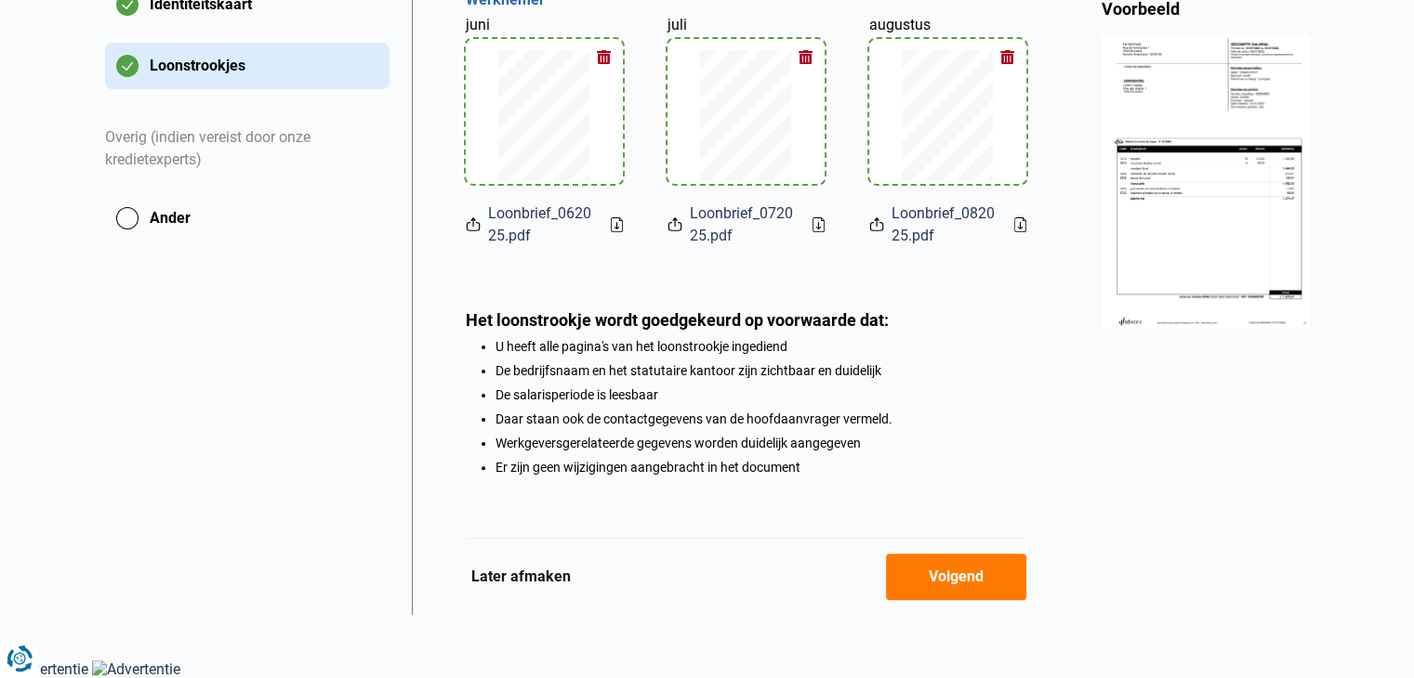
click at [960, 585] on font "Volgend" at bounding box center [955, 577] width 55 height 18
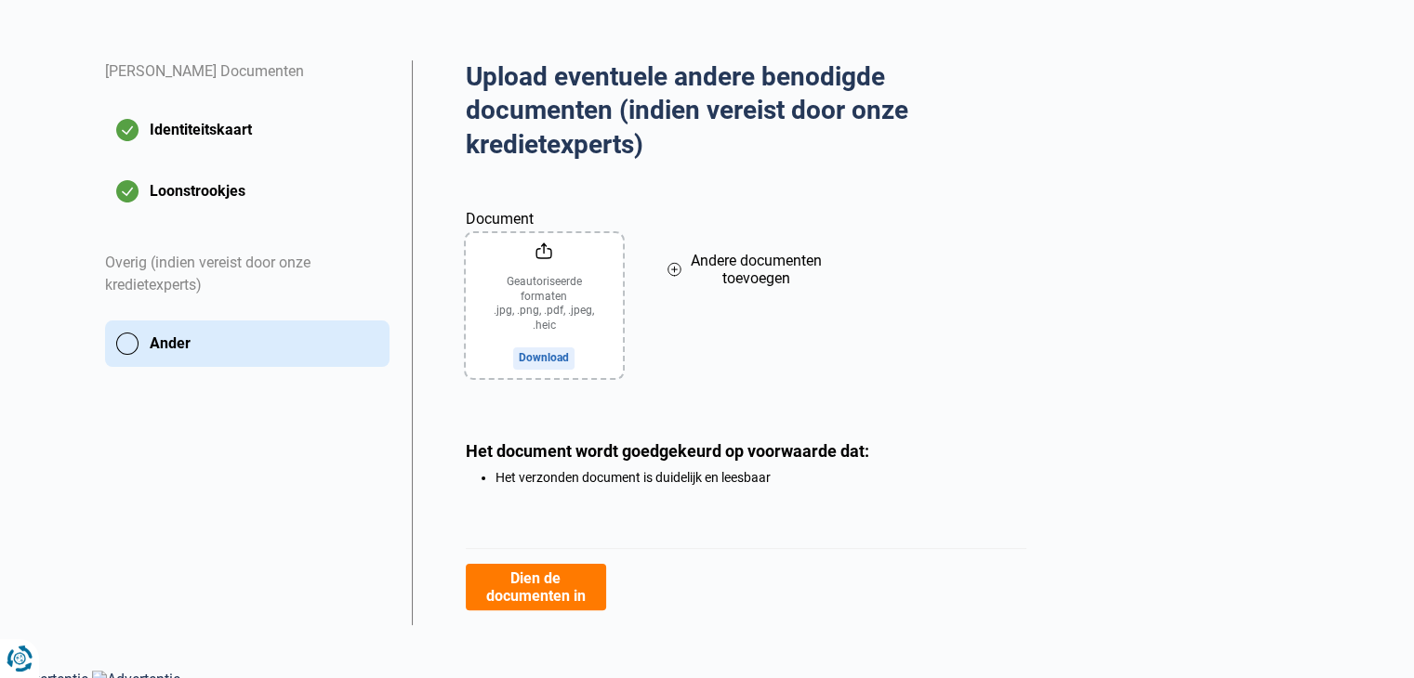
scroll to position [320, 0]
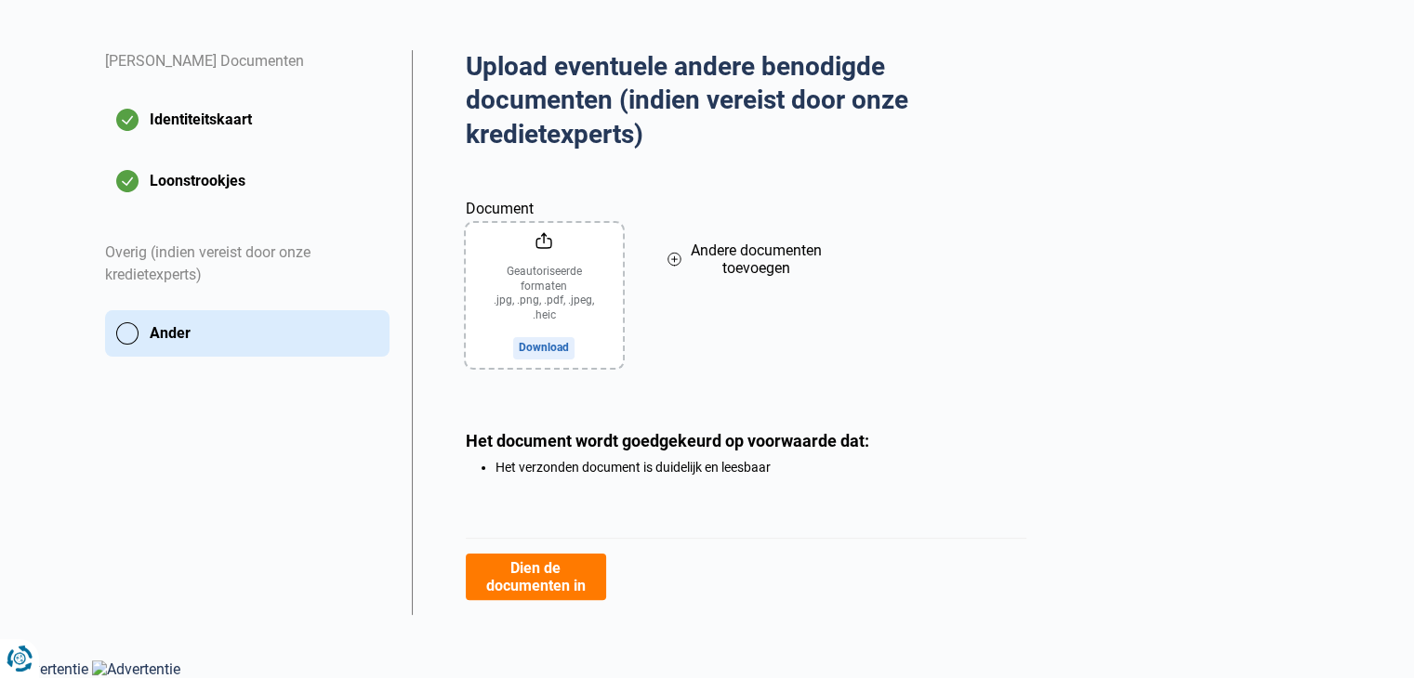
click at [569, 577] on font "Dien de documenten in" at bounding box center [535, 577] width 99 height 35
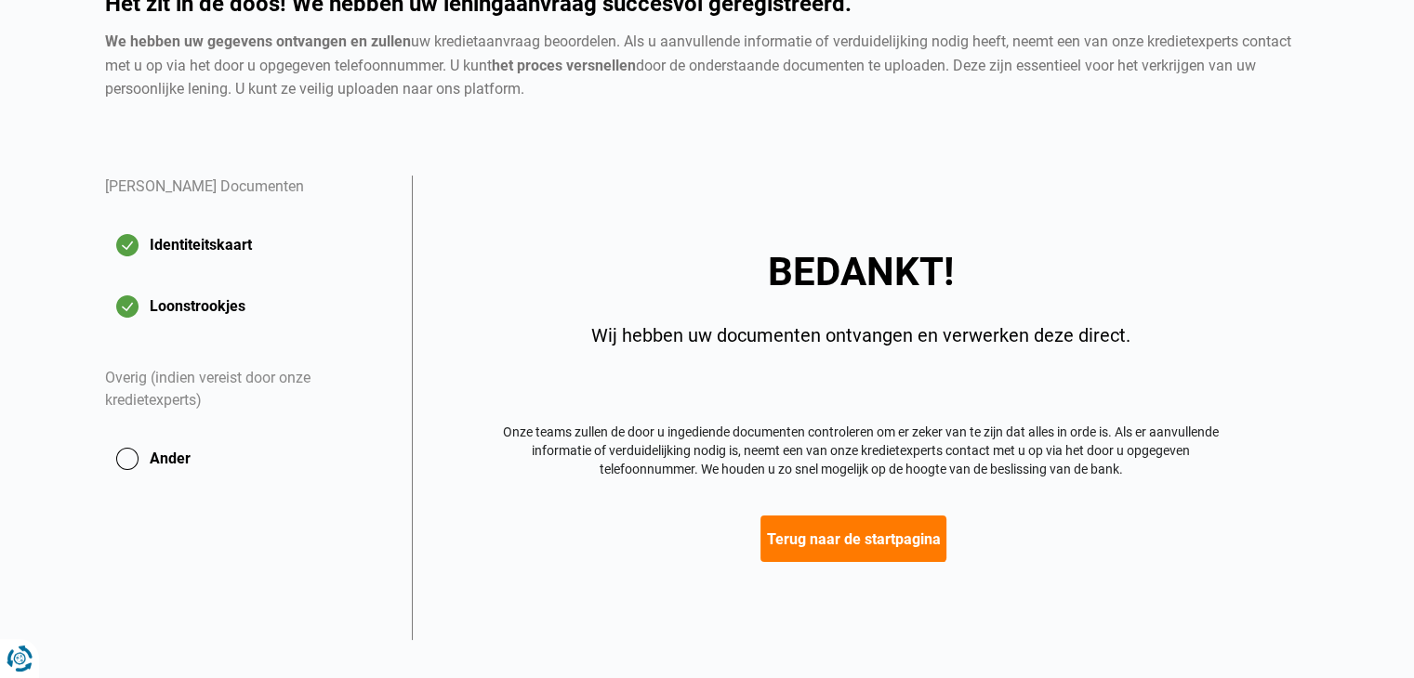
scroll to position [217, 0]
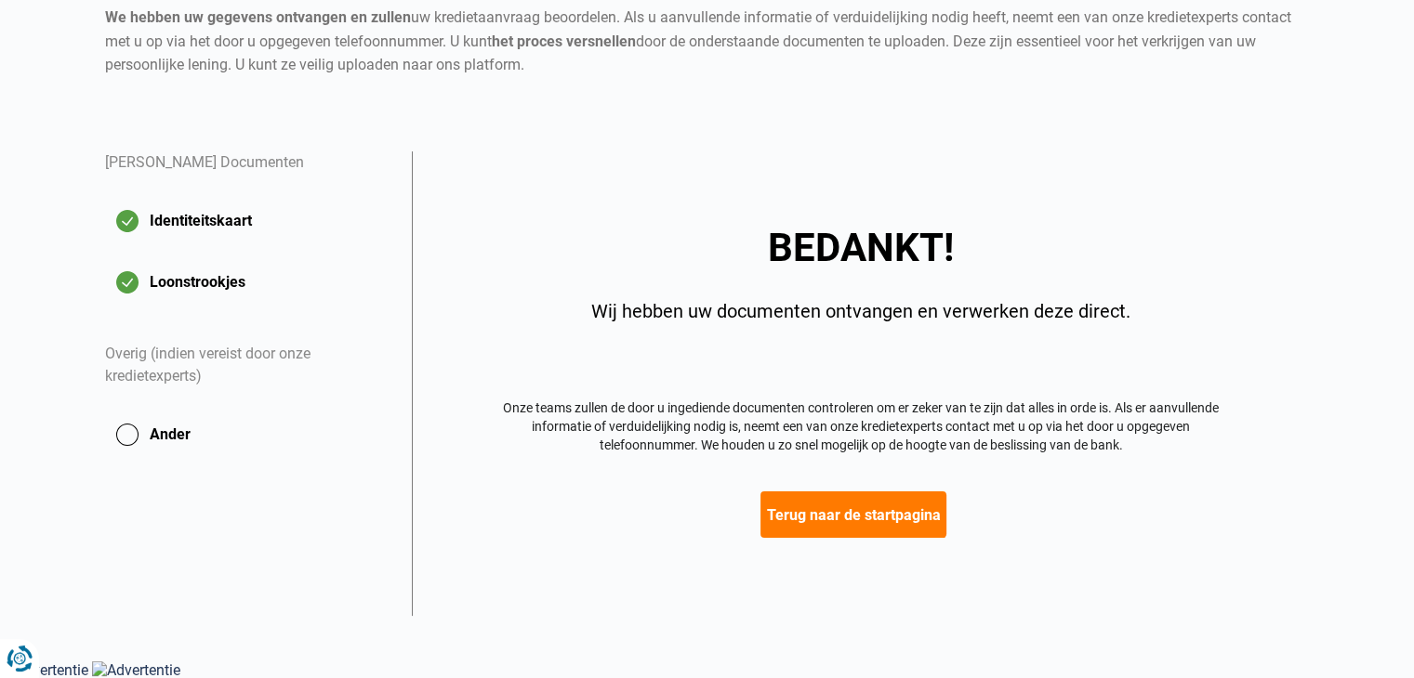
click at [904, 508] on font "Terug naar de startpagina" at bounding box center [853, 516] width 174 height 18
